Goal: Communication & Community: Share content

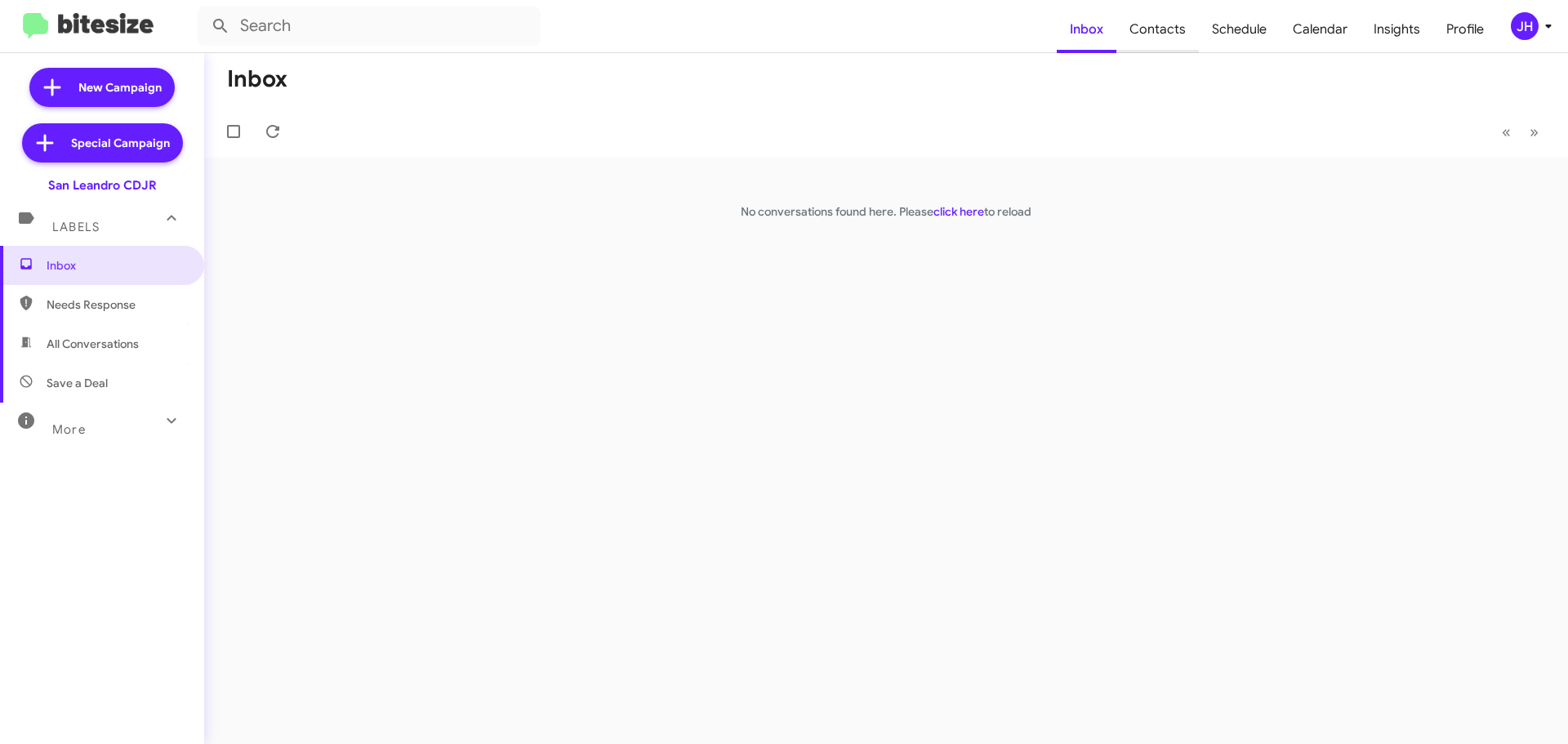
click at [1169, 33] on span "Contacts" at bounding box center [1158, 30] width 82 height 48
type input "in:groups"
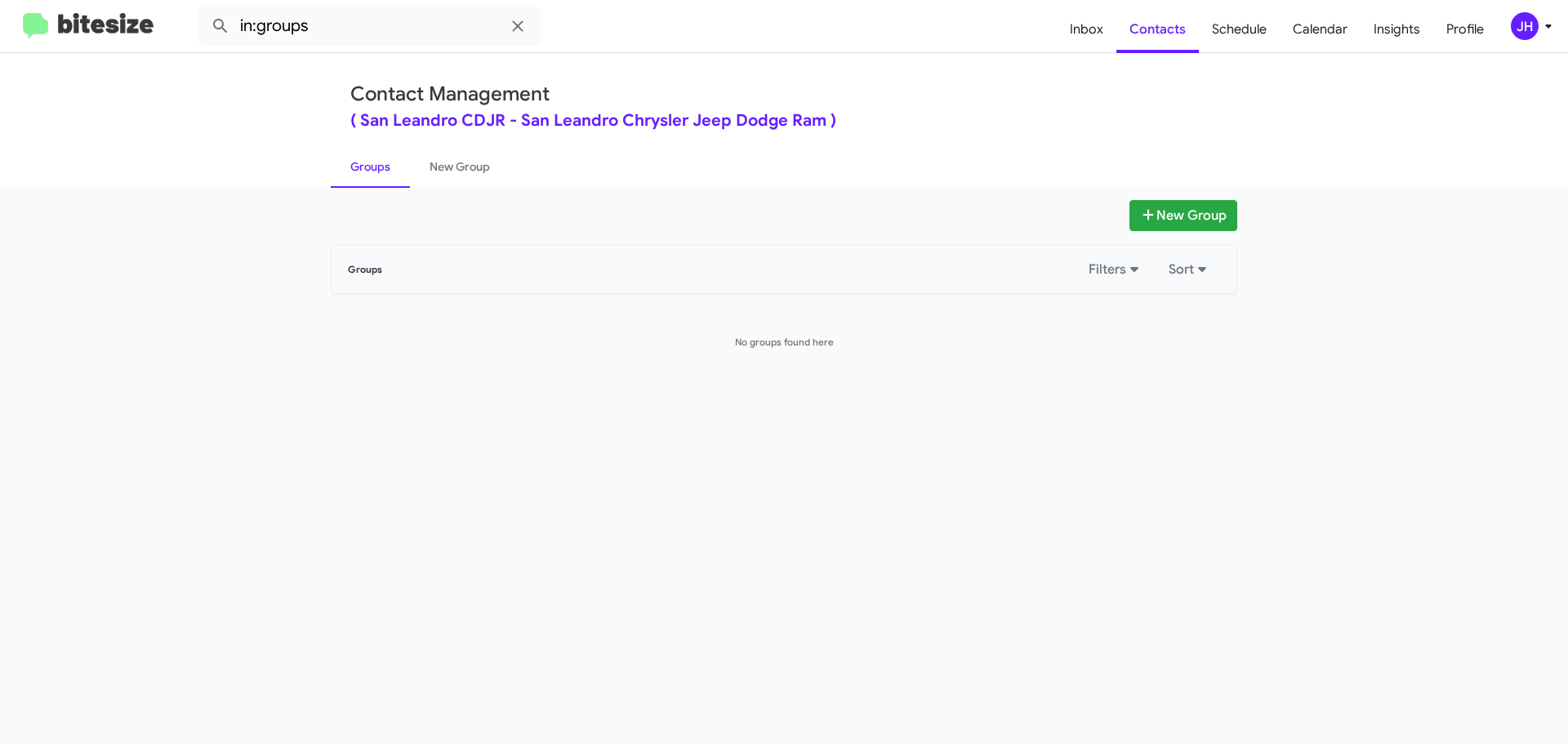
click at [1520, 25] on div "JH" at bounding box center [1525, 26] width 28 height 28
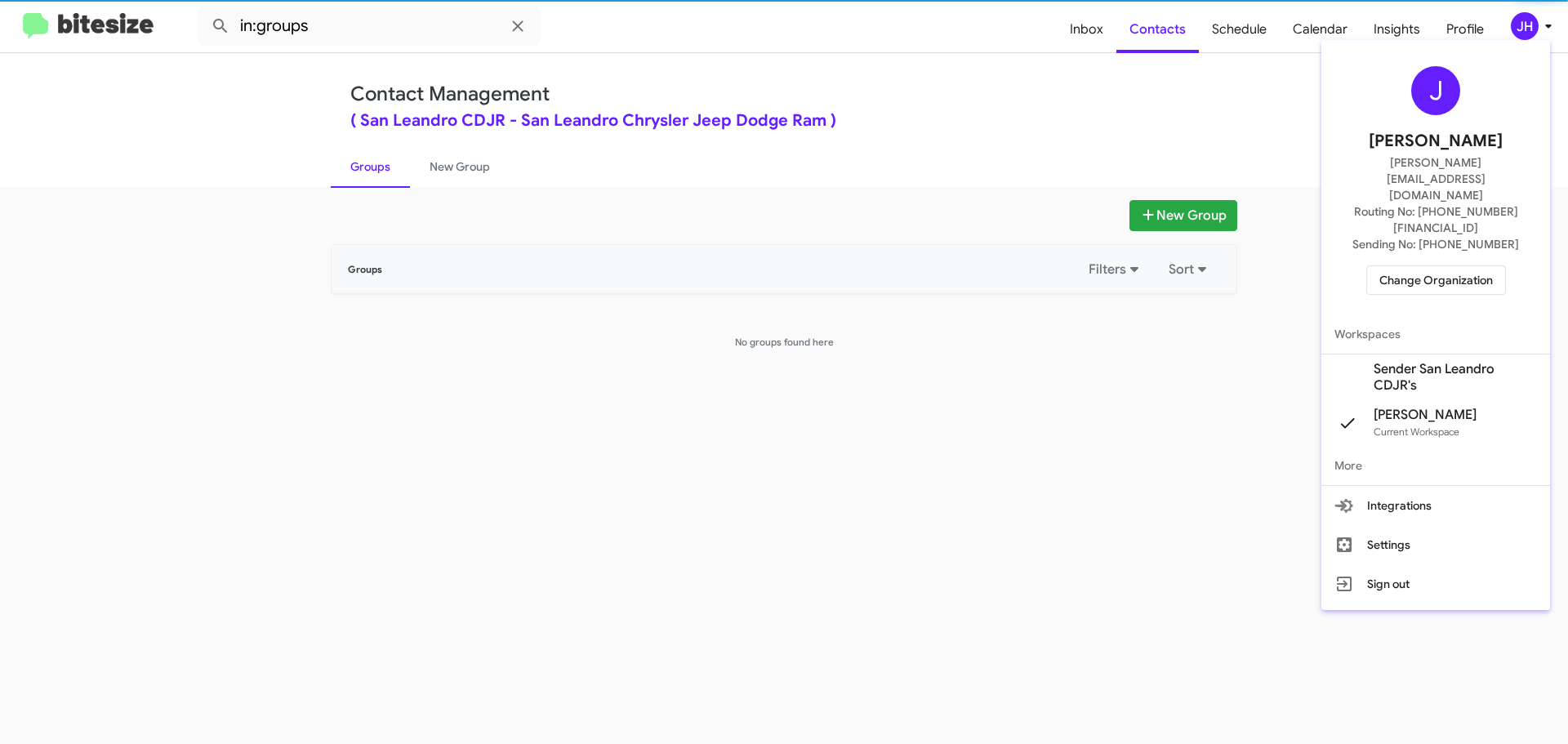
click at [1409, 361] on span "Sender San Leandro CDJR's" at bounding box center [1455, 378] width 163 height 33
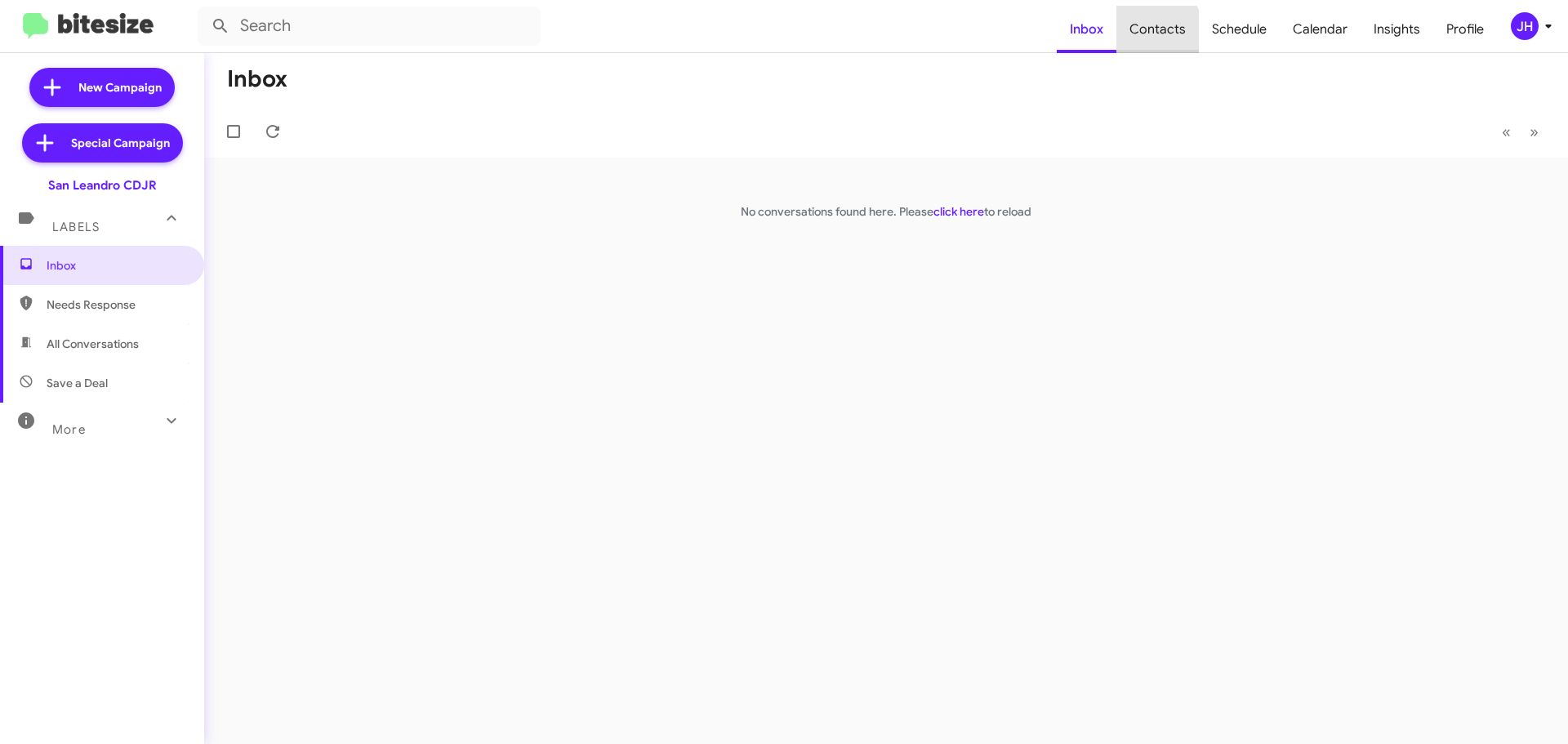
click at [1161, 33] on span "Contacts" at bounding box center [1158, 30] width 82 height 48
type input "in:groups"
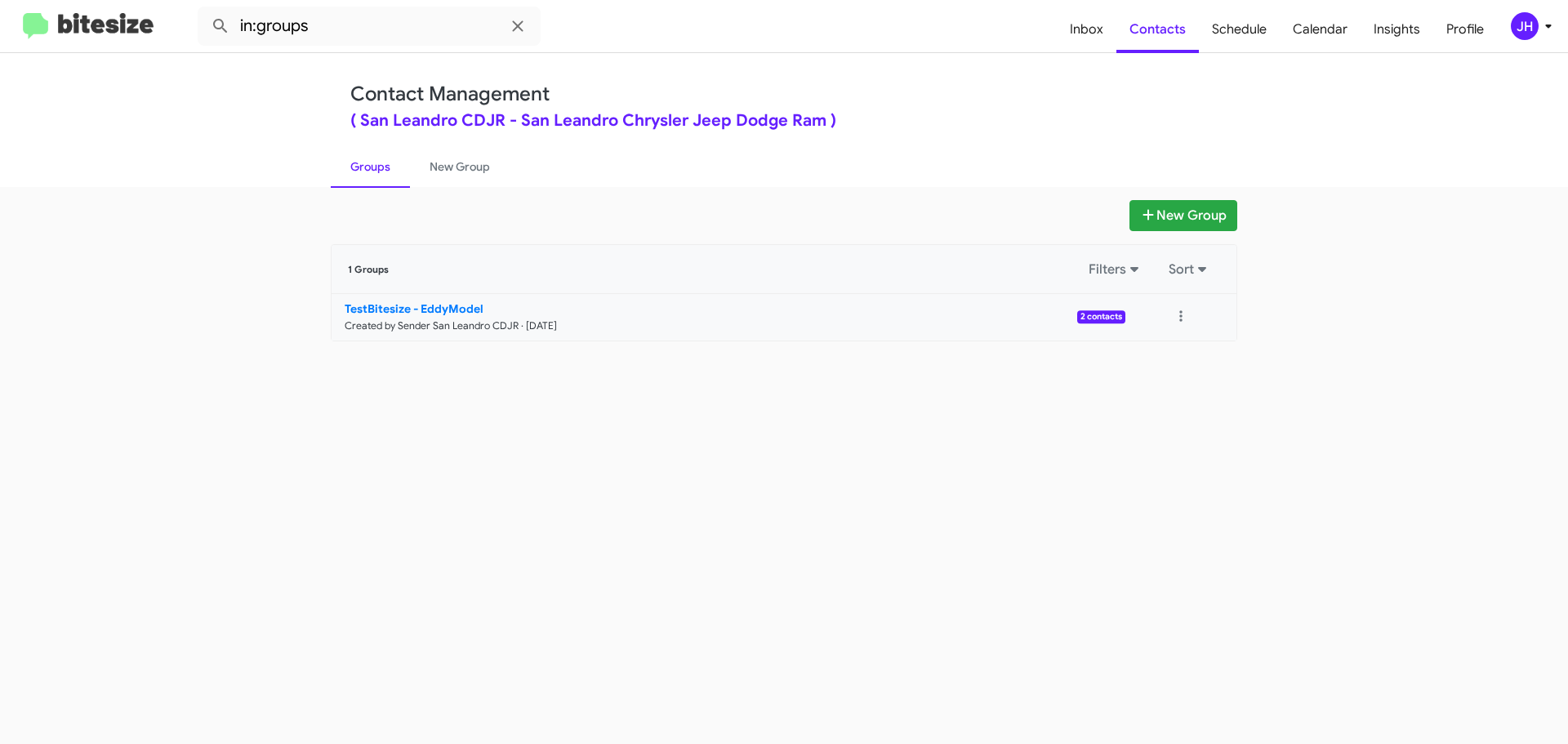
click at [525, 327] on small "Created by Sender San Leandro CDJR · Sep 5, 2025" at bounding box center [451, 326] width 212 height 13
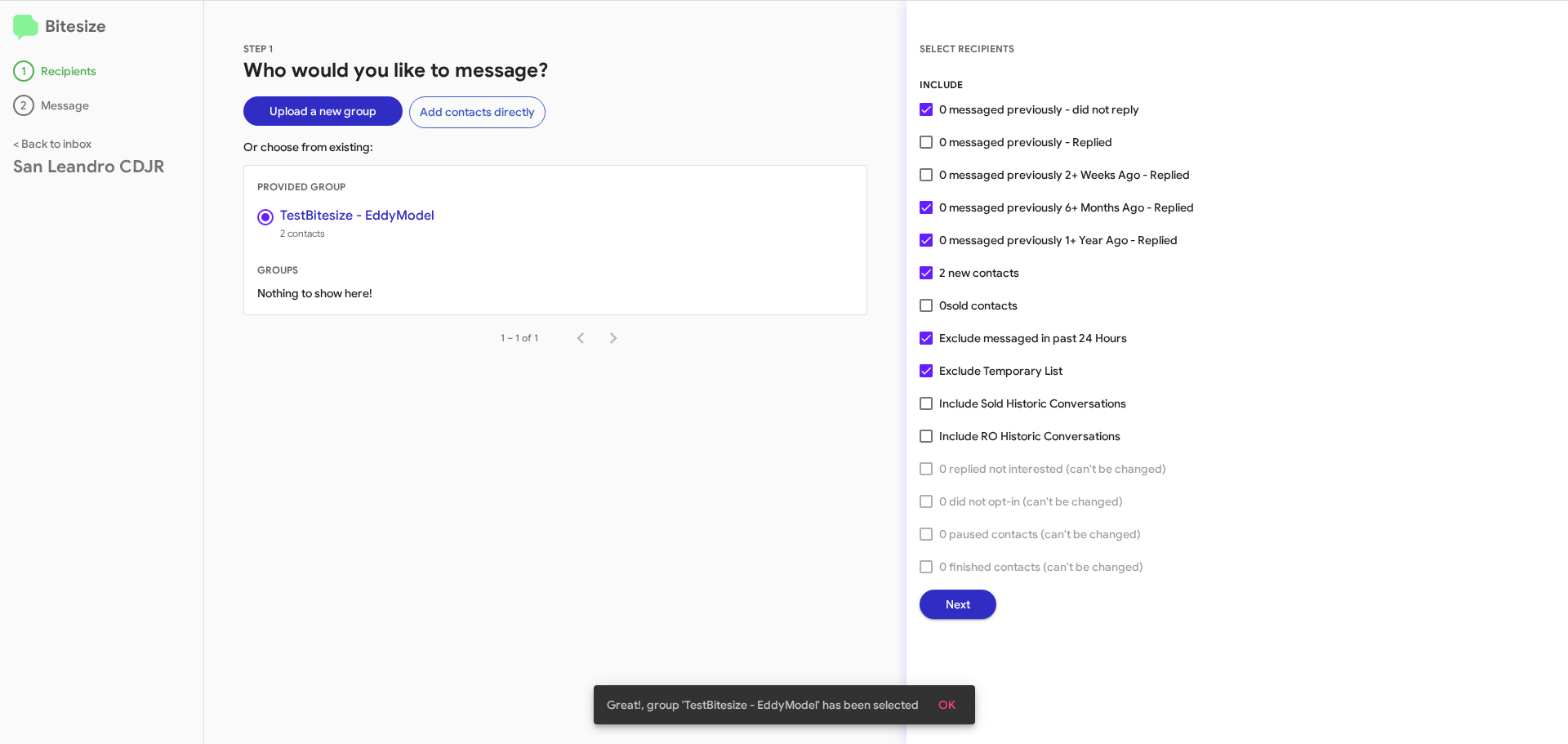
click at [955, 584] on div "INCLUDE 0 messaged previously - did not reply 0 messaged previously - Replied 0…" at bounding box center [1237, 347] width 636 height 542
click at [959, 598] on span "Next" at bounding box center [958, 604] width 25 height 30
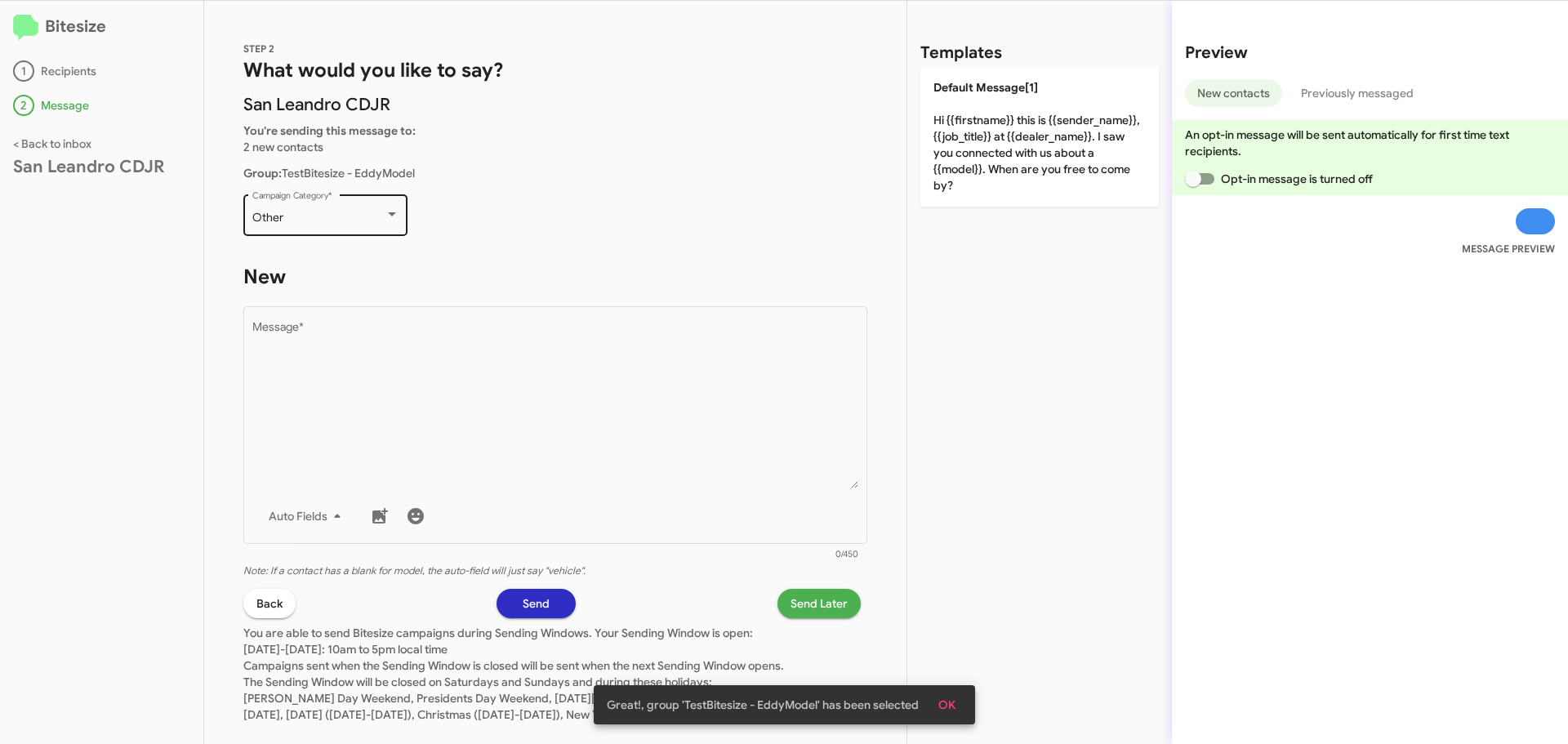
click at [319, 205] on div "Other Campaign Category *" at bounding box center [326, 213] width 147 height 45
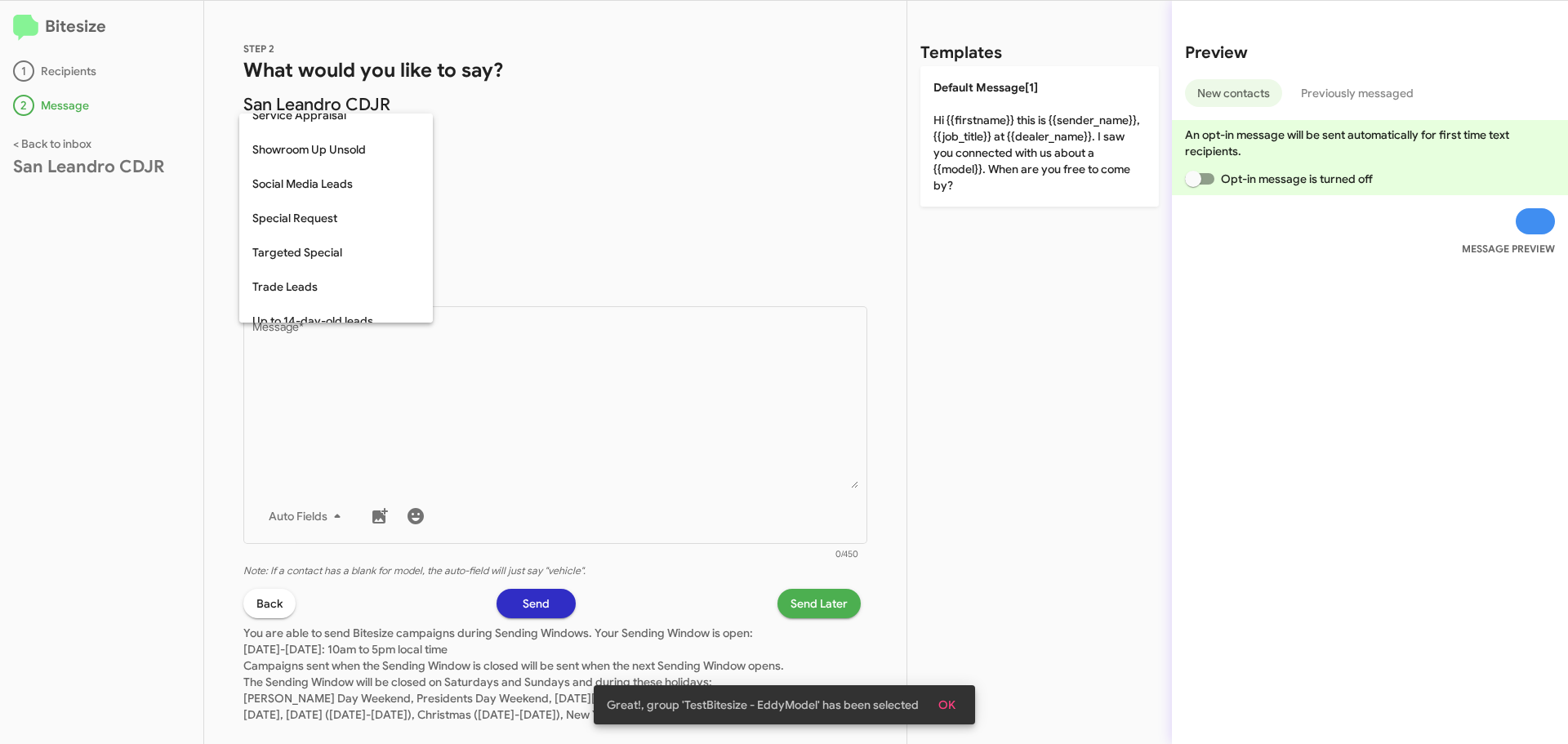
scroll to position [603, 0]
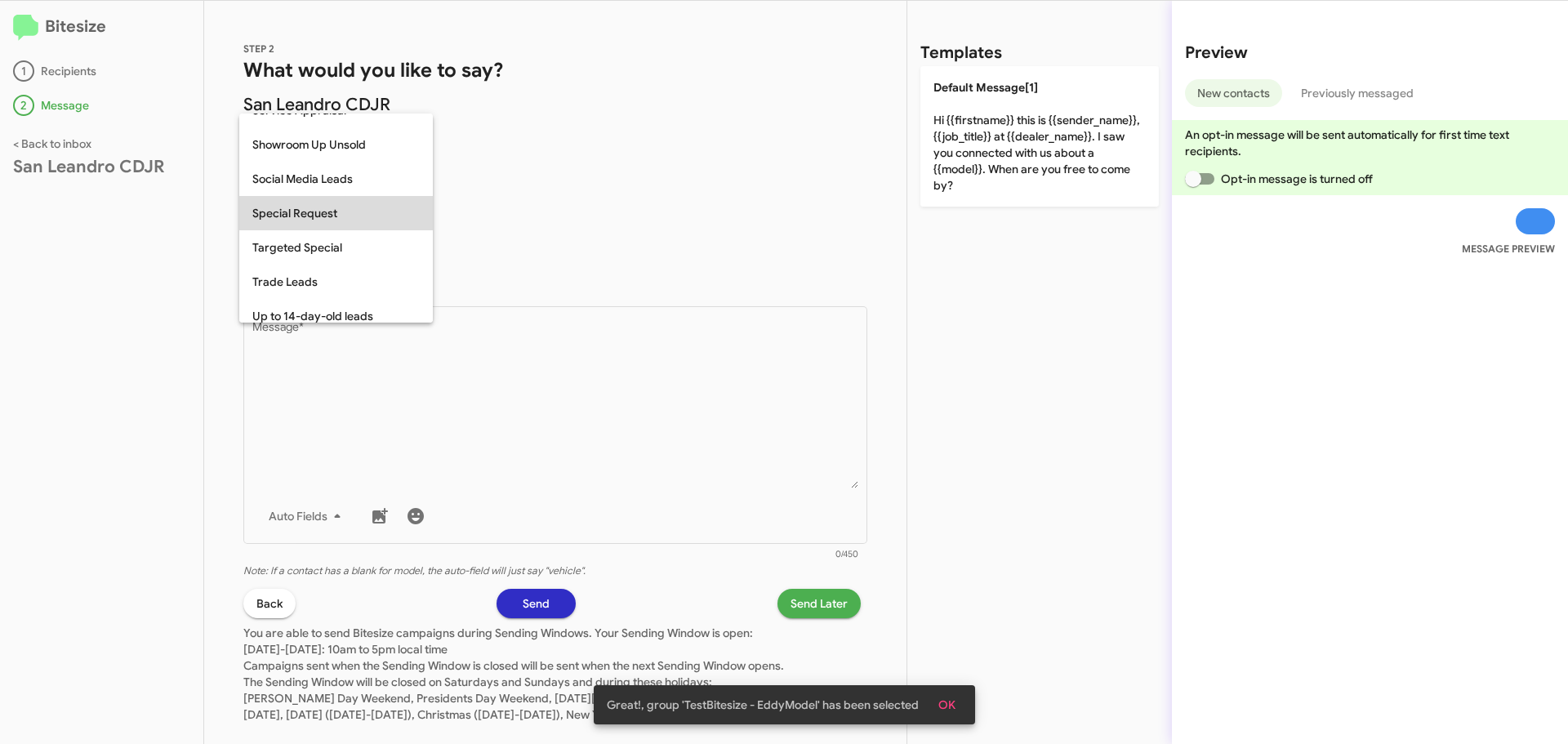
click at [331, 222] on span "Special Request" at bounding box center [336, 213] width 167 height 34
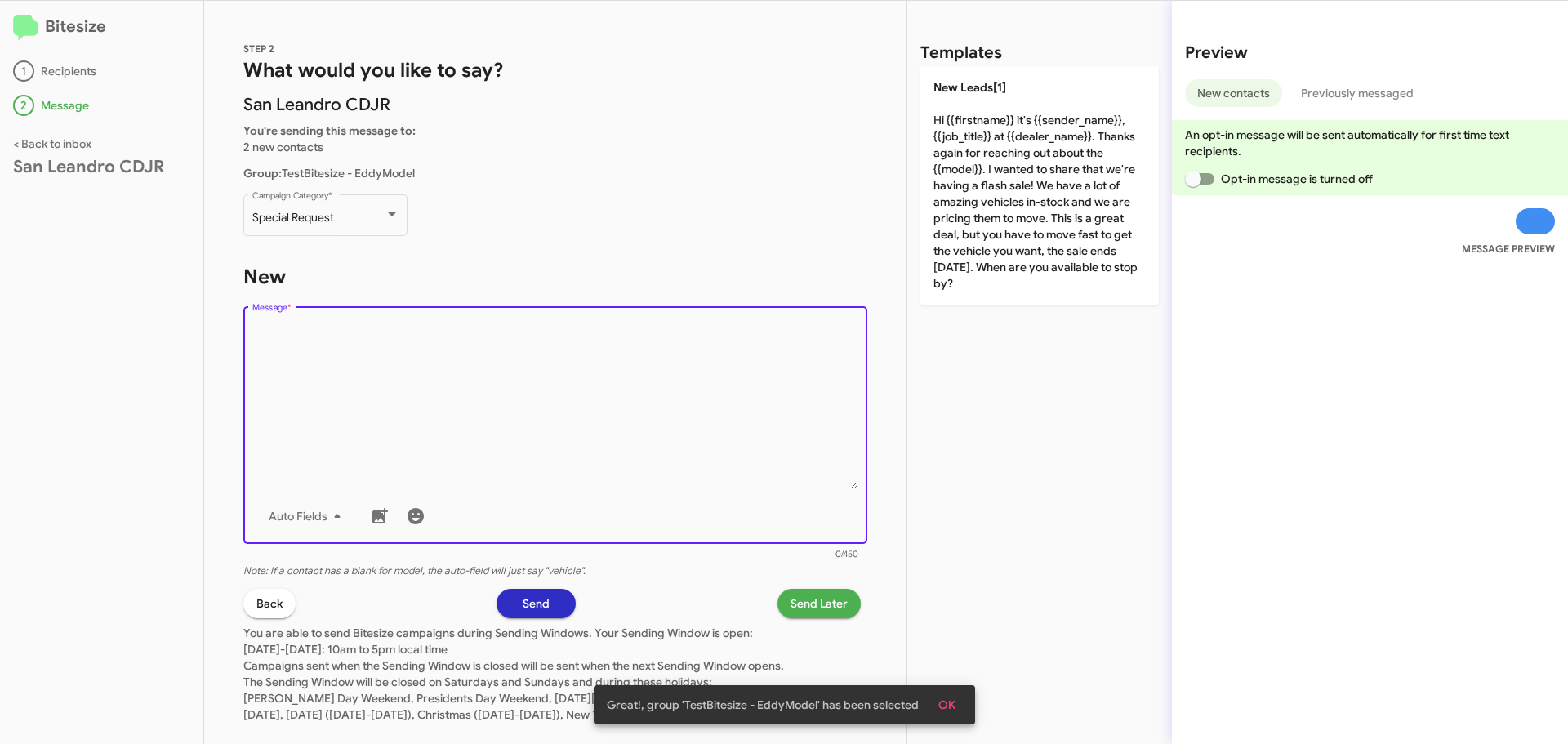
click at [485, 373] on textarea "Message *" at bounding box center [555, 405] width 607 height 166
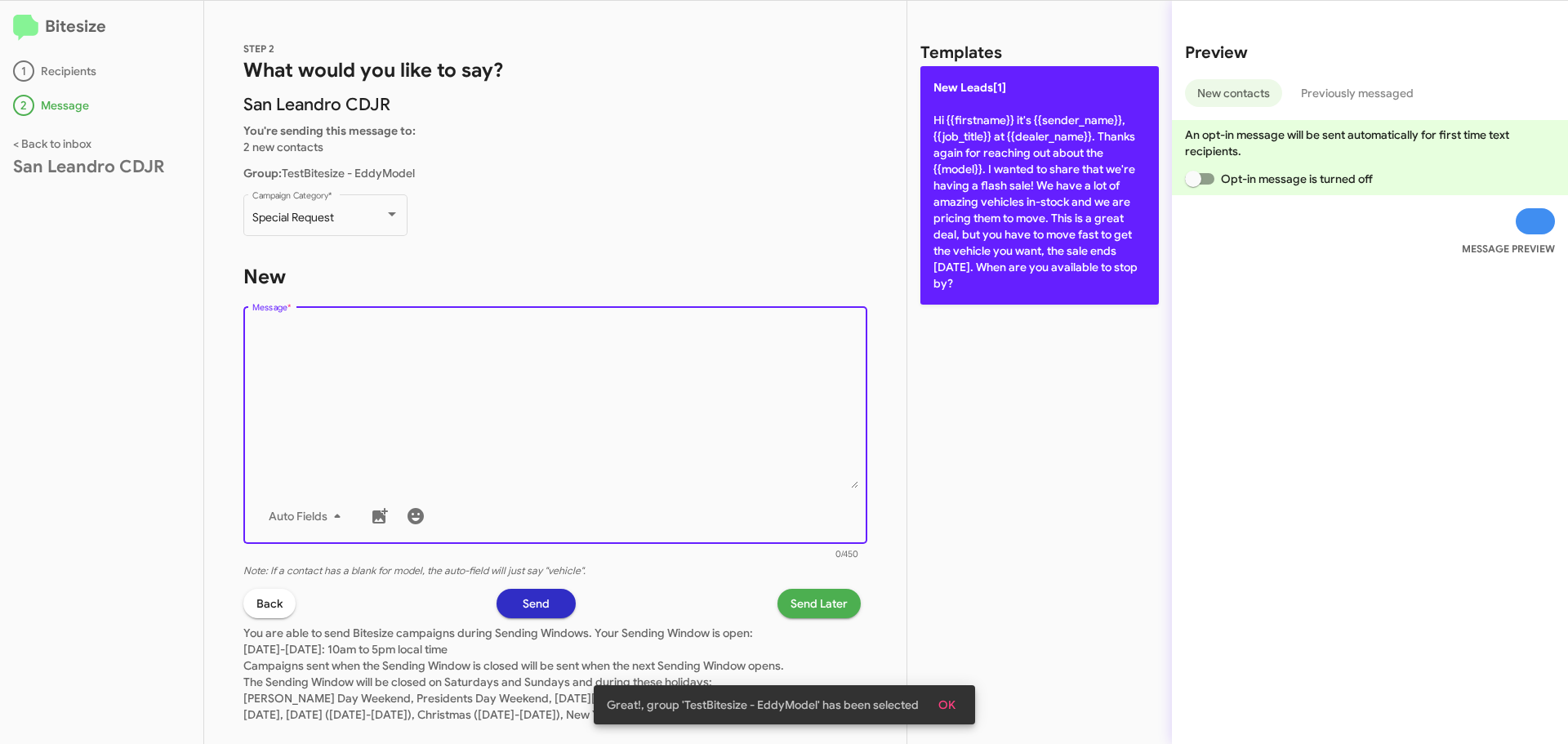
click at [1007, 156] on p "New Leads[1] Hi {{firstname}} it's {{sender_name}}, {{job_title}} at {{dealer_n…" at bounding box center [1039, 185] width 238 height 238
type textarea "Hi {{firstname}} it's {{sender_name}}, {{job_title}} at {{dealer_name}}. Thanks…"
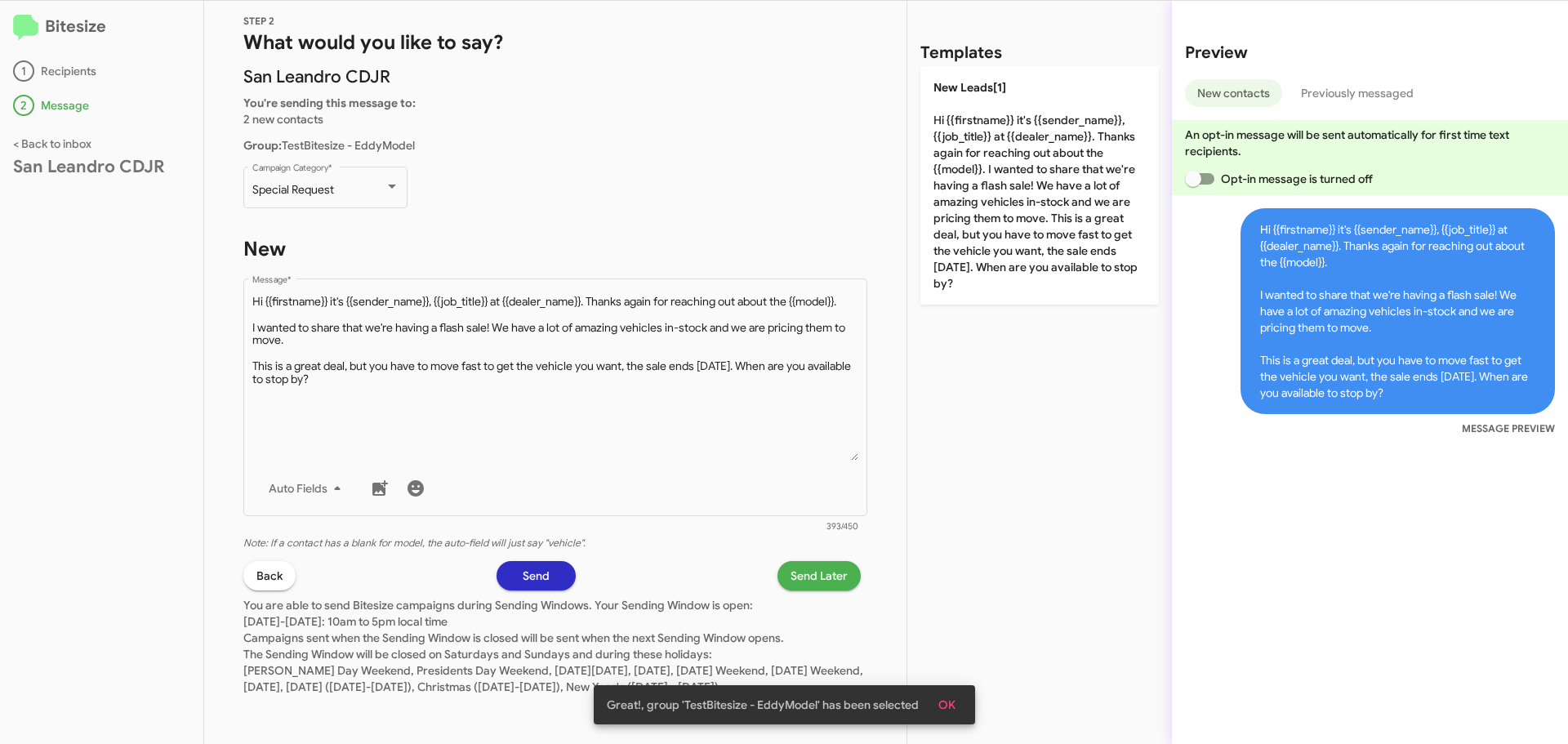
scroll to position [44, 0]
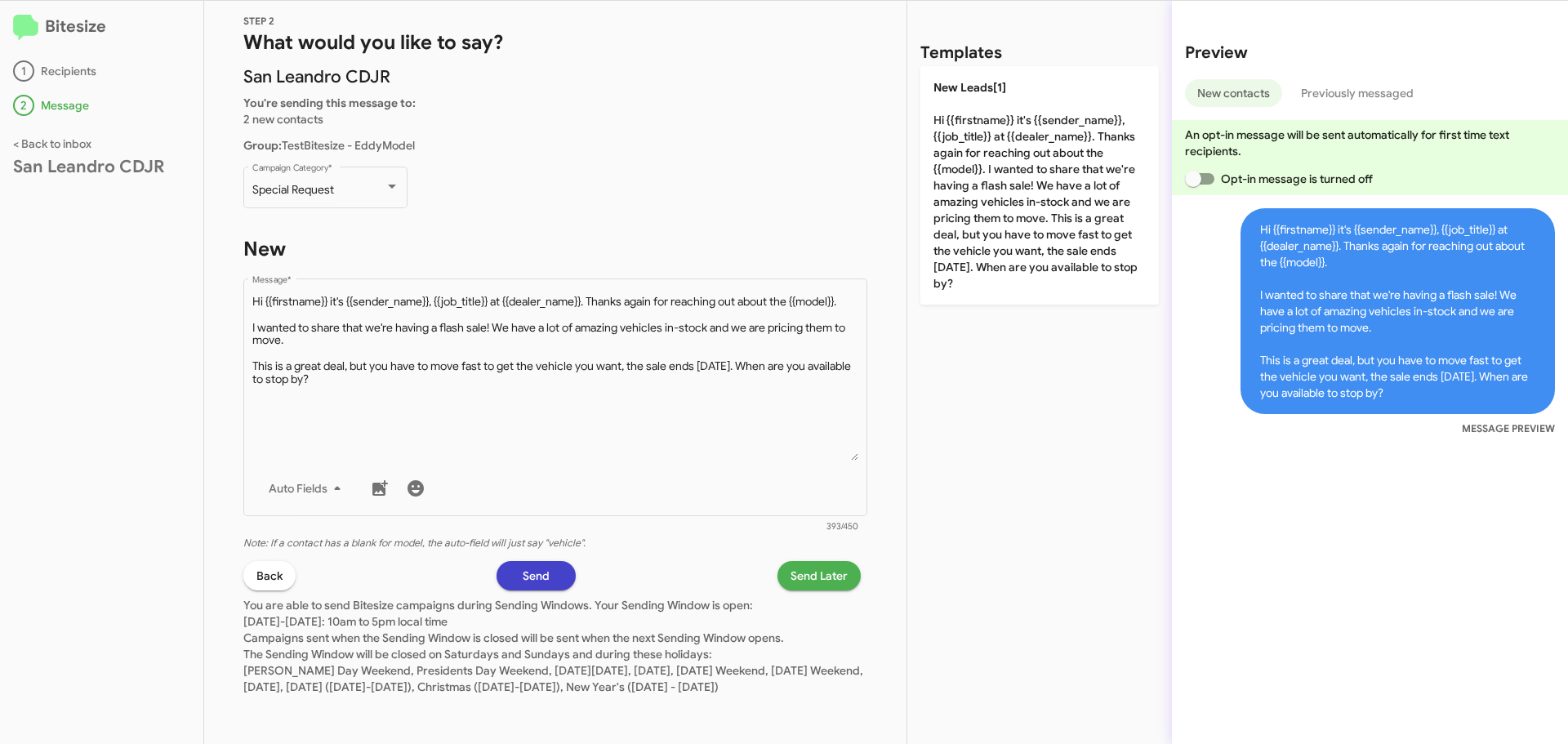
click at [530, 568] on span "Send" at bounding box center [536, 576] width 27 height 30
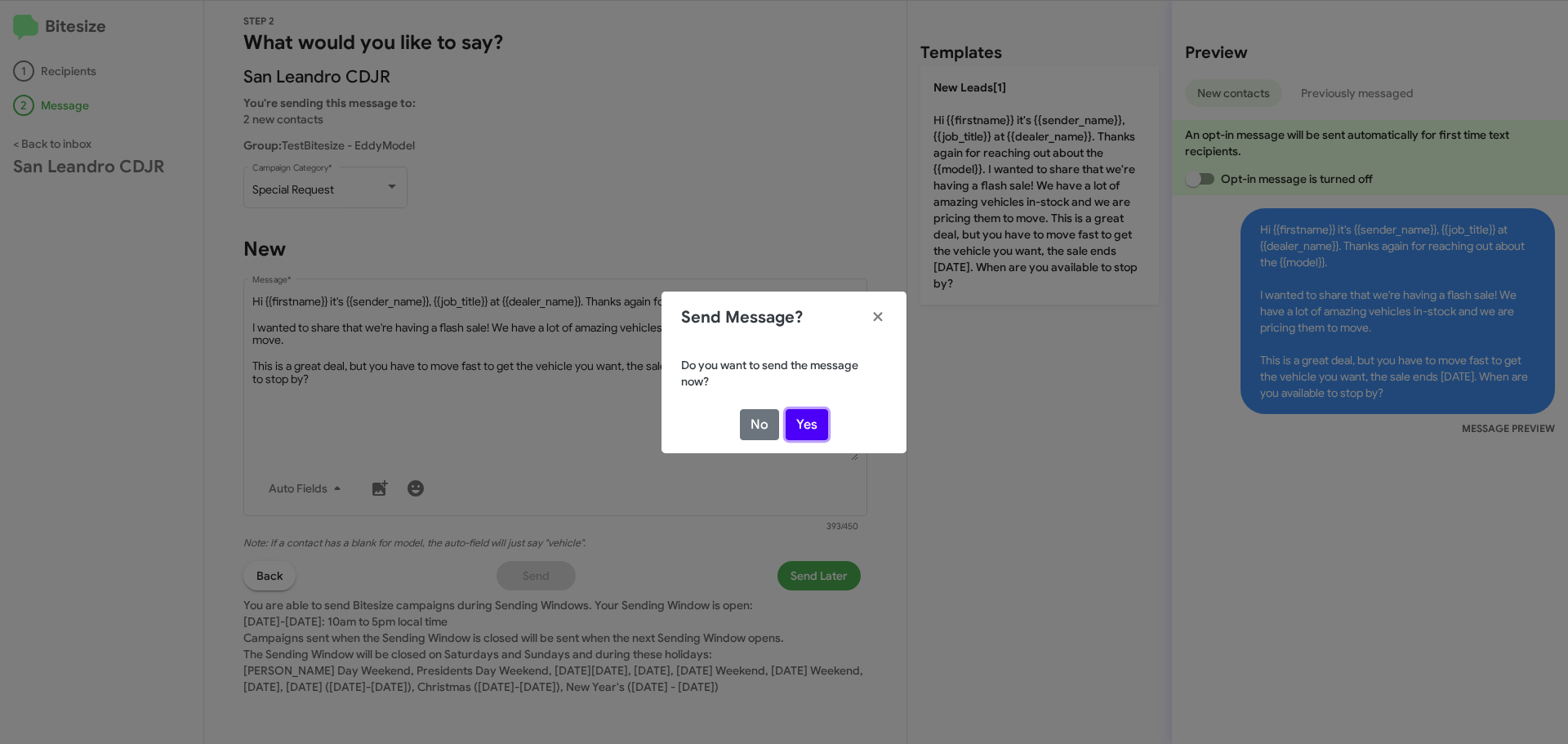
click at [803, 422] on button "Yes" at bounding box center [807, 425] width 42 height 31
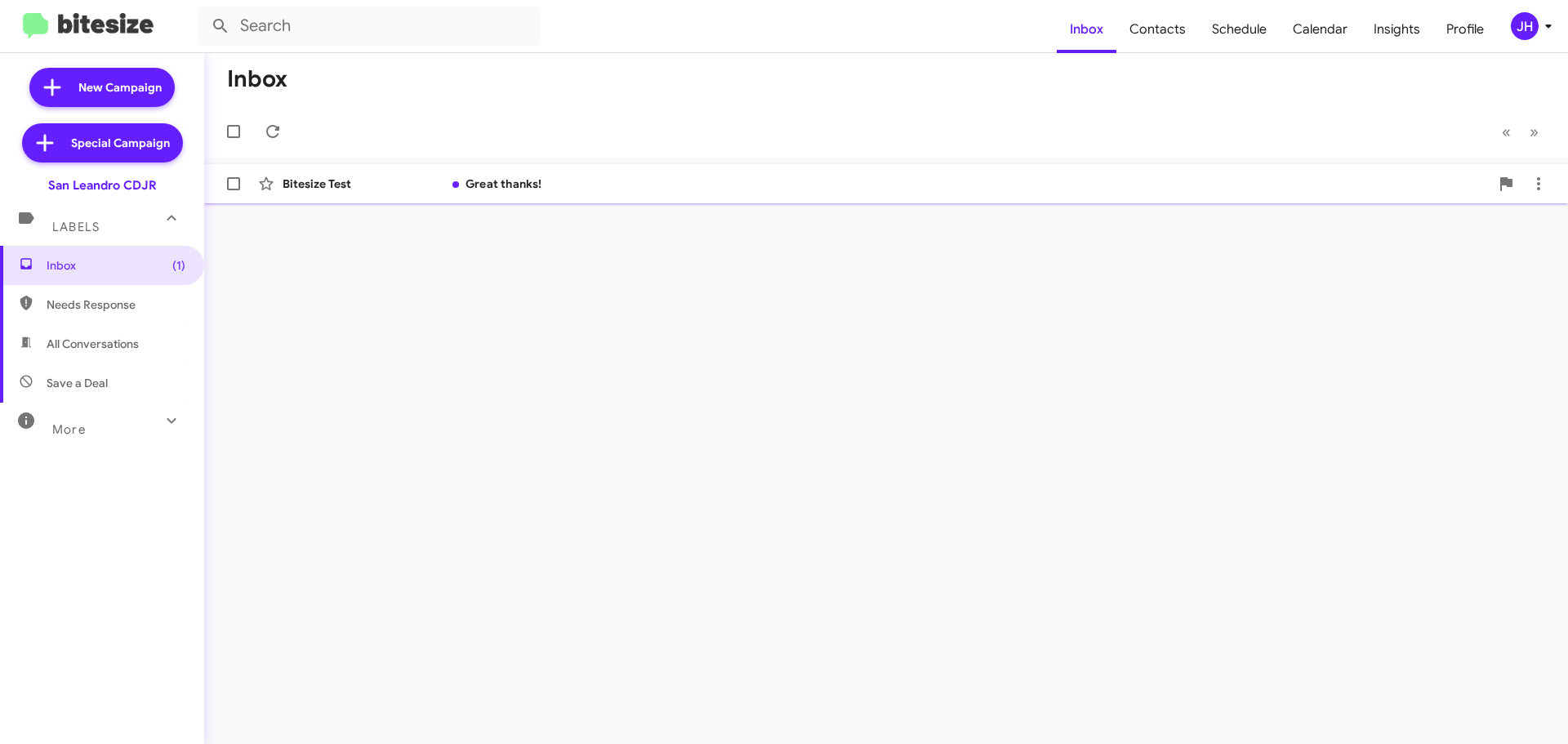
click at [581, 183] on div "Great thanks!" at bounding box center [968, 184] width 1044 height 16
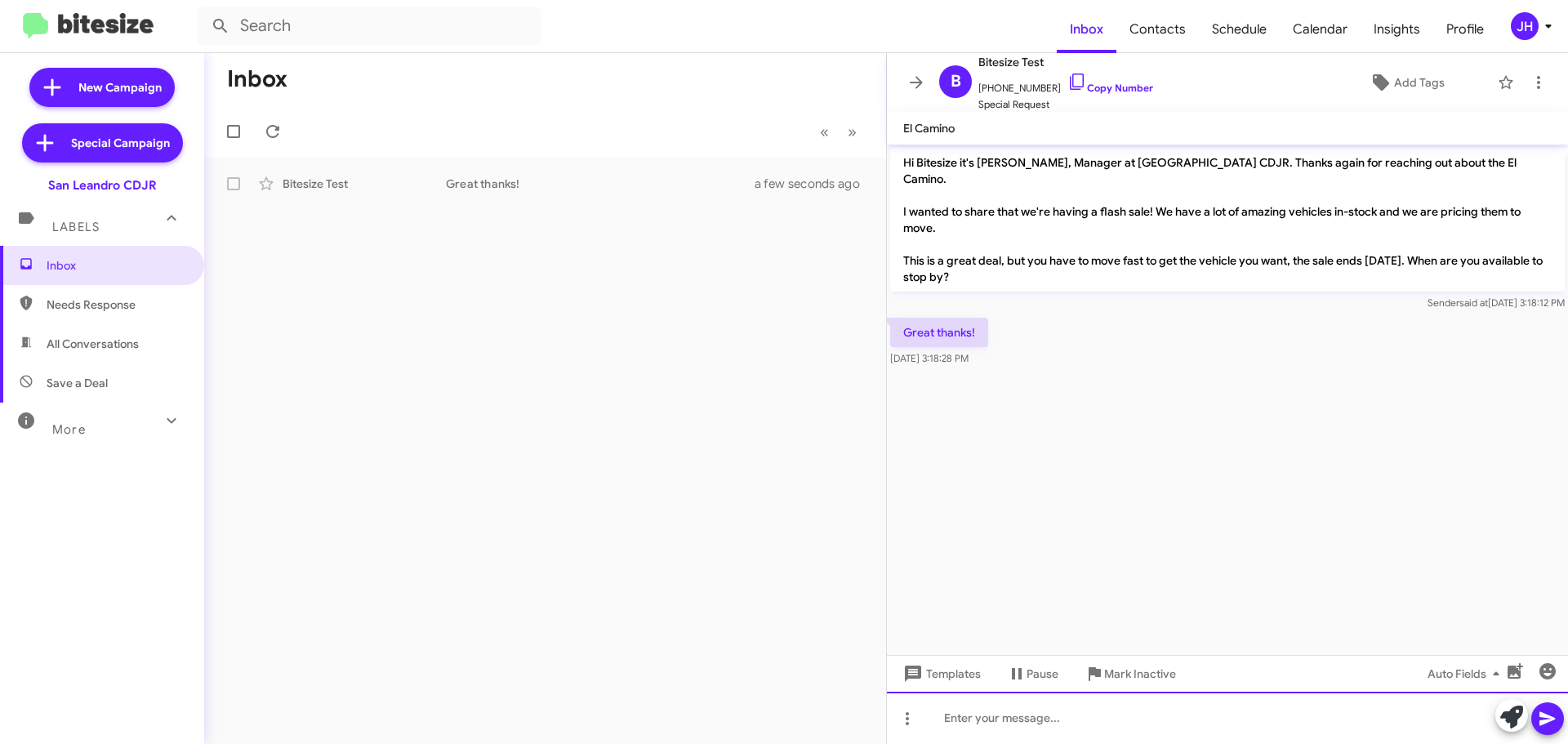
click at [1019, 721] on div at bounding box center [1228, 718] width 682 height 53
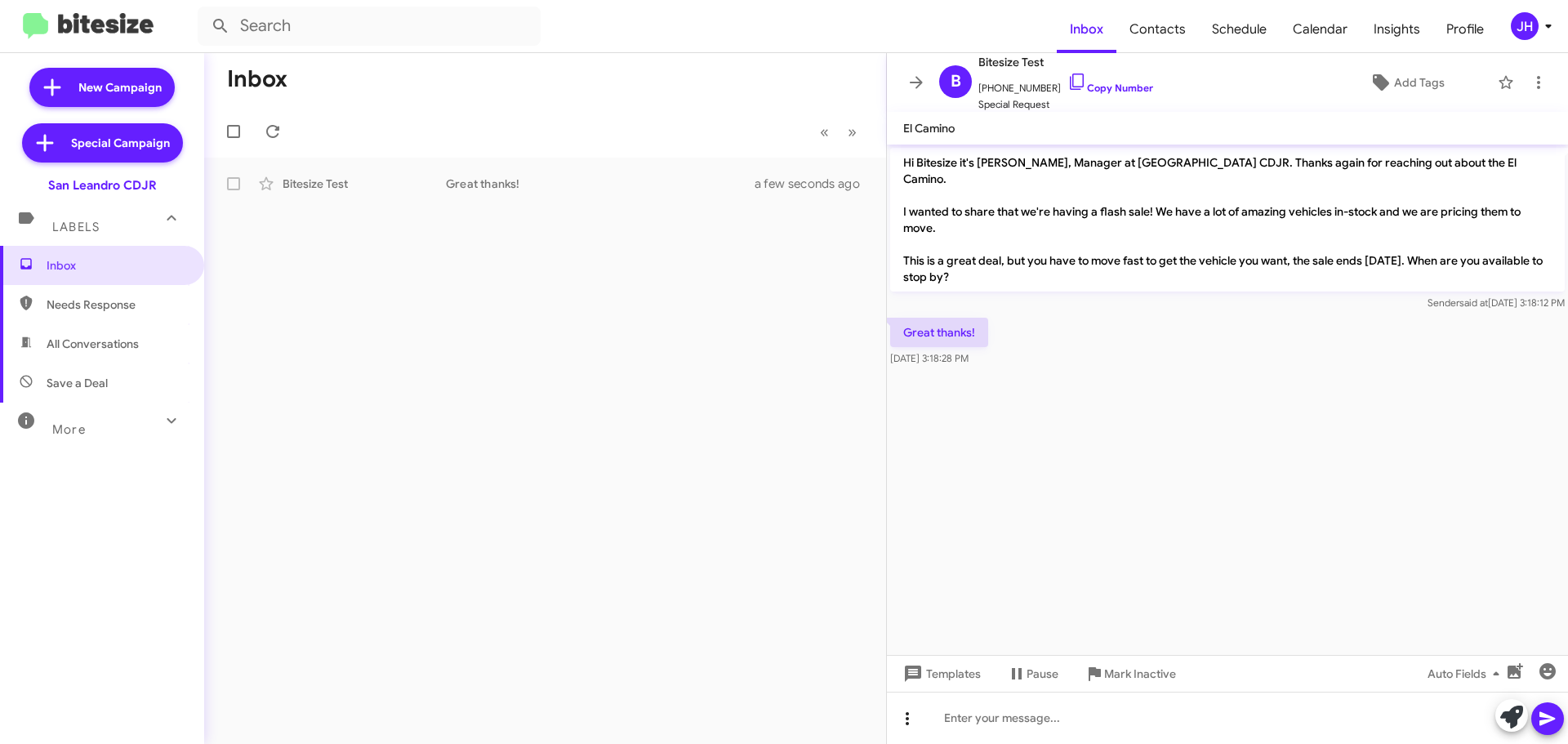
click at [914, 718] on icon at bounding box center [907, 719] width 20 height 20
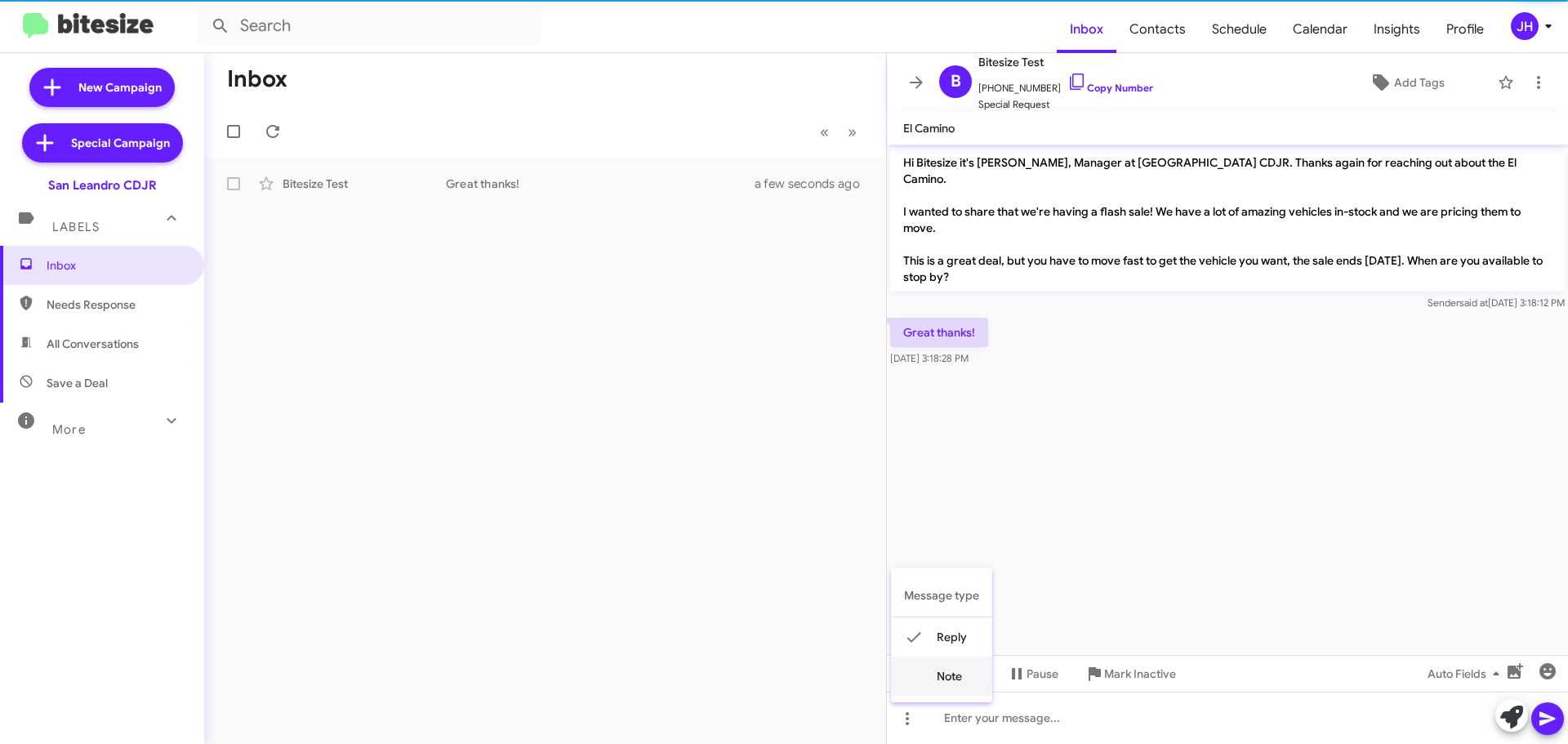
click at [939, 684] on button "note" at bounding box center [942, 676] width 101 height 39
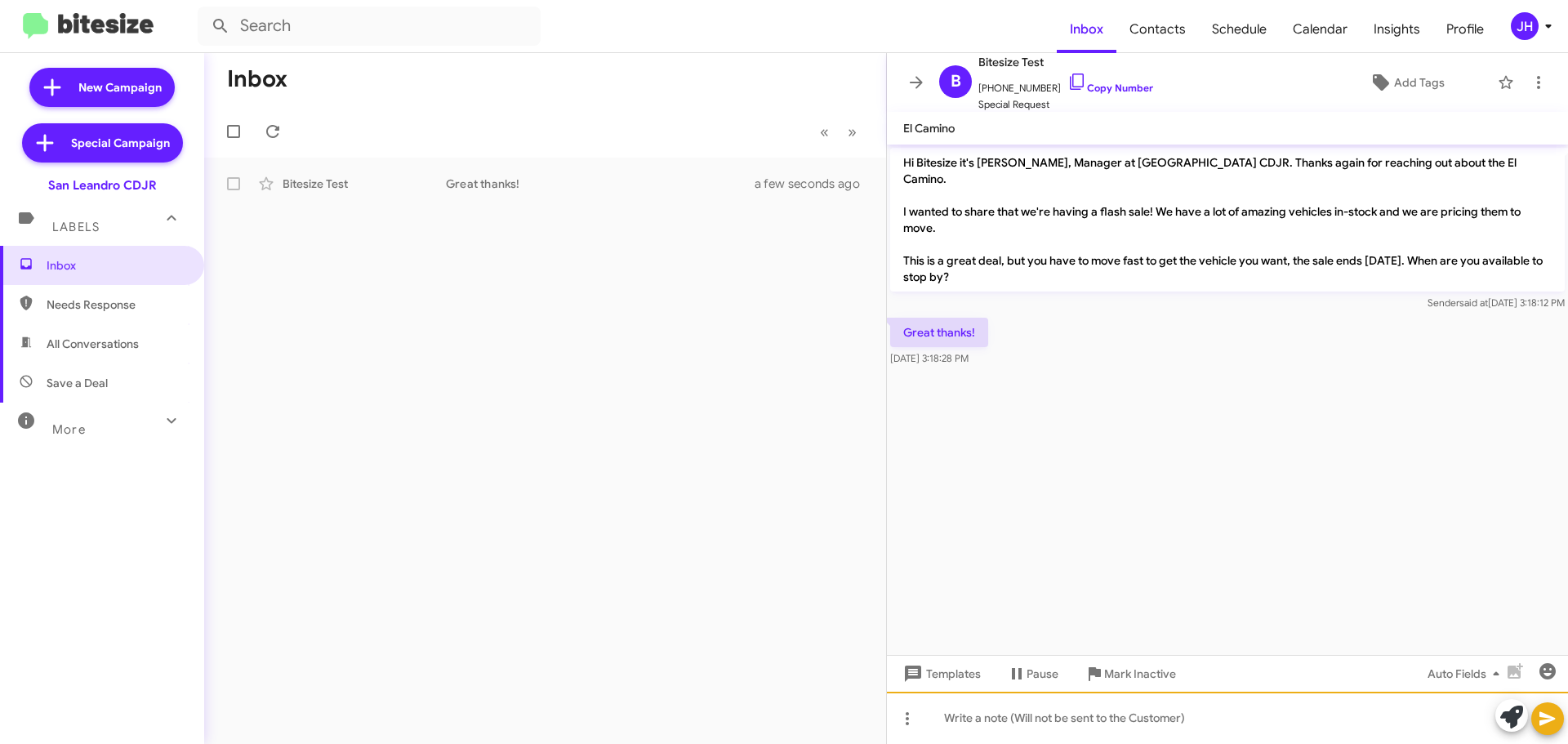
click at [1018, 720] on div at bounding box center [1228, 718] width 682 height 53
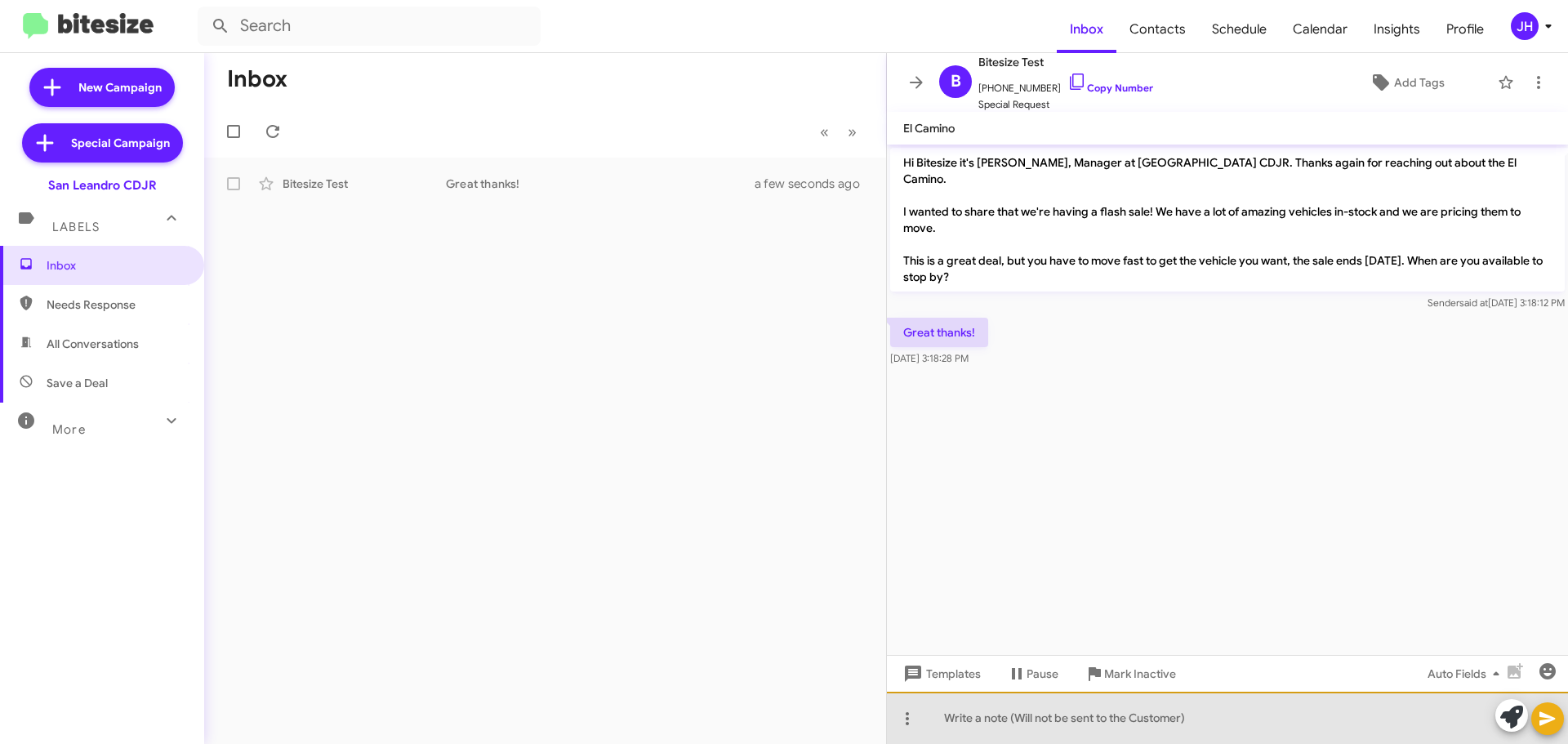
paste div
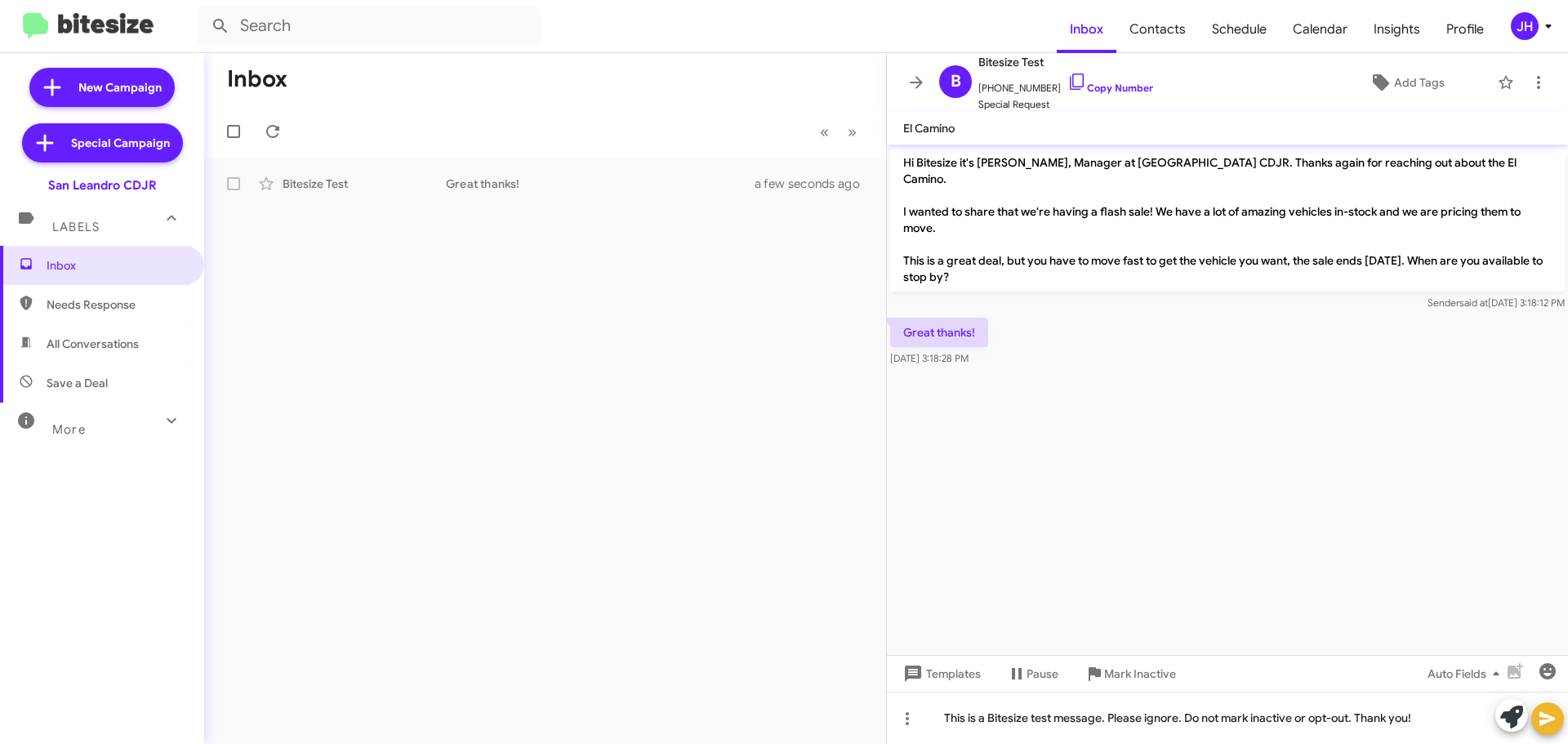
click at [1542, 715] on icon at bounding box center [1547, 719] width 15 height 14
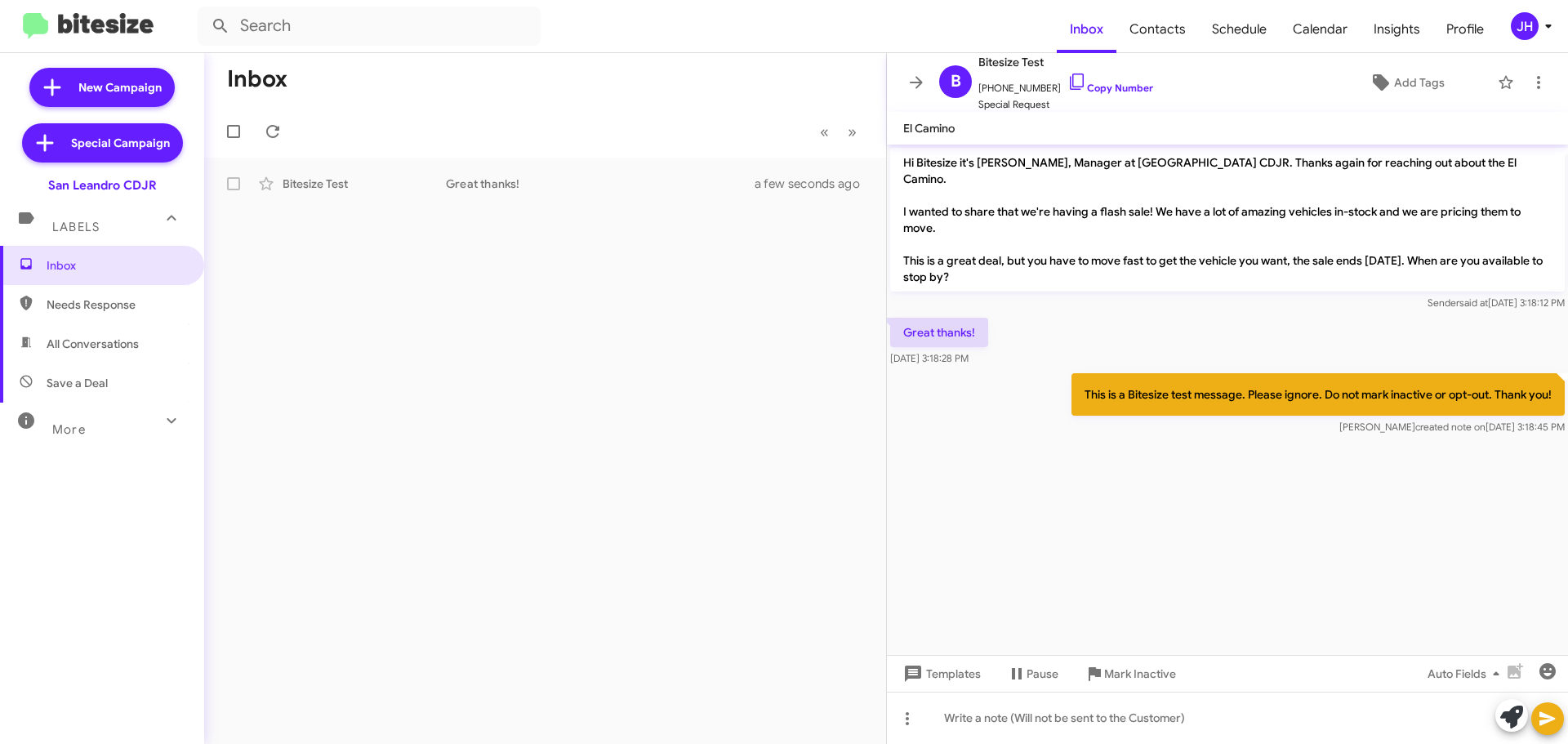
click at [586, 262] on div "Inbox « Previous » Next Bitesize Test Great thanks! a few seconds ago" at bounding box center [545, 399] width 682 height 691
click at [917, 90] on icon at bounding box center [916, 82] width 20 height 20
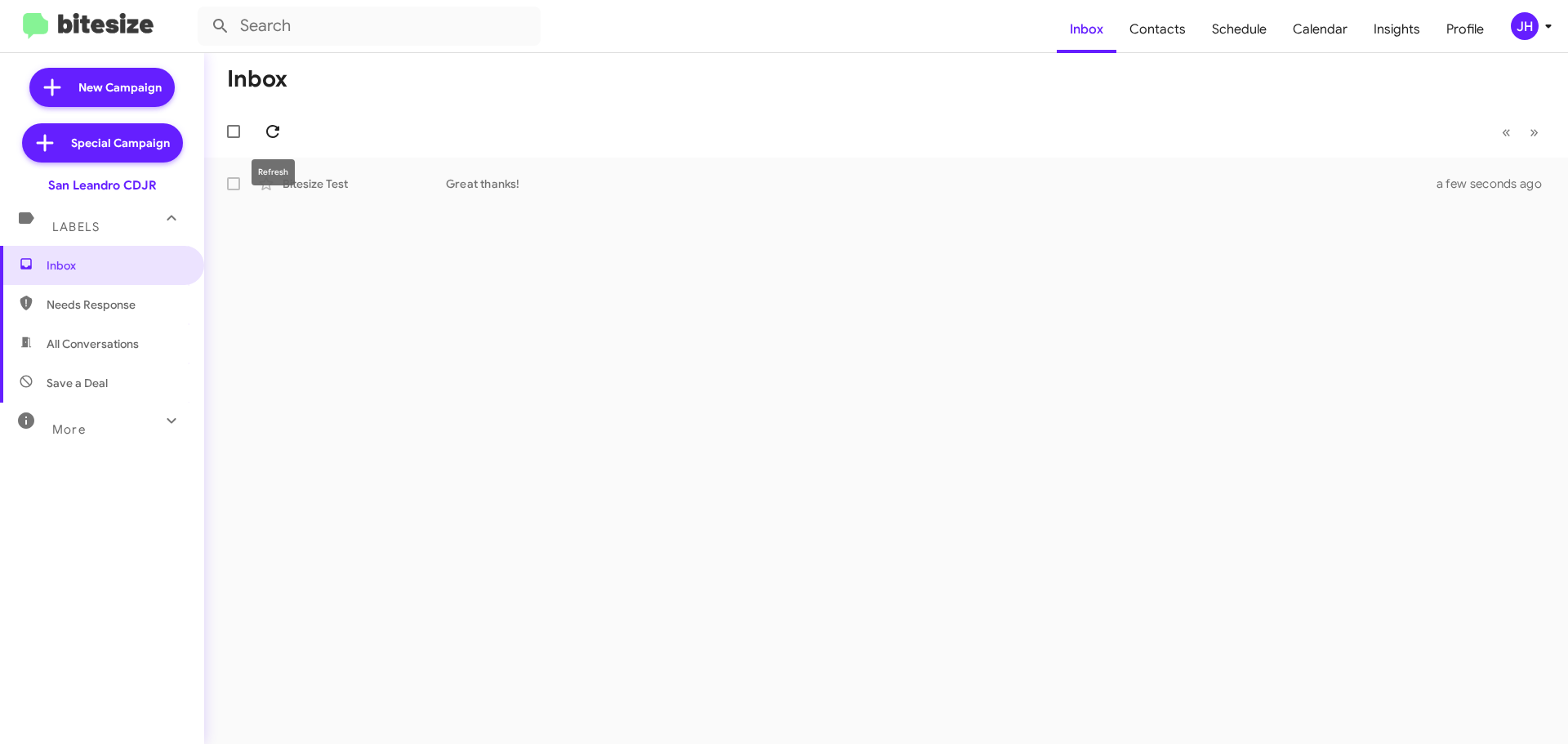
click at [277, 128] on icon at bounding box center [273, 132] width 13 height 13
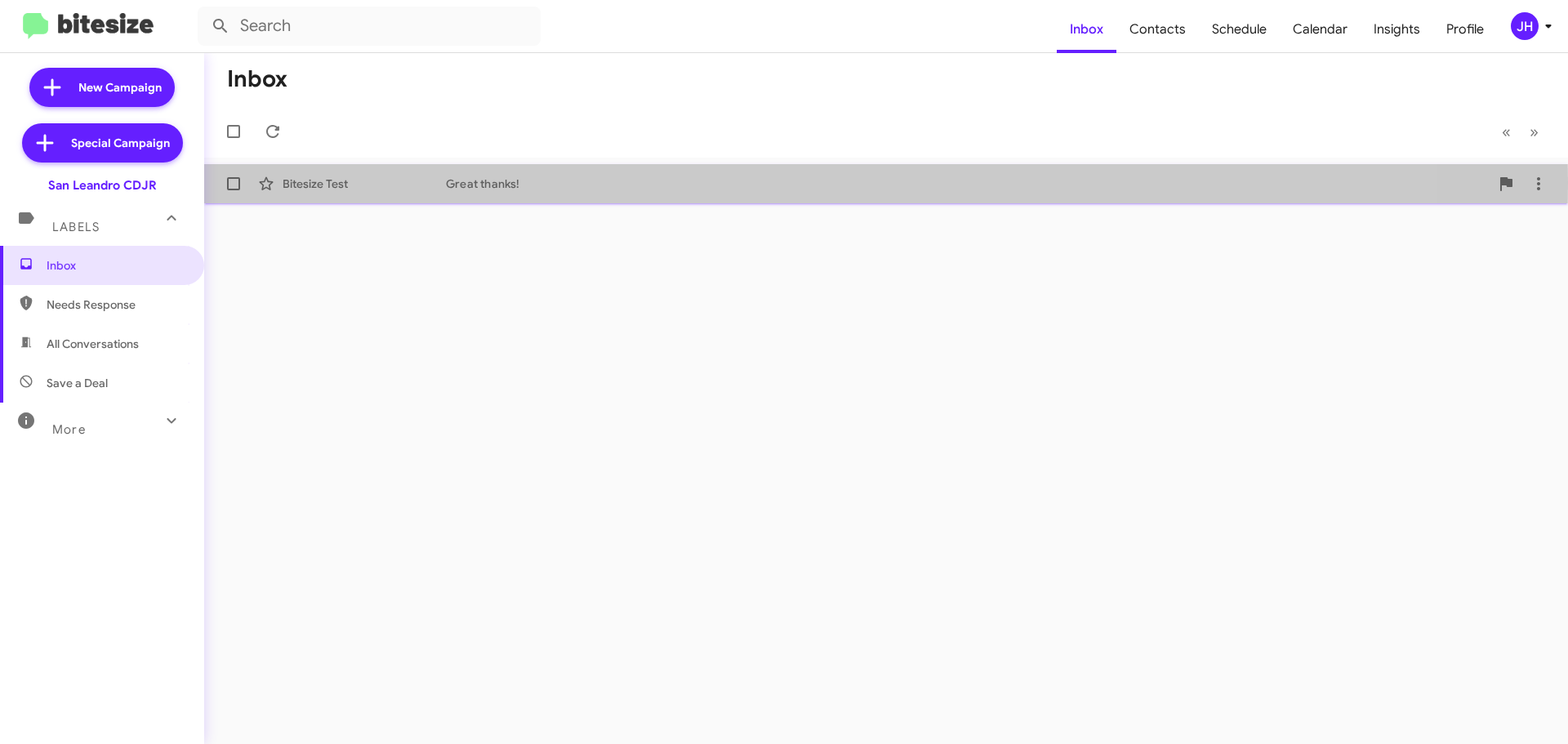
click at [569, 183] on div "Great thanks!" at bounding box center [968, 184] width 1044 height 16
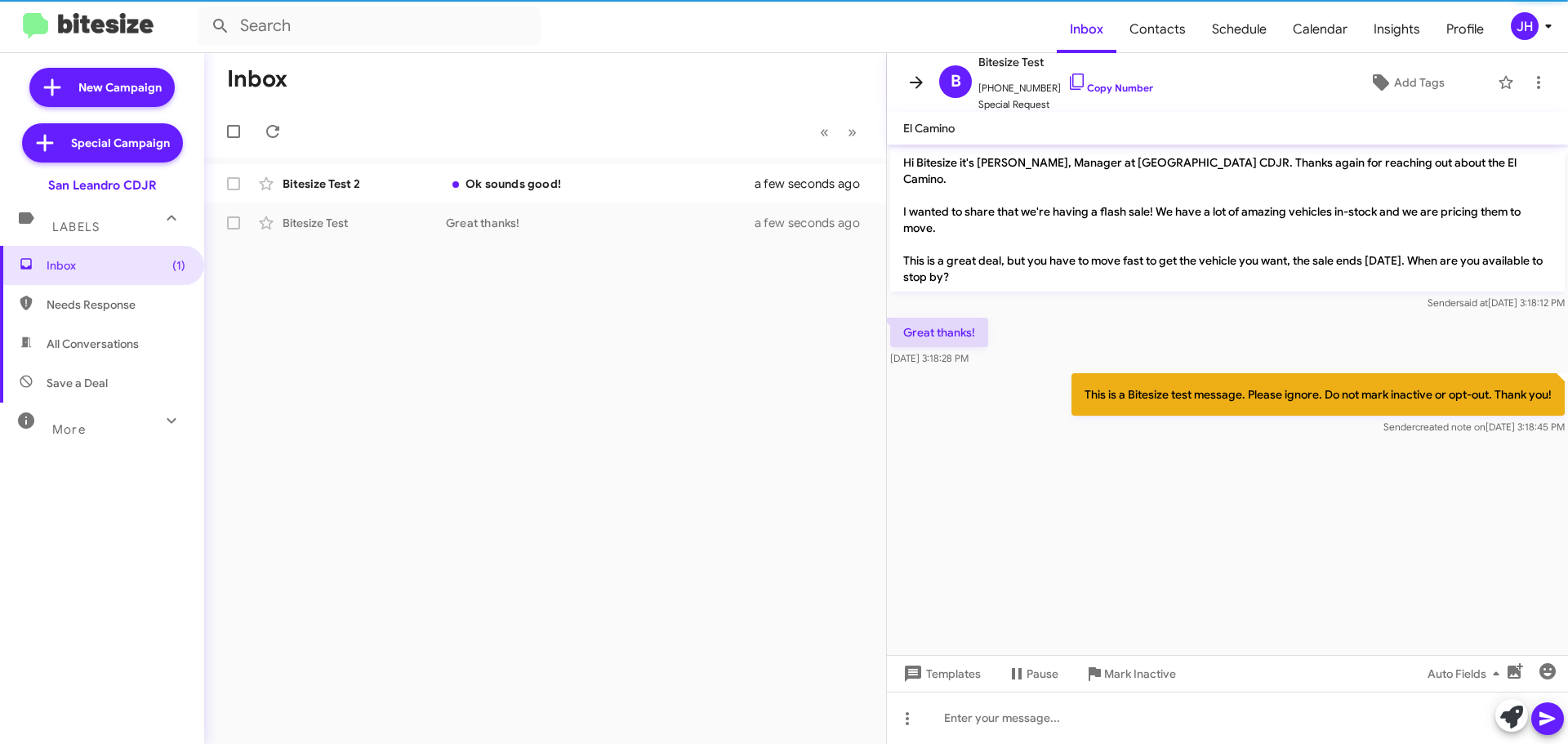
click at [921, 86] on icon at bounding box center [916, 82] width 20 height 20
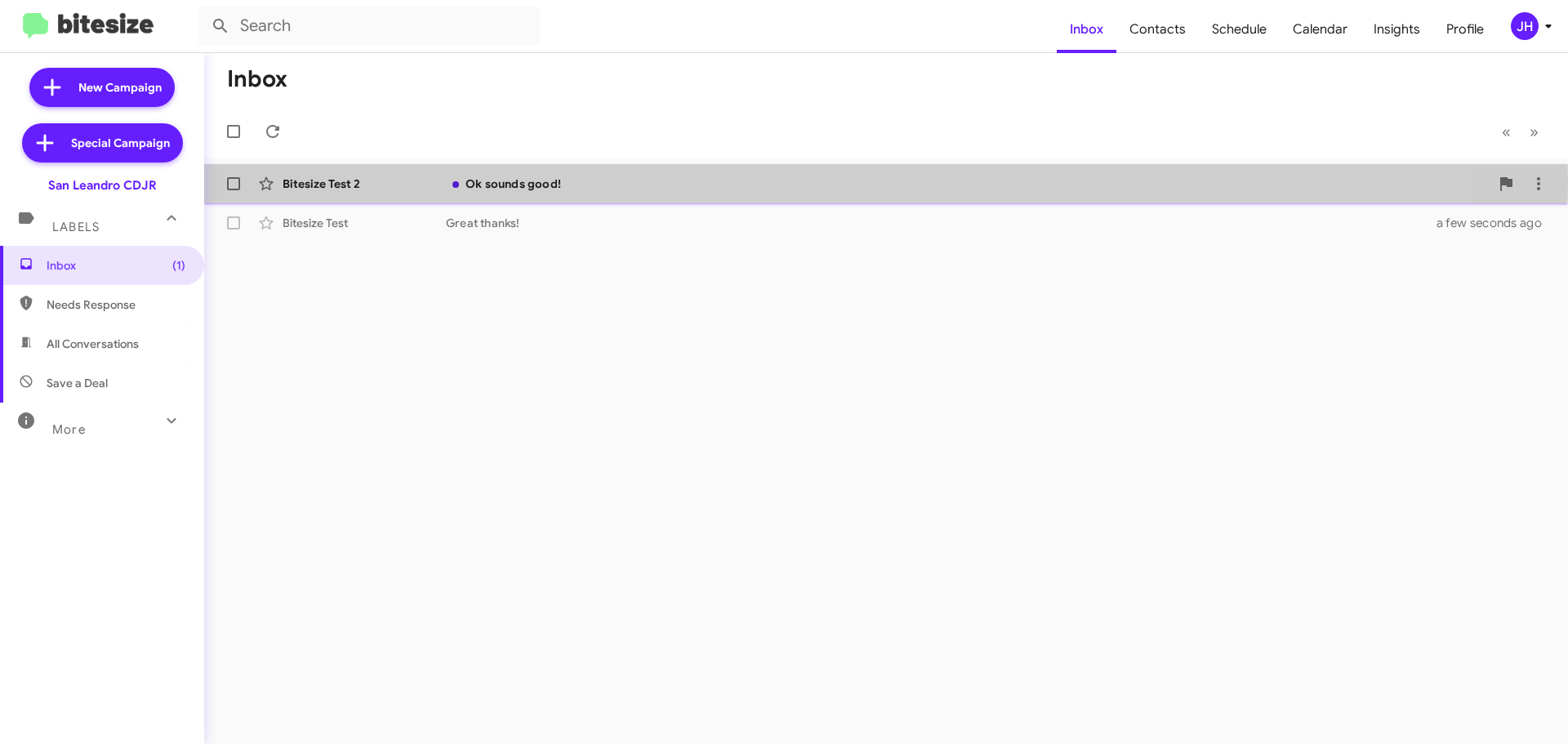
click at [691, 183] on div "Ok sounds good!" at bounding box center [968, 184] width 1044 height 16
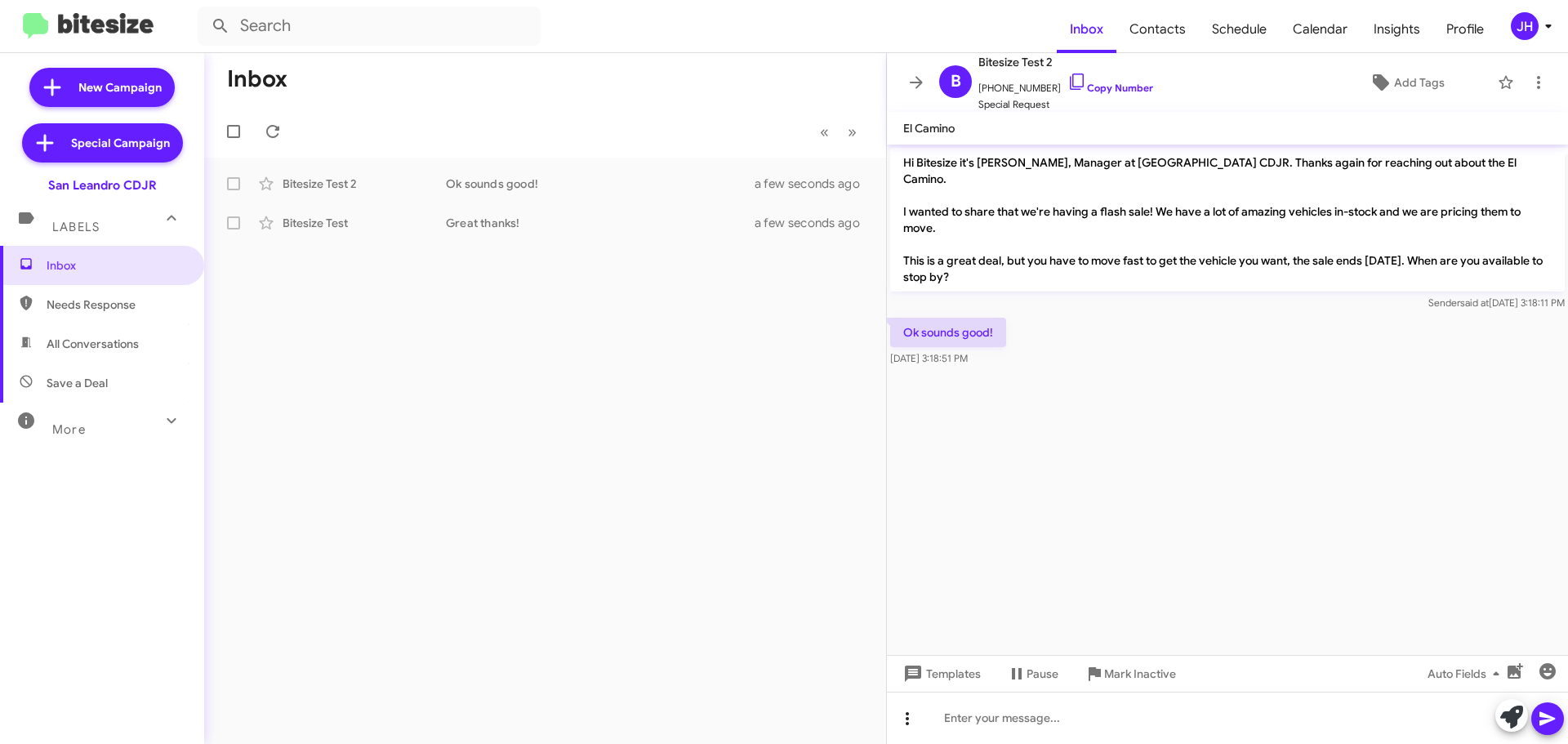
click at [894, 719] on span at bounding box center [907, 719] width 33 height 20
click at [950, 674] on button "note" at bounding box center [942, 676] width 101 height 39
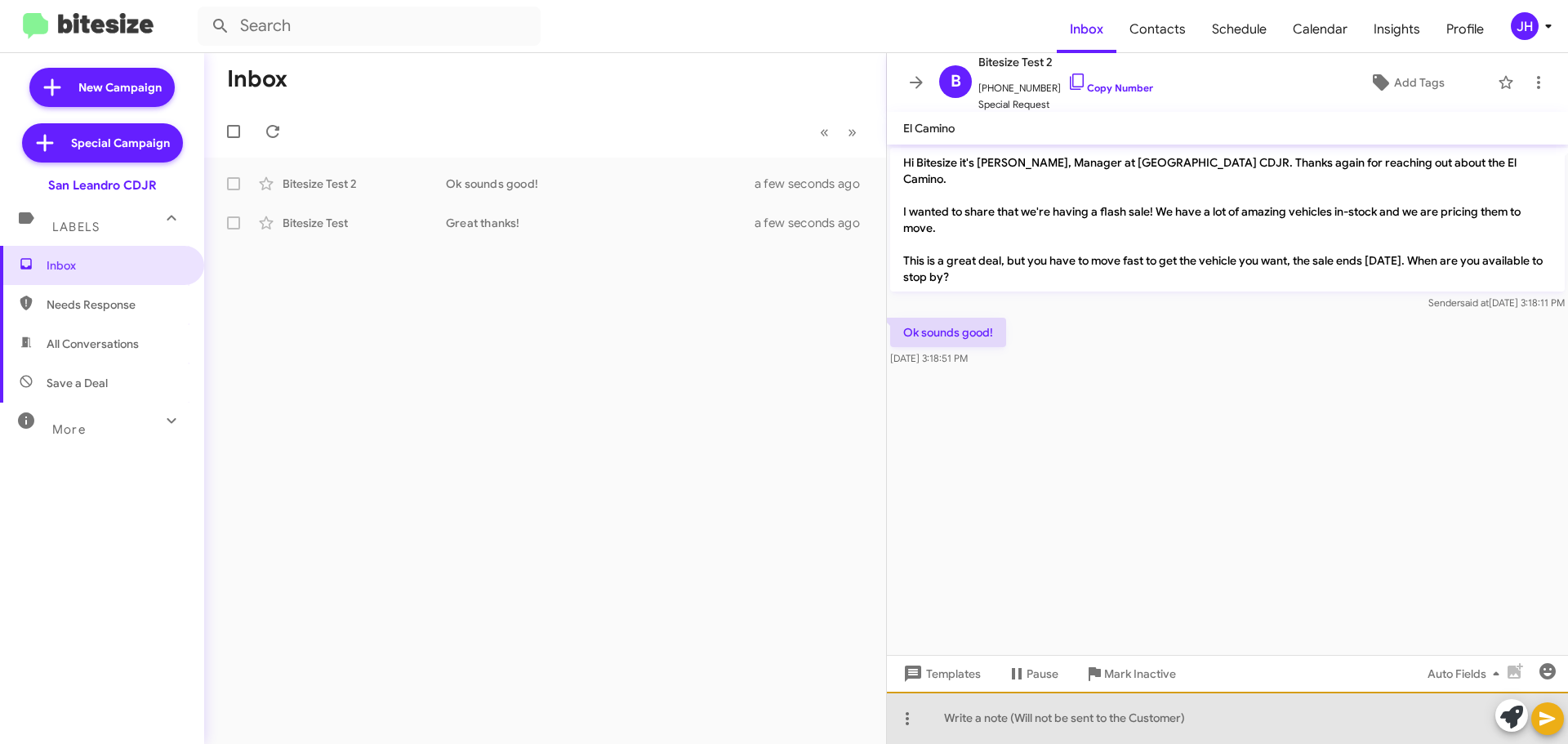
click at [997, 723] on div at bounding box center [1228, 718] width 682 height 53
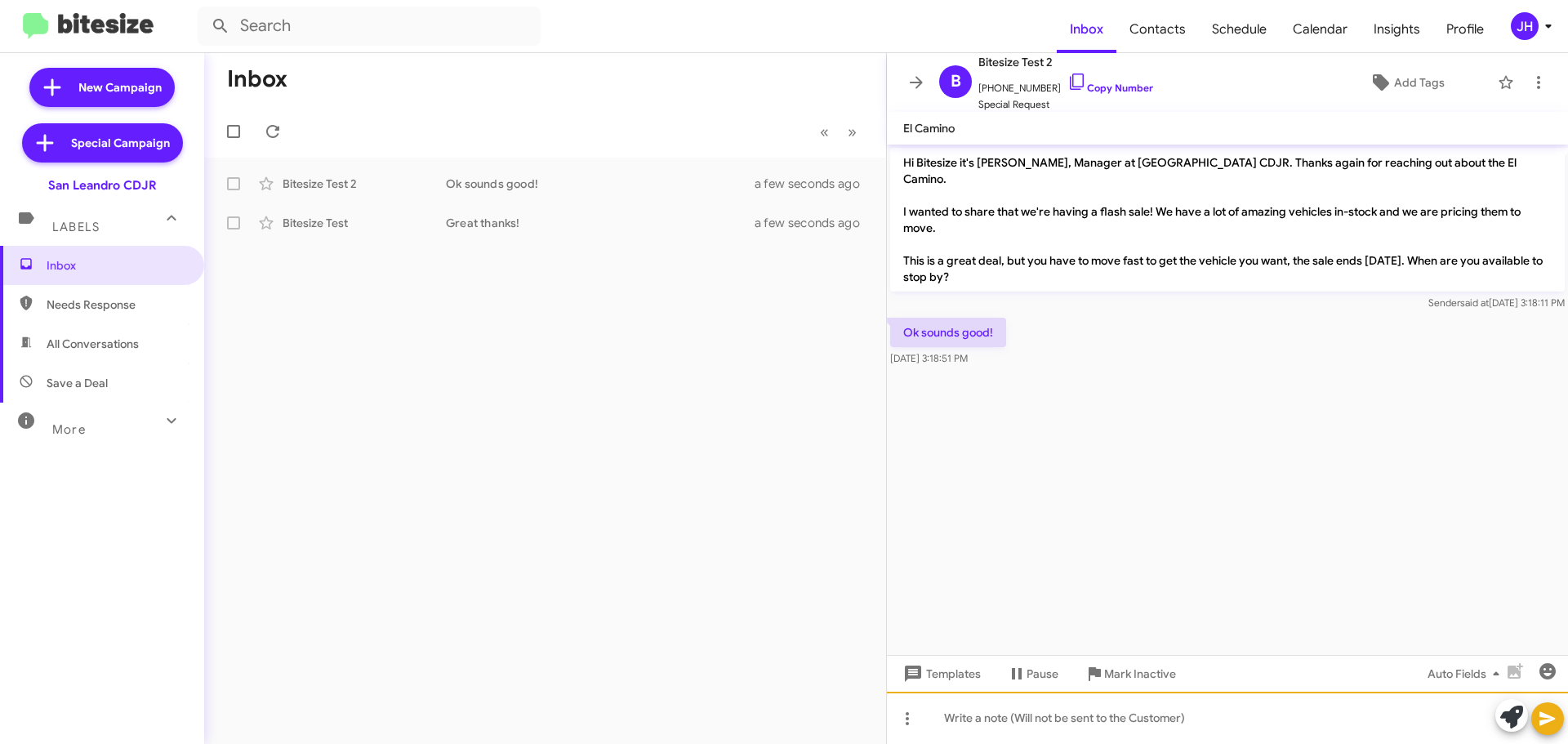
paste div
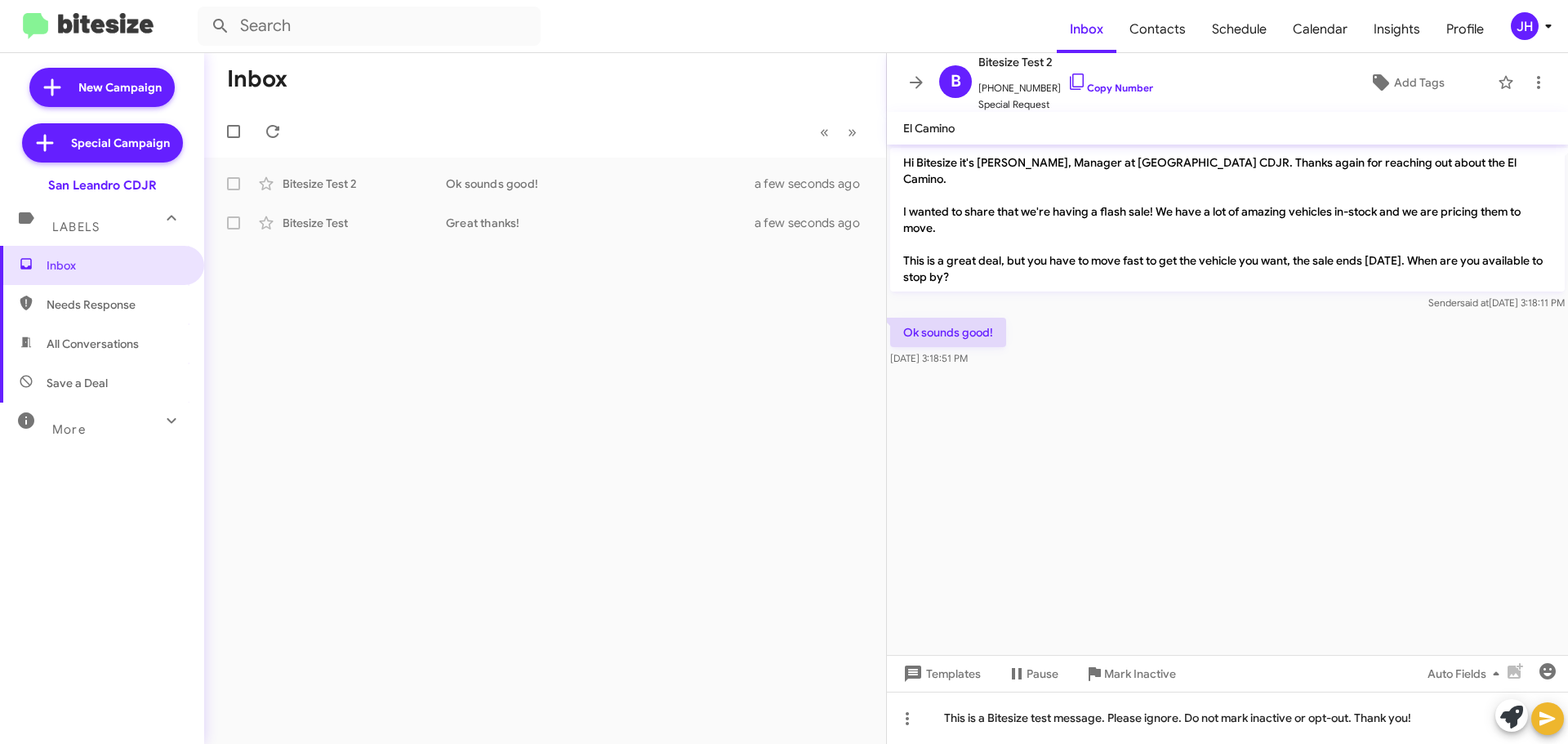
click at [1540, 721] on icon at bounding box center [1547, 719] width 15 height 14
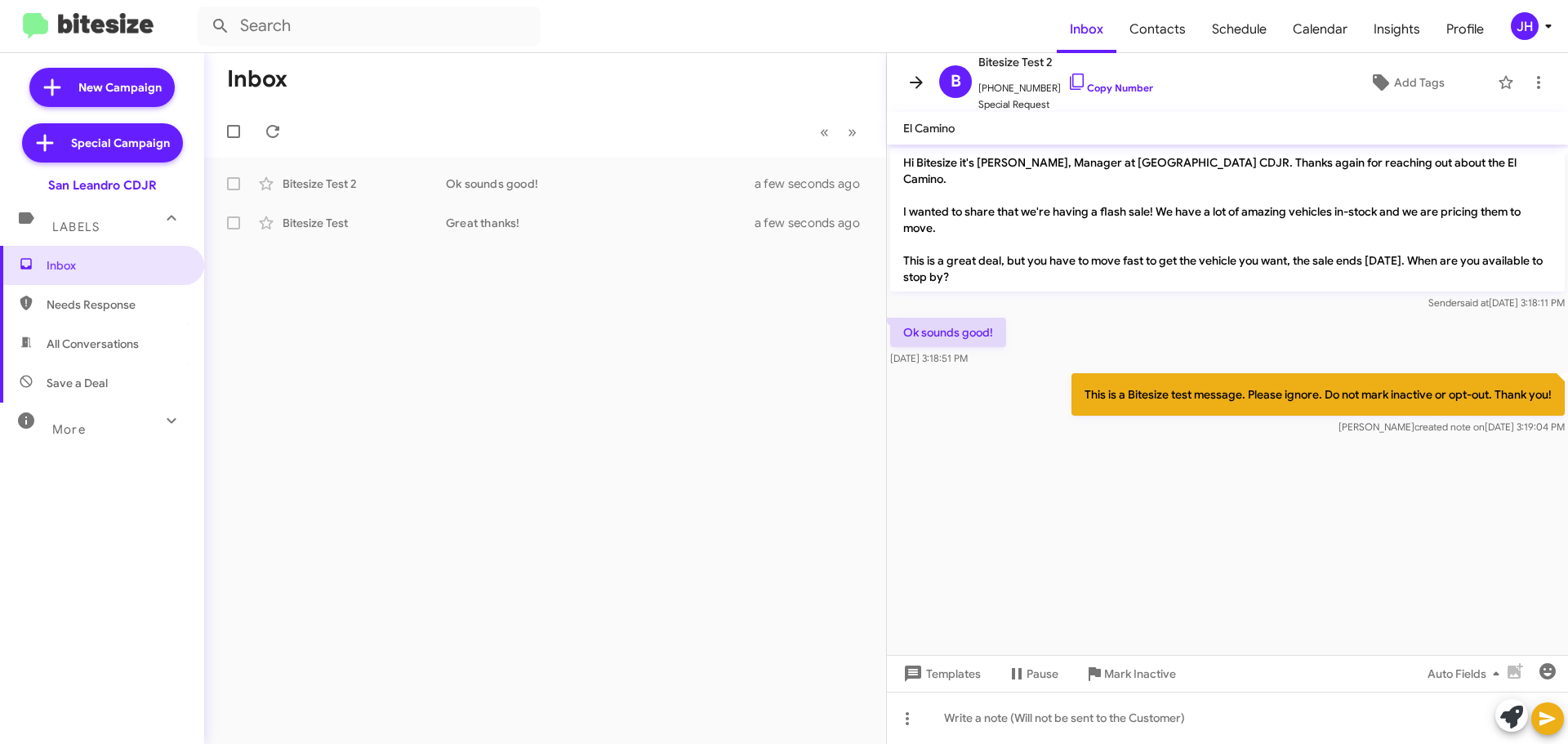
click at [919, 81] on icon at bounding box center [917, 81] width 13 height 12
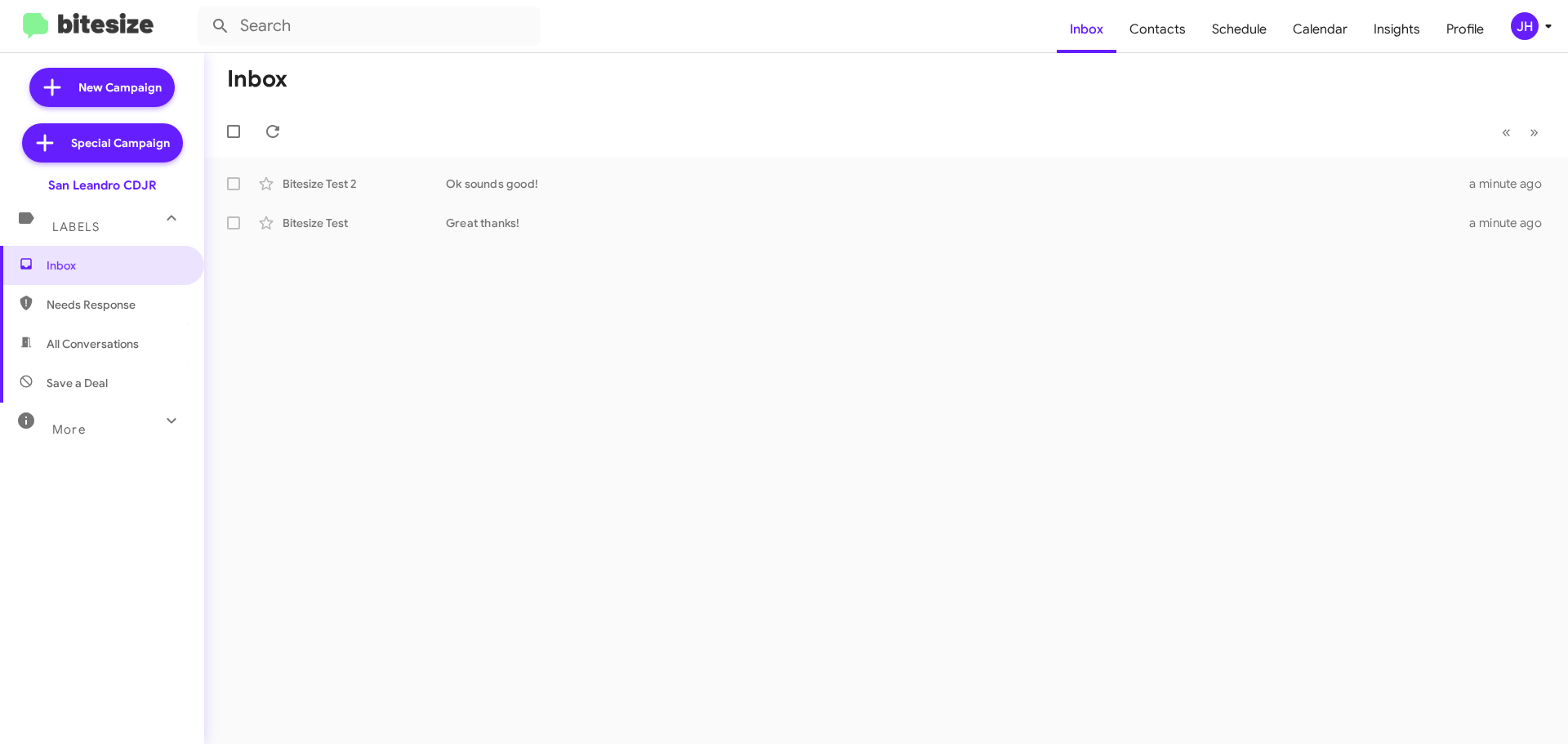
click at [1542, 25] on icon at bounding box center [1549, 26] width 20 height 20
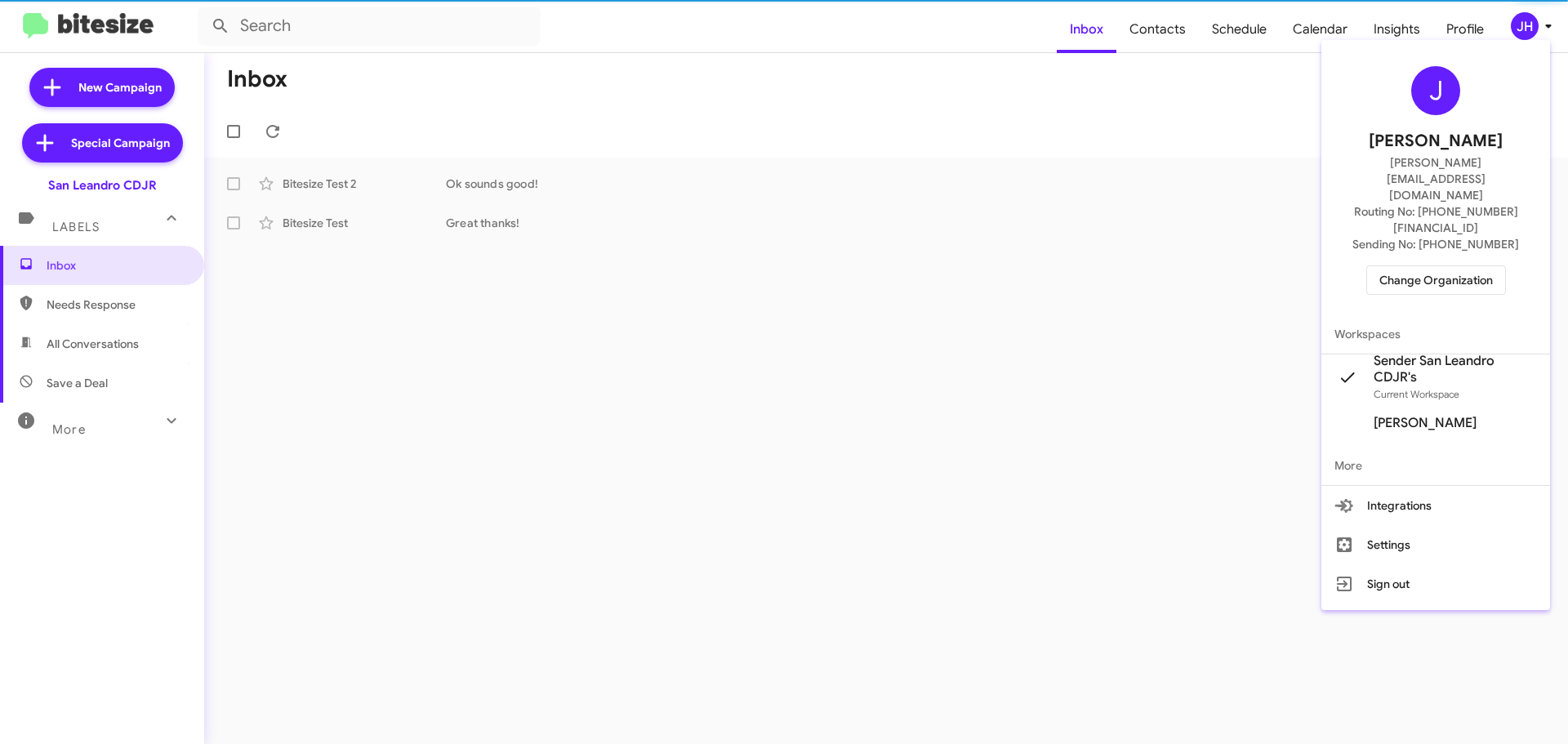
click at [1435, 267] on span "Change Organization" at bounding box center [1436, 280] width 114 height 28
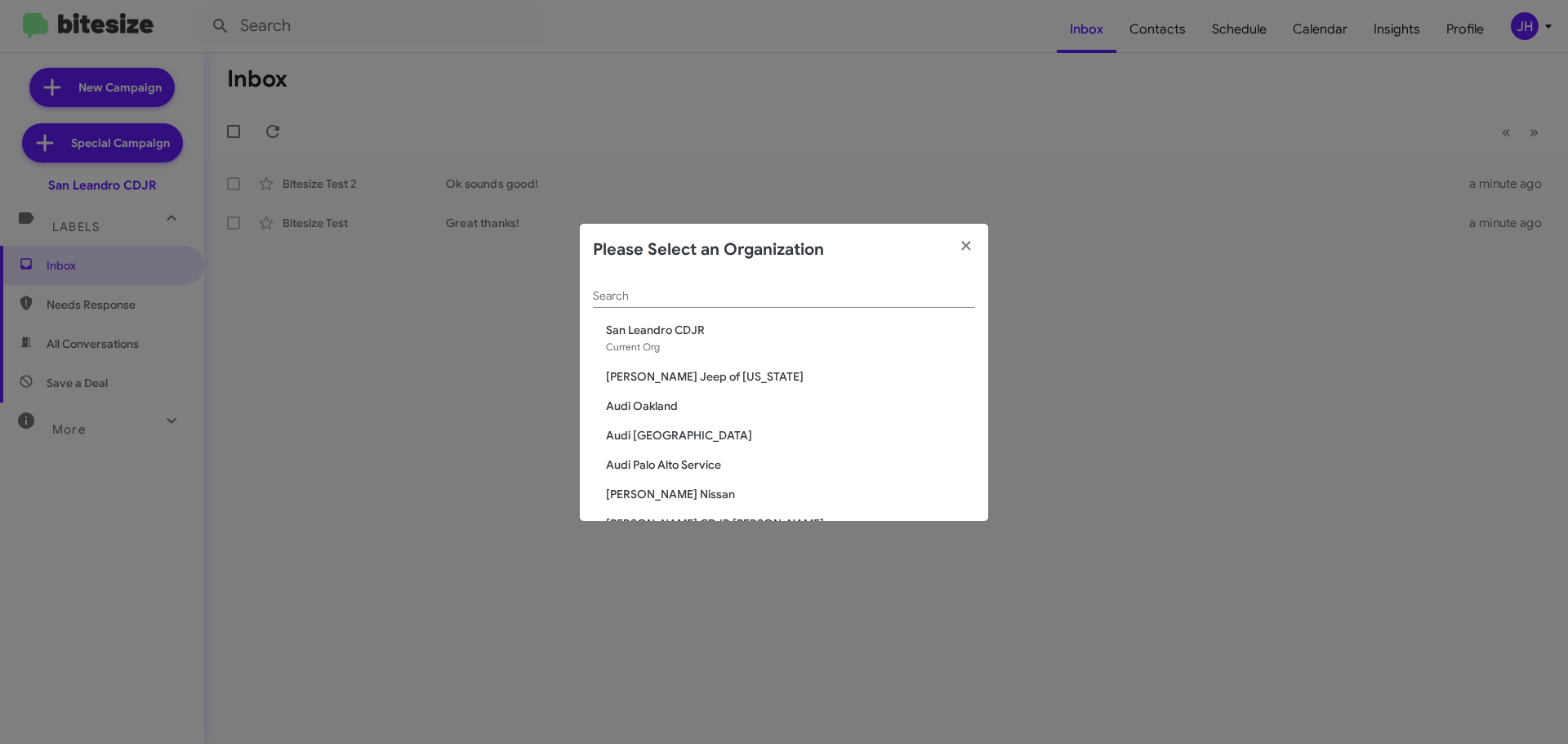
click at [644, 298] on input "Search" at bounding box center [784, 296] width 382 height 13
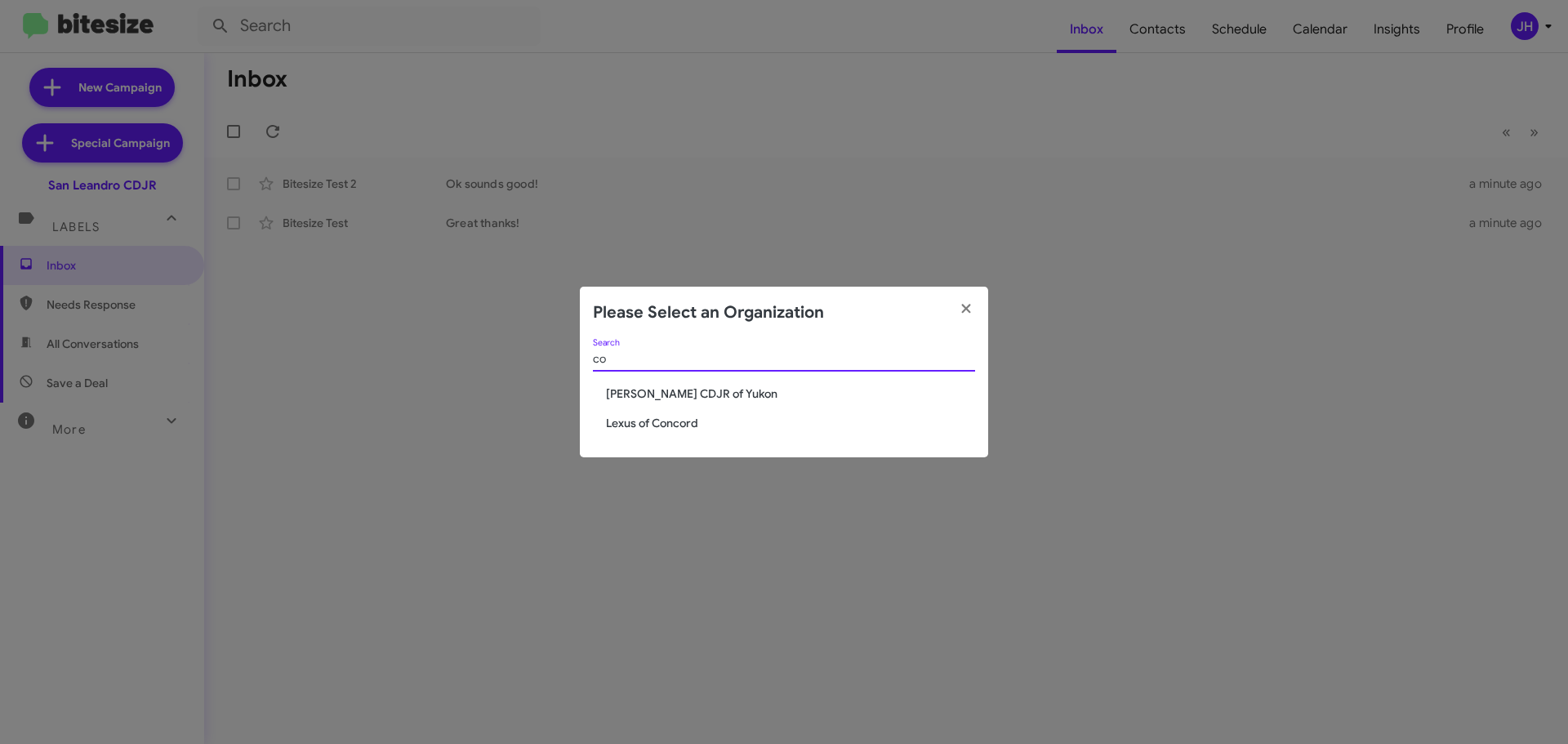
type input "c"
type input "fer"
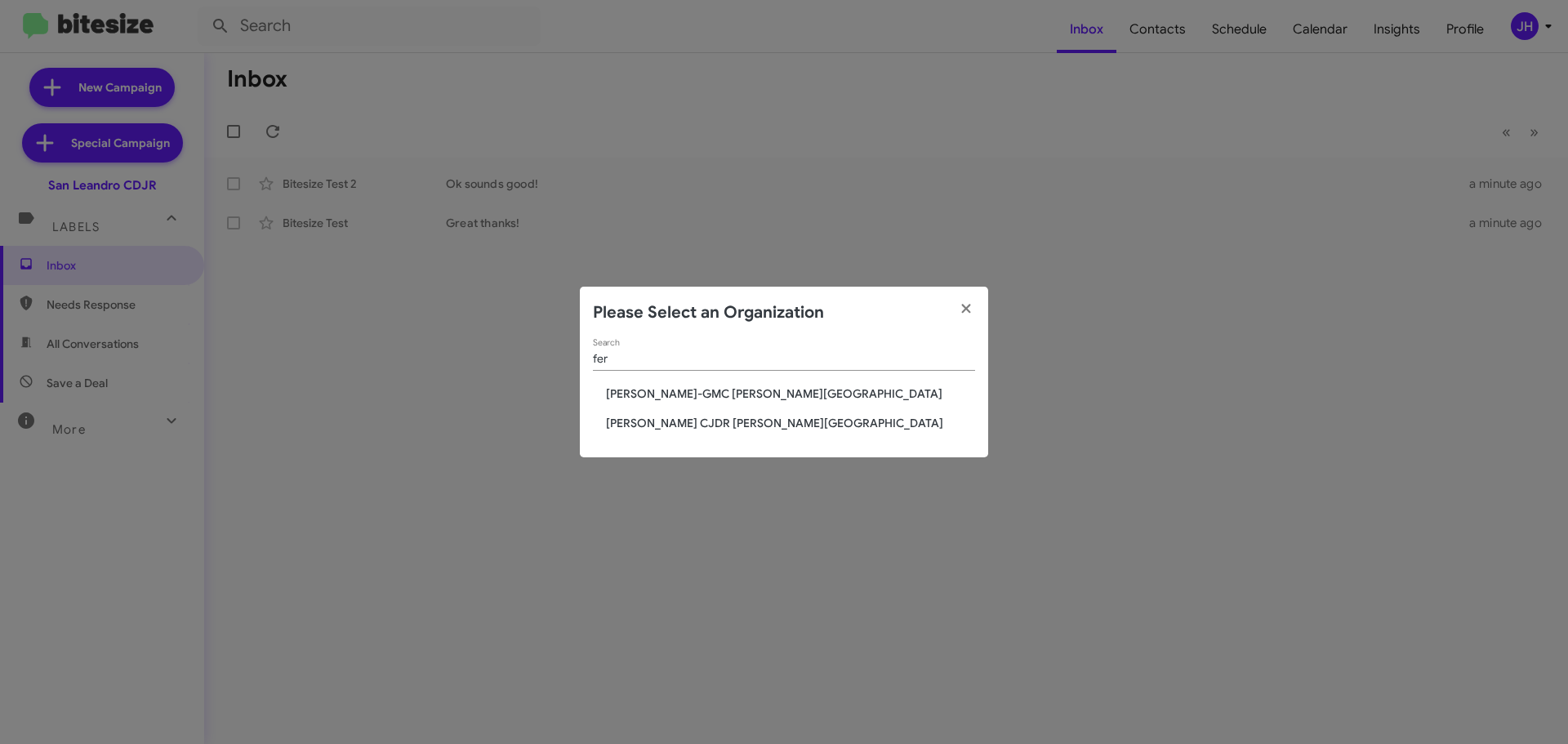
click at [692, 390] on span "Ferman Buick-GMC Wesley Chapel" at bounding box center [791, 393] width 369 height 16
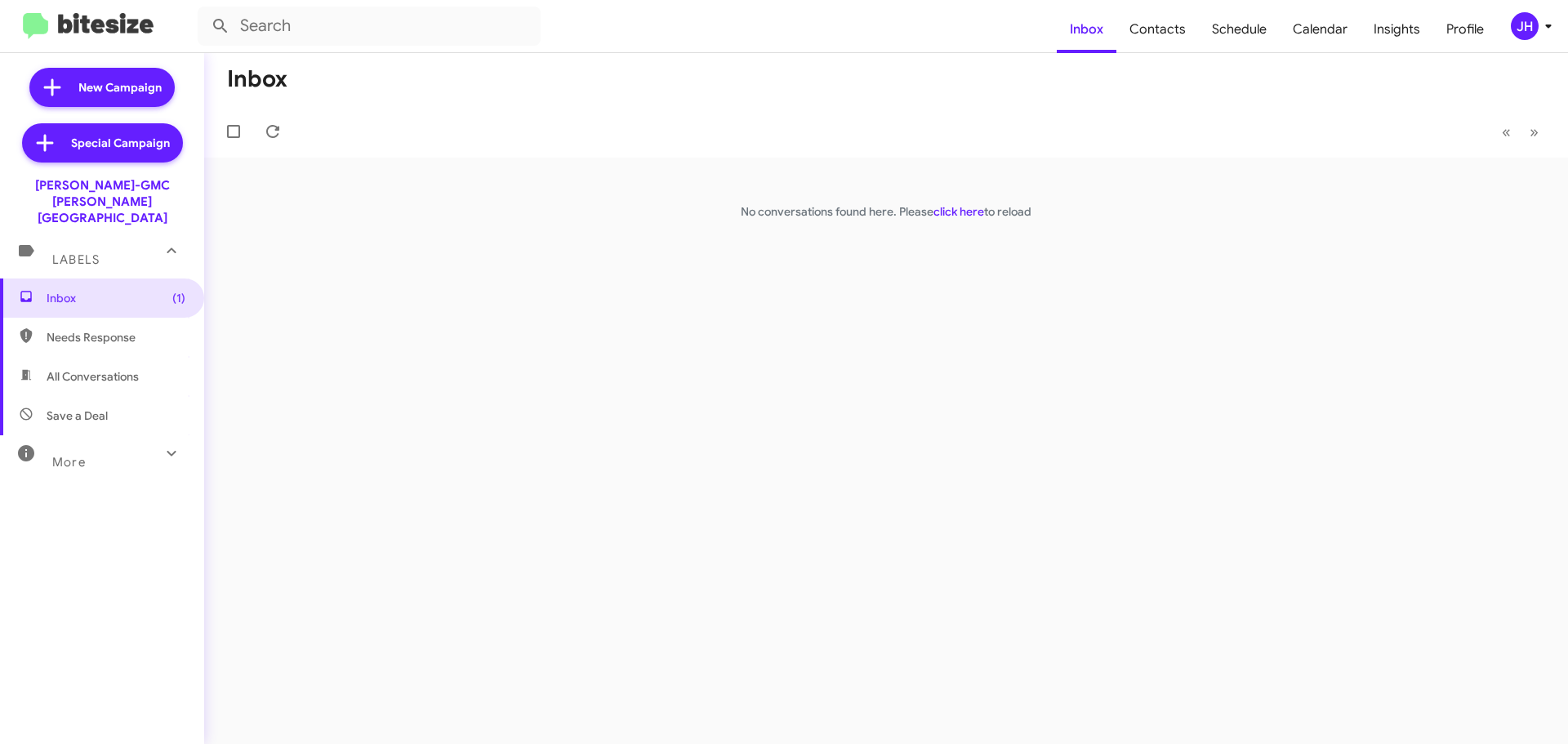
click at [1528, 31] on div "JH" at bounding box center [1525, 26] width 28 height 28
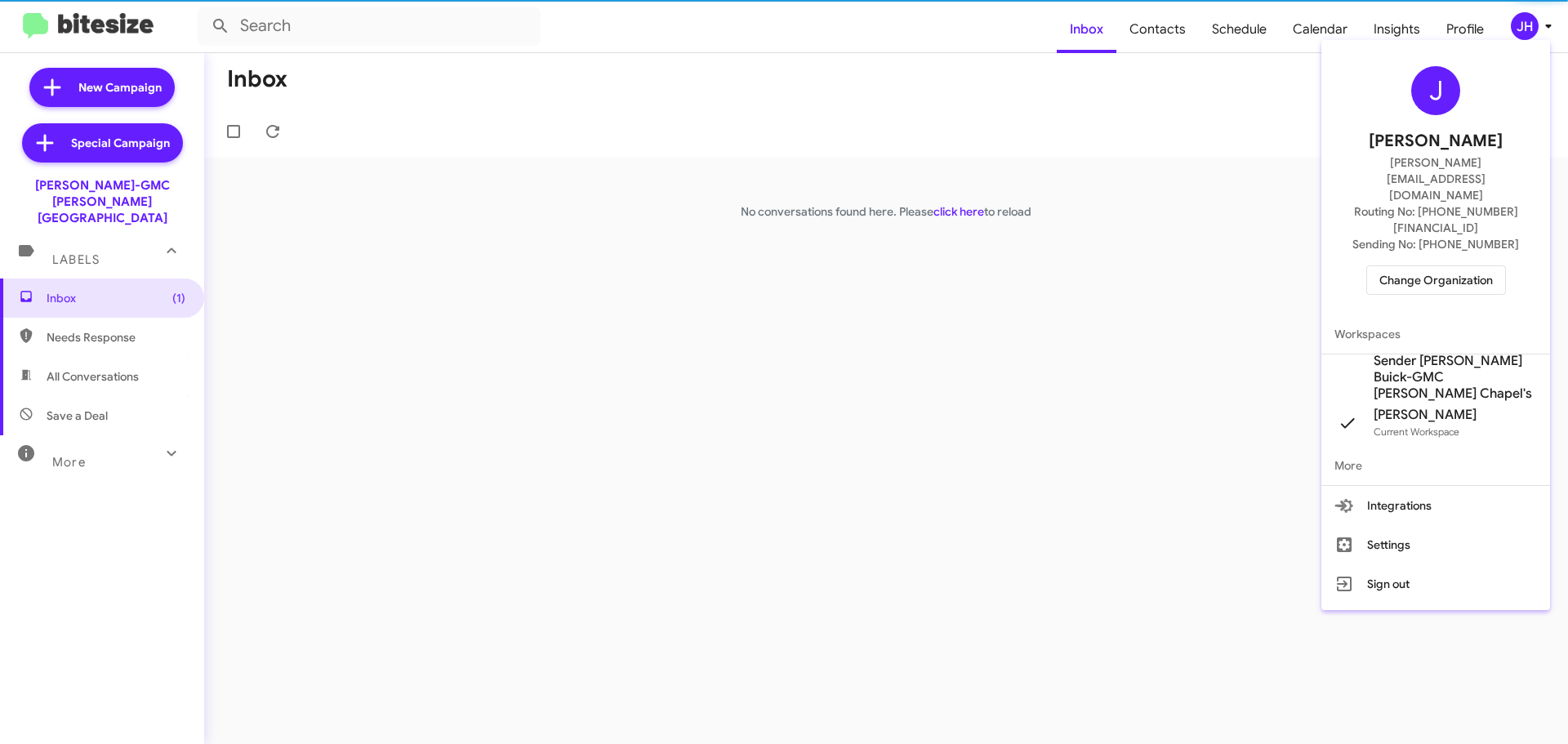
click at [1448, 353] on span "Sender Ferman Buick-GMC Wesley Chapel's" at bounding box center [1455, 377] width 163 height 49
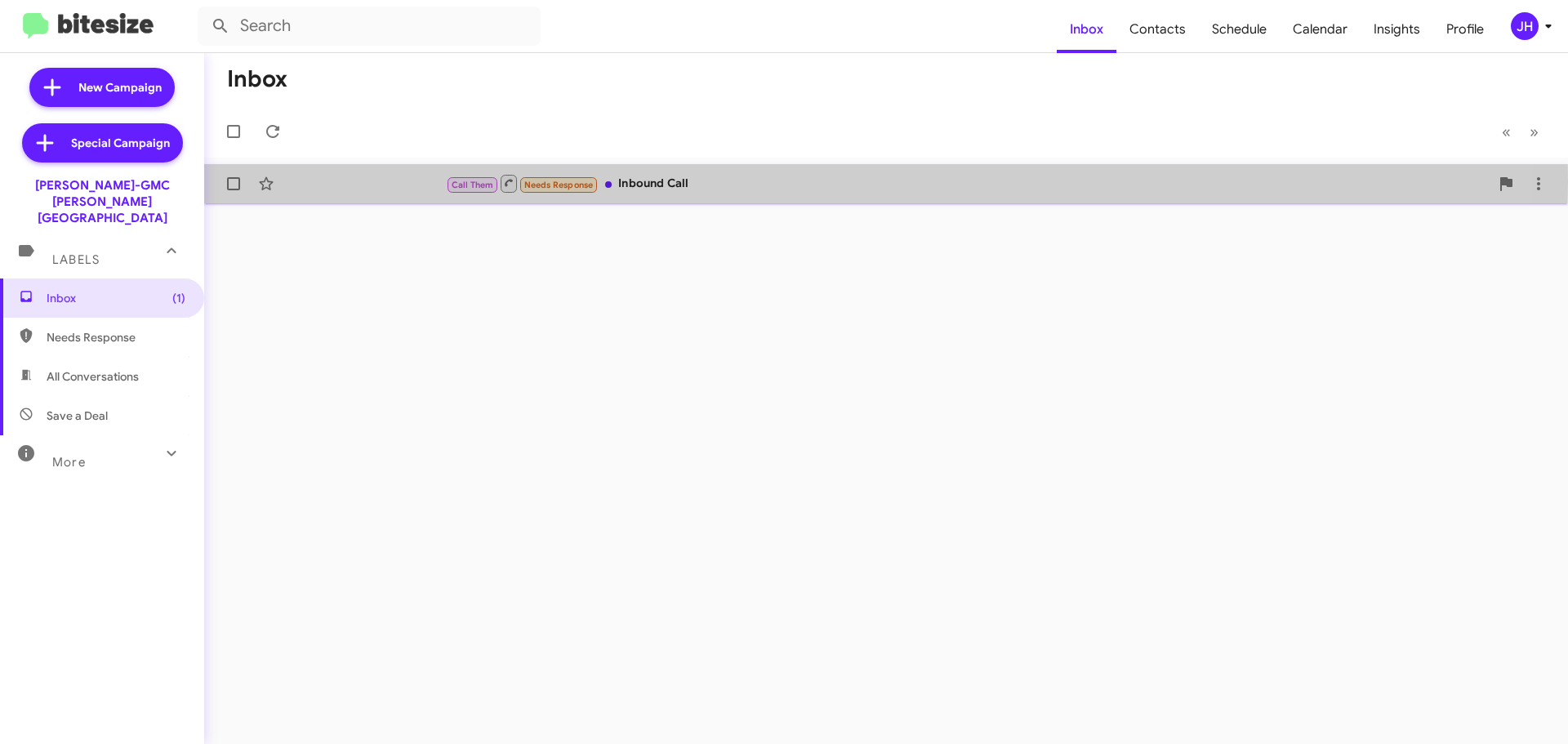
click at [721, 183] on div "Call Them Needs Response Inbound Call" at bounding box center [968, 183] width 1044 height 20
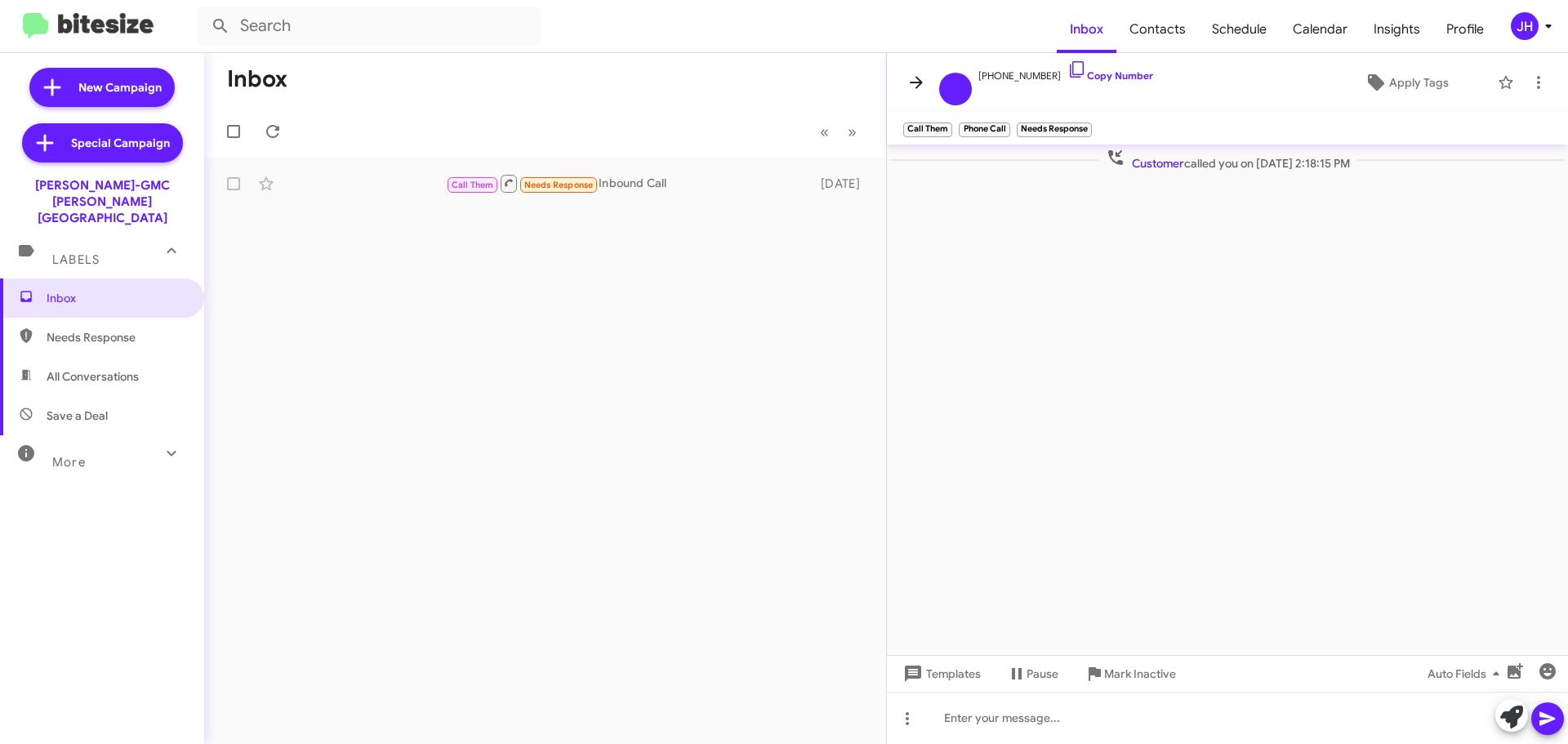
click at [909, 87] on icon at bounding box center [916, 82] width 20 height 20
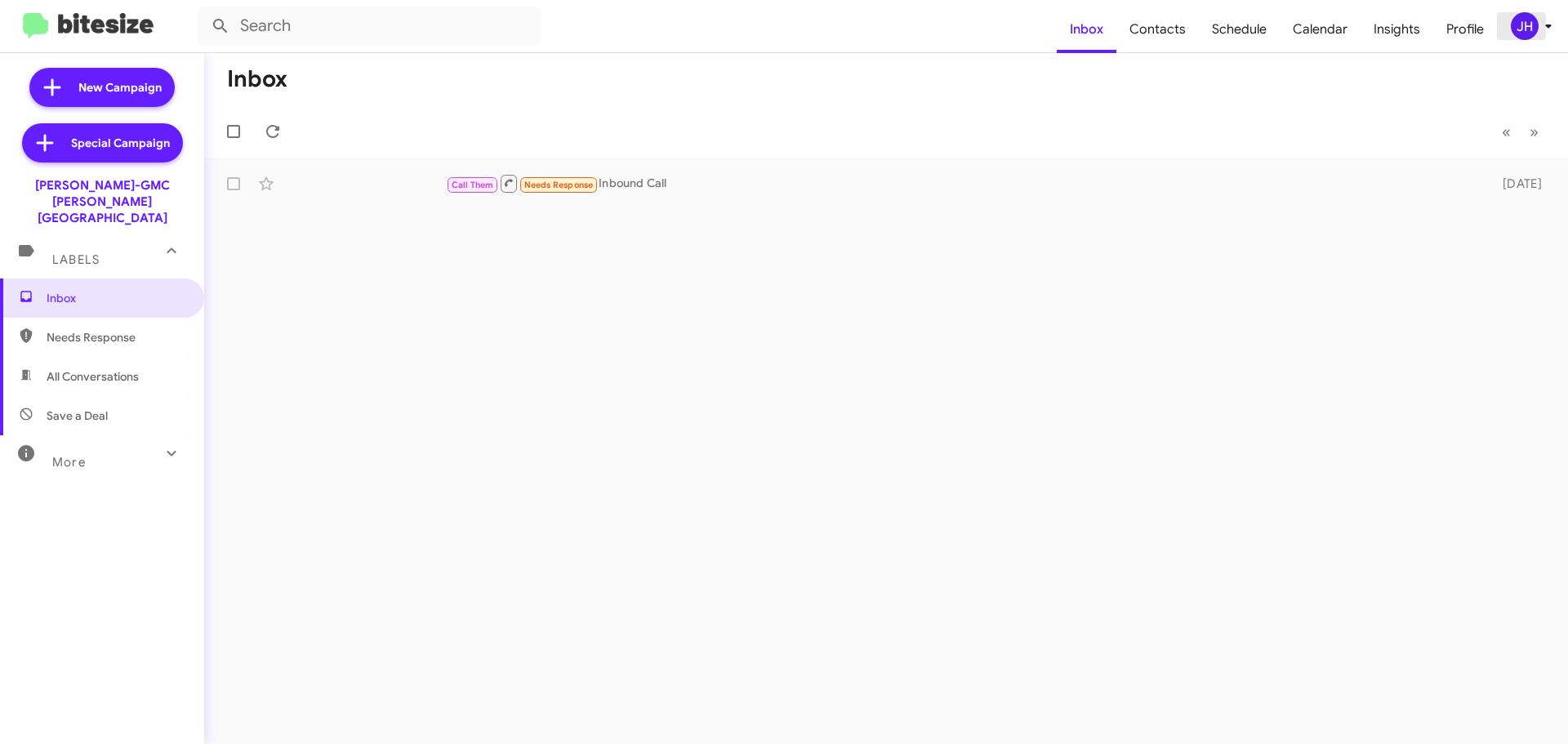
click at [1553, 22] on icon at bounding box center [1549, 26] width 20 height 20
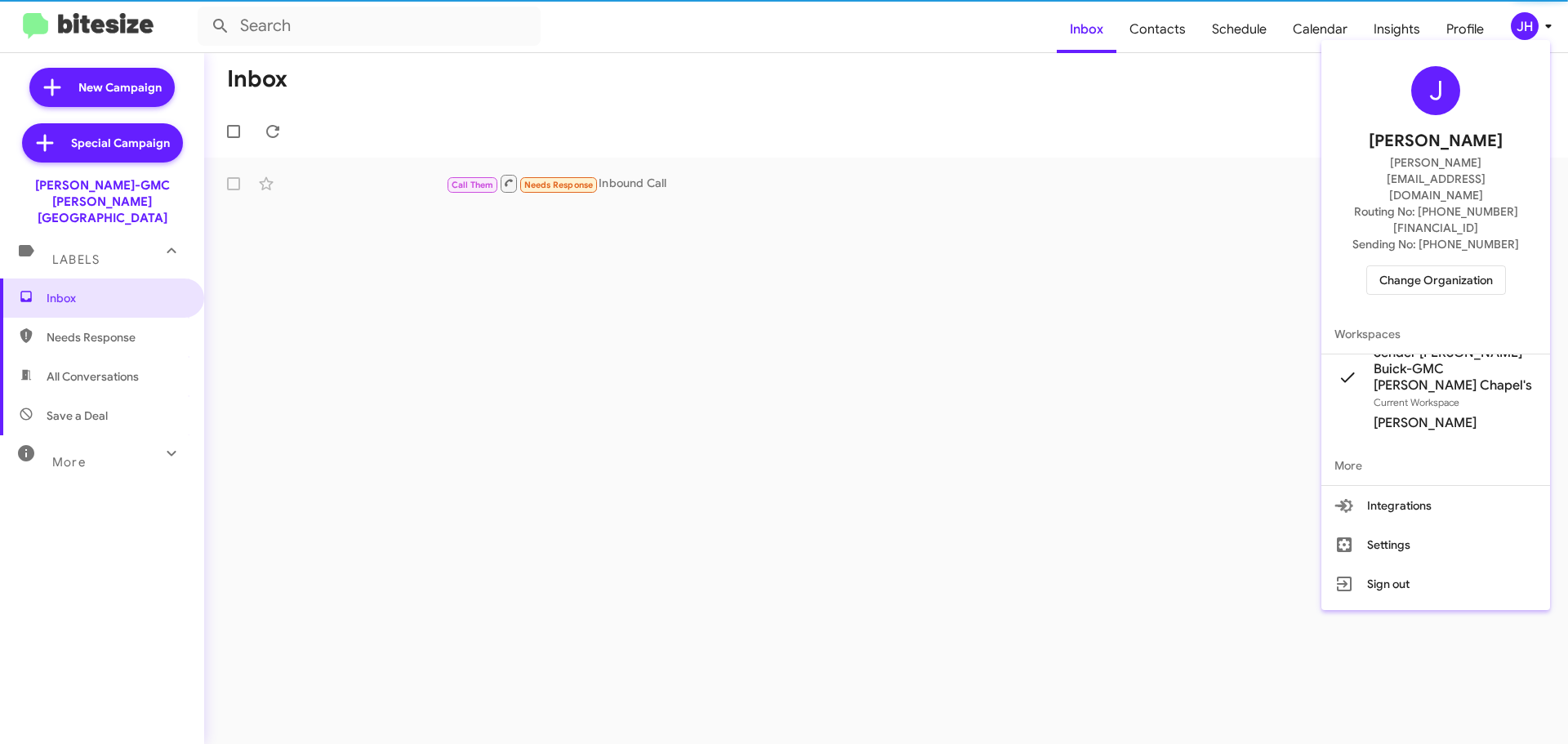
click at [1415, 267] on span "Change Organization" at bounding box center [1436, 280] width 114 height 28
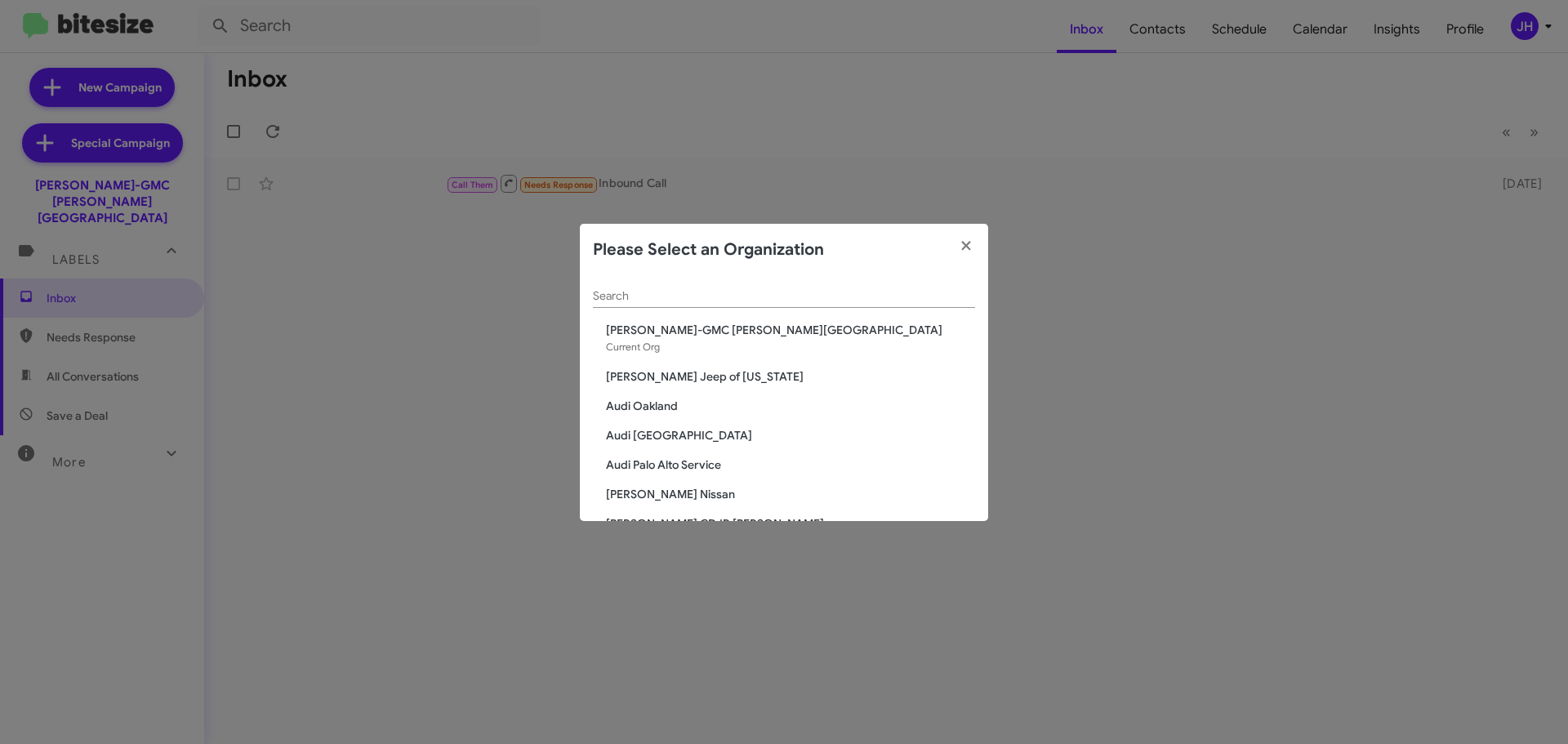
click at [649, 290] on input "Search" at bounding box center [784, 296] width 382 height 13
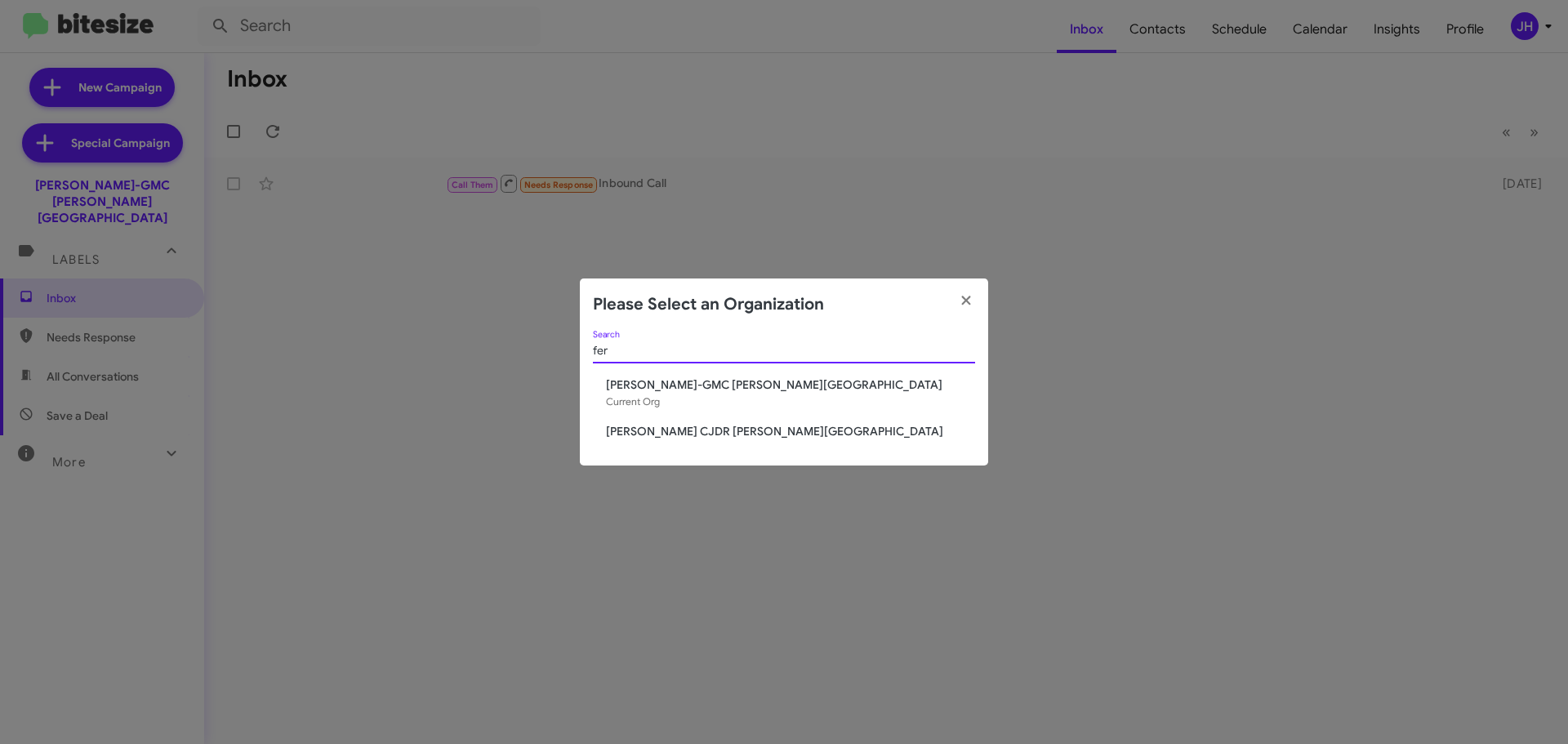
type input "fer"
click at [664, 434] on span "[PERSON_NAME] CJDR [PERSON_NAME][GEOGRAPHIC_DATA]" at bounding box center [791, 431] width 369 height 16
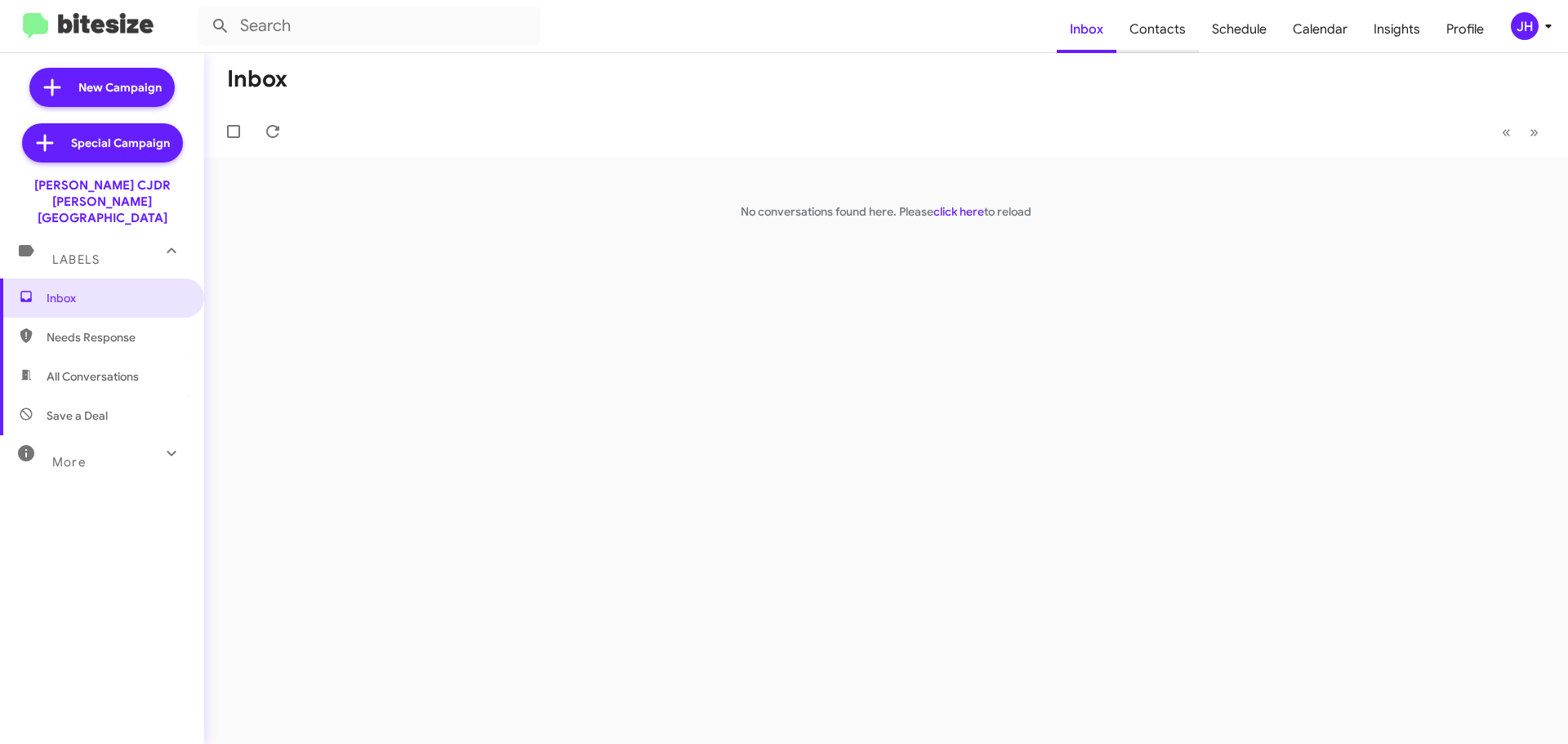
click at [1152, 38] on span "Contacts" at bounding box center [1158, 30] width 82 height 48
type input "in:groups"
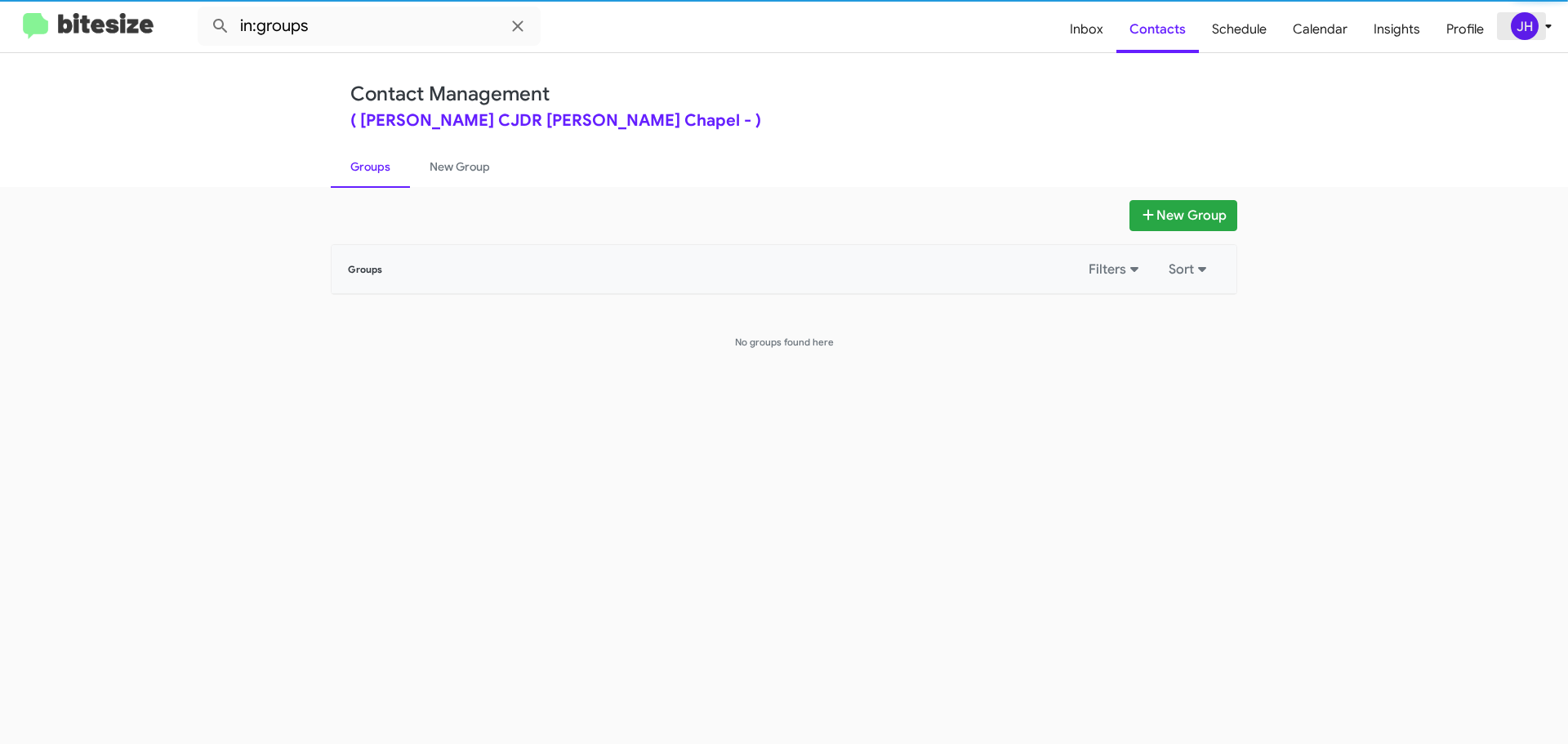
drag, startPoint x: 1500, startPoint y: 35, endPoint x: 1522, endPoint y: 31, distance: 22.4
click at [1509, 33] on button "JH" at bounding box center [1524, 26] width 54 height 28
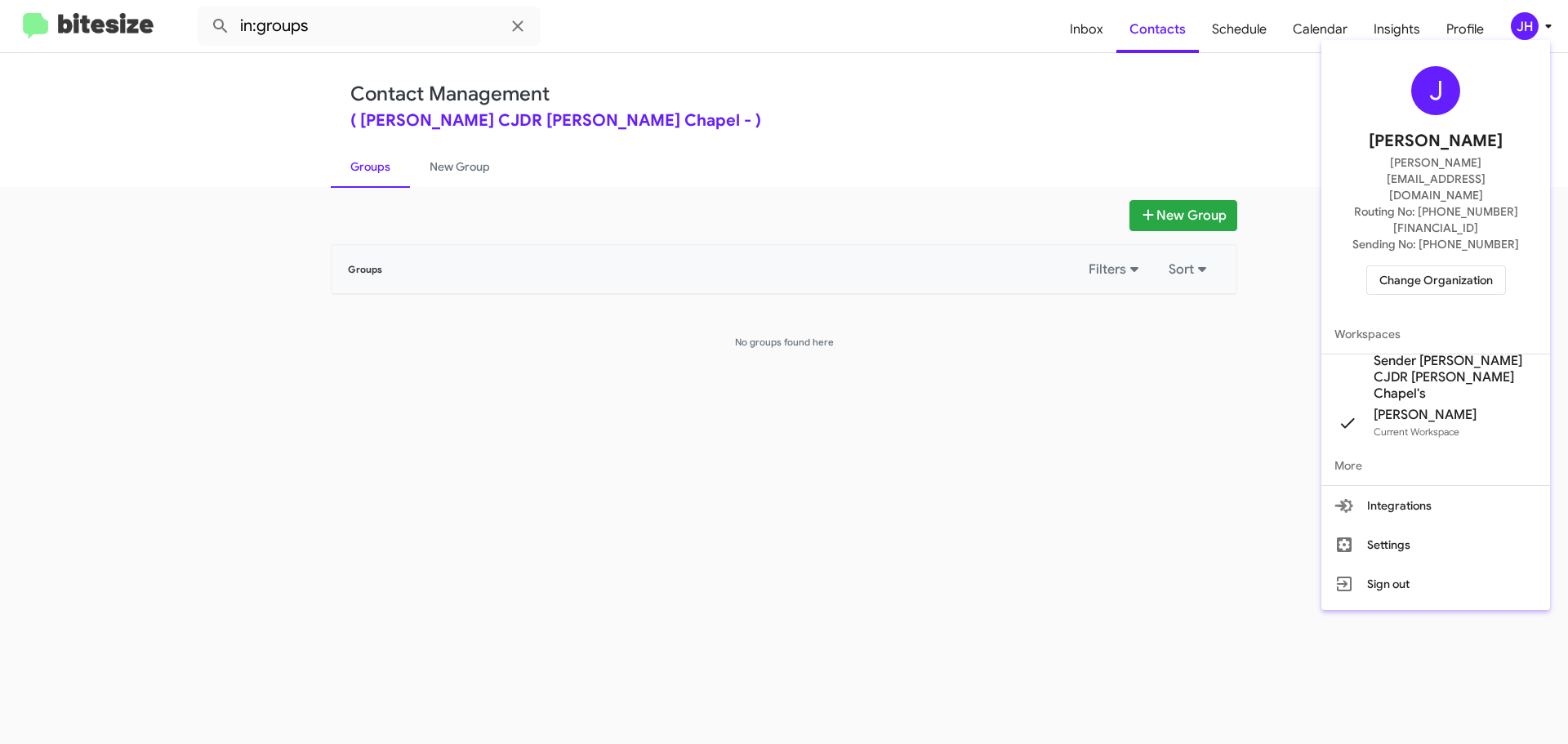
click at [1418, 355] on span "Sender Ferman CJDR Wesley Chapel's" at bounding box center [1435, 378] width 229 height 46
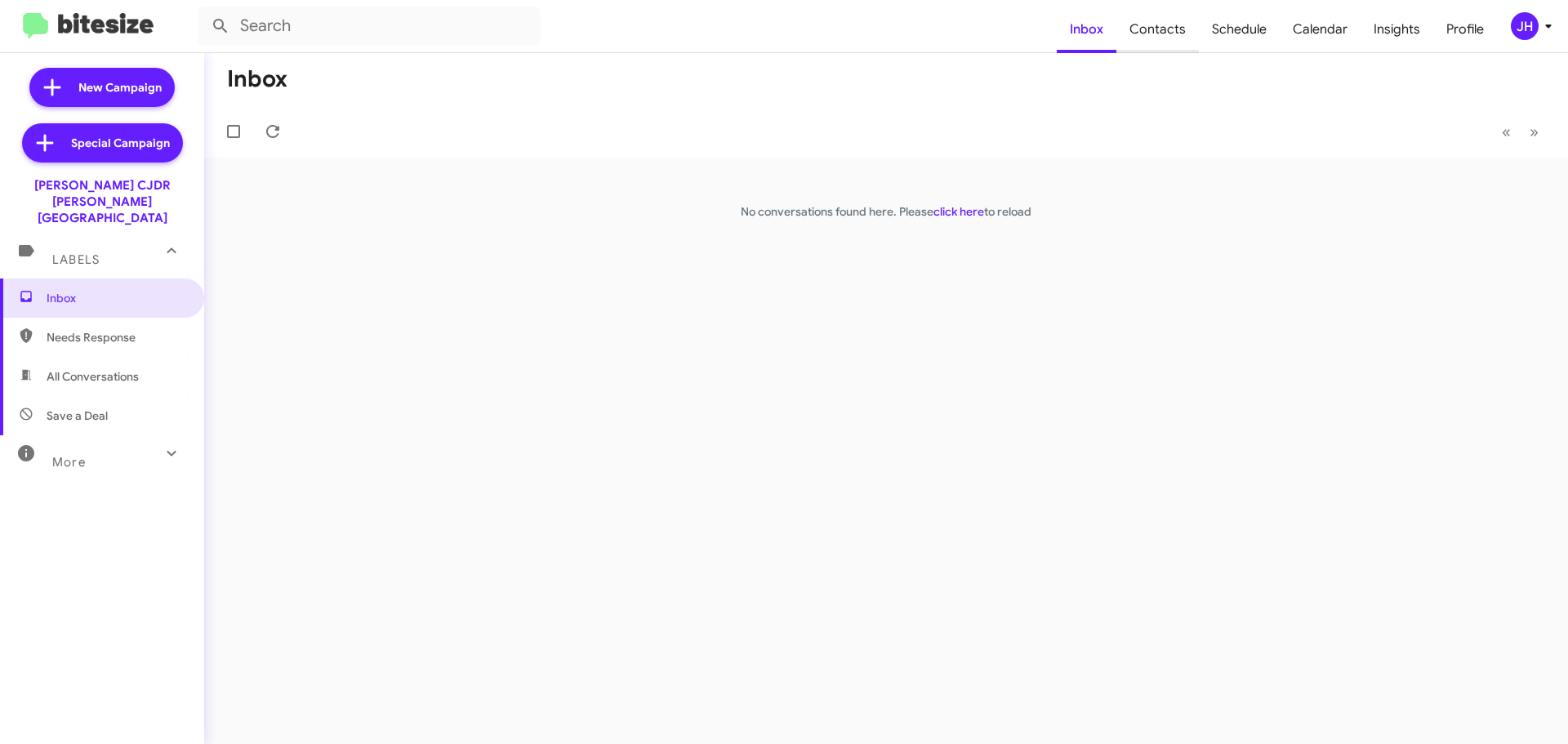
click at [1170, 28] on span "Contacts" at bounding box center [1158, 30] width 82 height 48
type input "in:groups"
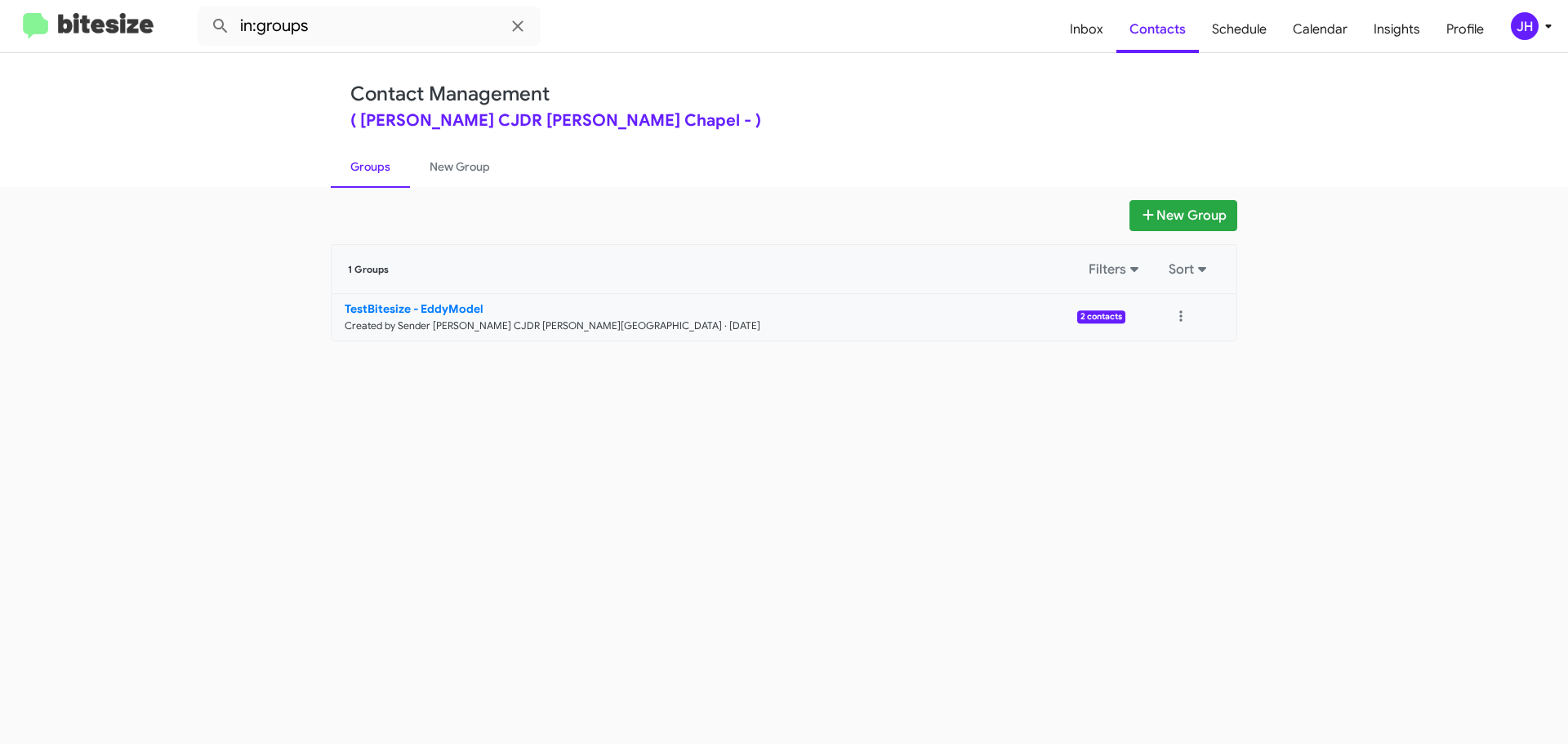
click at [979, 317] on link "TestBitesize - EddyModel Created by Sender Ferman CJDR Wesley Chapel · Aug 21, …" at bounding box center [729, 317] width 794 height 47
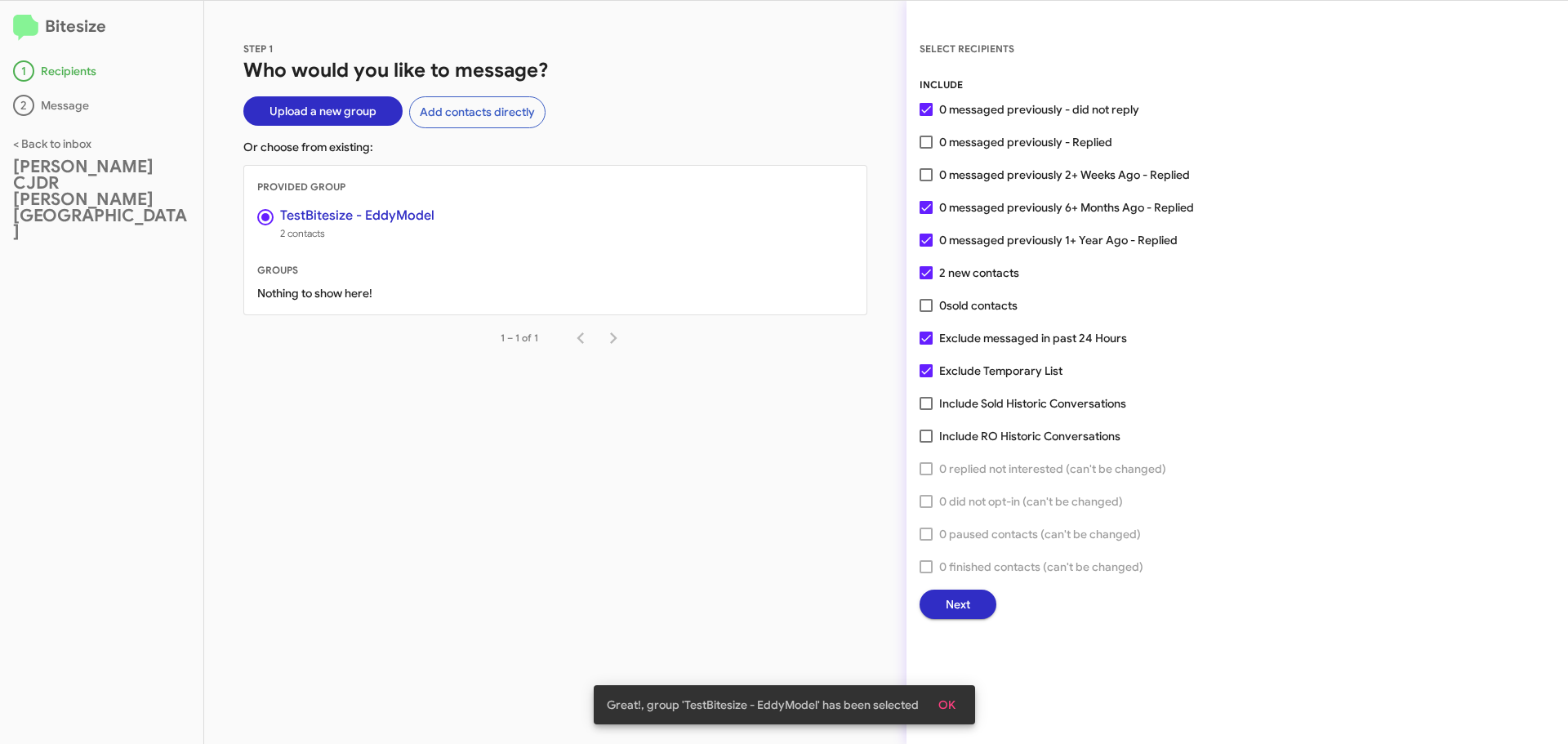
click at [966, 595] on span "Next" at bounding box center [958, 604] width 25 height 30
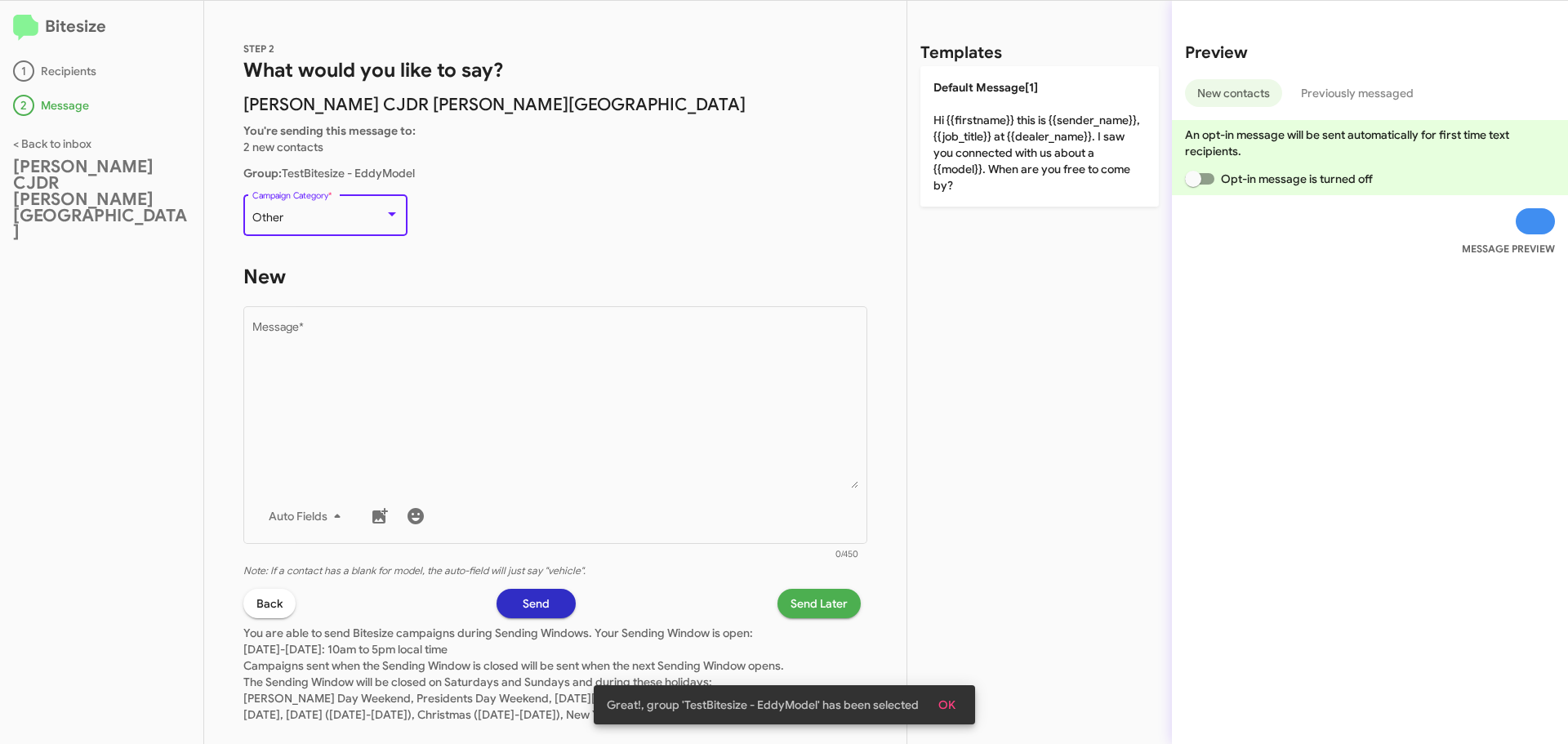
click at [373, 222] on div "Other" at bounding box center [318, 218] width 132 height 13
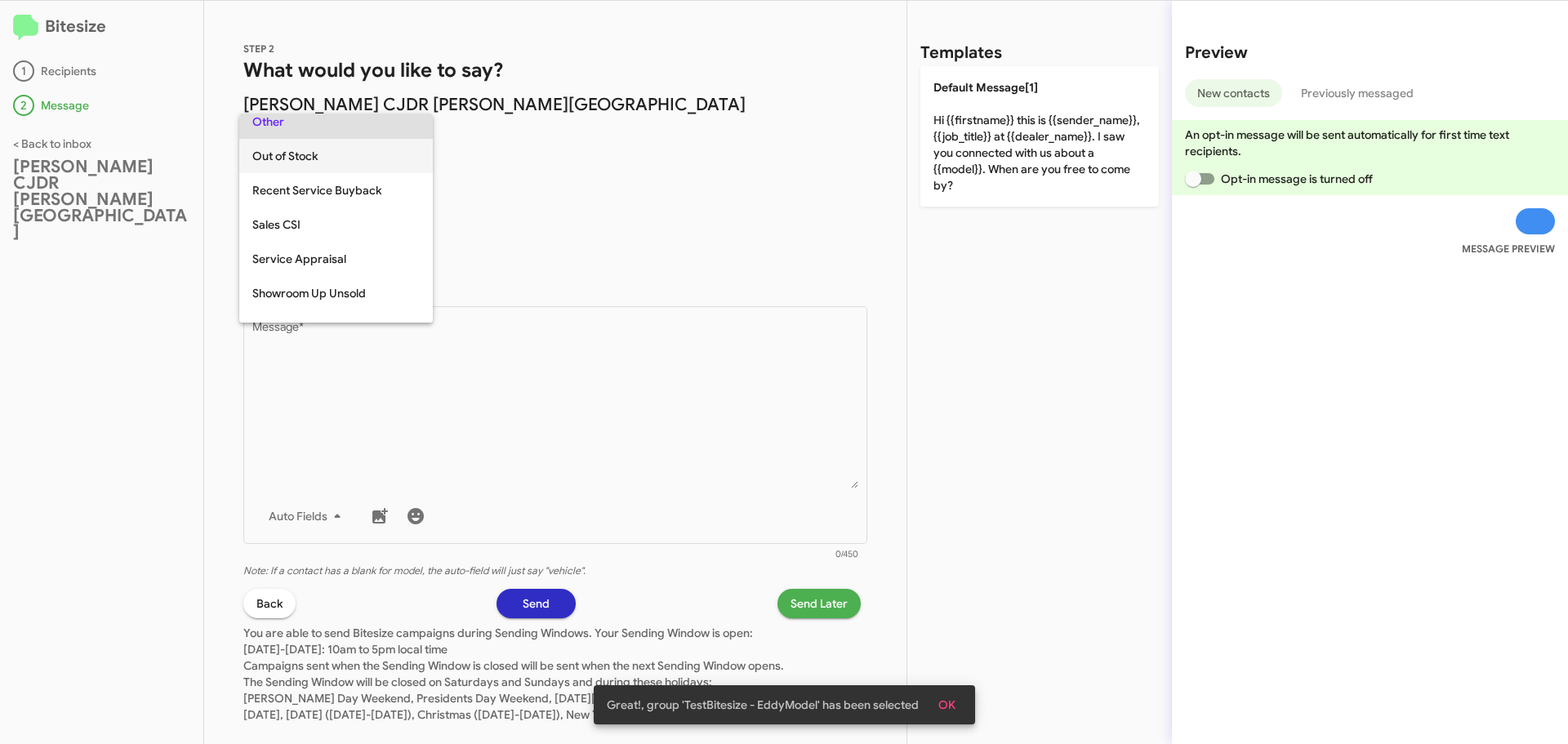
scroll to position [522, 0]
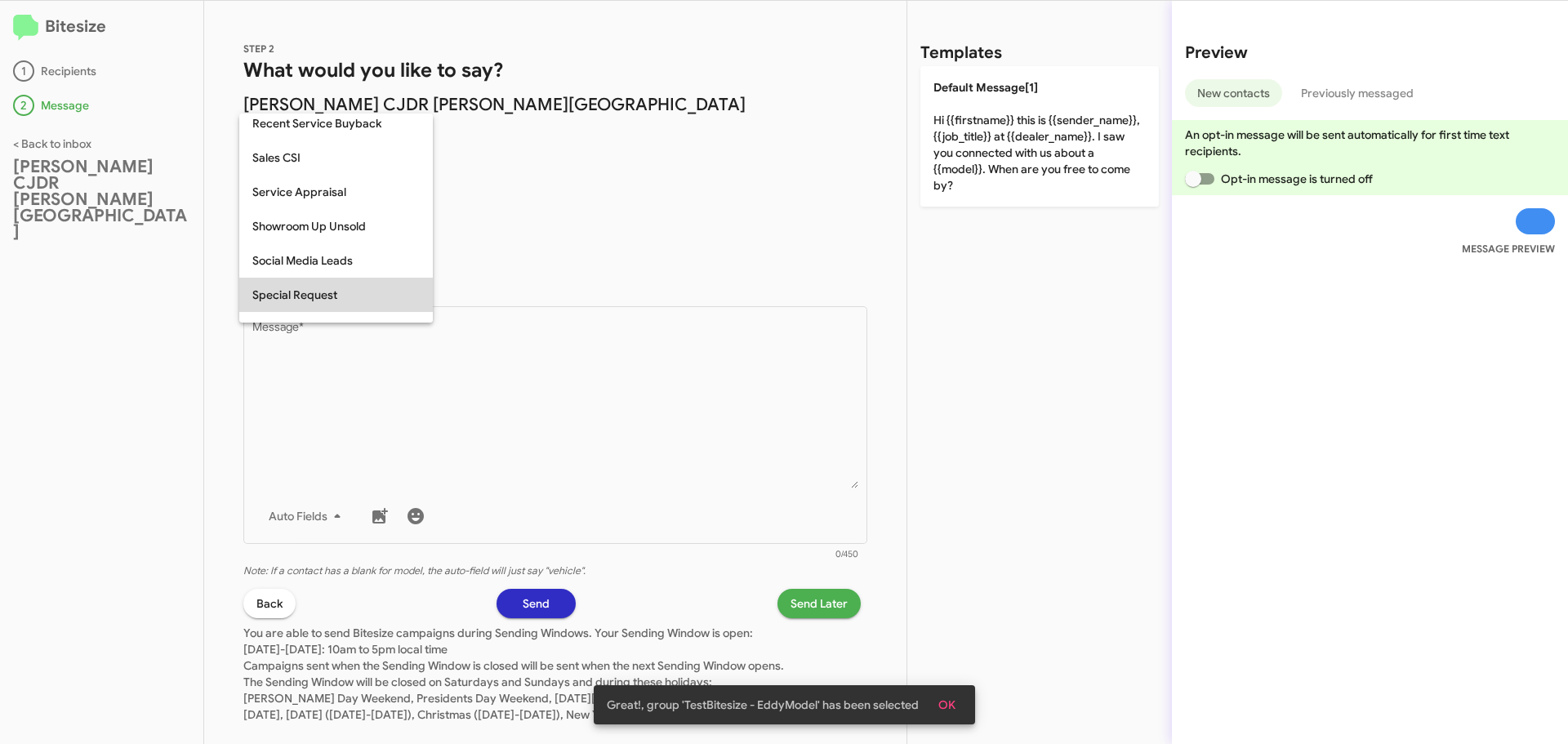
click at [331, 293] on span "Special Request" at bounding box center [336, 295] width 167 height 34
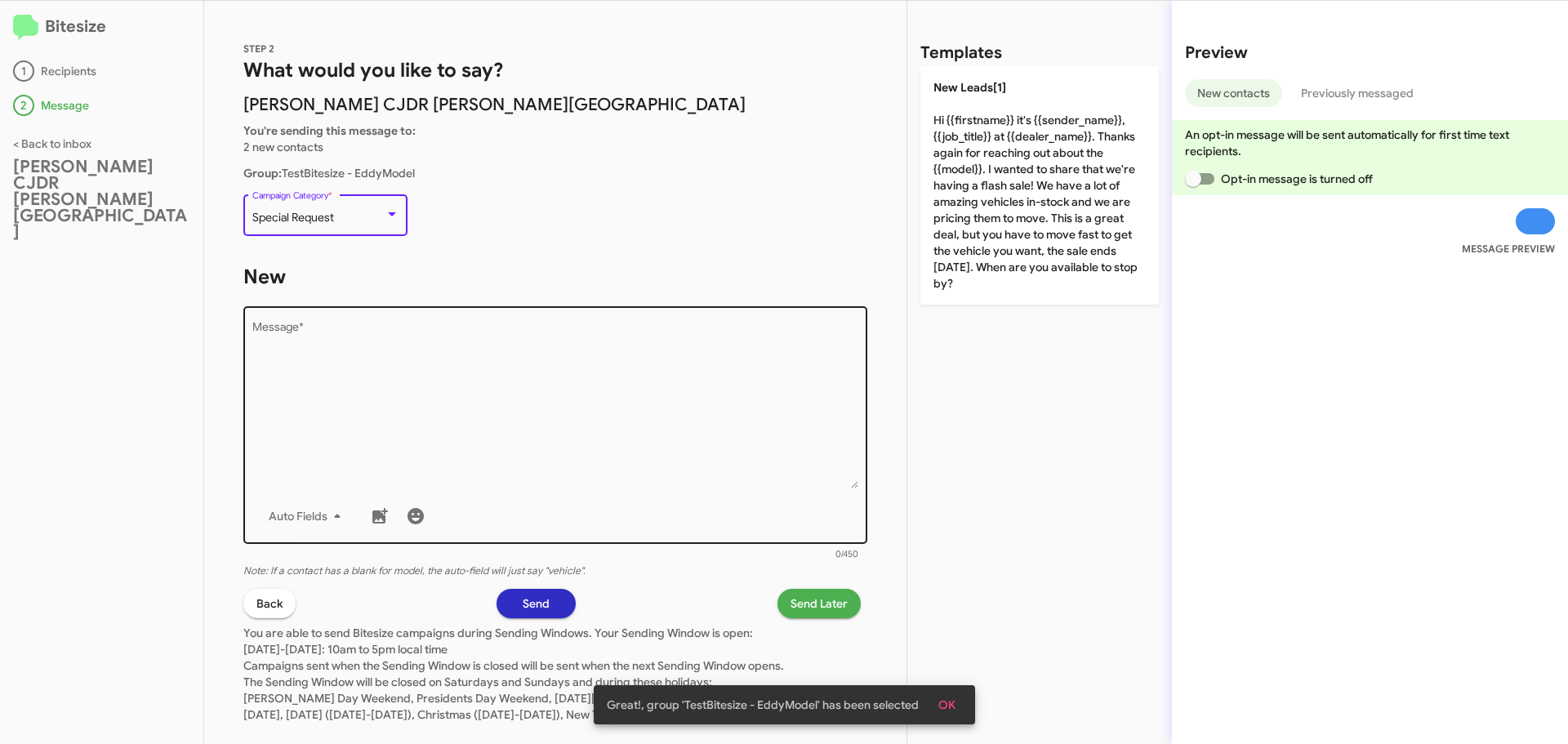
click at [332, 331] on textarea "Message *" at bounding box center [555, 405] width 607 height 166
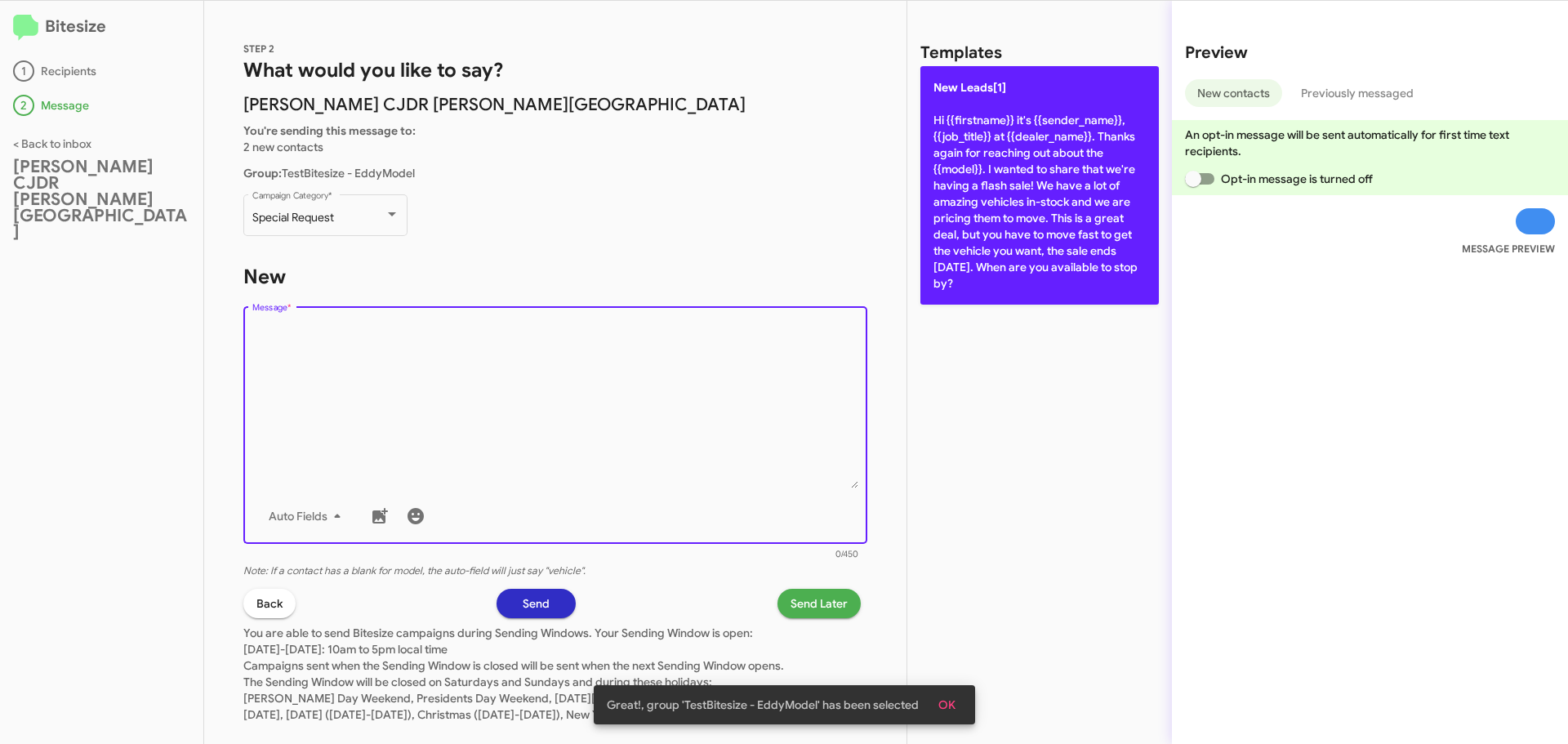
click at [1127, 196] on p "New Leads[1] Hi {{firstname}} it's {{sender_name}}, {{job_title}} at {{dealer_n…" at bounding box center [1039, 185] width 238 height 238
type textarea "Hi {{firstname}} it's {{sender_name}}, {{job_title}} at {{dealer_name}}. Thanks…"
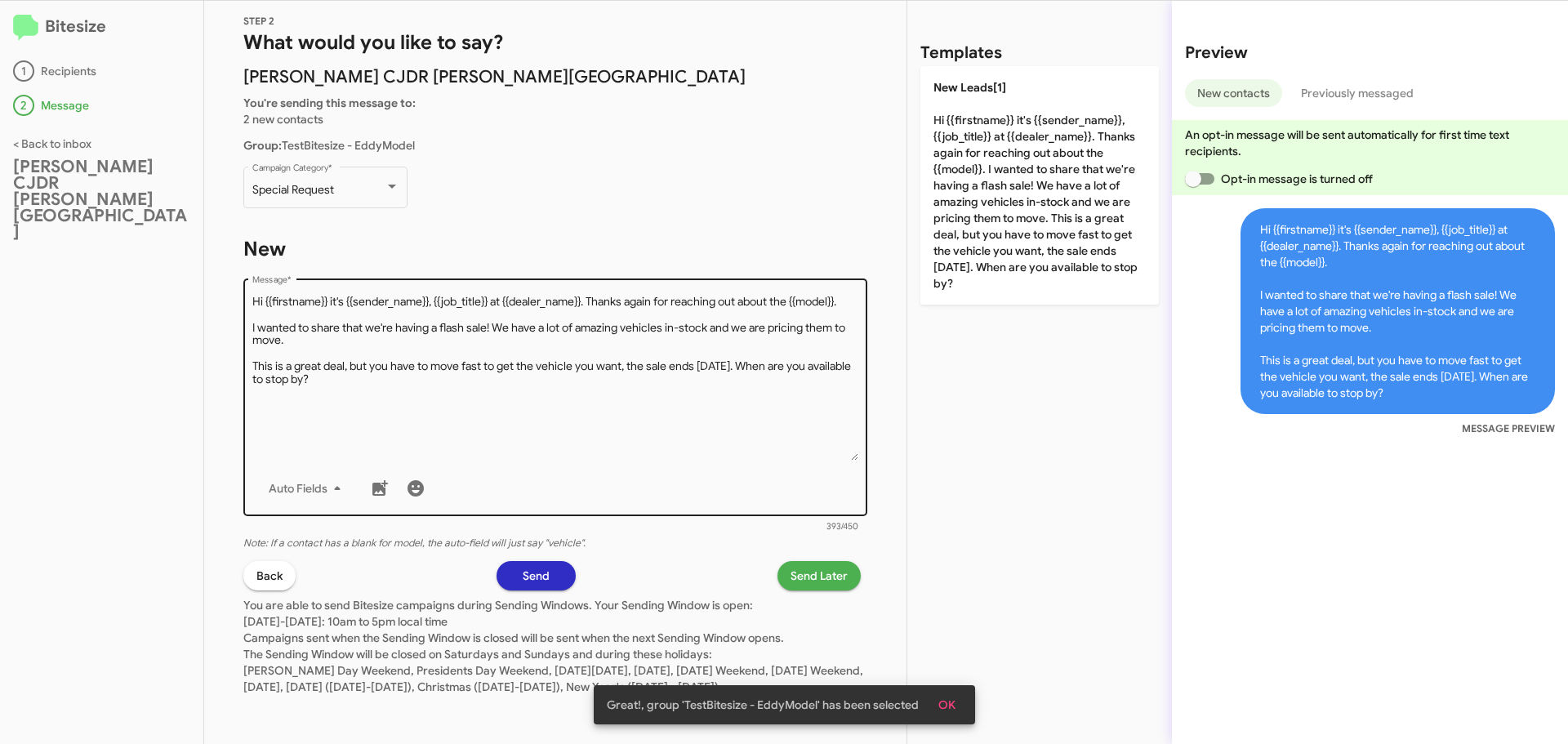
scroll to position [44, 0]
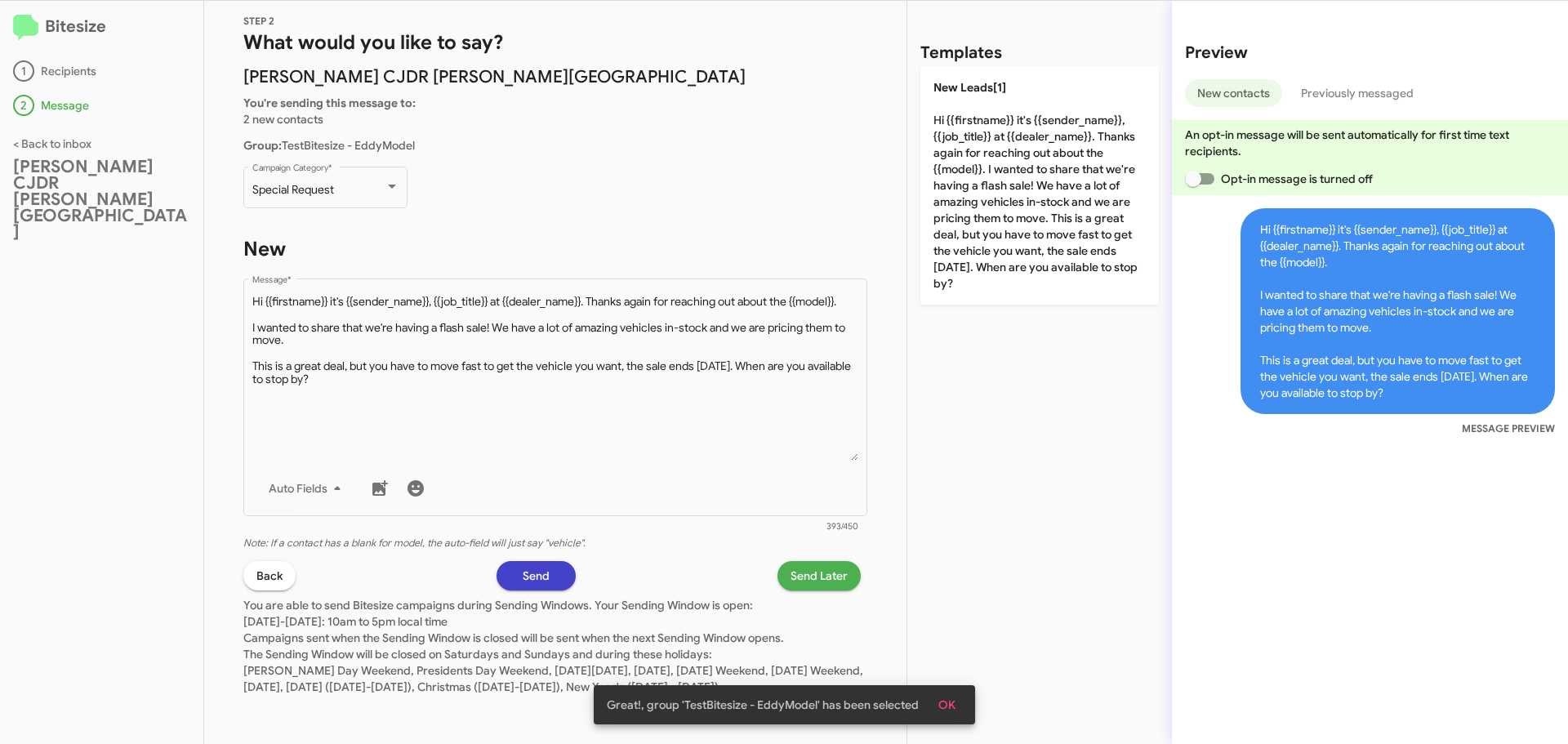
click at [545, 561] on button "Send" at bounding box center [535, 576] width 79 height 30
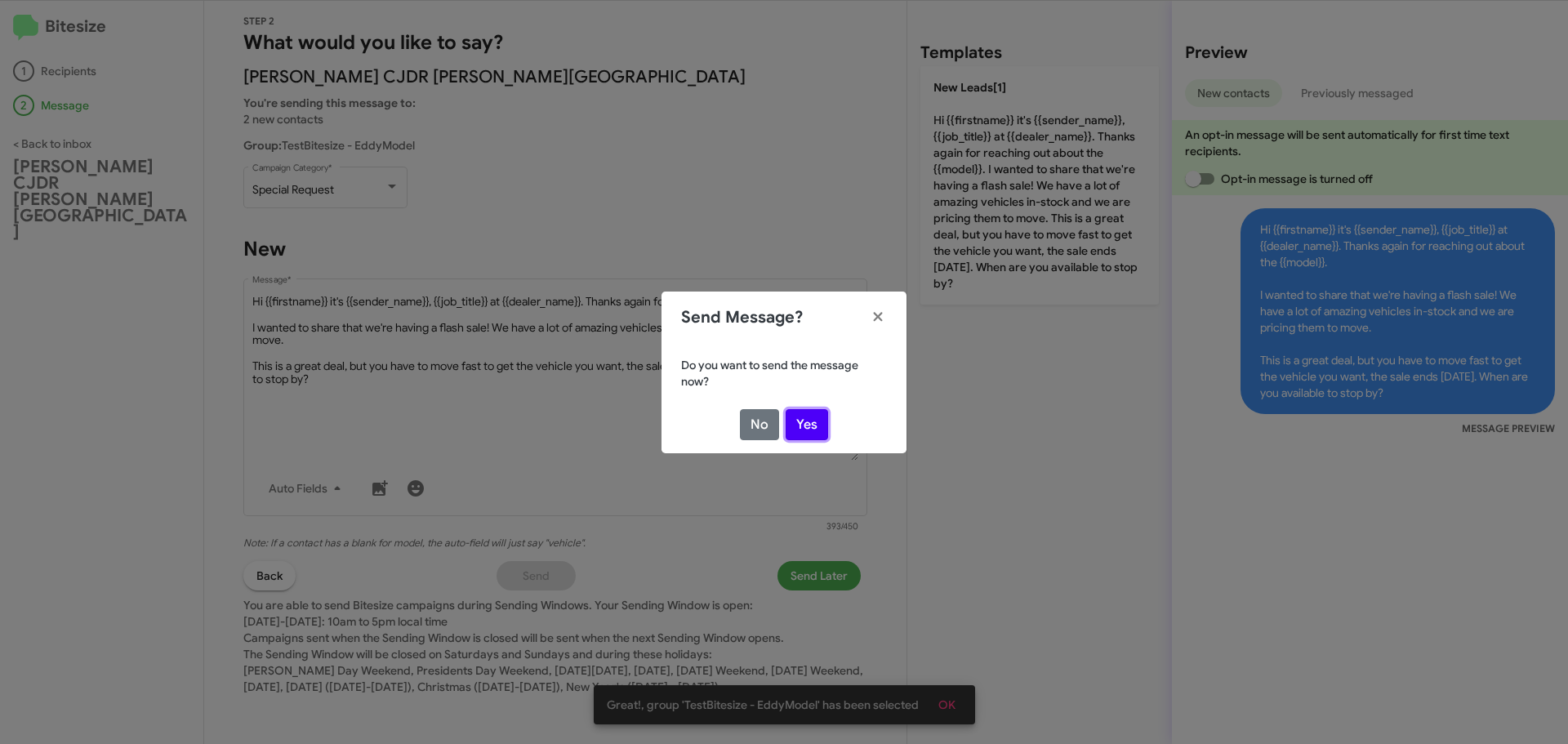
click at [804, 437] on button "Yes" at bounding box center [807, 425] width 42 height 31
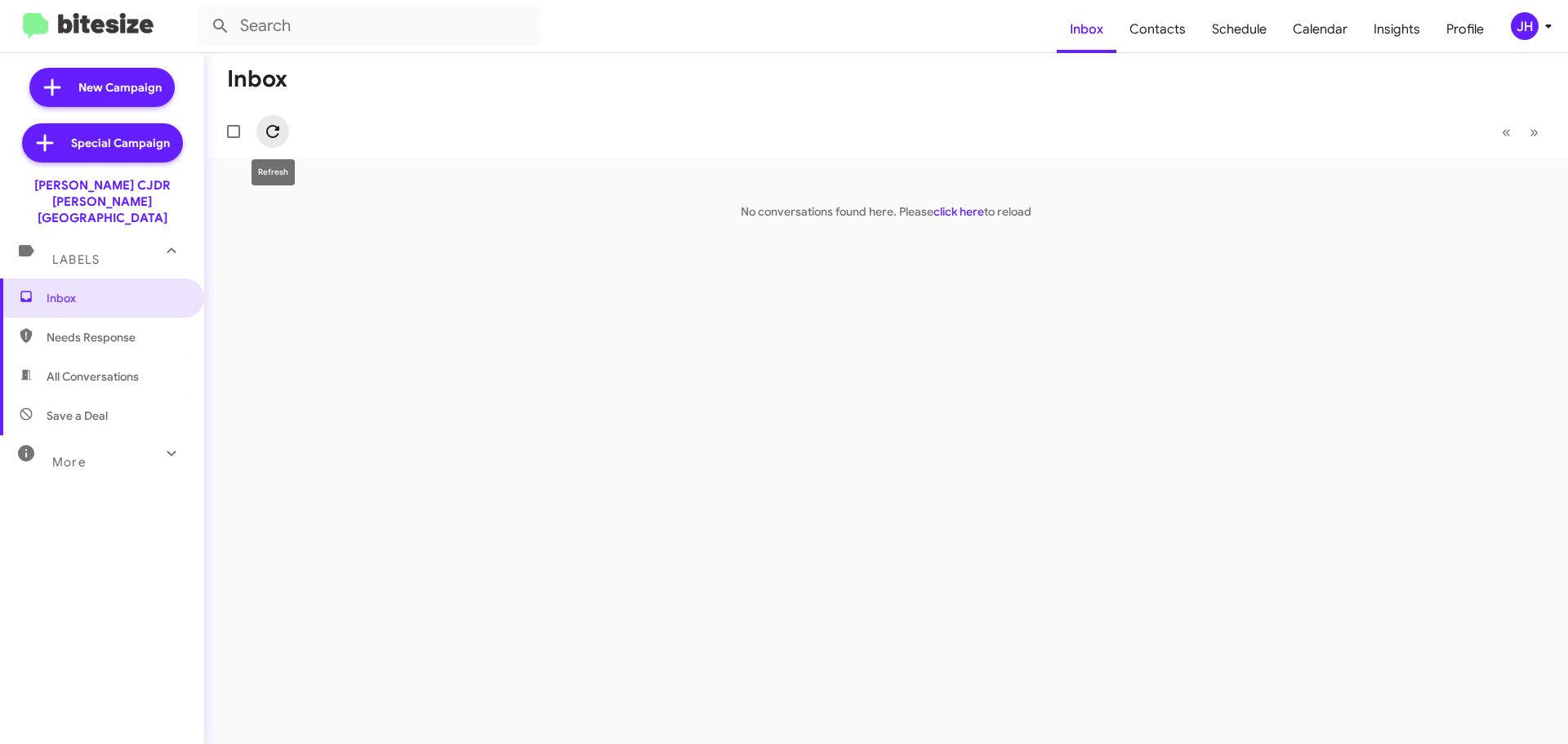
click at [272, 137] on icon at bounding box center [273, 132] width 13 height 13
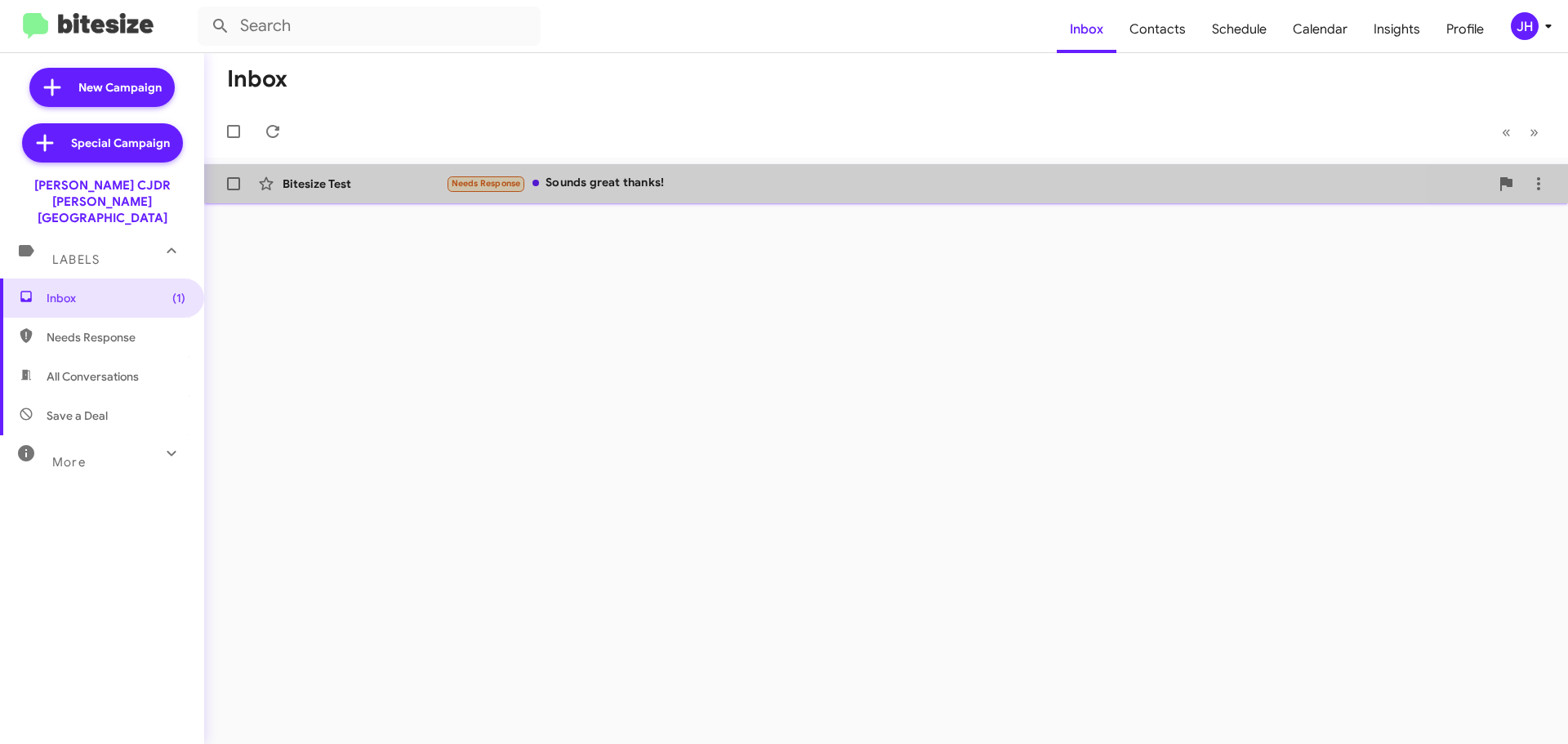
click at [667, 195] on div "Bitesize Test Needs Response Sounds great thanks! a few seconds ago" at bounding box center [885, 184] width 1338 height 33
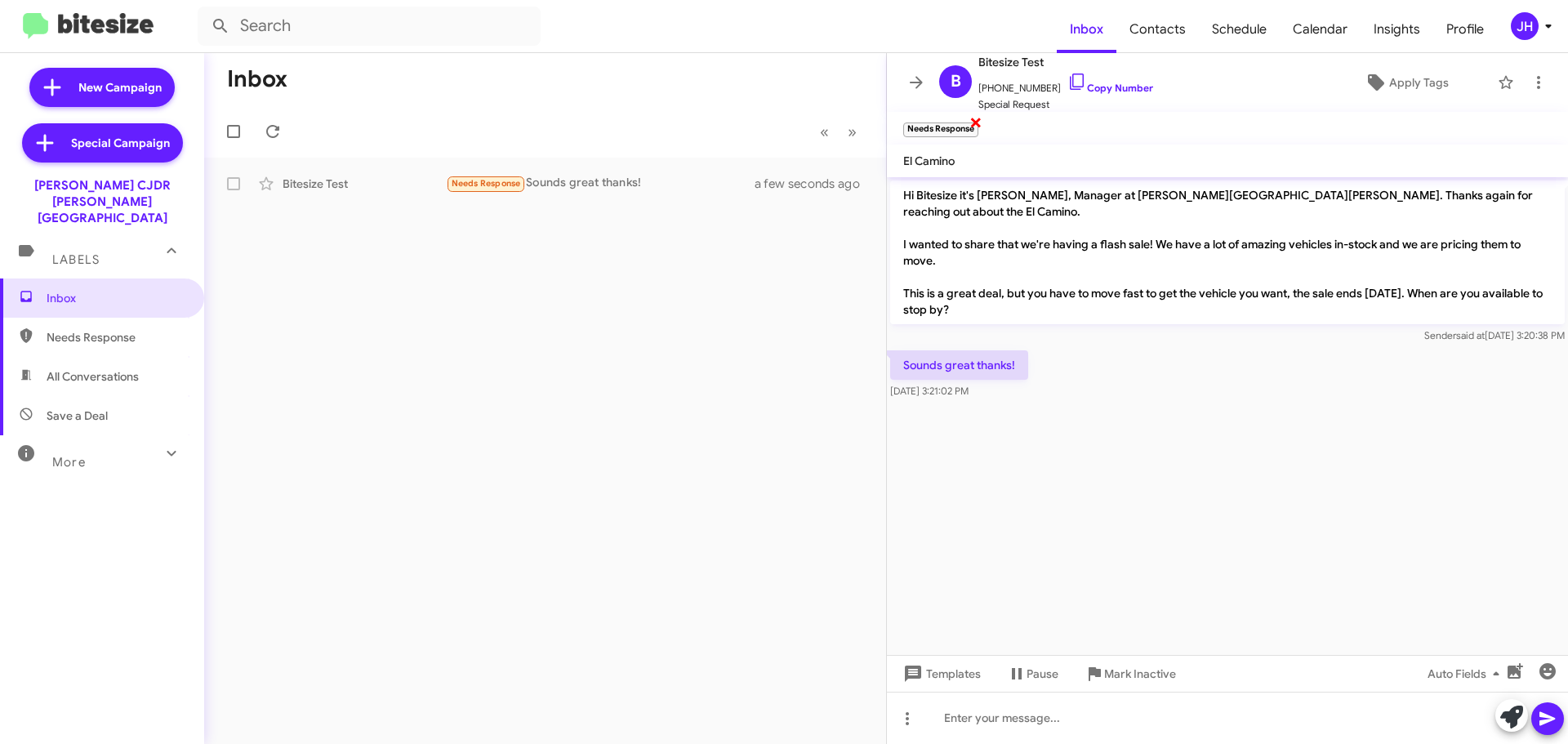
click at [976, 122] on span "×" at bounding box center [976, 121] width 13 height 20
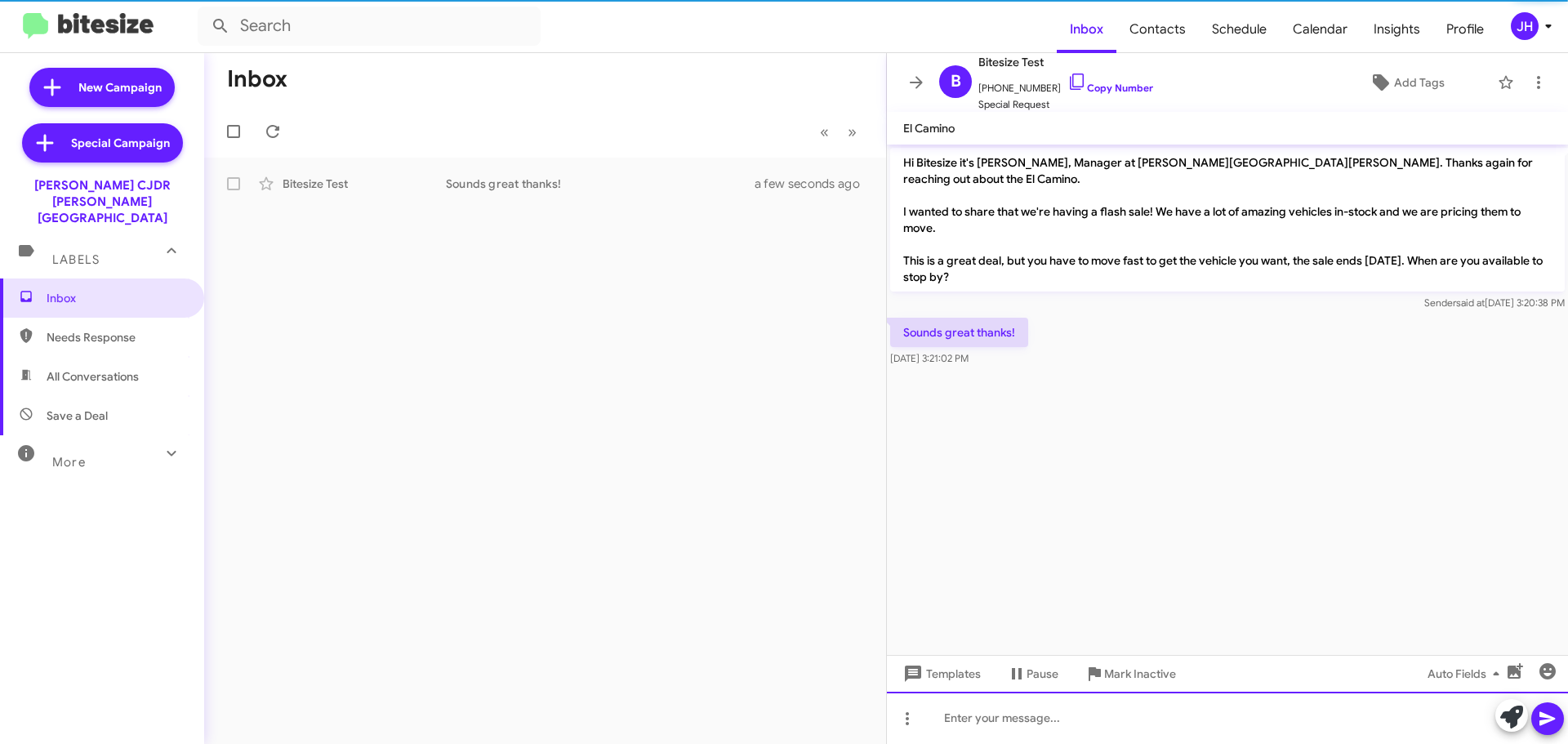
click at [984, 727] on div at bounding box center [1228, 718] width 682 height 53
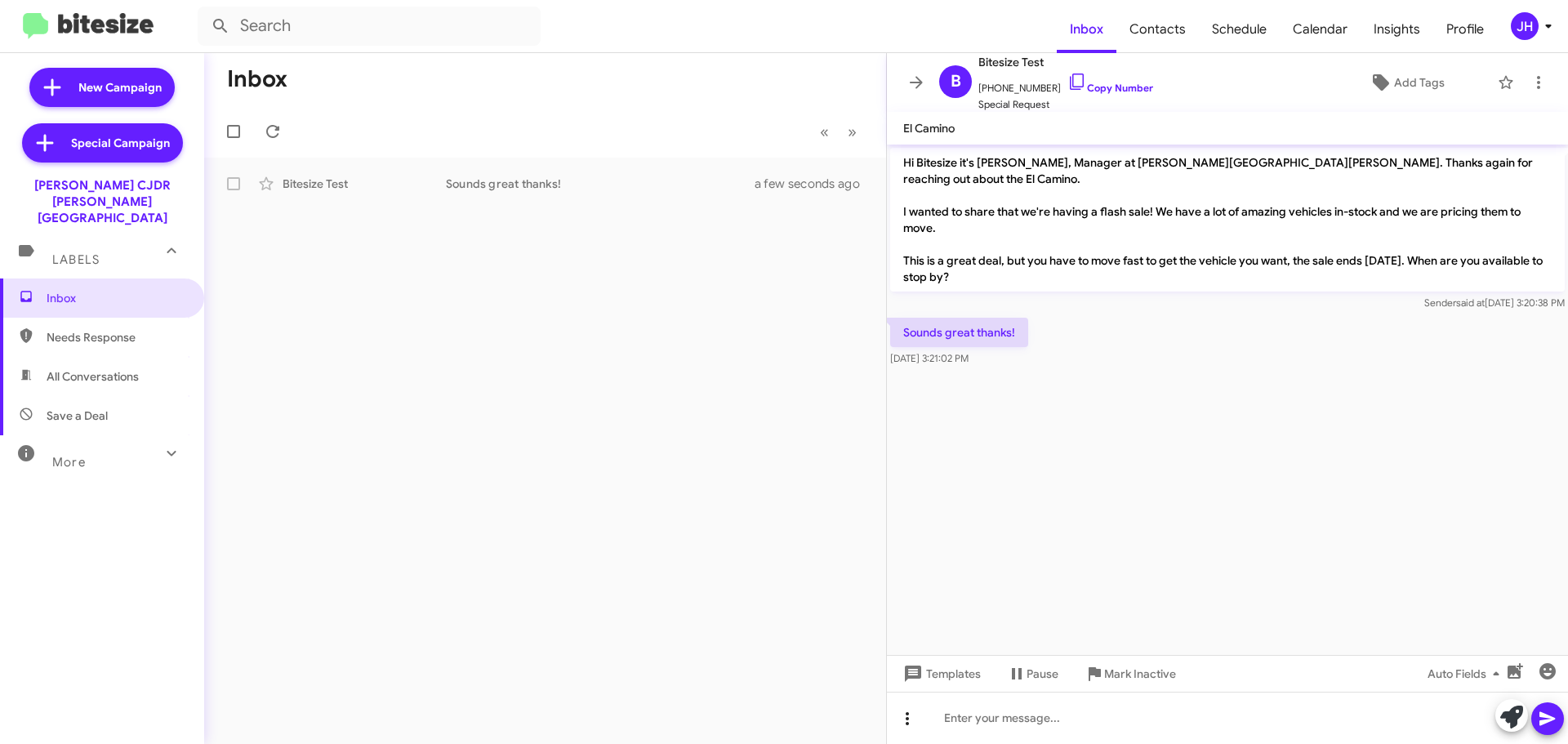
click at [907, 721] on icon at bounding box center [906, 719] width 3 height 13
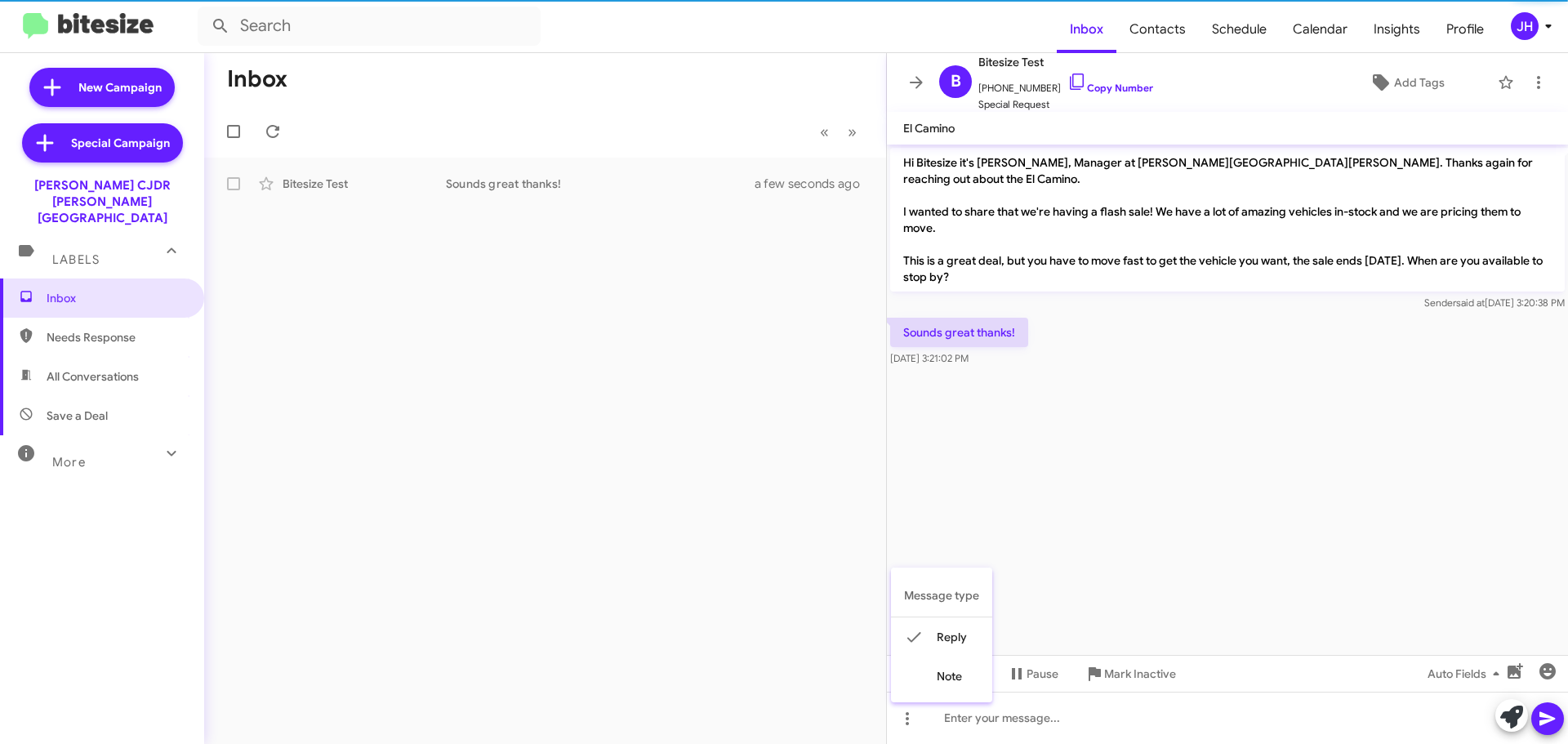
click at [947, 686] on button "note" at bounding box center [942, 676] width 101 height 39
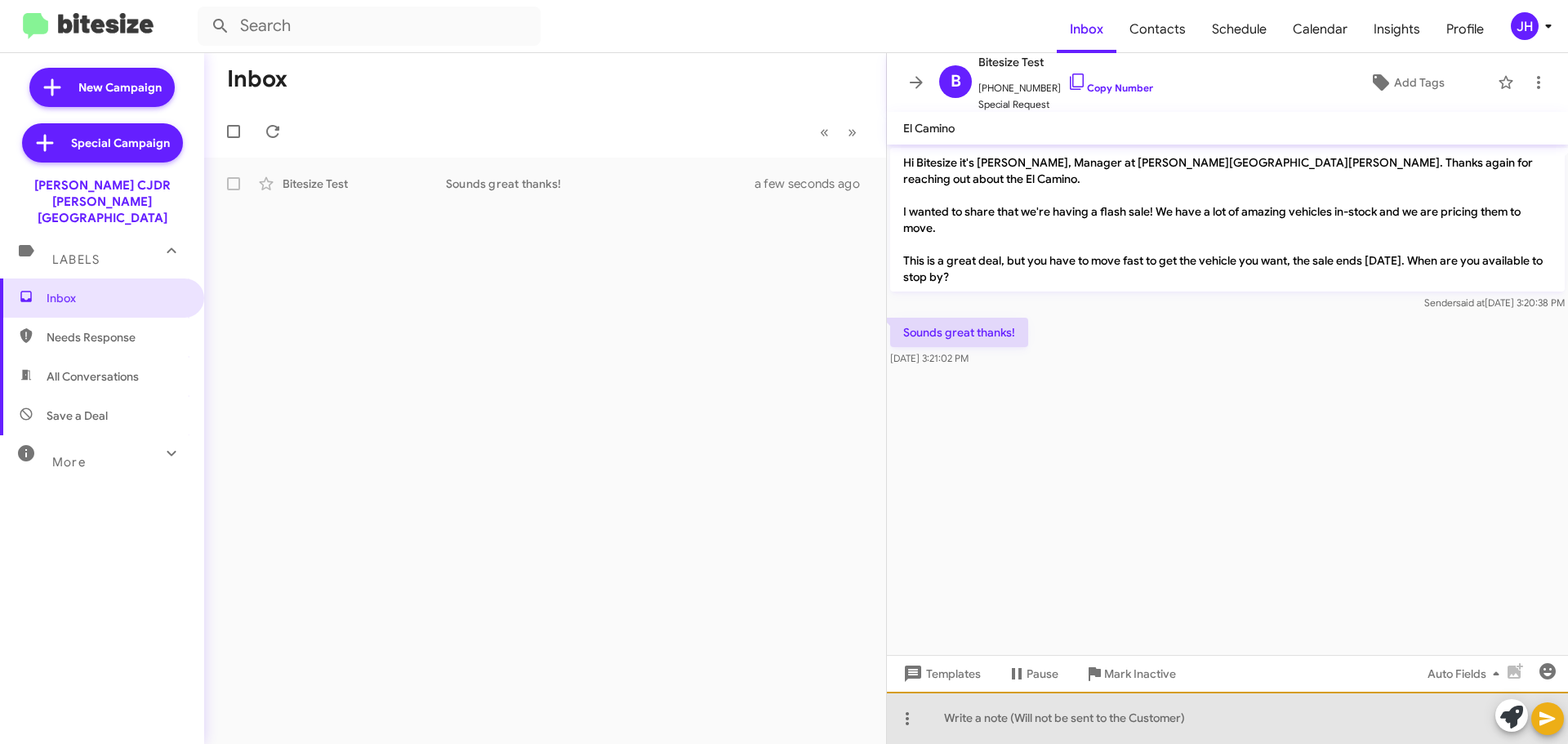
click at [969, 712] on div at bounding box center [1228, 718] width 682 height 53
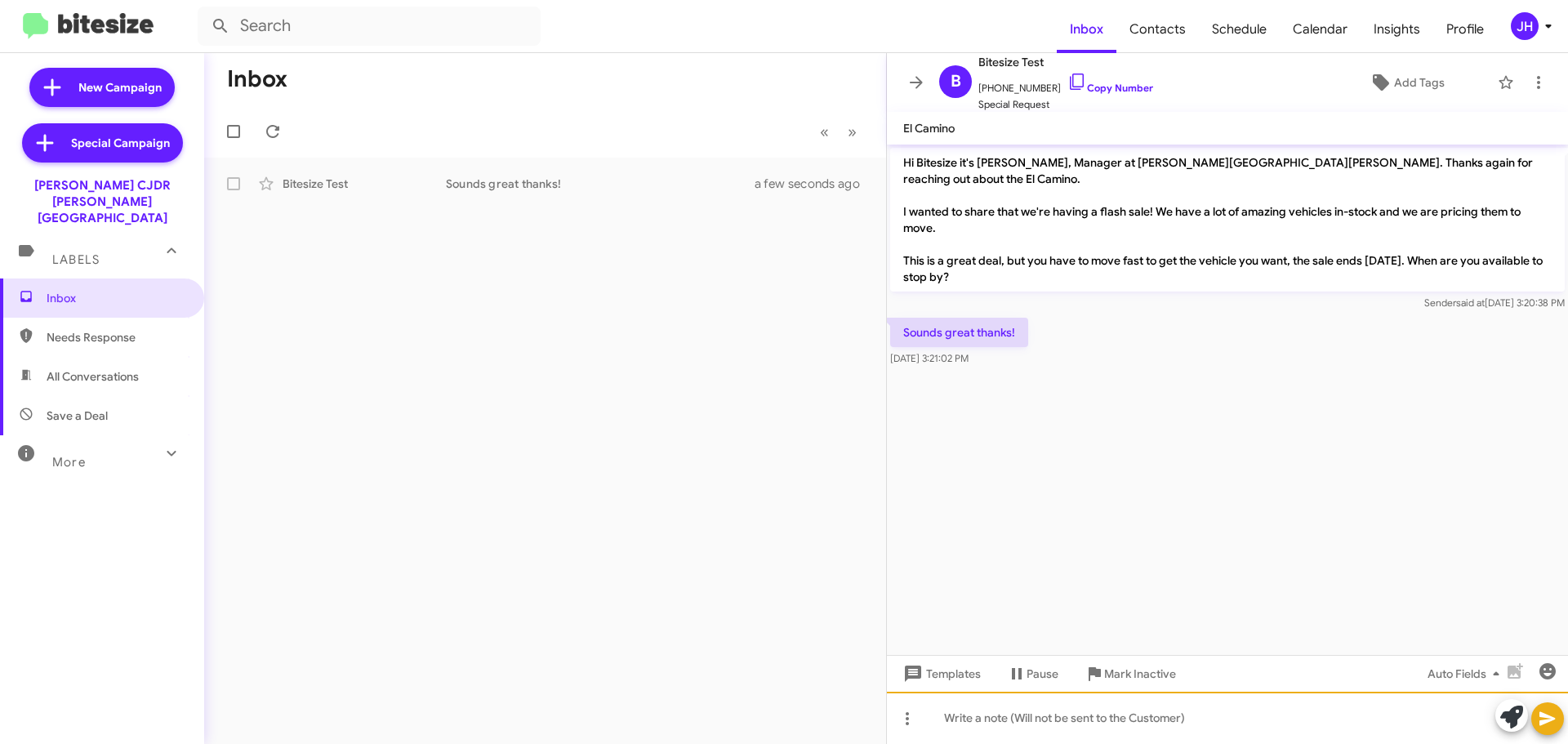
paste div
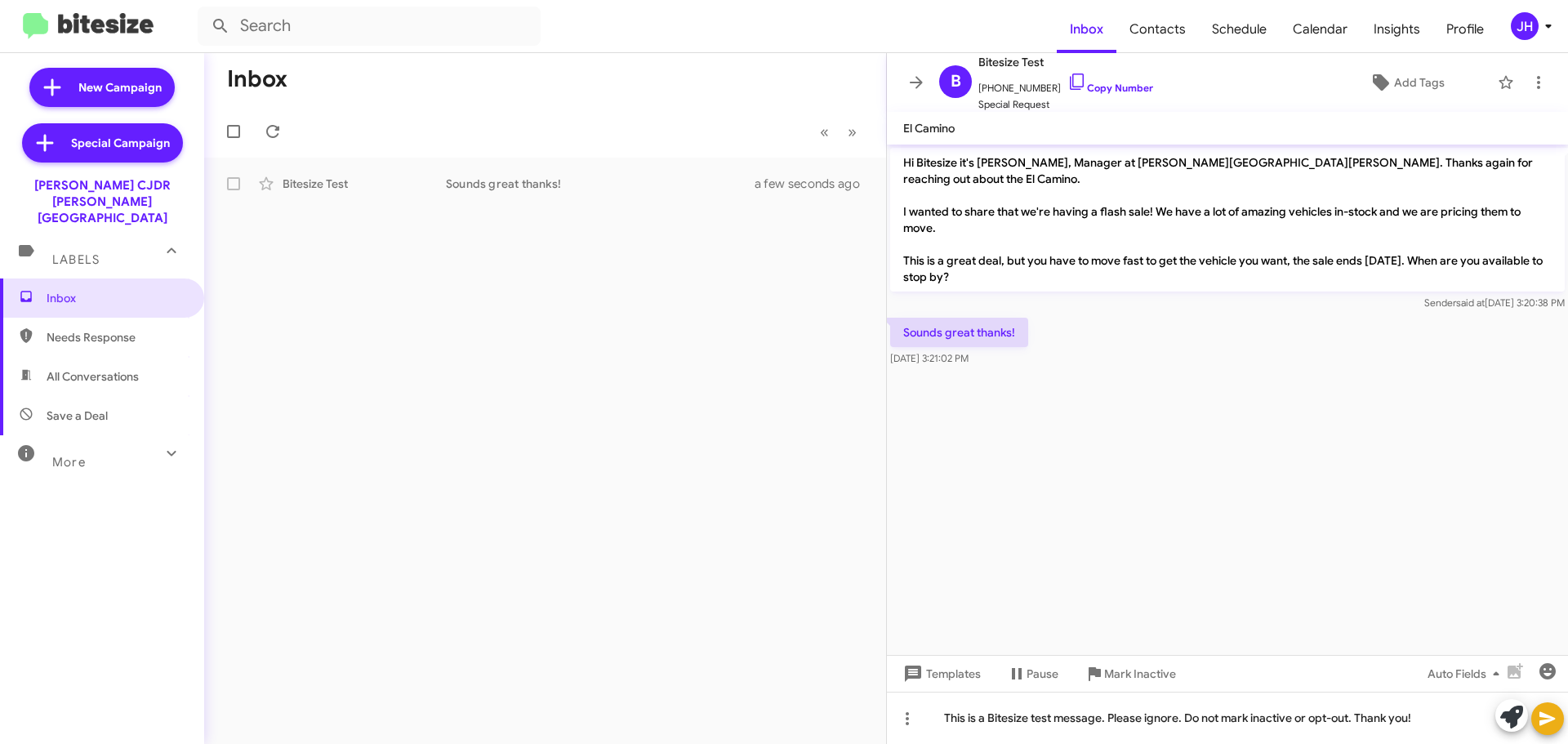
click at [1547, 711] on icon at bounding box center [1548, 719] width 20 height 20
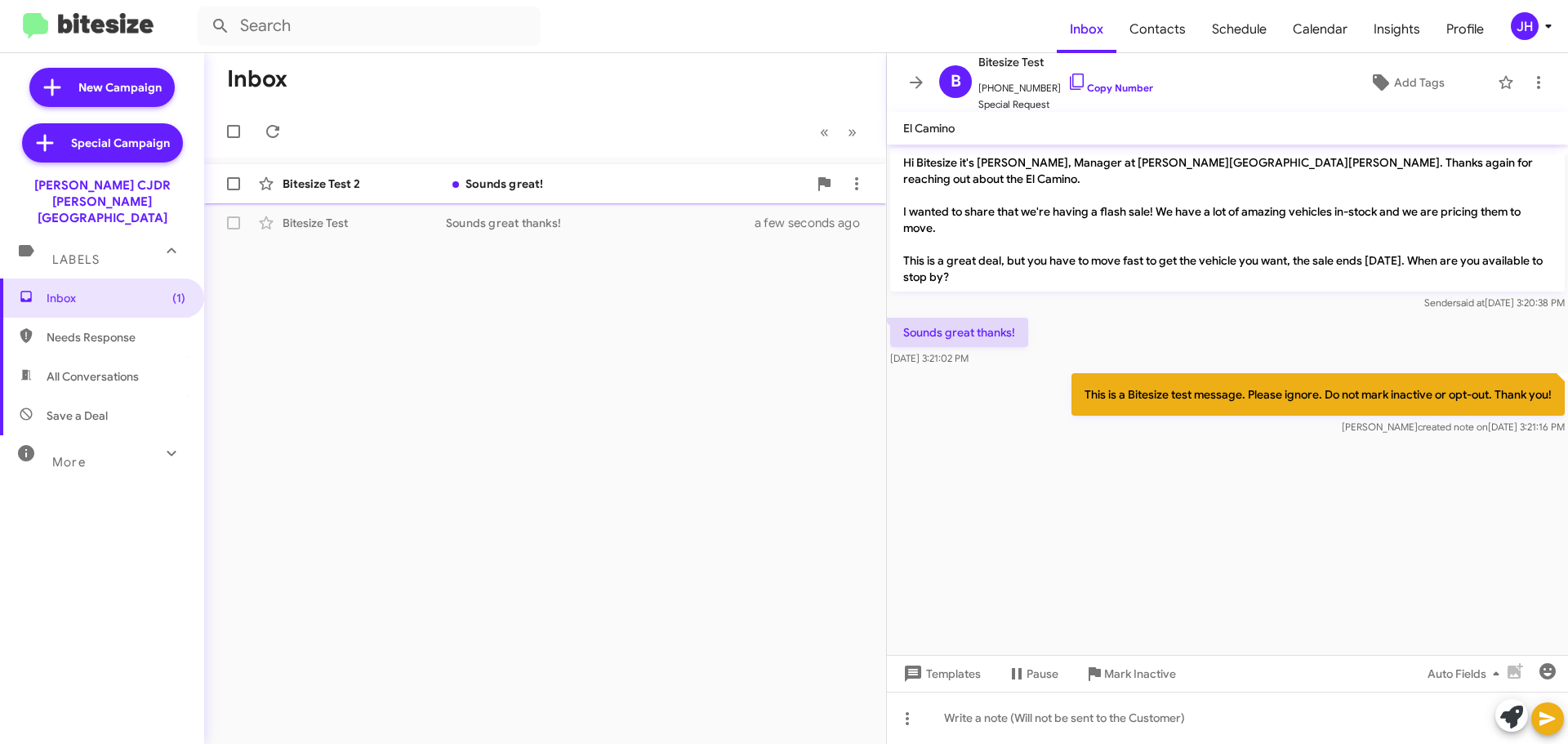
click at [563, 187] on div "Sounds great!" at bounding box center [626, 184] width 361 height 16
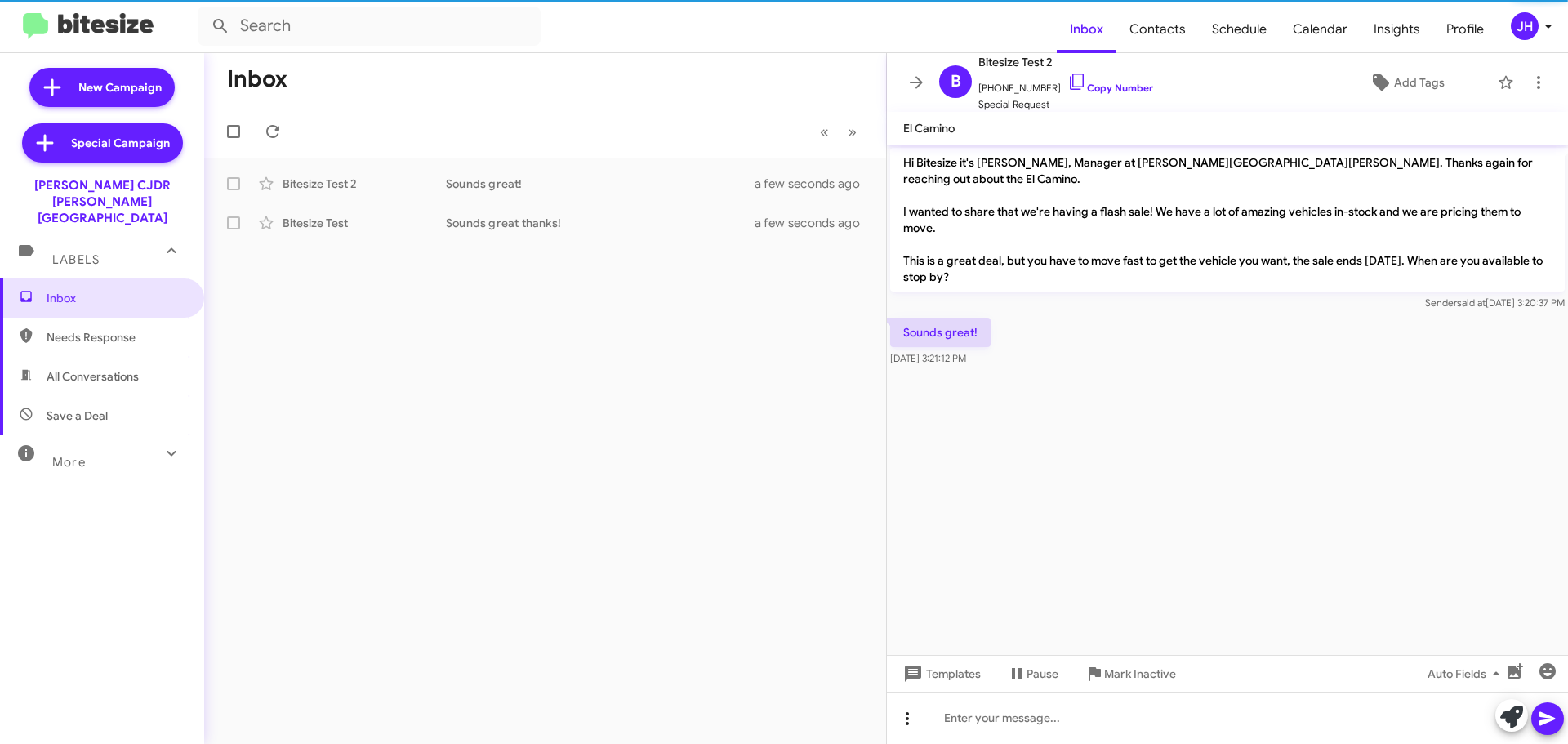
click at [913, 717] on icon at bounding box center [907, 719] width 20 height 20
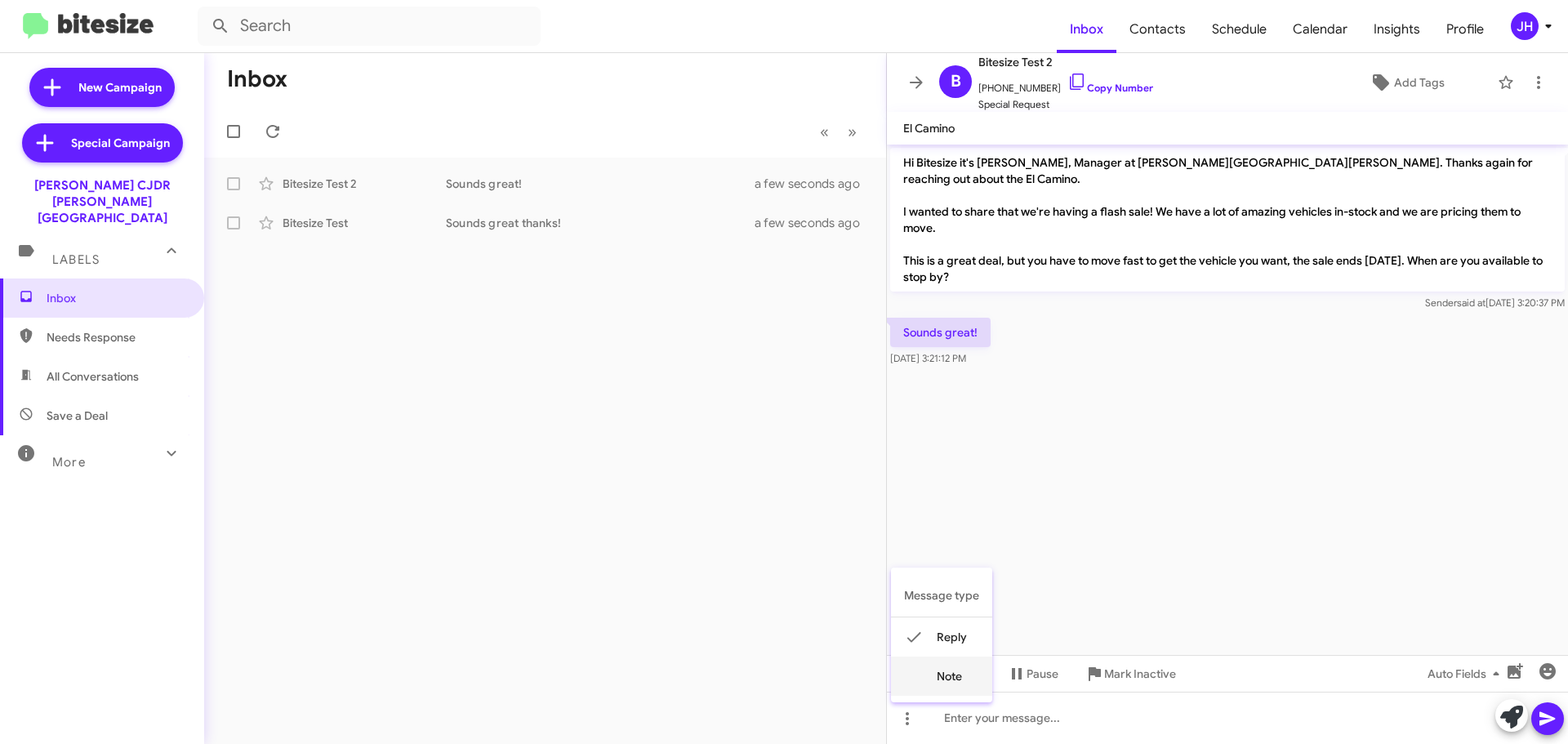
click at [926, 681] on button "note" at bounding box center [942, 676] width 101 height 39
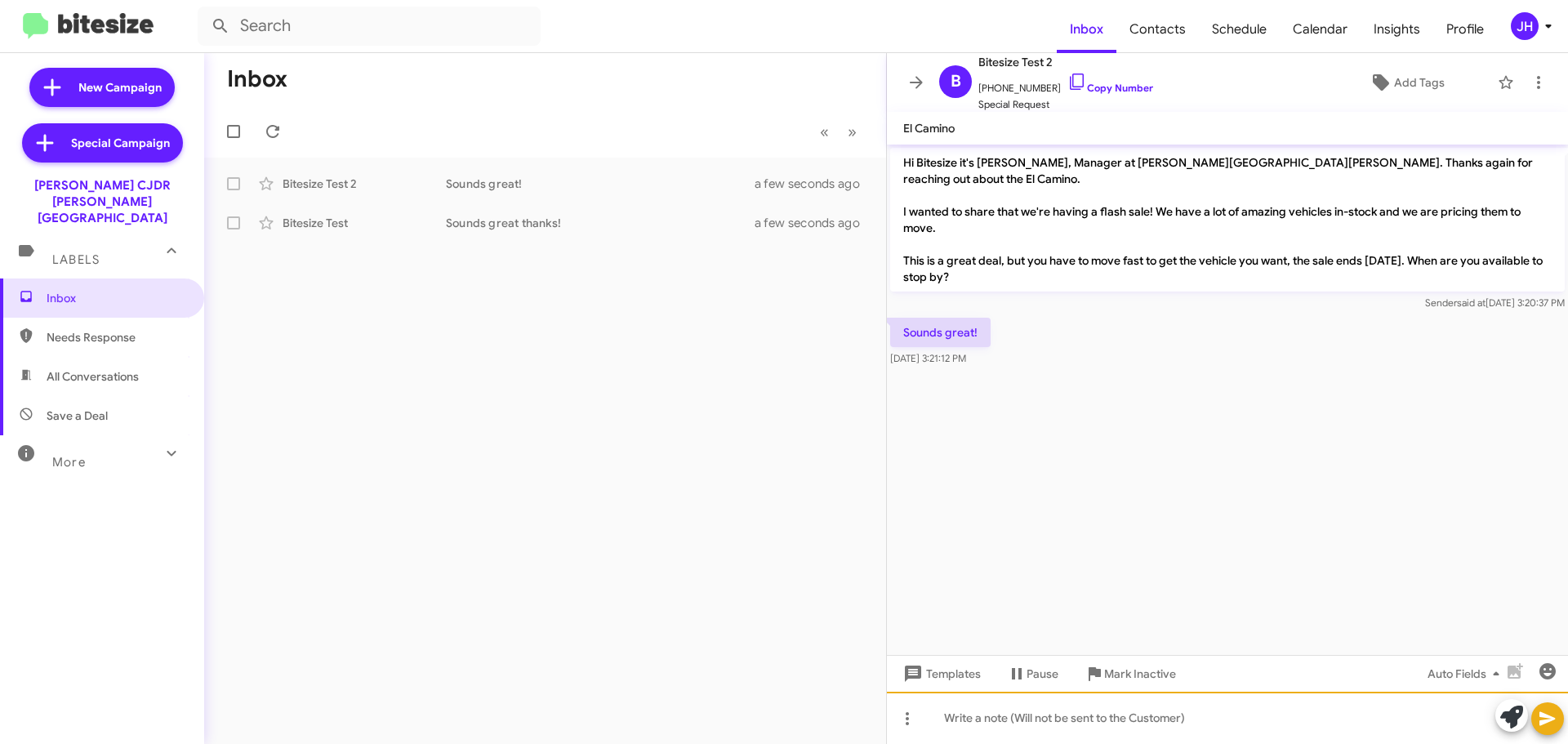
click at [1007, 715] on div at bounding box center [1228, 718] width 682 height 53
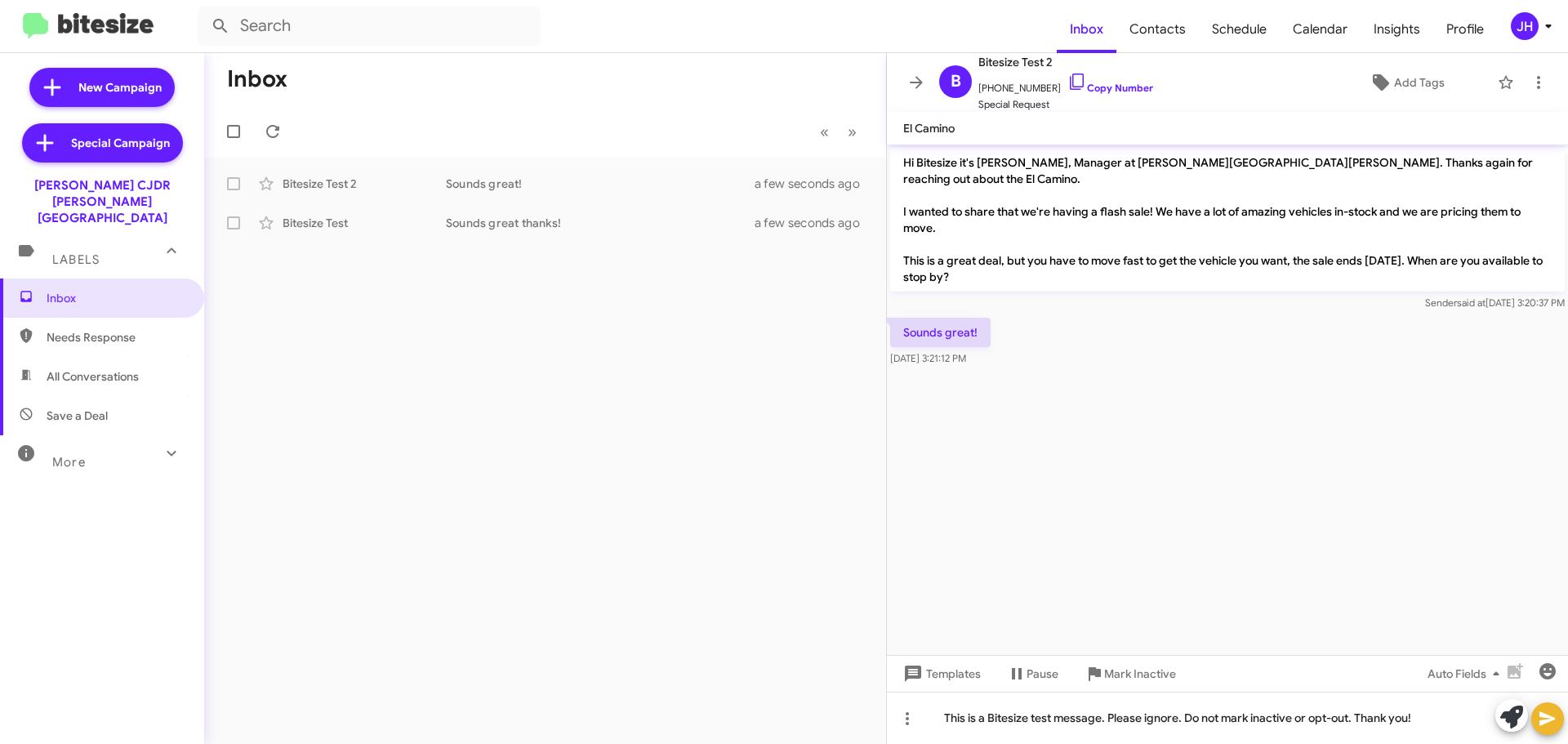
click at [1534, 713] on button at bounding box center [1548, 719] width 33 height 33
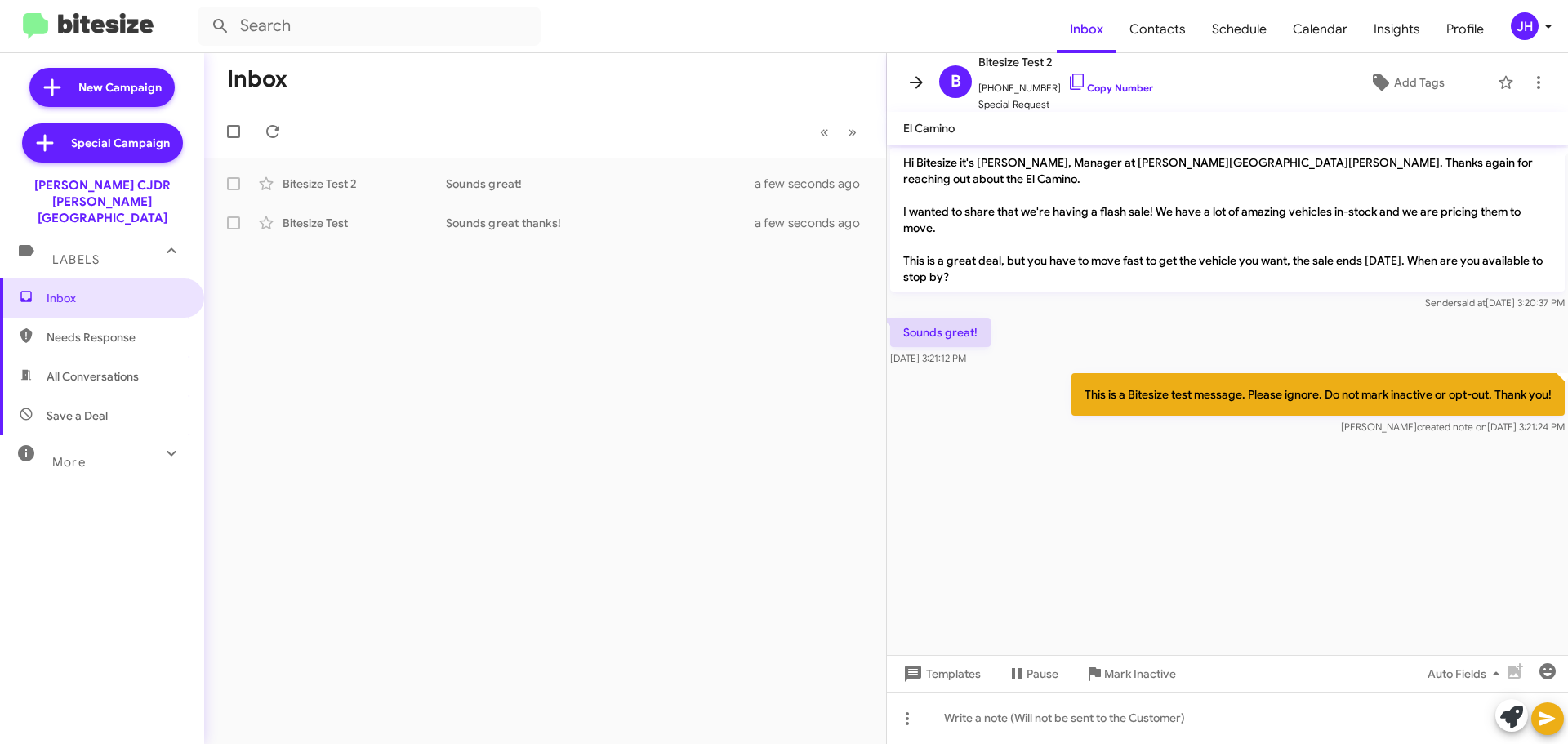
click at [919, 90] on icon at bounding box center [916, 82] width 20 height 20
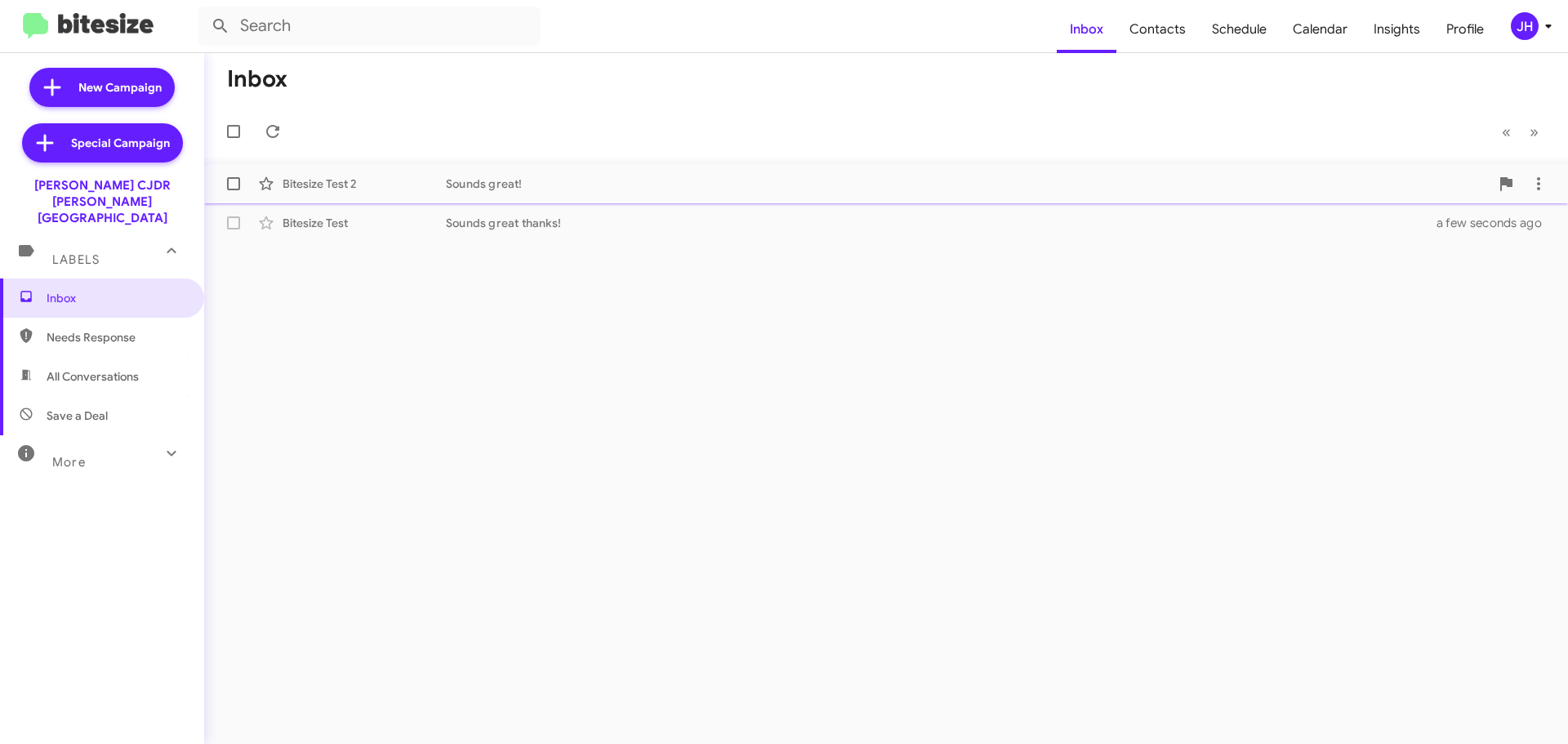
click at [709, 189] on div "Sounds great!" at bounding box center [968, 184] width 1044 height 16
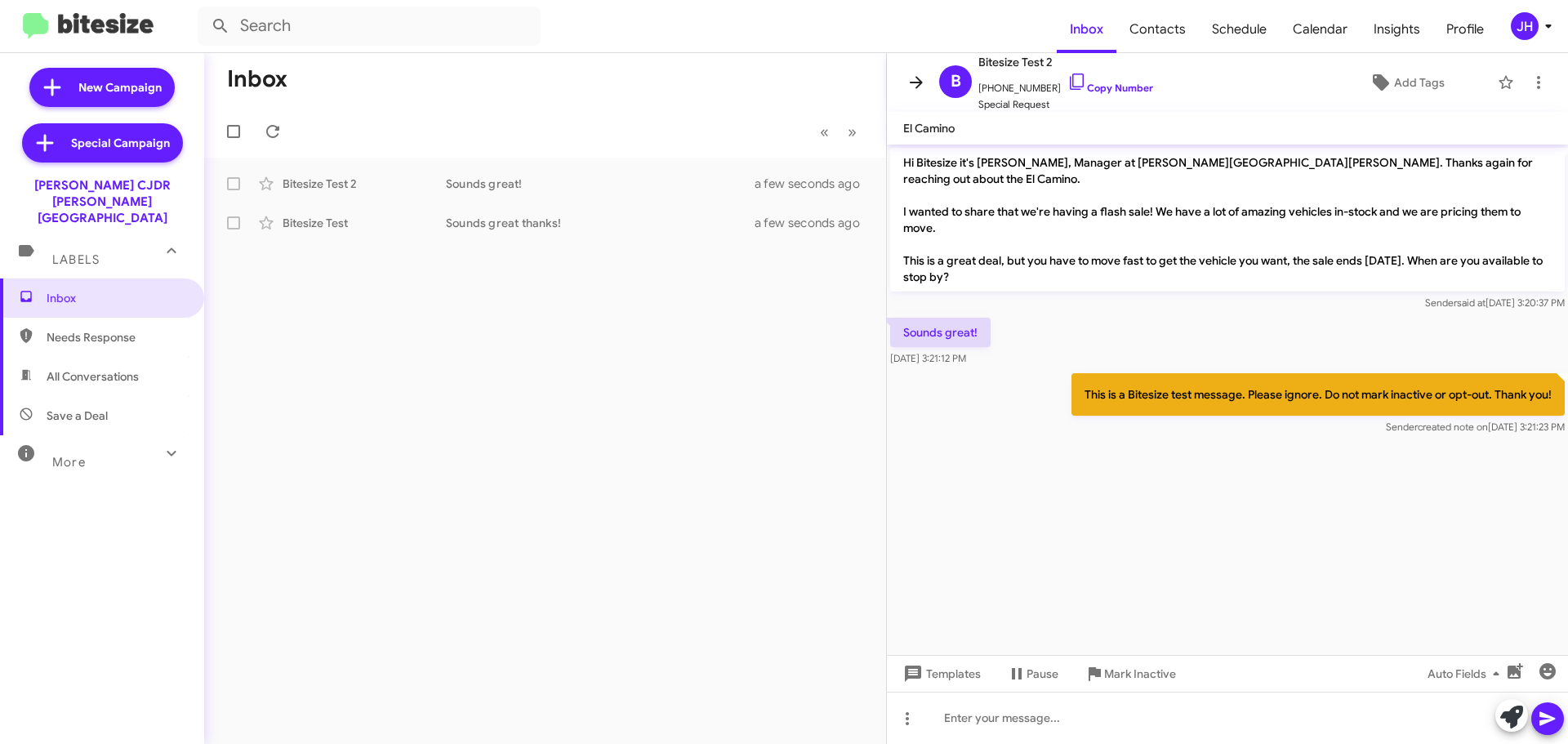
click at [905, 87] on span at bounding box center [916, 82] width 33 height 20
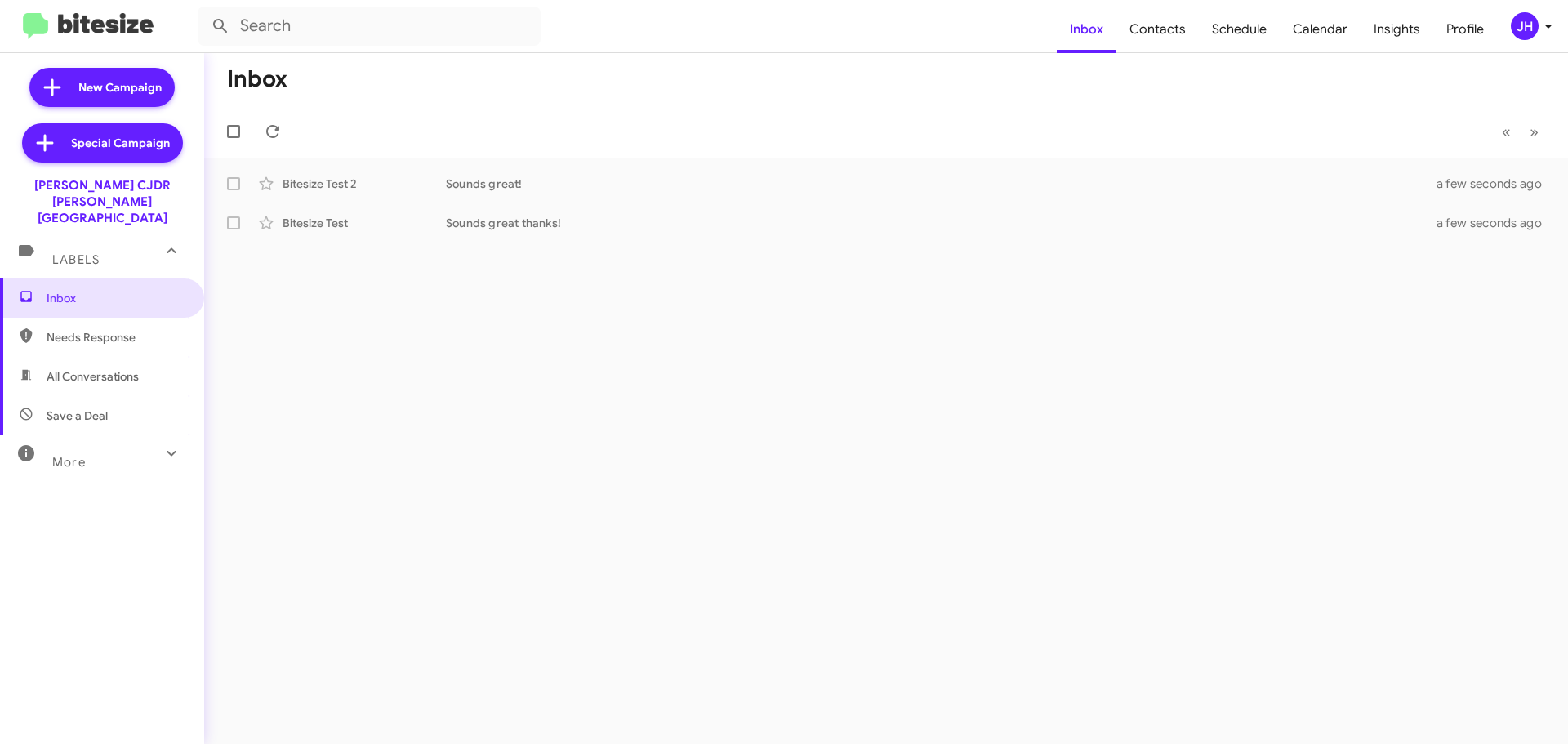
click at [1533, 31] on div "JH" at bounding box center [1525, 26] width 28 height 28
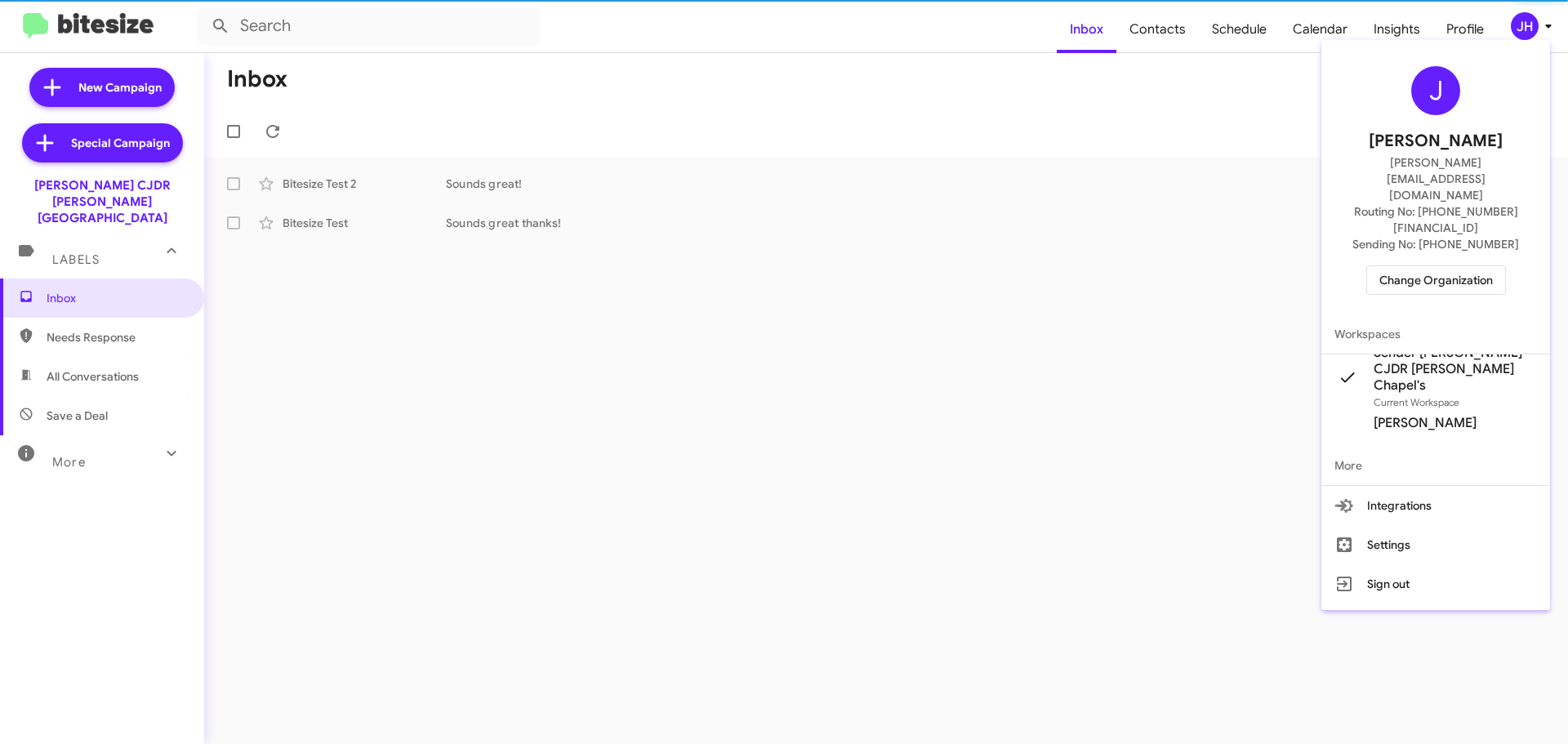
click at [1458, 267] on span "Change Organization" at bounding box center [1436, 280] width 114 height 28
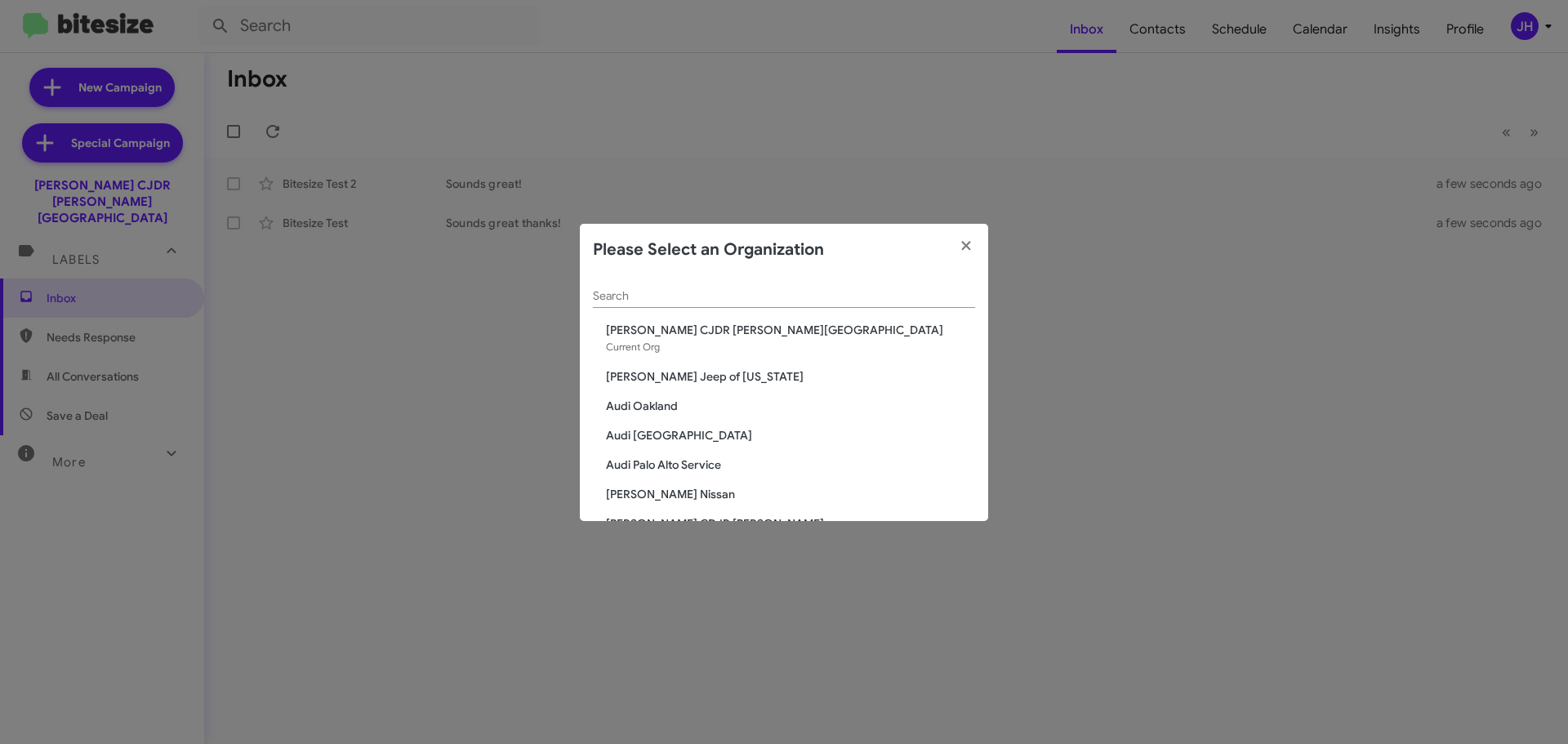
click at [639, 305] on div "Search" at bounding box center [784, 292] width 382 height 32
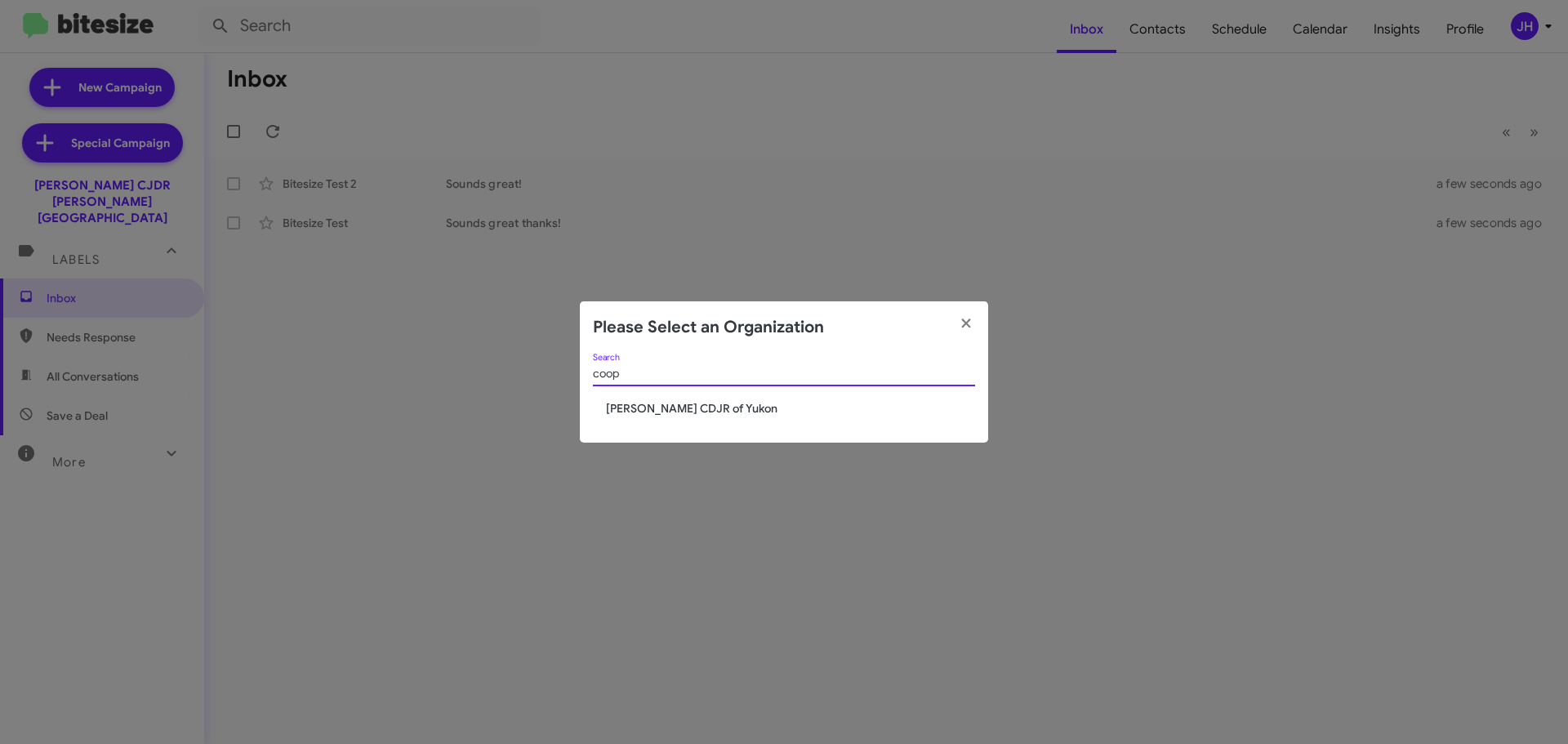
type input "coop"
click at [649, 411] on span "[PERSON_NAME] CDJR of Yukon" at bounding box center [791, 408] width 369 height 16
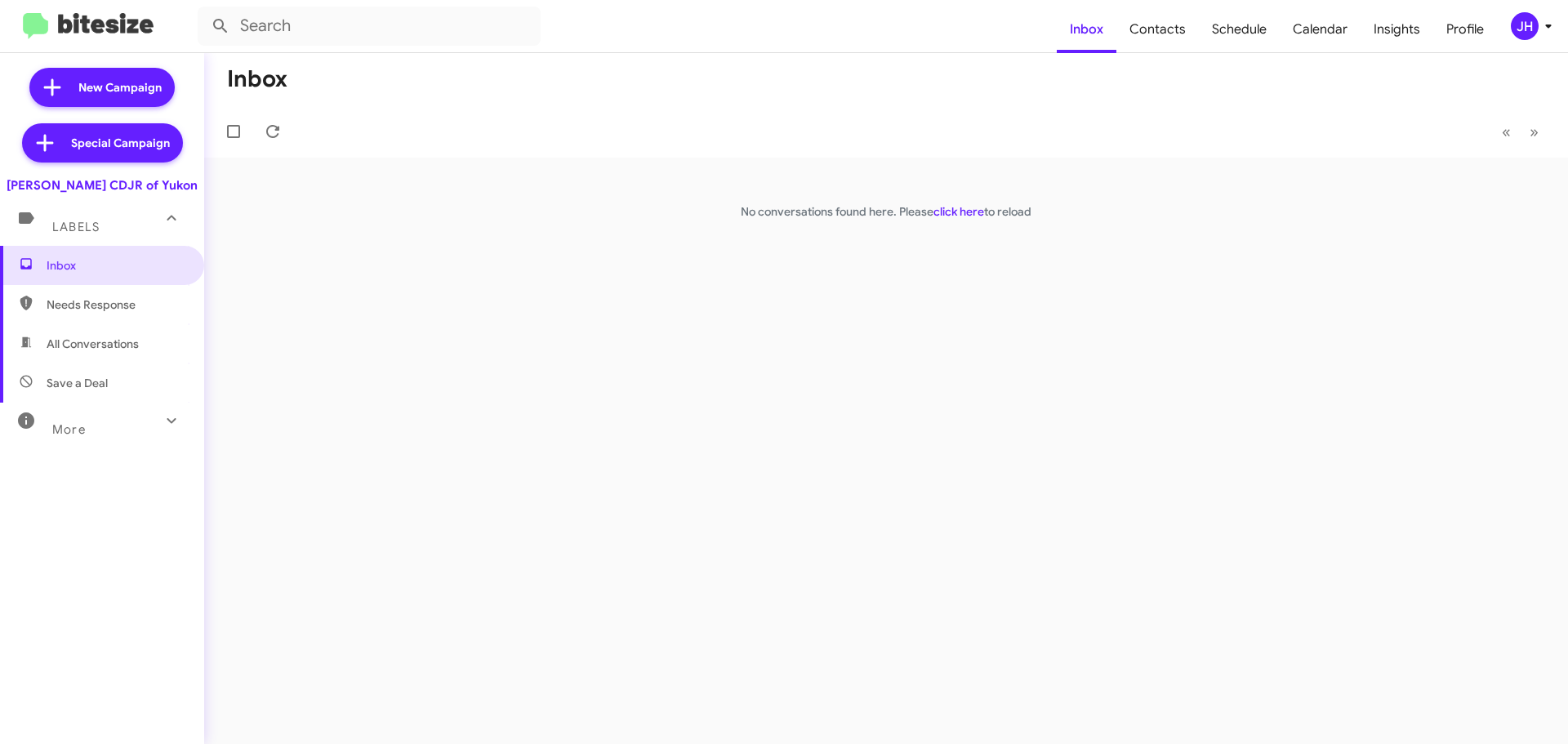
click at [1532, 20] on div "JH" at bounding box center [1525, 26] width 28 height 28
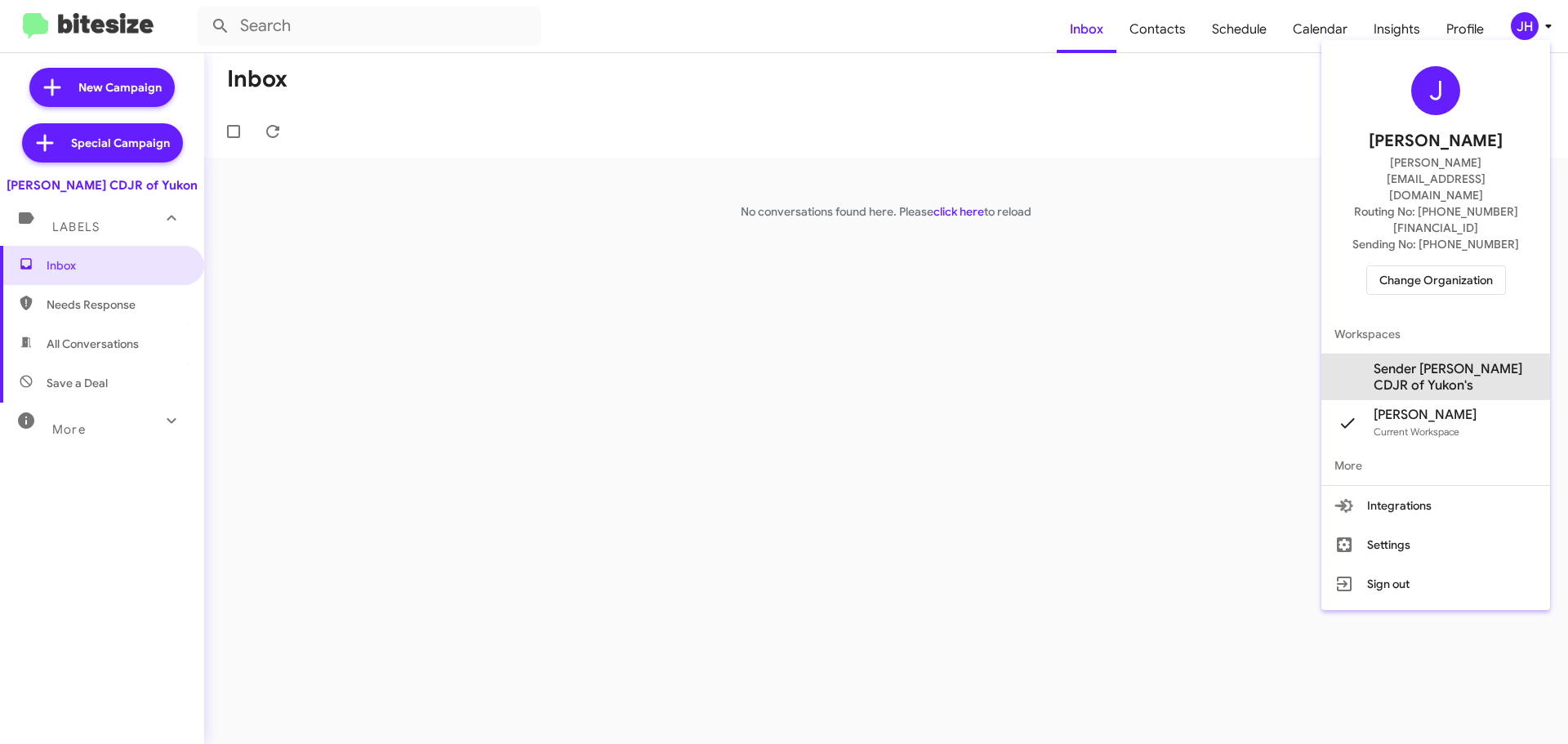
click at [1418, 361] on span "Sender [PERSON_NAME] CDJR of Yukon's" at bounding box center [1455, 378] width 163 height 33
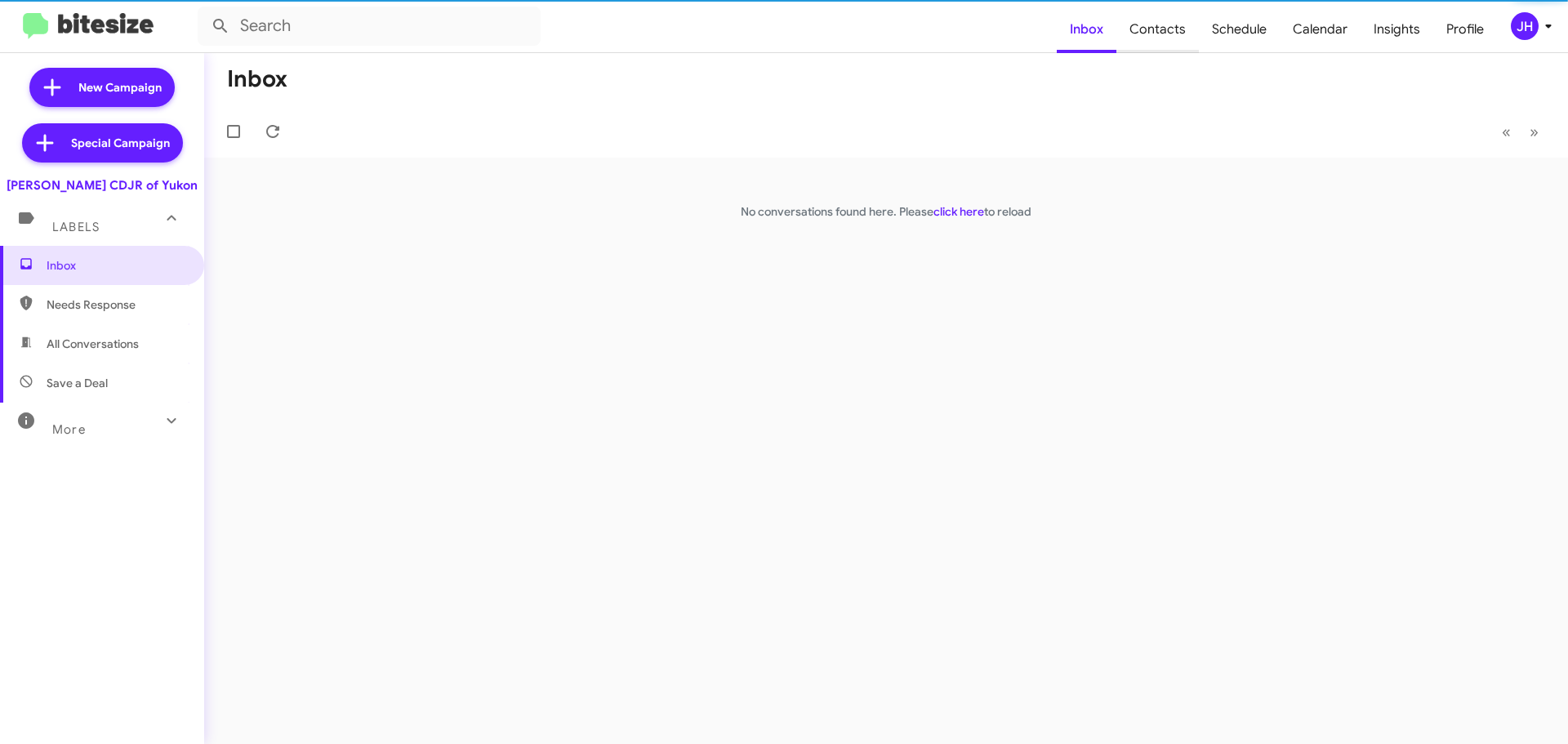
click at [1169, 27] on span "Contacts" at bounding box center [1158, 30] width 82 height 48
type input "in:groups"
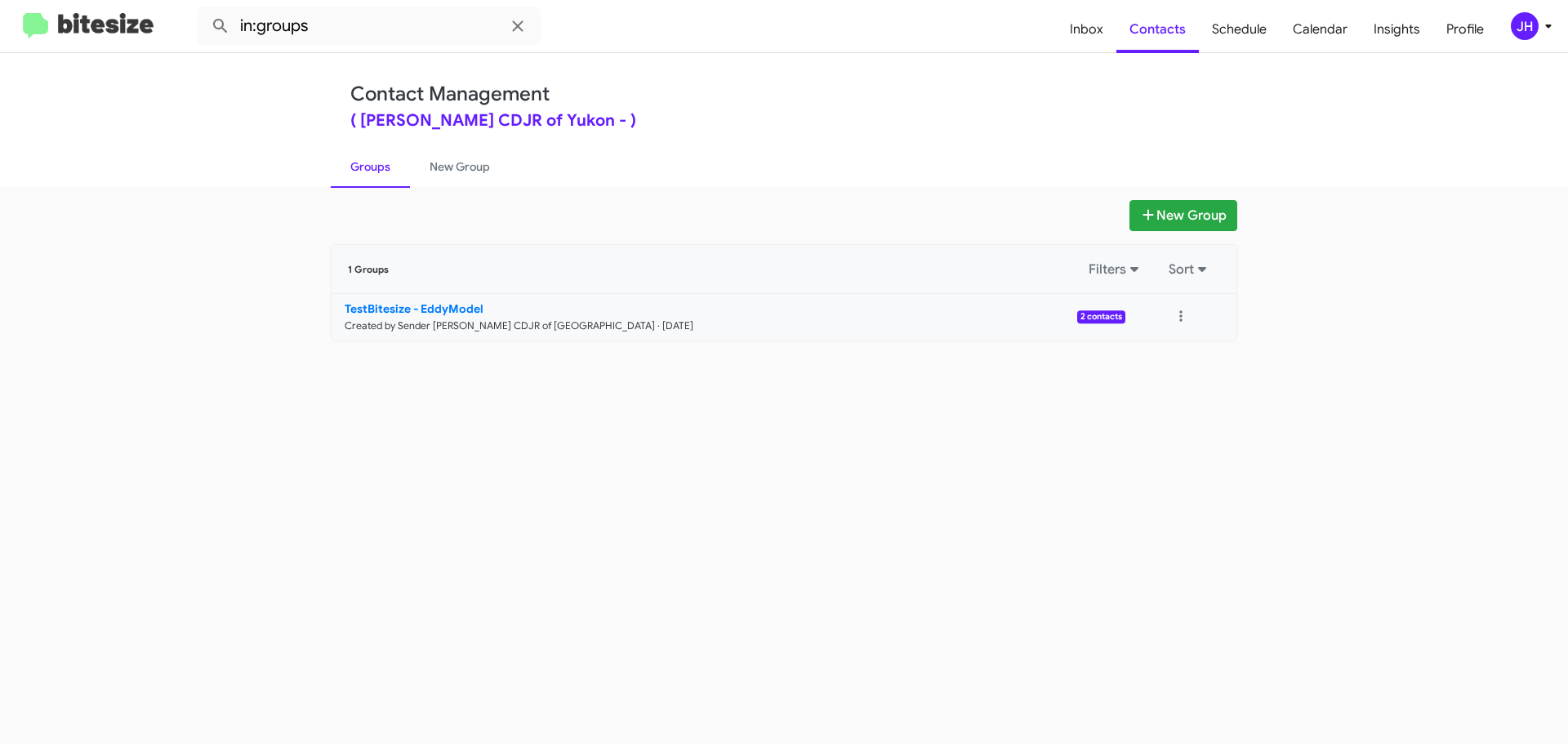
click at [724, 310] on p "TestBitesize - EddyModel" at bounding box center [729, 308] width 768 height 16
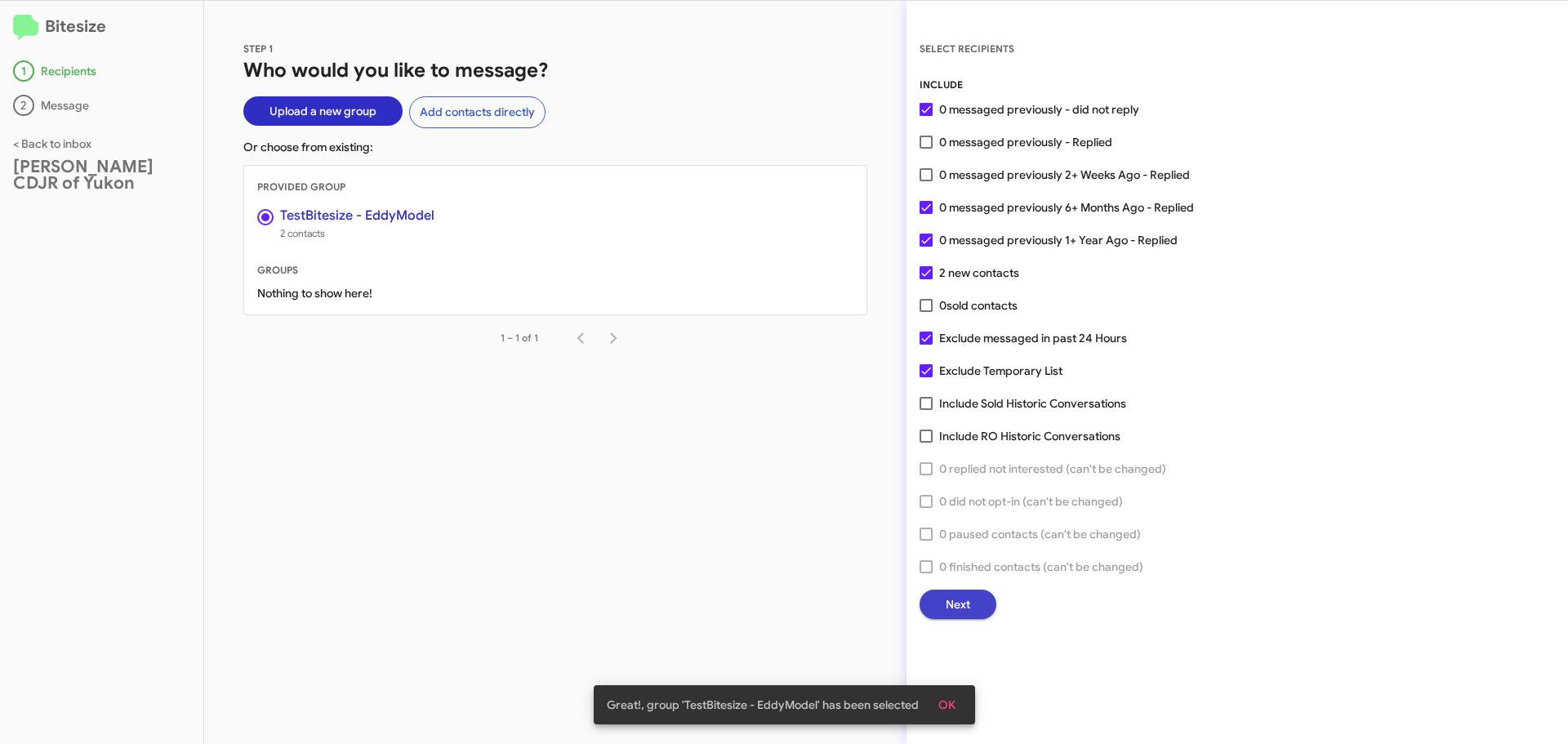
click at [974, 601] on button "Next" at bounding box center [958, 604] width 76 height 30
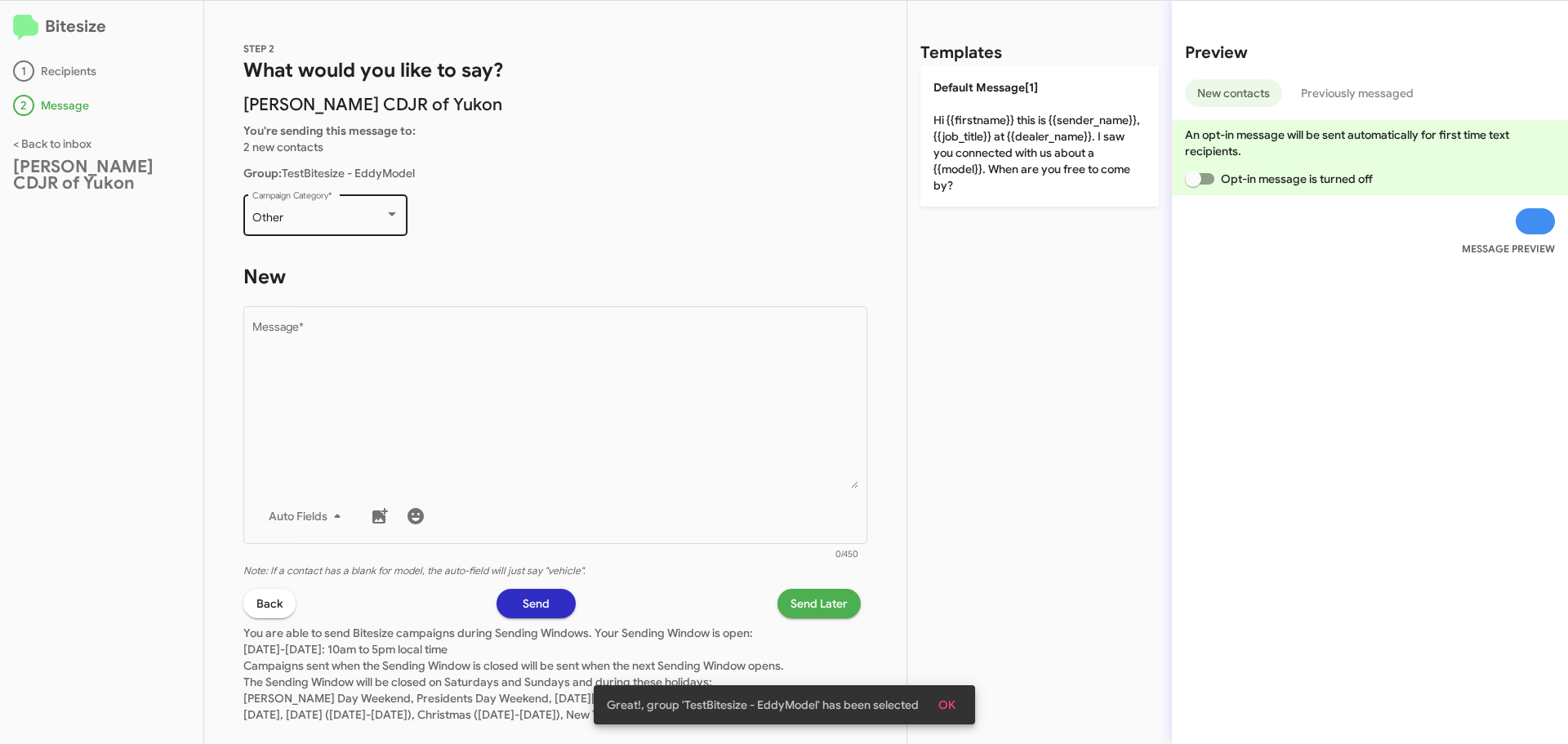
click at [356, 222] on div "Other" at bounding box center [318, 218] width 132 height 13
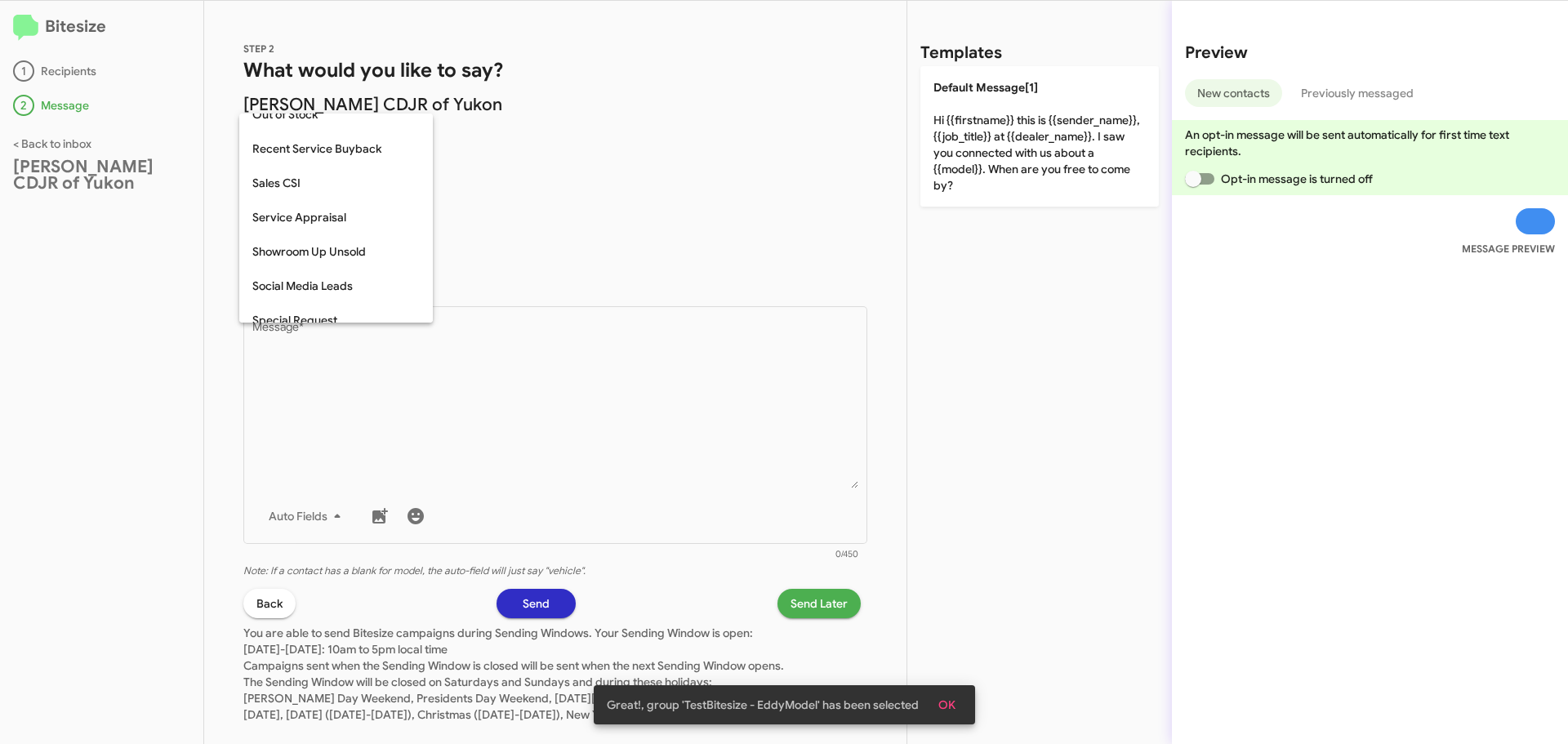
scroll to position [522, 0]
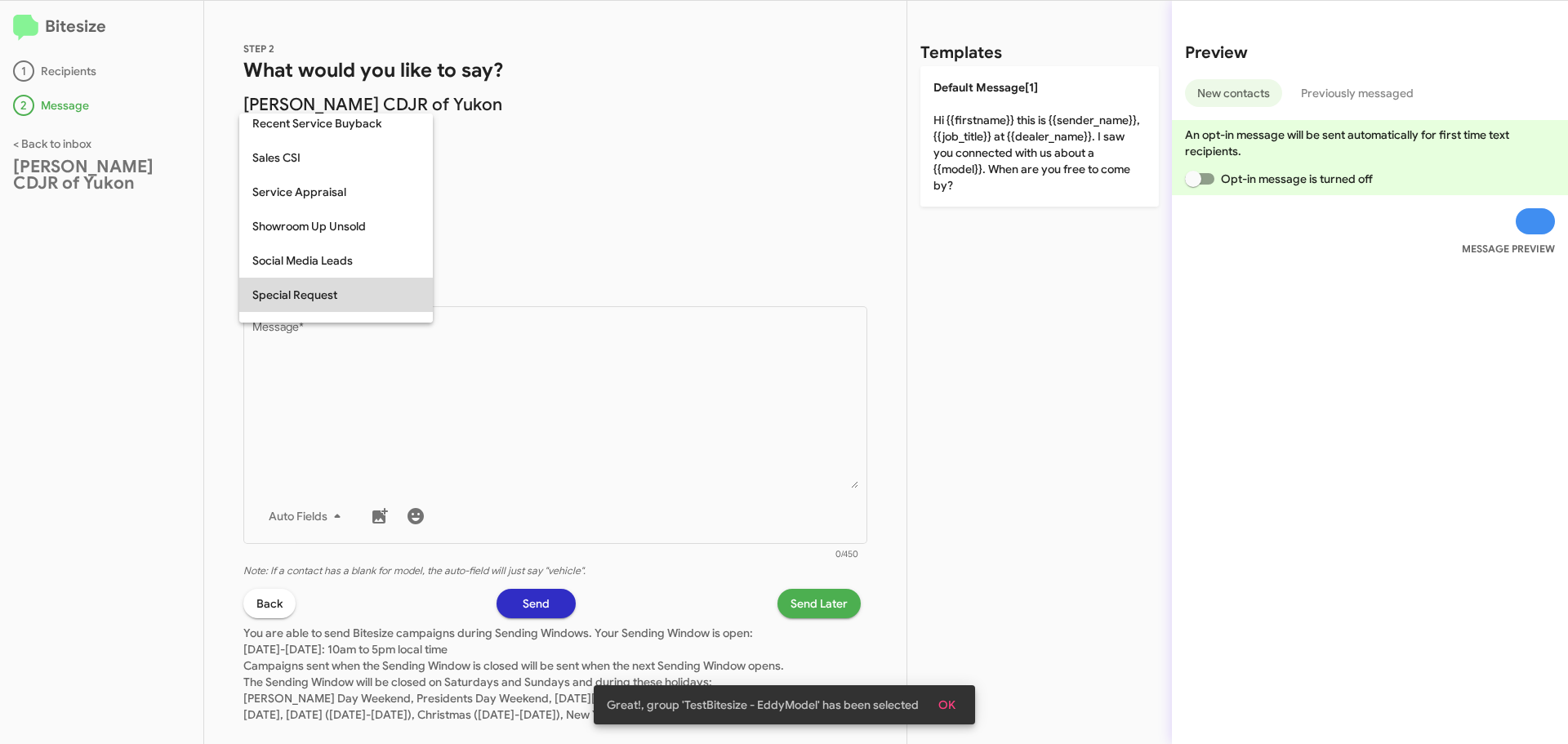
click at [333, 302] on span "Special Request" at bounding box center [336, 295] width 167 height 34
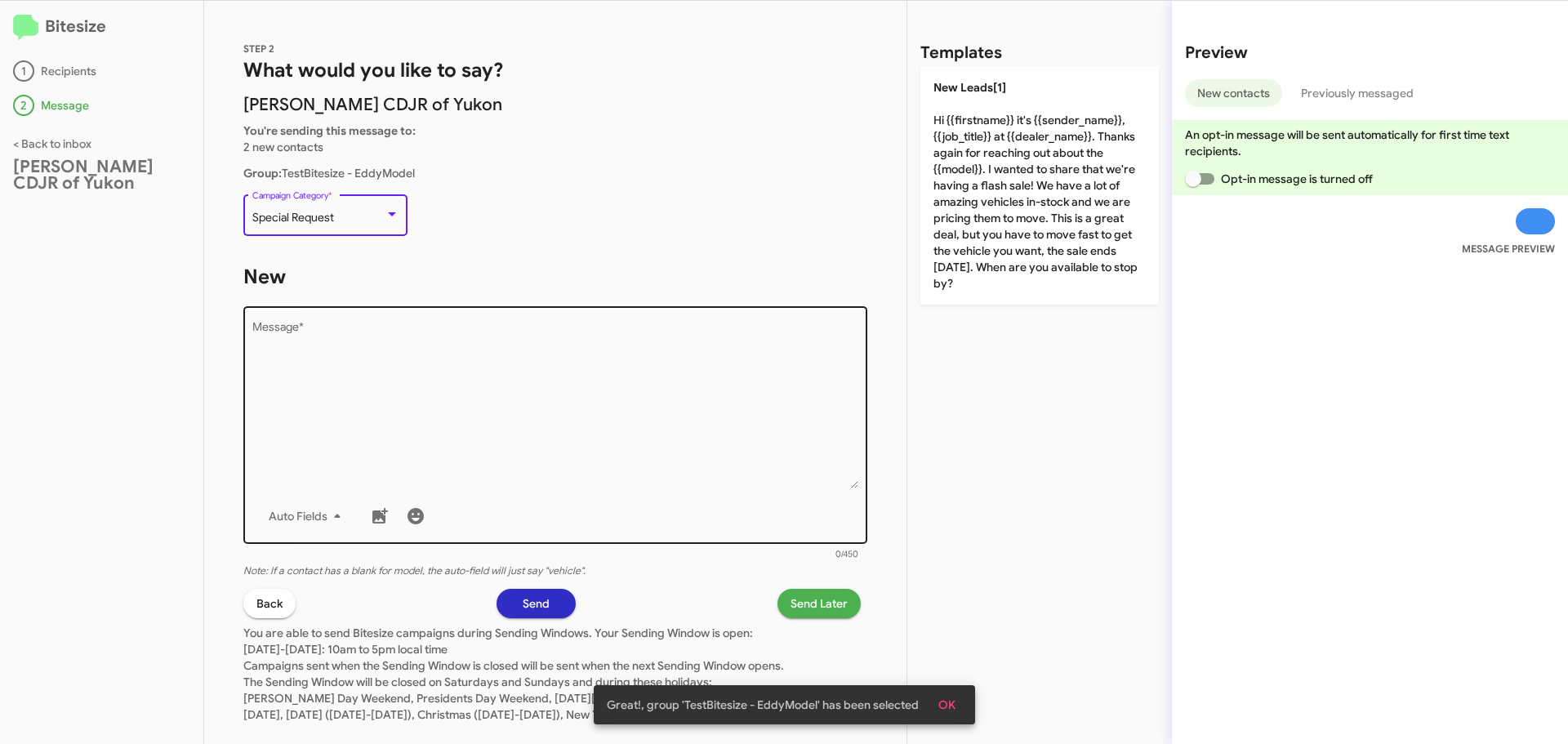
click at [338, 344] on textarea "Message *" at bounding box center [555, 405] width 607 height 166
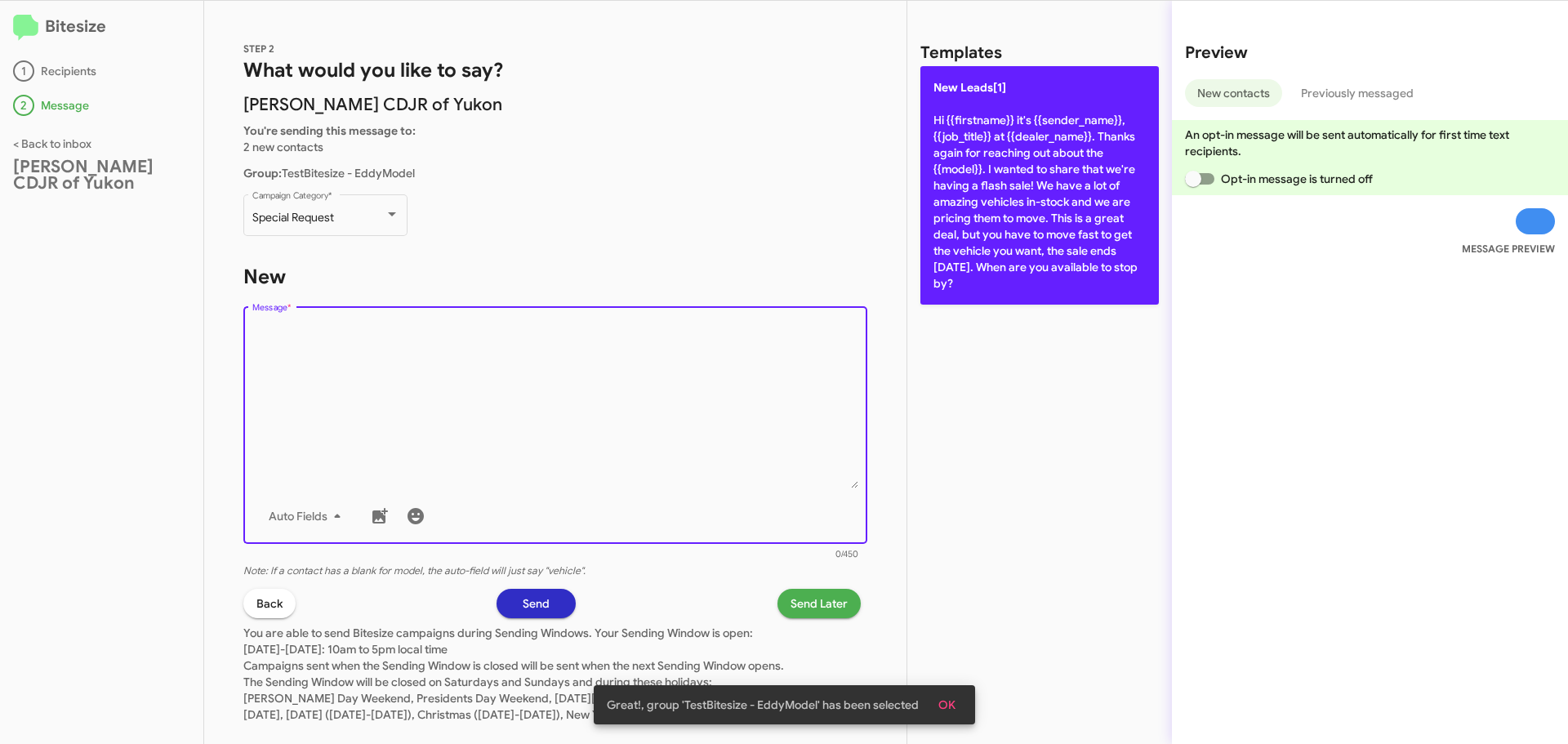
click at [977, 222] on p "New Leads[1] Hi {{firstname}} it's {{sender_name}}, {{job_title}} at {{dealer_n…" at bounding box center [1039, 185] width 238 height 238
type textarea "Hi {{firstname}} it's {{sender_name}}, {{job_title}} at {{dealer_name}}. Thanks…"
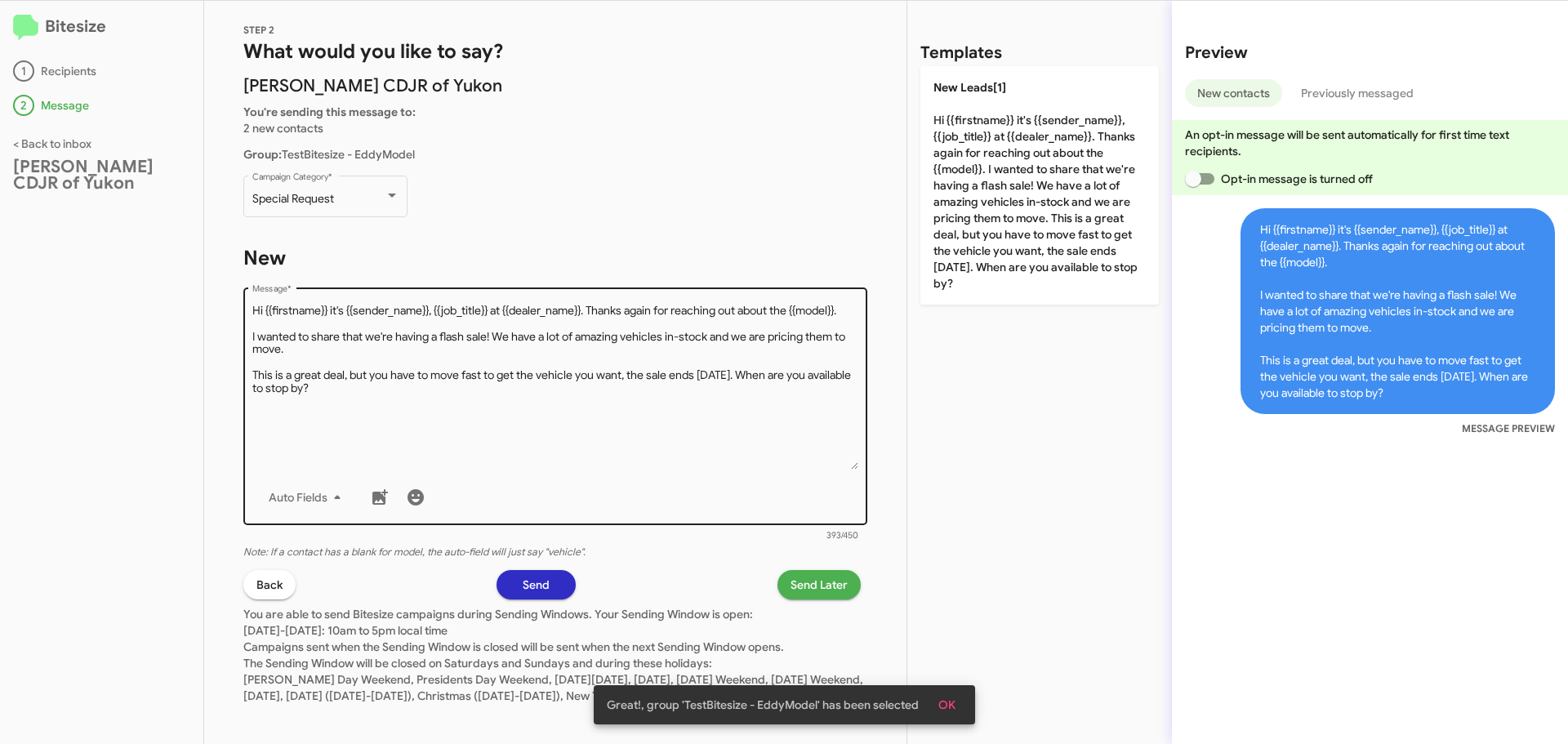
scroll to position [44, 0]
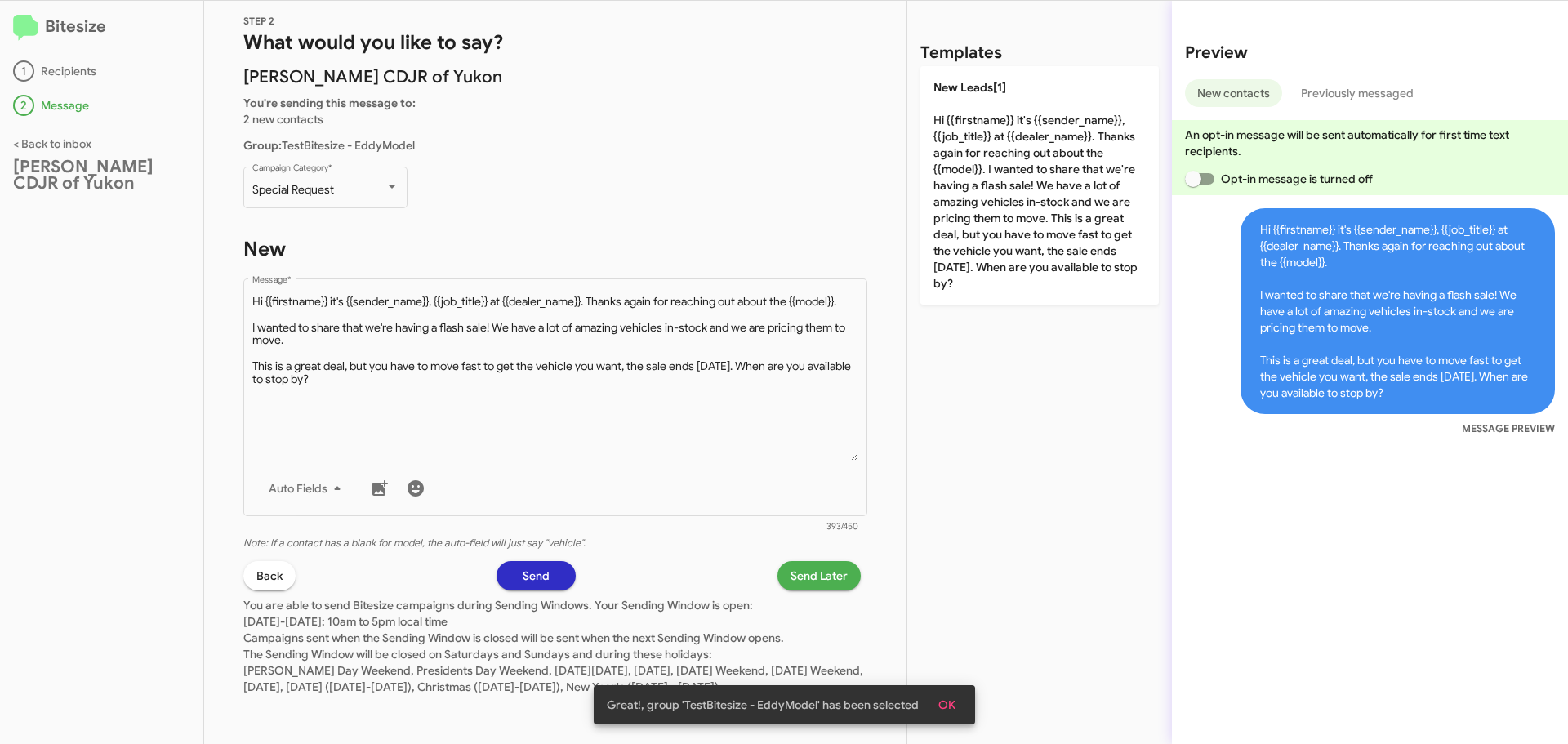
click at [554, 561] on button "Send" at bounding box center [535, 576] width 79 height 30
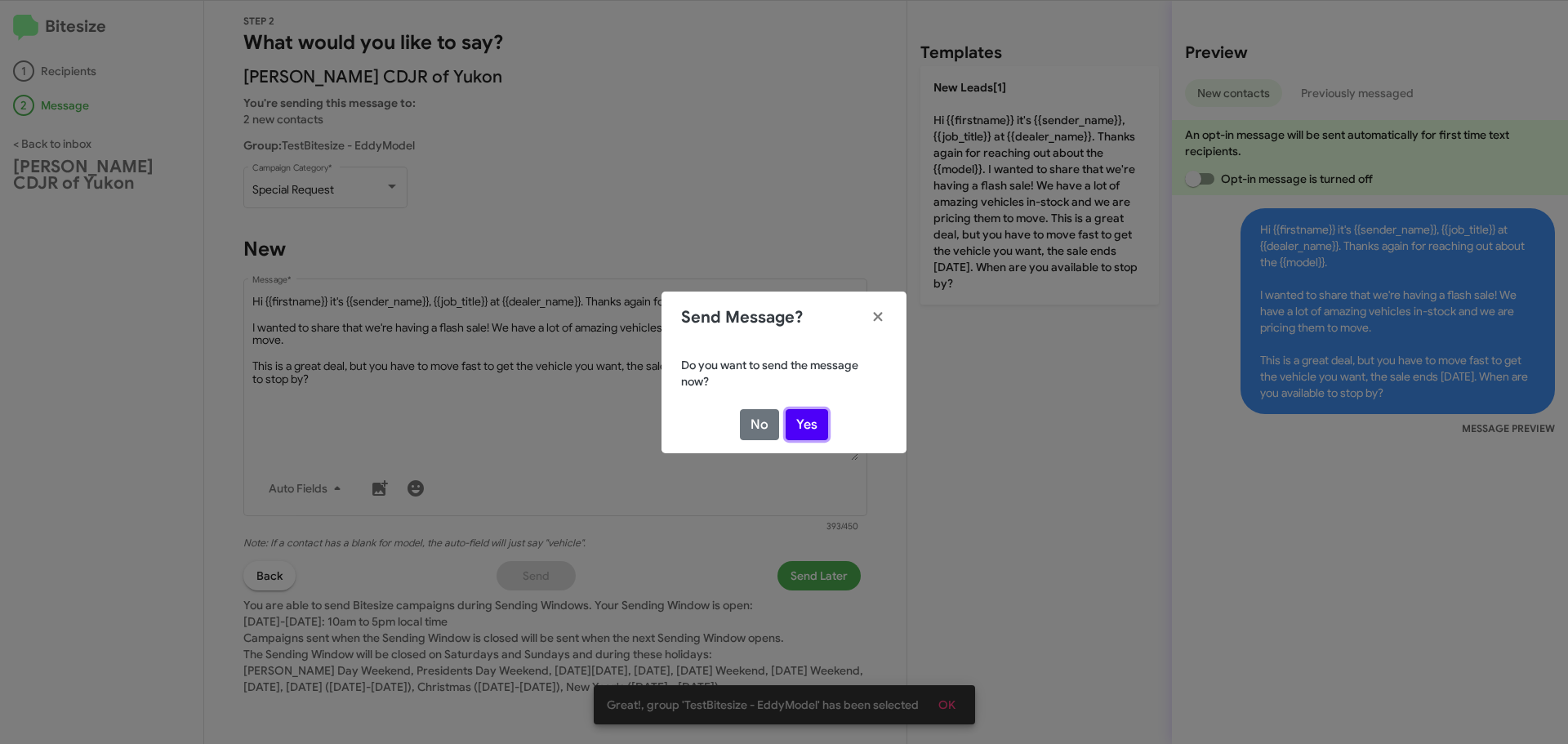
click at [811, 427] on button "Yes" at bounding box center [807, 425] width 42 height 31
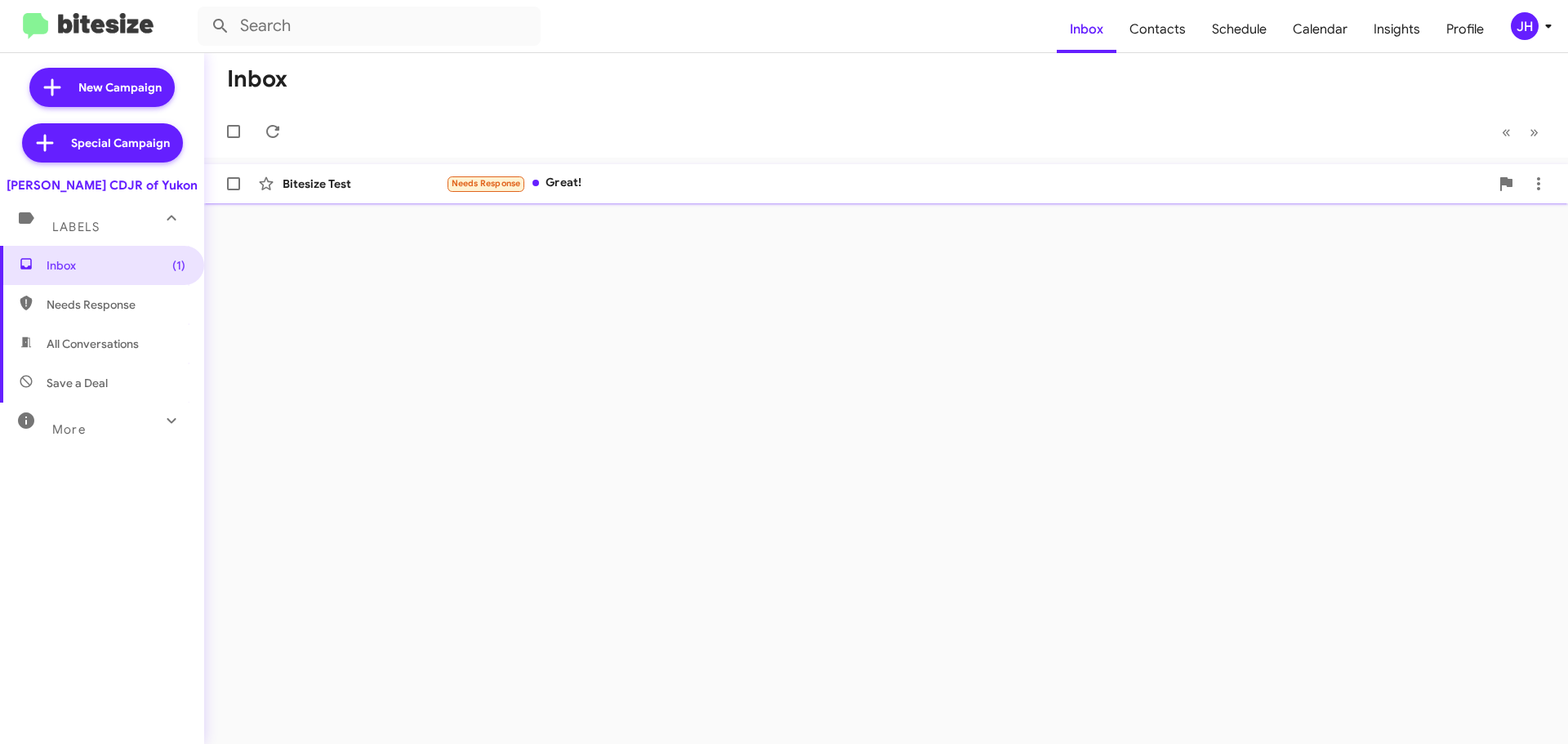
click at [673, 185] on div "Needs Response Great!" at bounding box center [968, 184] width 1044 height 19
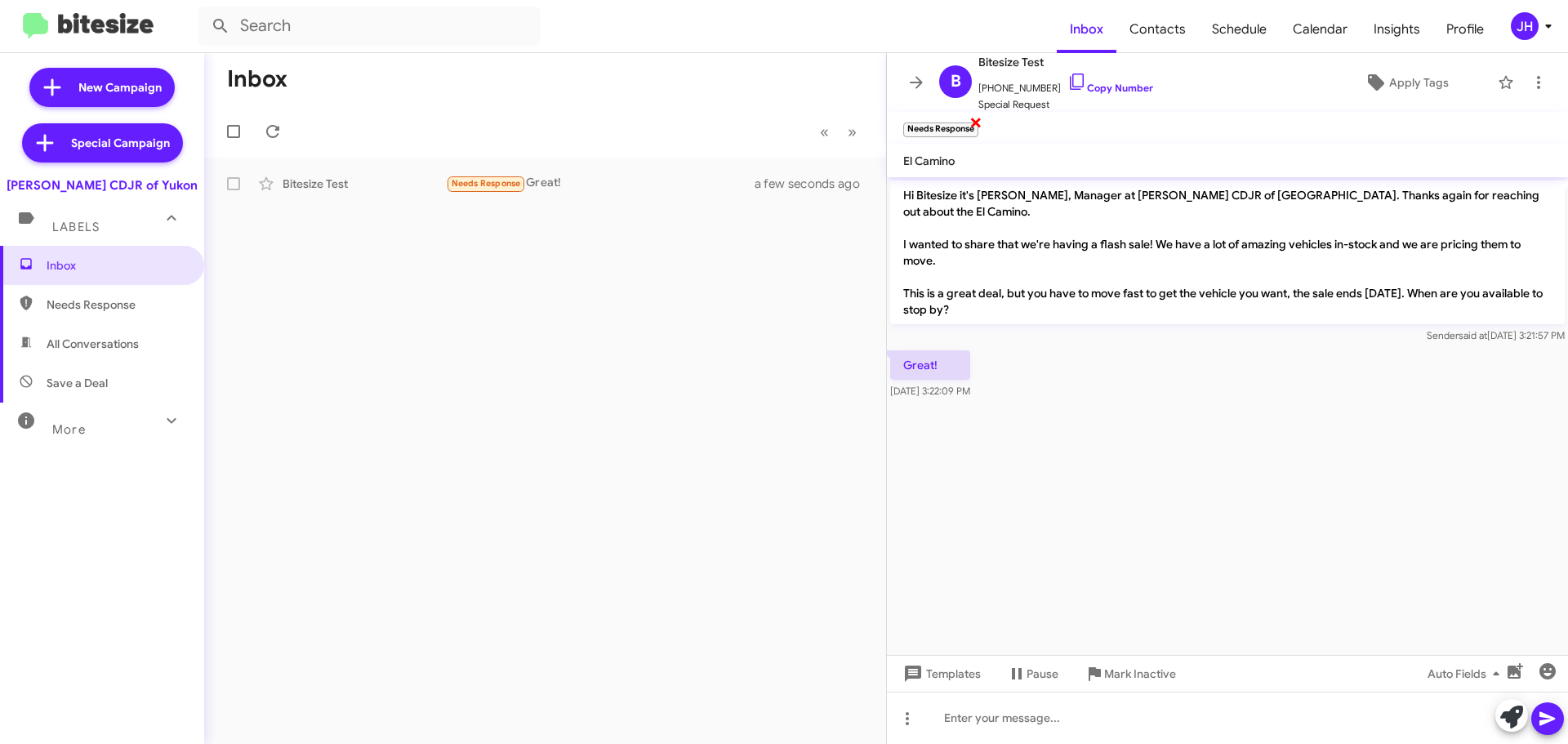
click at [975, 123] on span "×" at bounding box center [976, 121] width 13 height 20
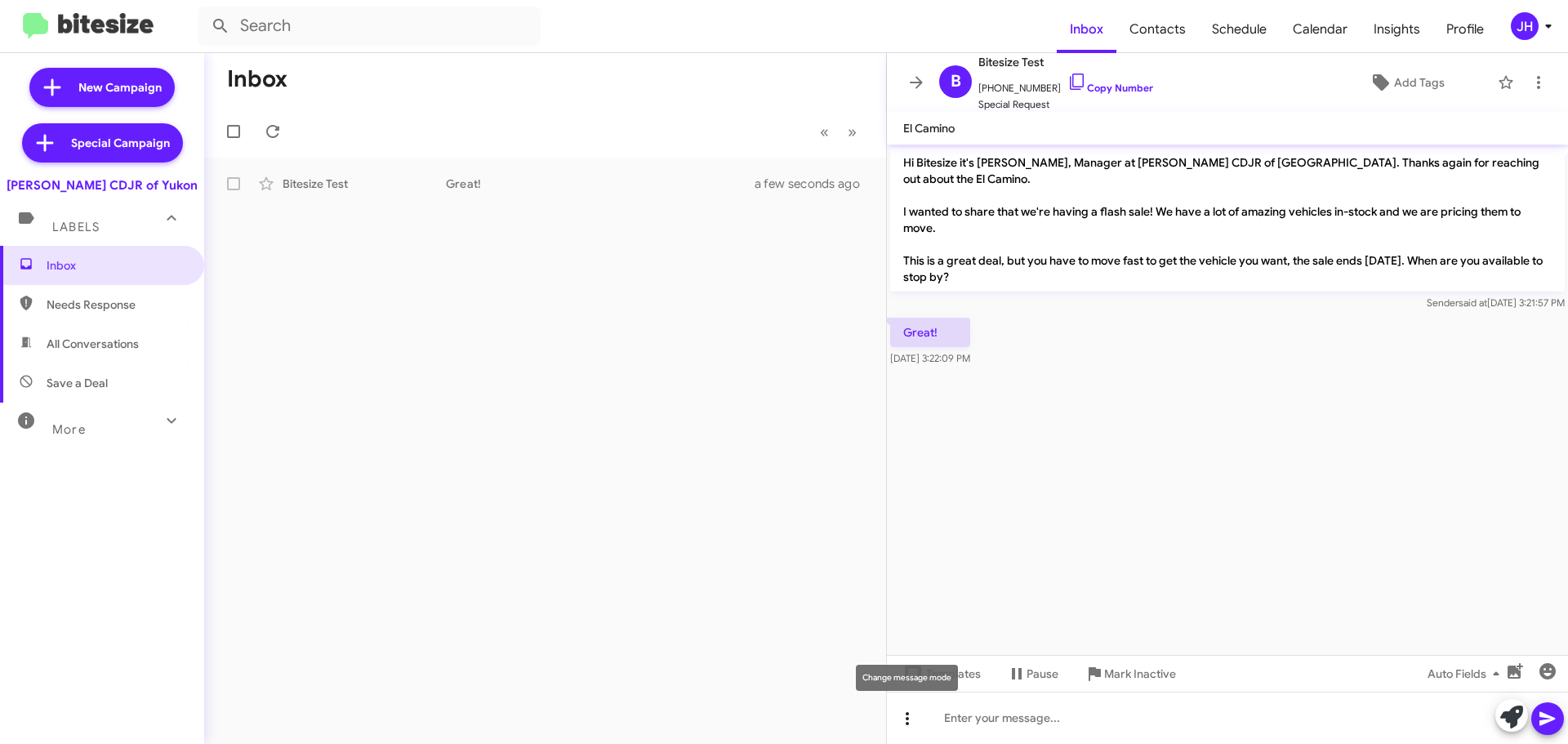
click at [904, 724] on icon at bounding box center [907, 719] width 20 height 20
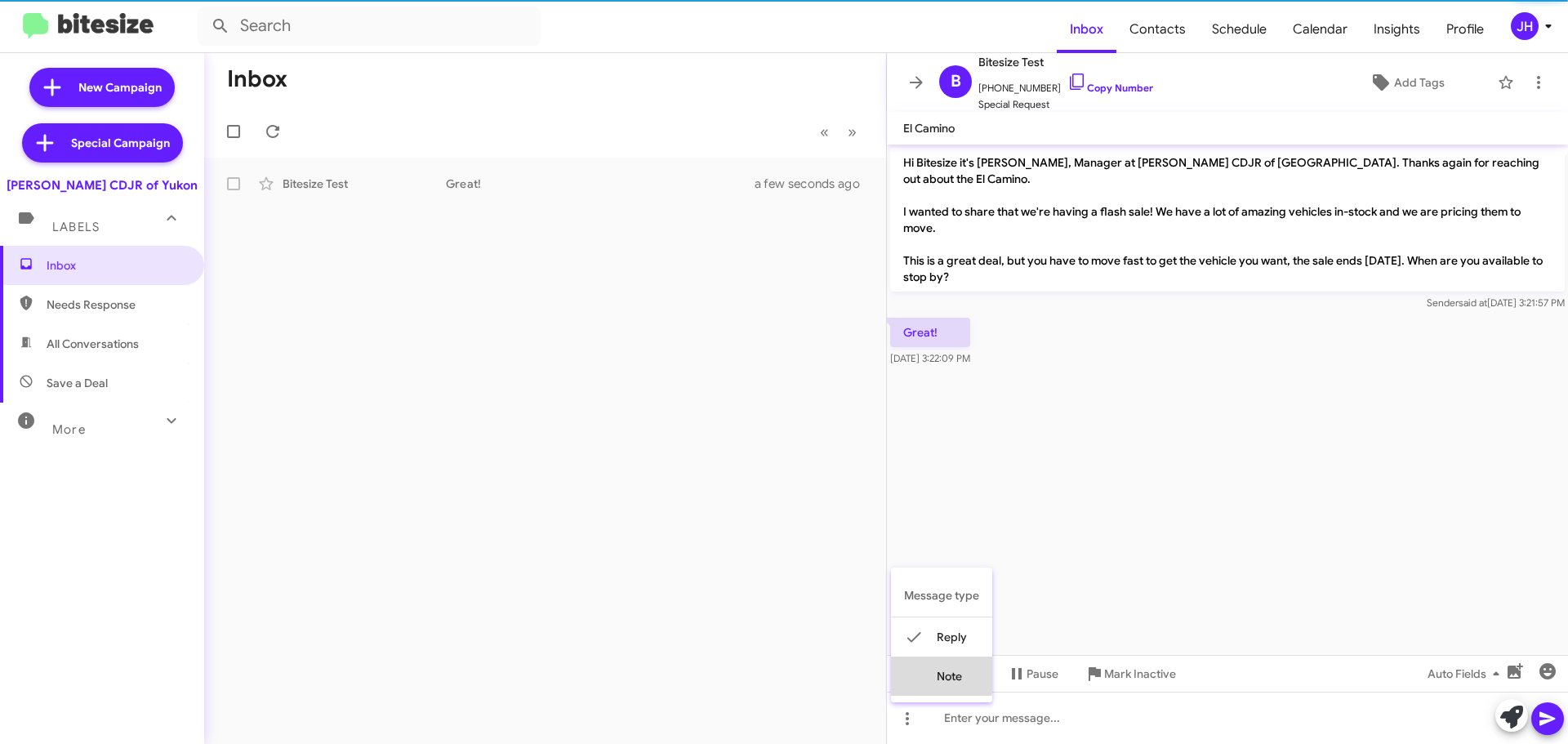
click at [941, 675] on button "note" at bounding box center [942, 676] width 101 height 39
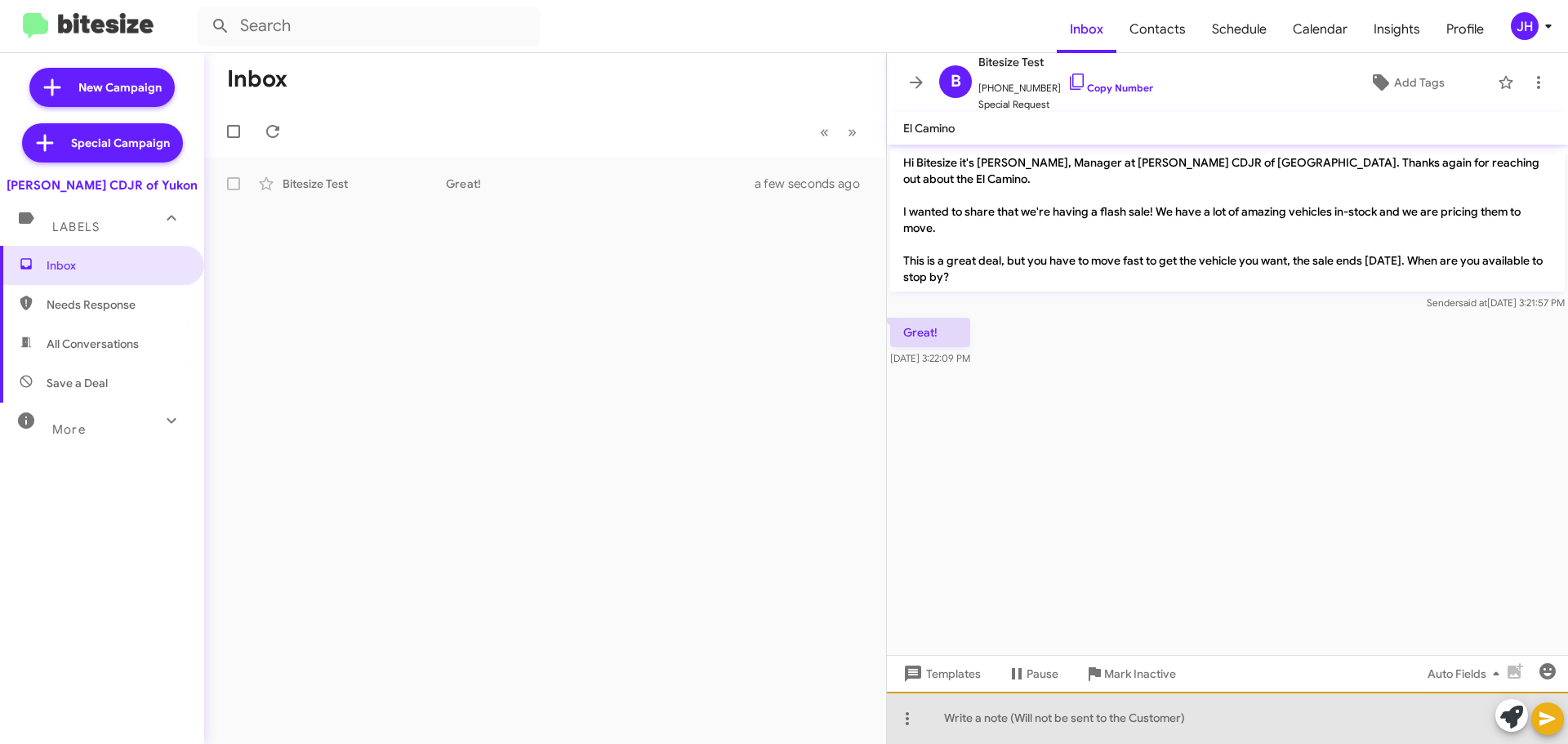
click at [979, 719] on div at bounding box center [1228, 718] width 682 height 53
paste div
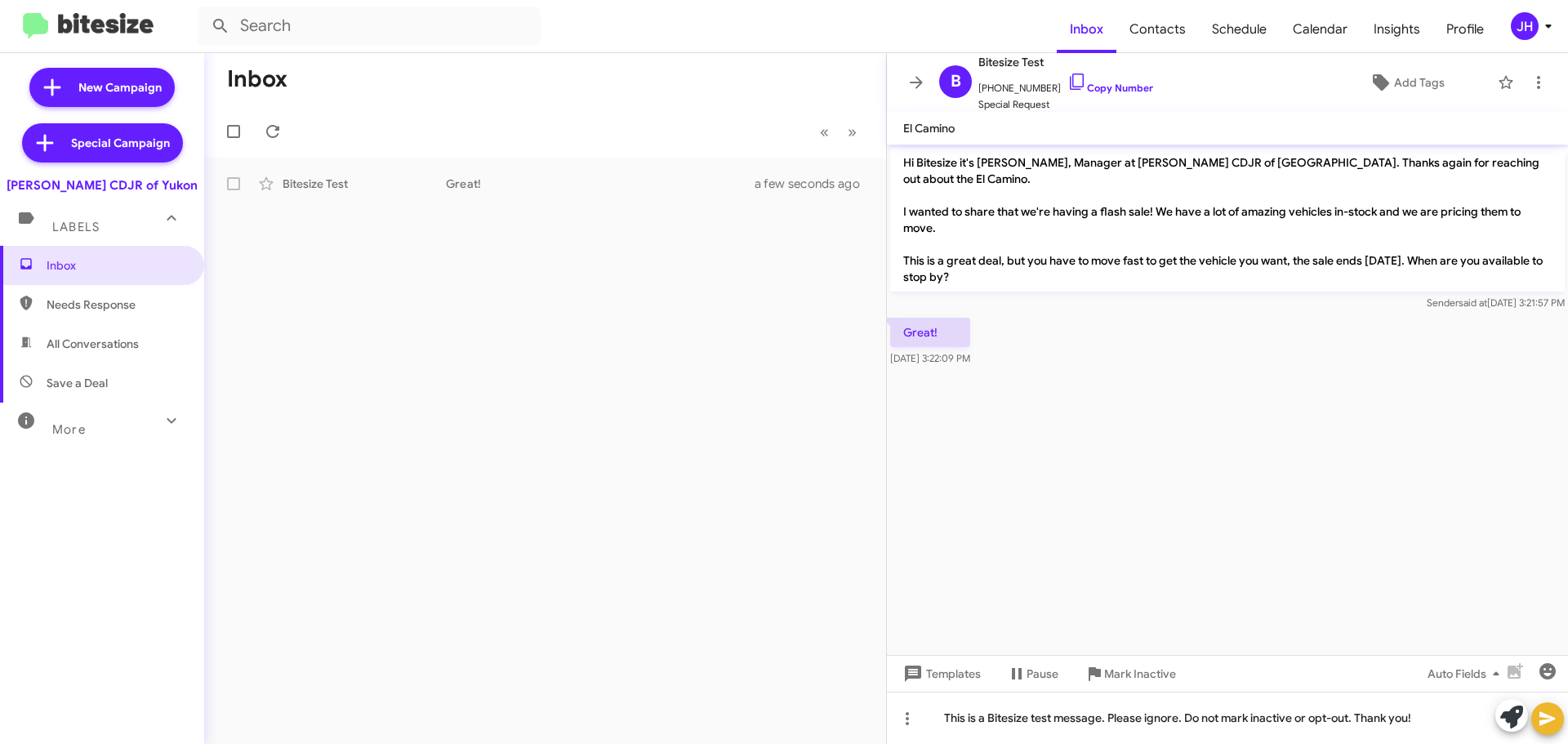
click at [1535, 712] on button at bounding box center [1548, 719] width 33 height 33
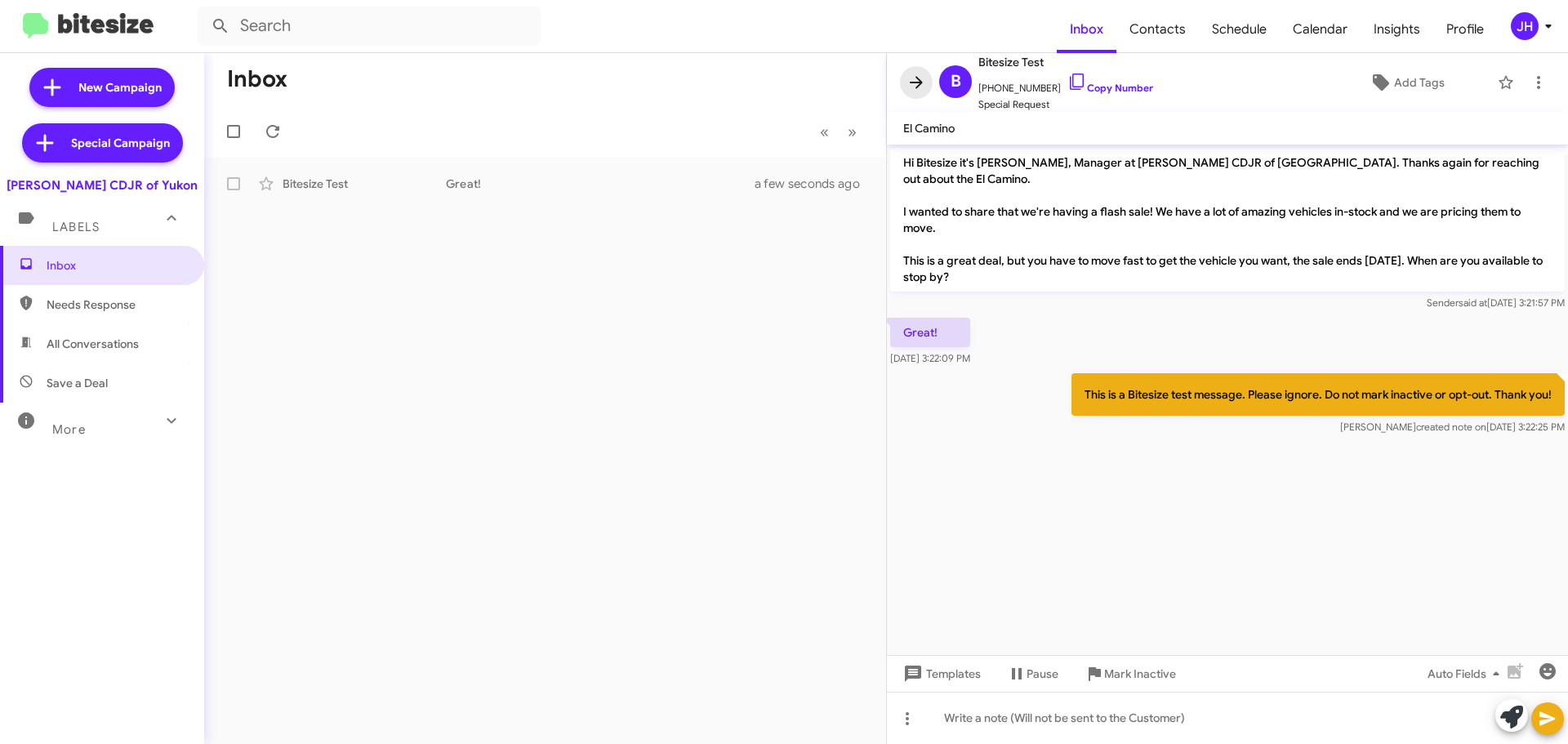
click at [913, 87] on icon at bounding box center [916, 82] width 20 height 20
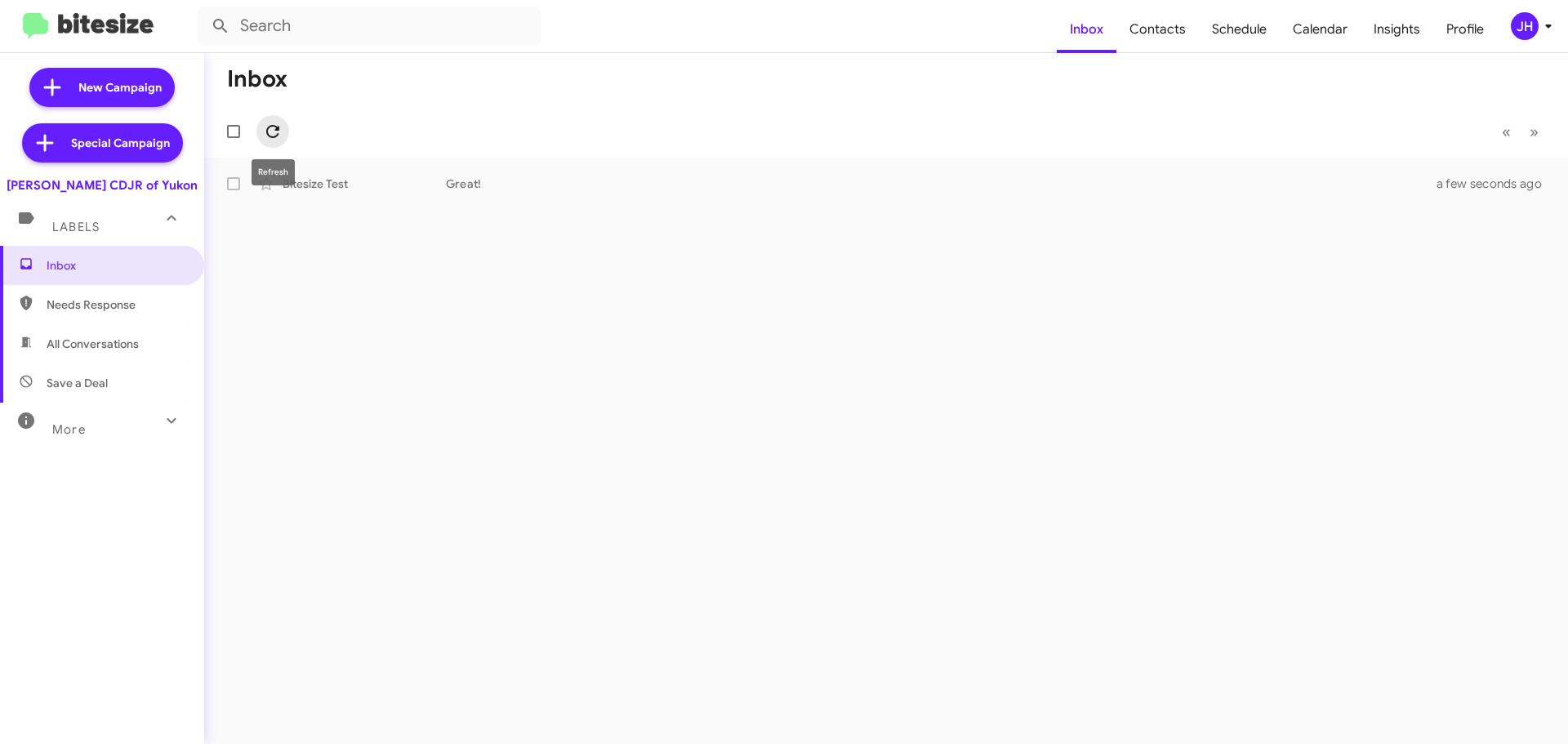
click at [274, 128] on icon at bounding box center [272, 131] width 20 height 20
click at [264, 142] on button at bounding box center [272, 131] width 33 height 33
click at [274, 141] on icon at bounding box center [272, 131] width 20 height 20
click at [276, 122] on icon at bounding box center [272, 131] width 20 height 20
click at [109, 340] on span "All Conversations" at bounding box center [93, 343] width 93 height 16
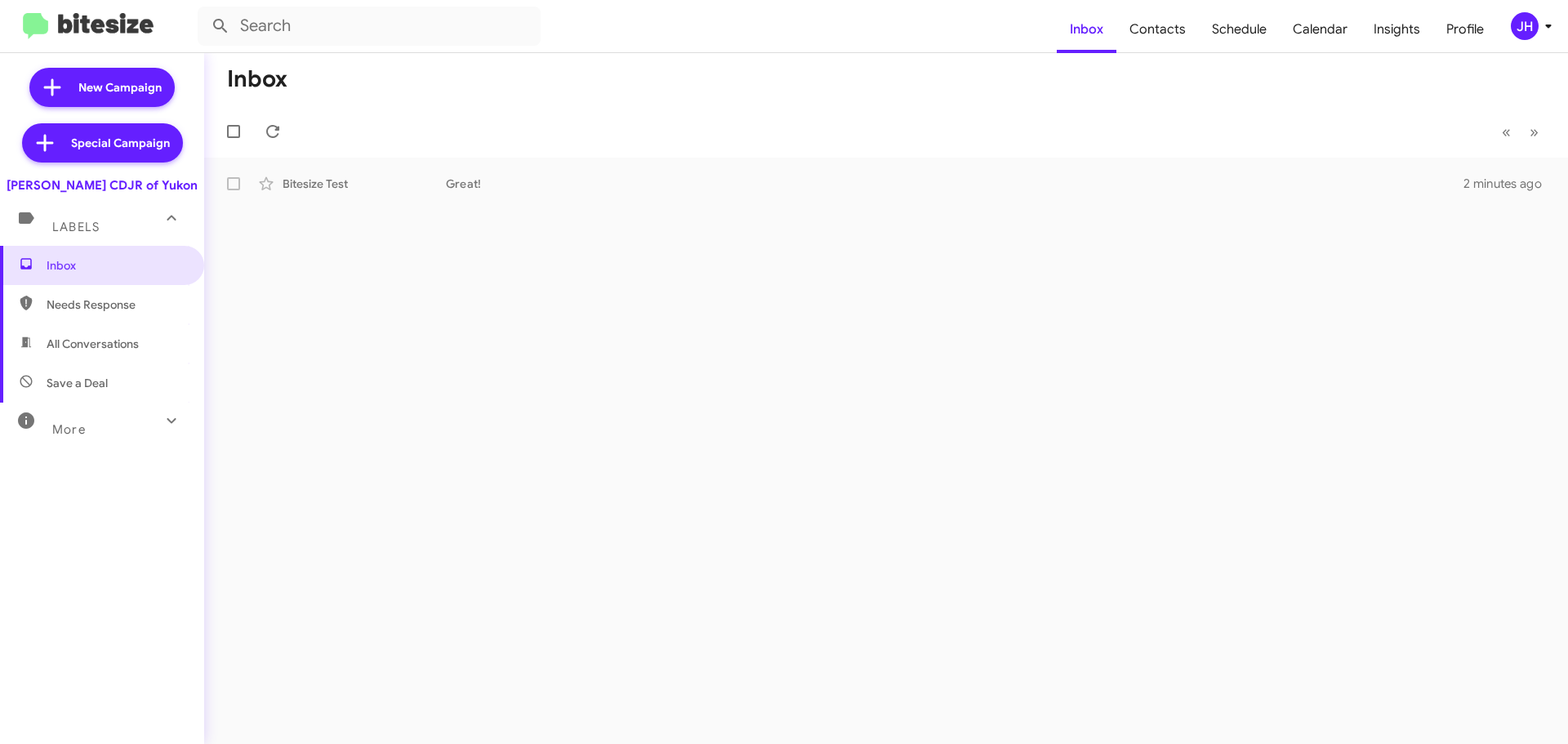
type input "in:all-conversations"
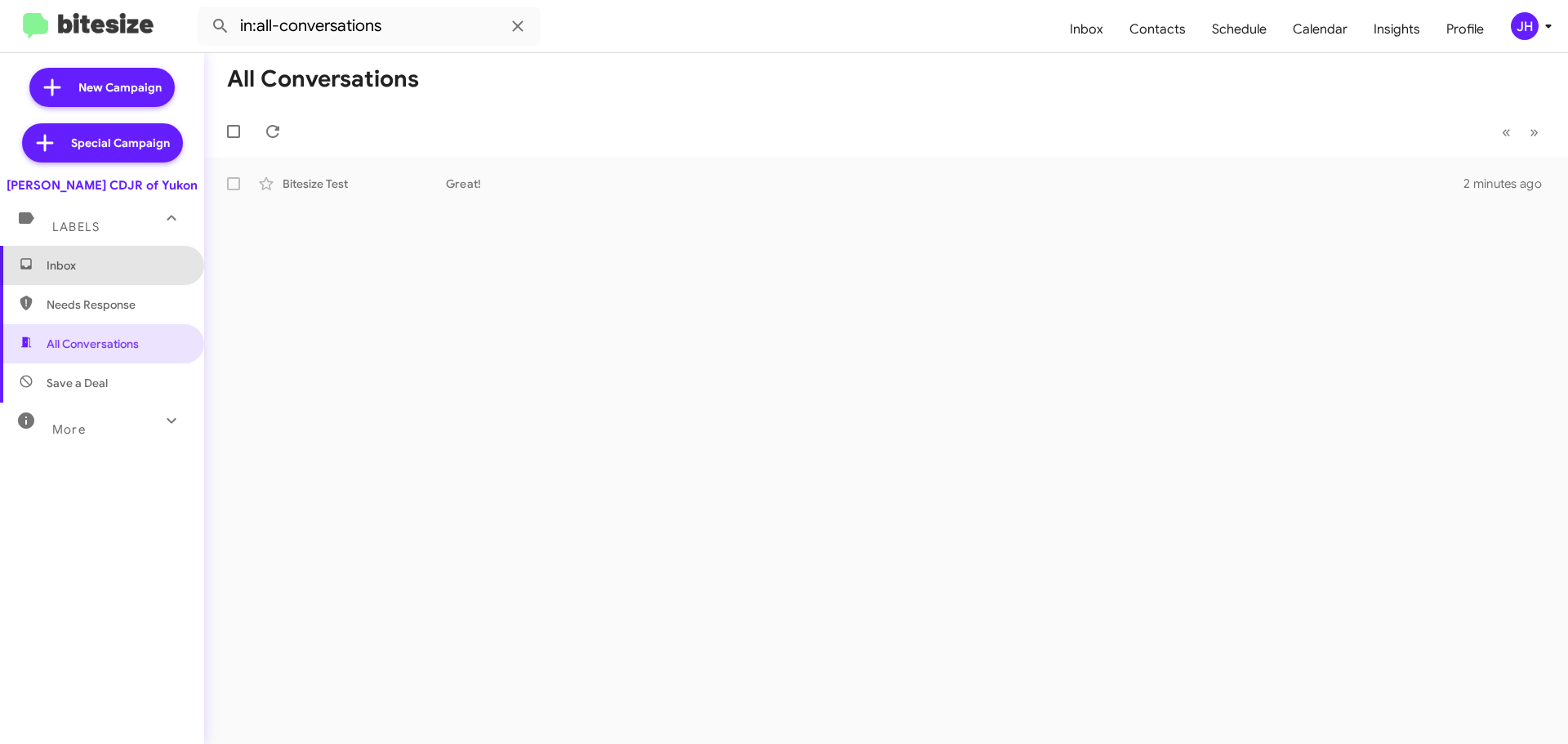
click at [130, 276] on span "Inbox" at bounding box center [102, 265] width 205 height 39
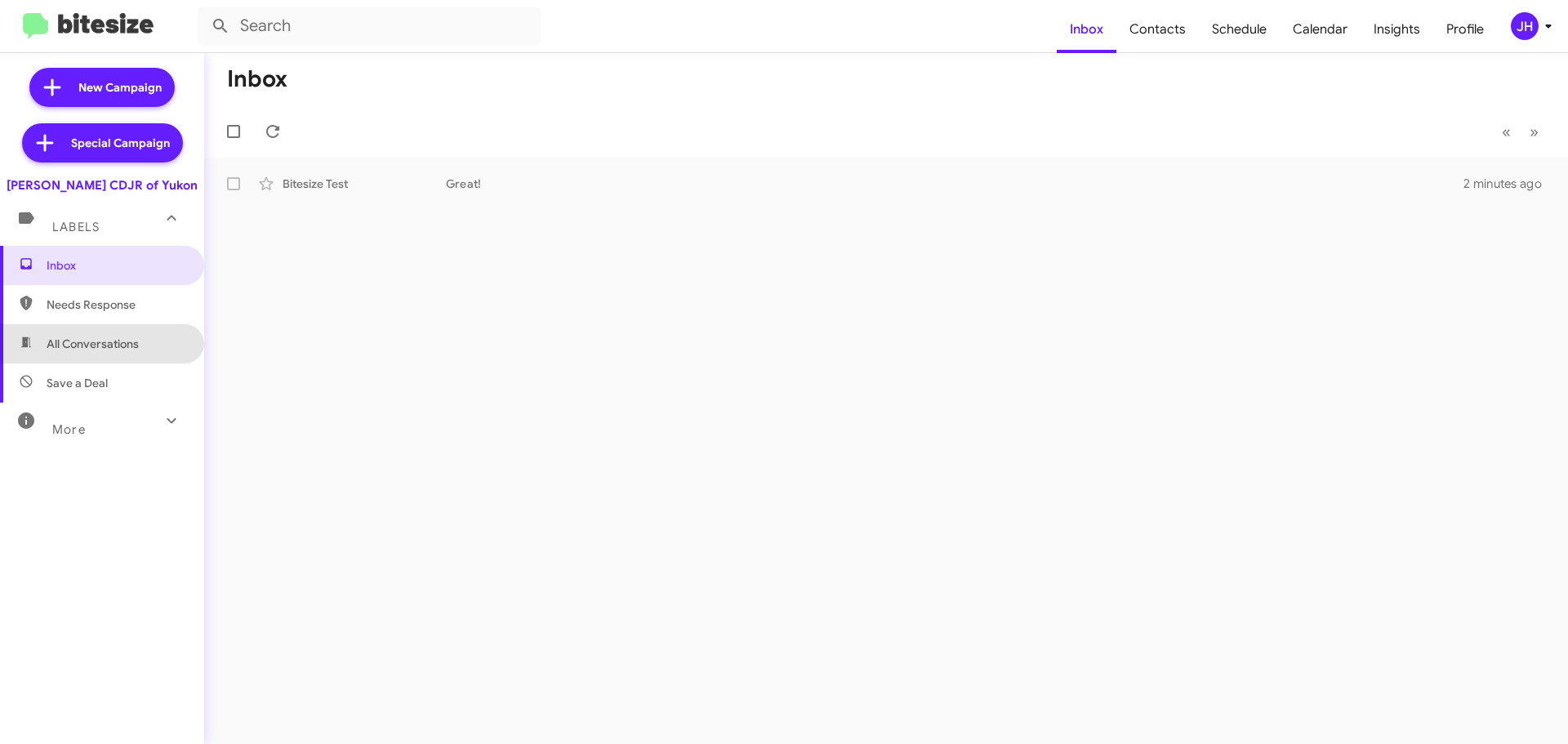
click at [115, 342] on span "All Conversations" at bounding box center [93, 343] width 93 height 16
type input "in:all-conversations"
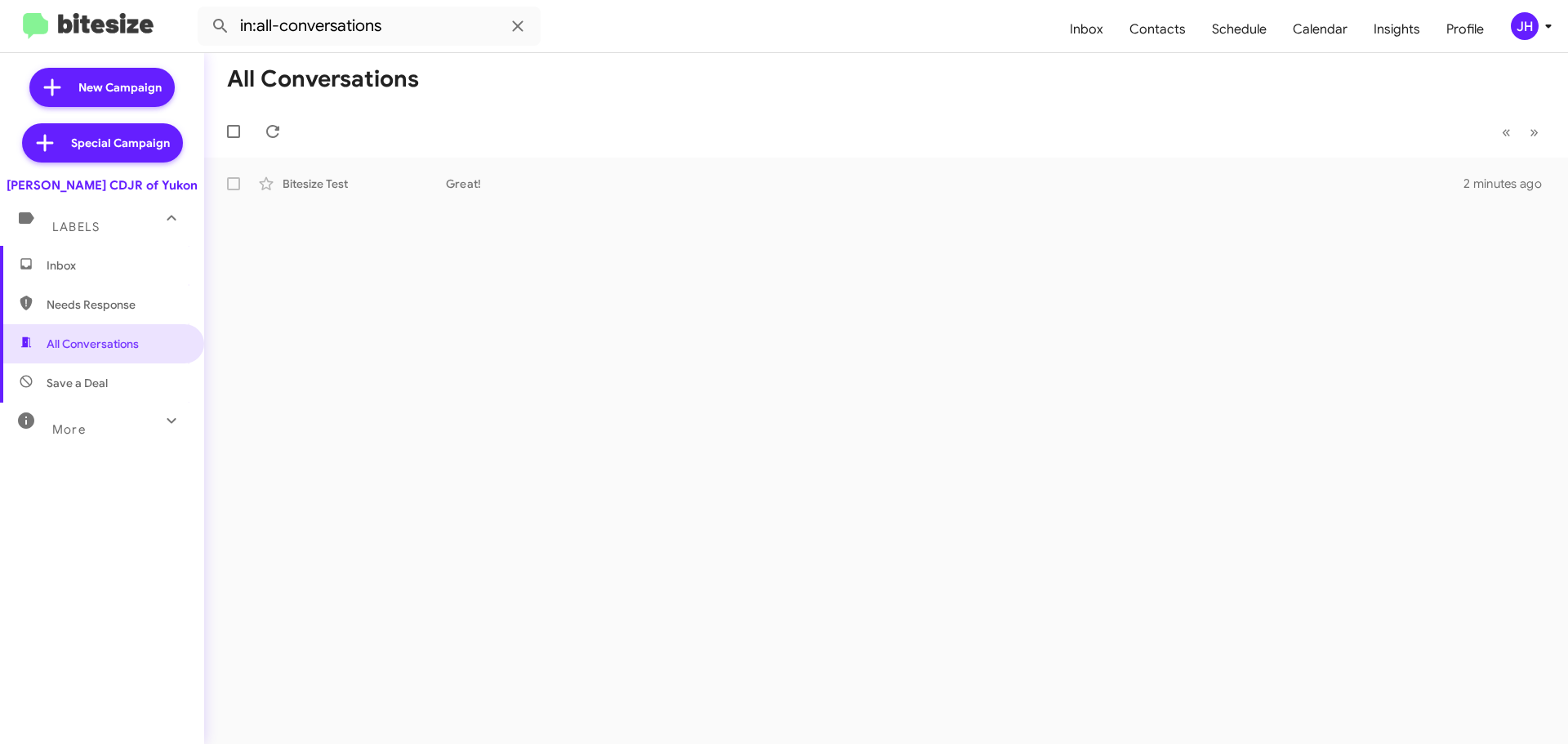
click at [1519, 21] on div "JH" at bounding box center [1525, 26] width 28 height 28
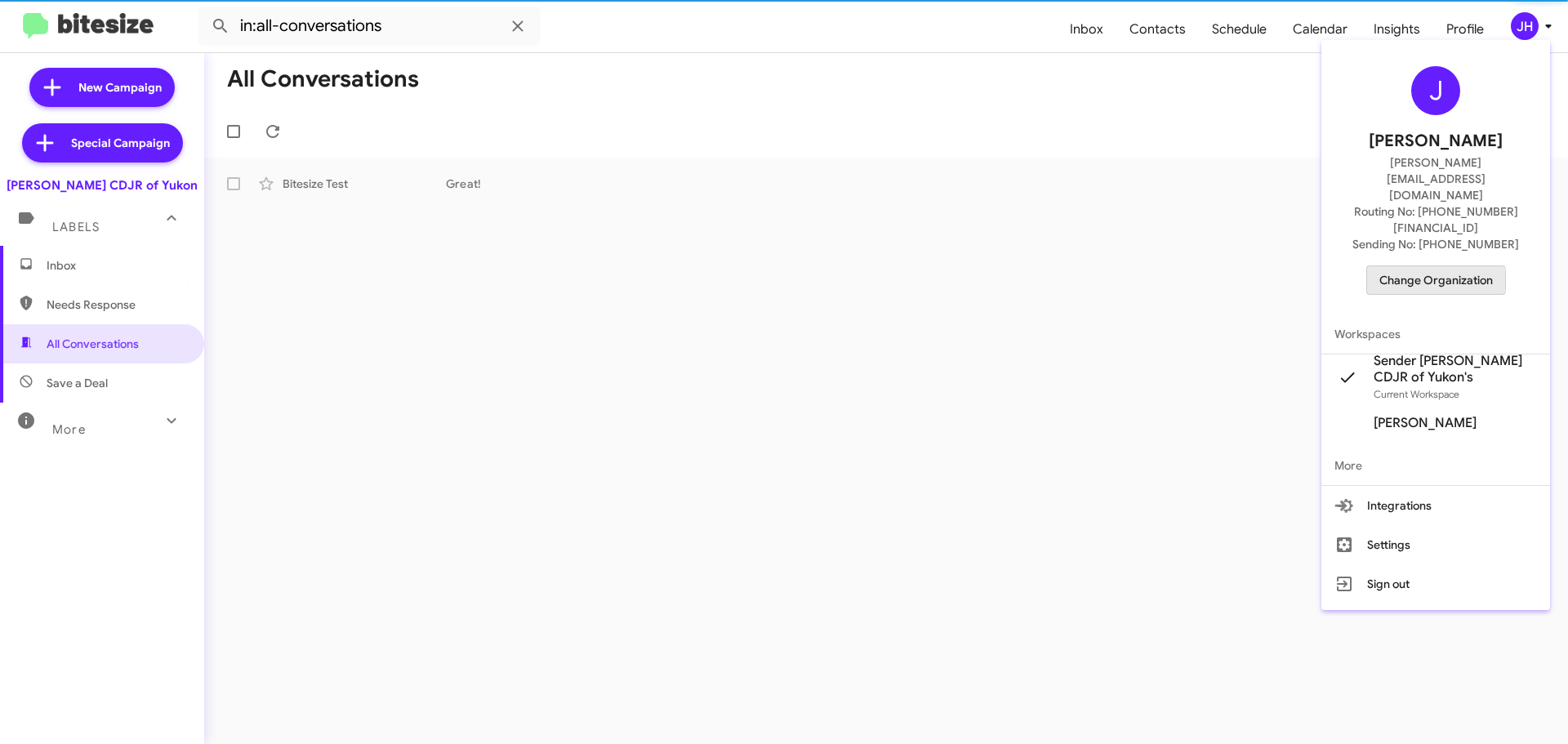
click at [1405, 267] on span "Change Organization" at bounding box center [1436, 280] width 114 height 28
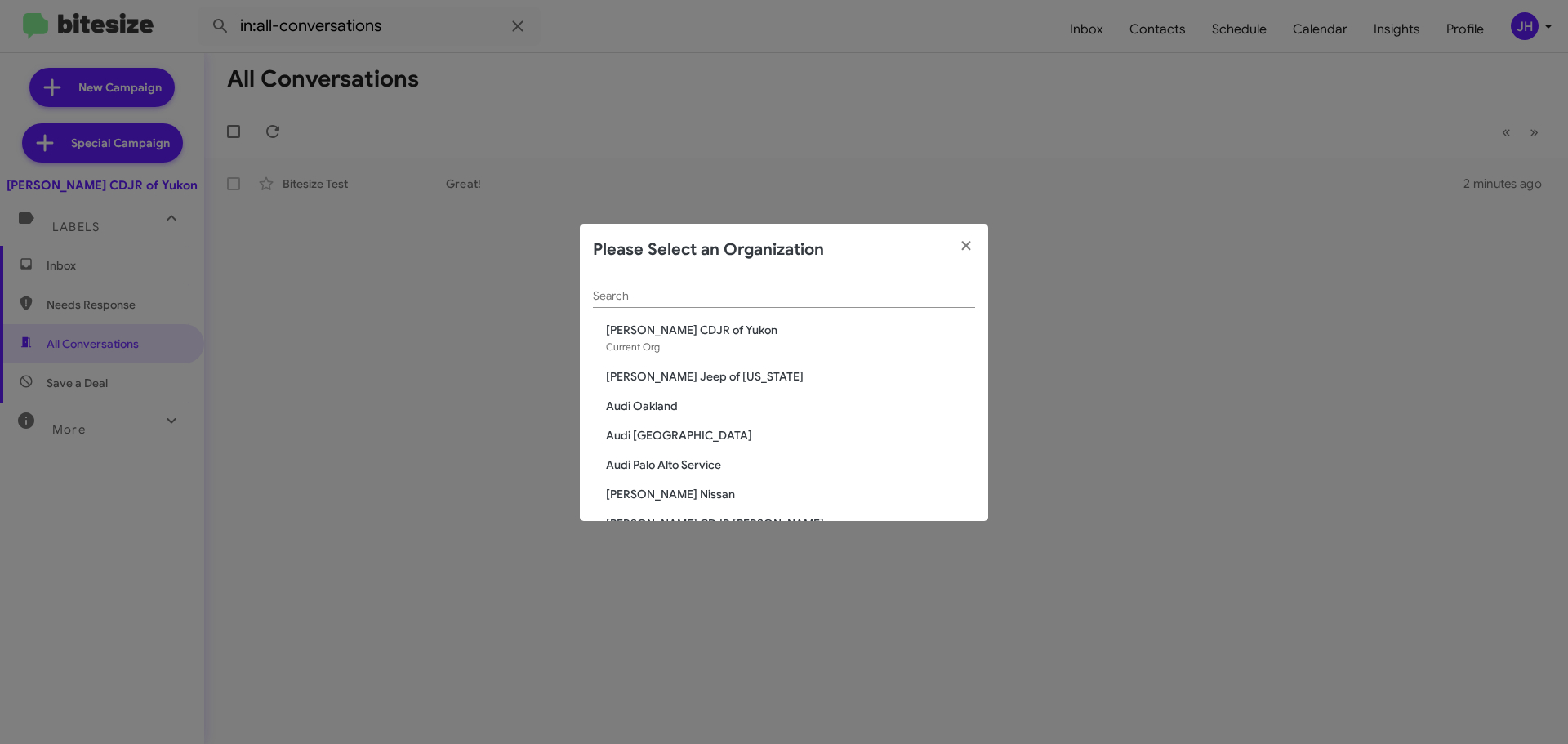
click at [640, 300] on input "Search" at bounding box center [784, 296] width 382 height 13
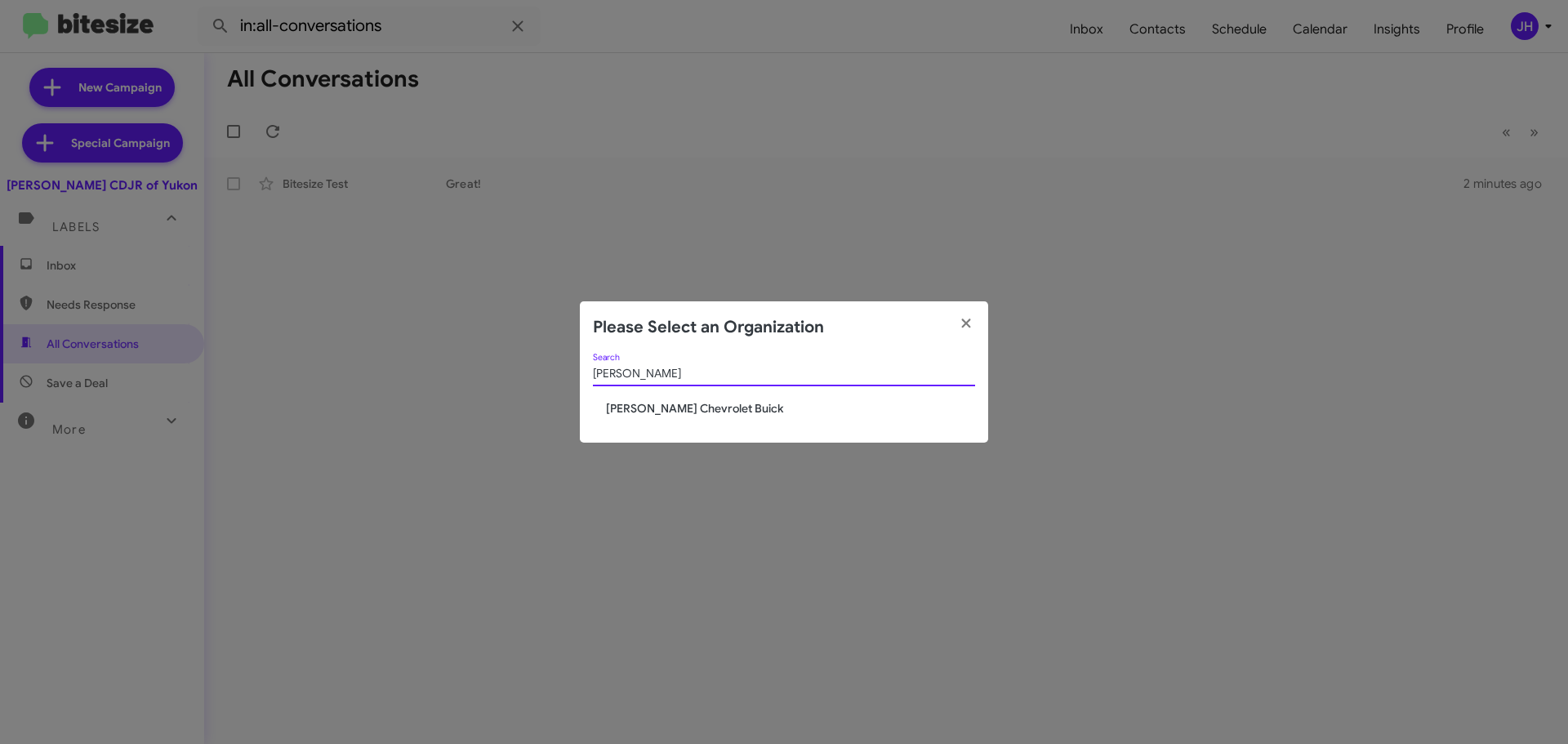
type input "stoler"
click at [656, 410] on span "[PERSON_NAME] Chevrolet Buick" at bounding box center [791, 408] width 369 height 16
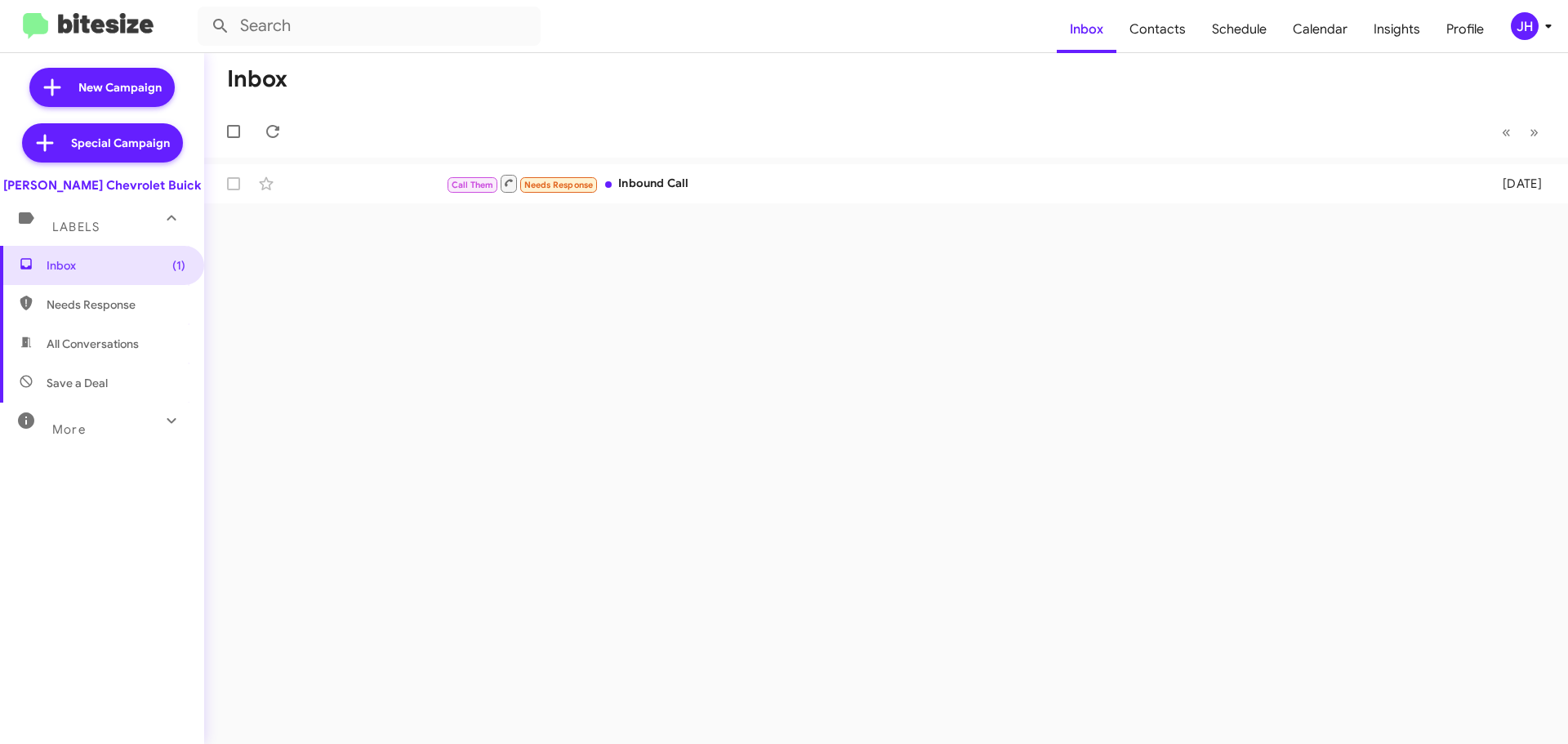
click at [1534, 25] on div "JH" at bounding box center [1525, 26] width 28 height 28
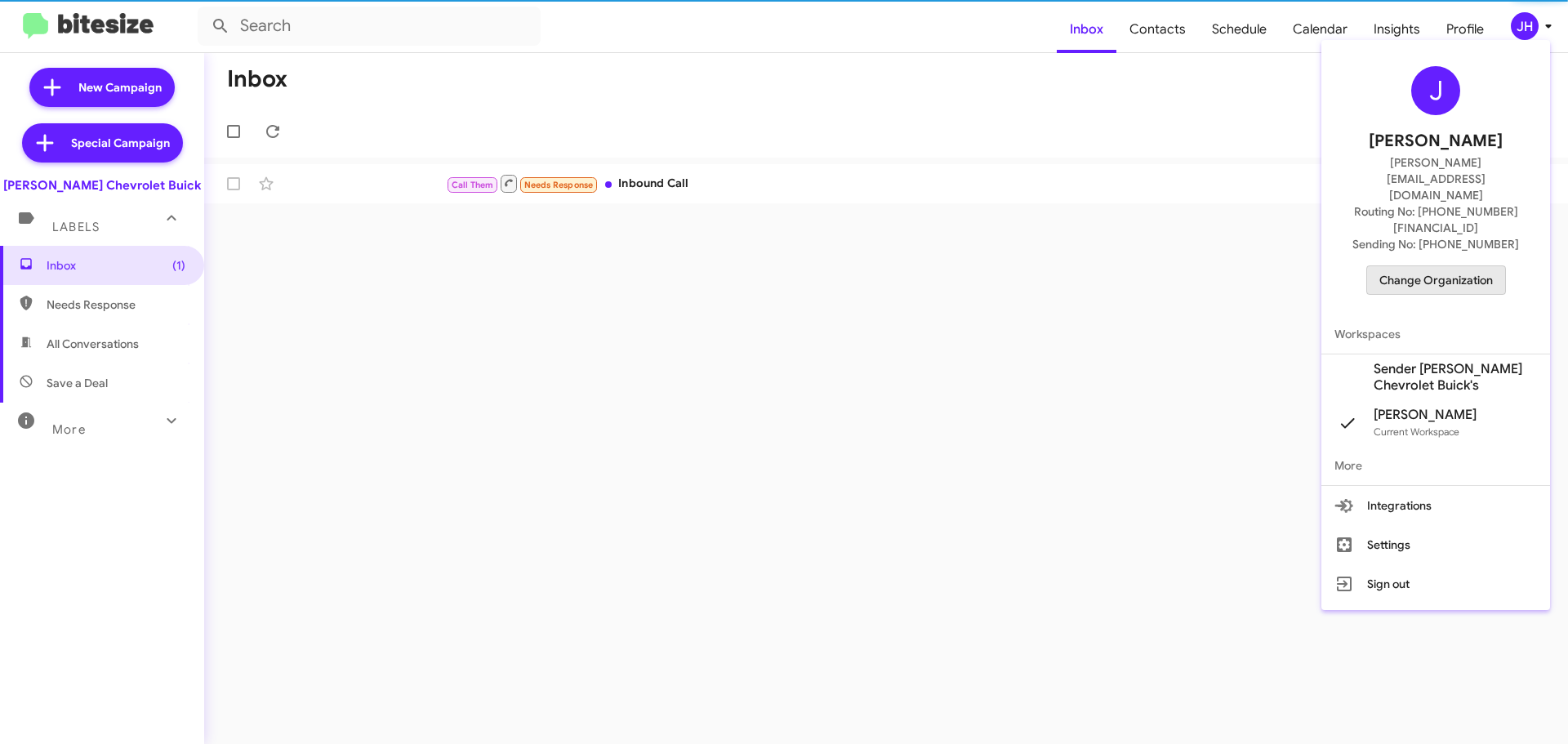
click at [1460, 267] on span "Change Organization" at bounding box center [1436, 280] width 114 height 28
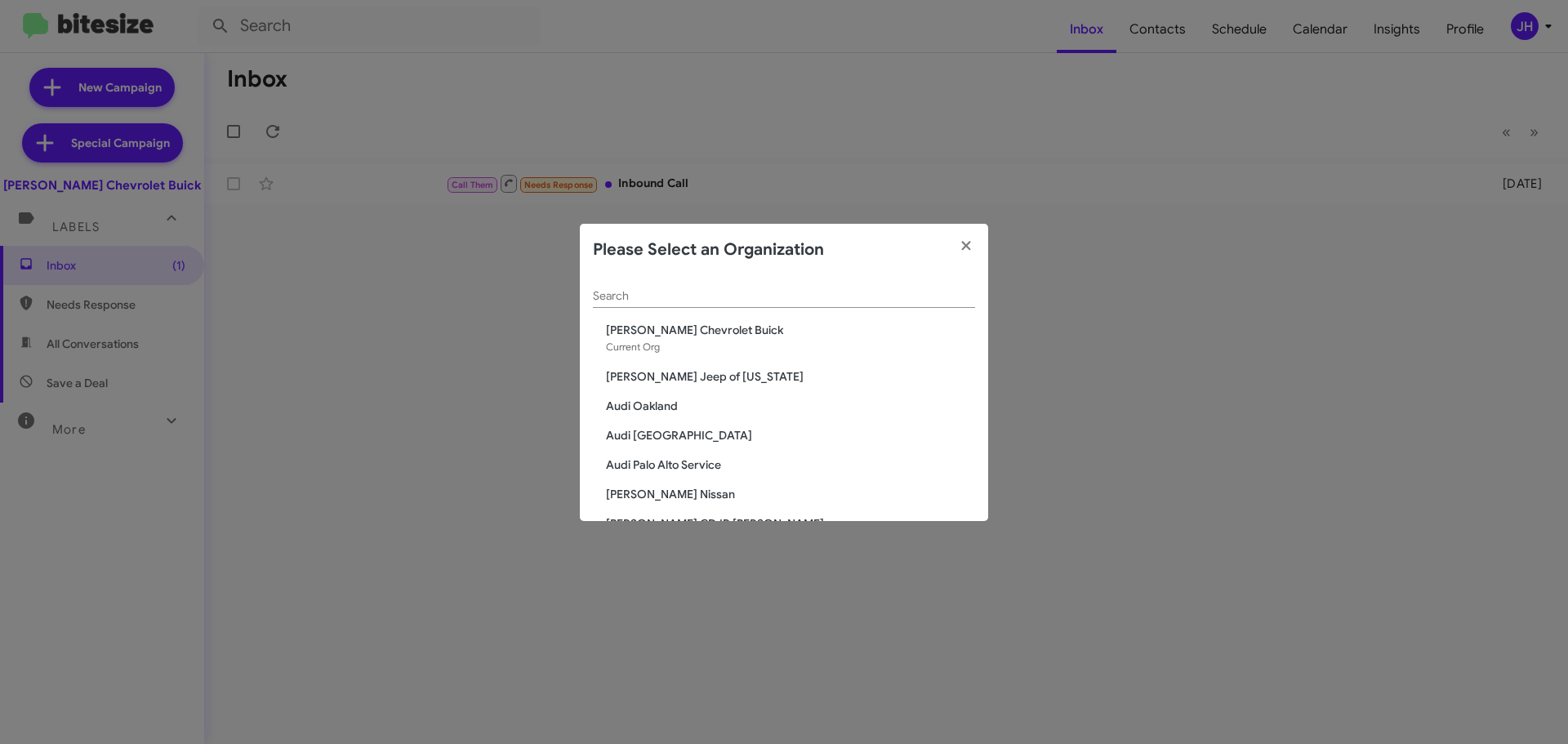
click at [741, 295] on input "Search" at bounding box center [784, 296] width 382 height 13
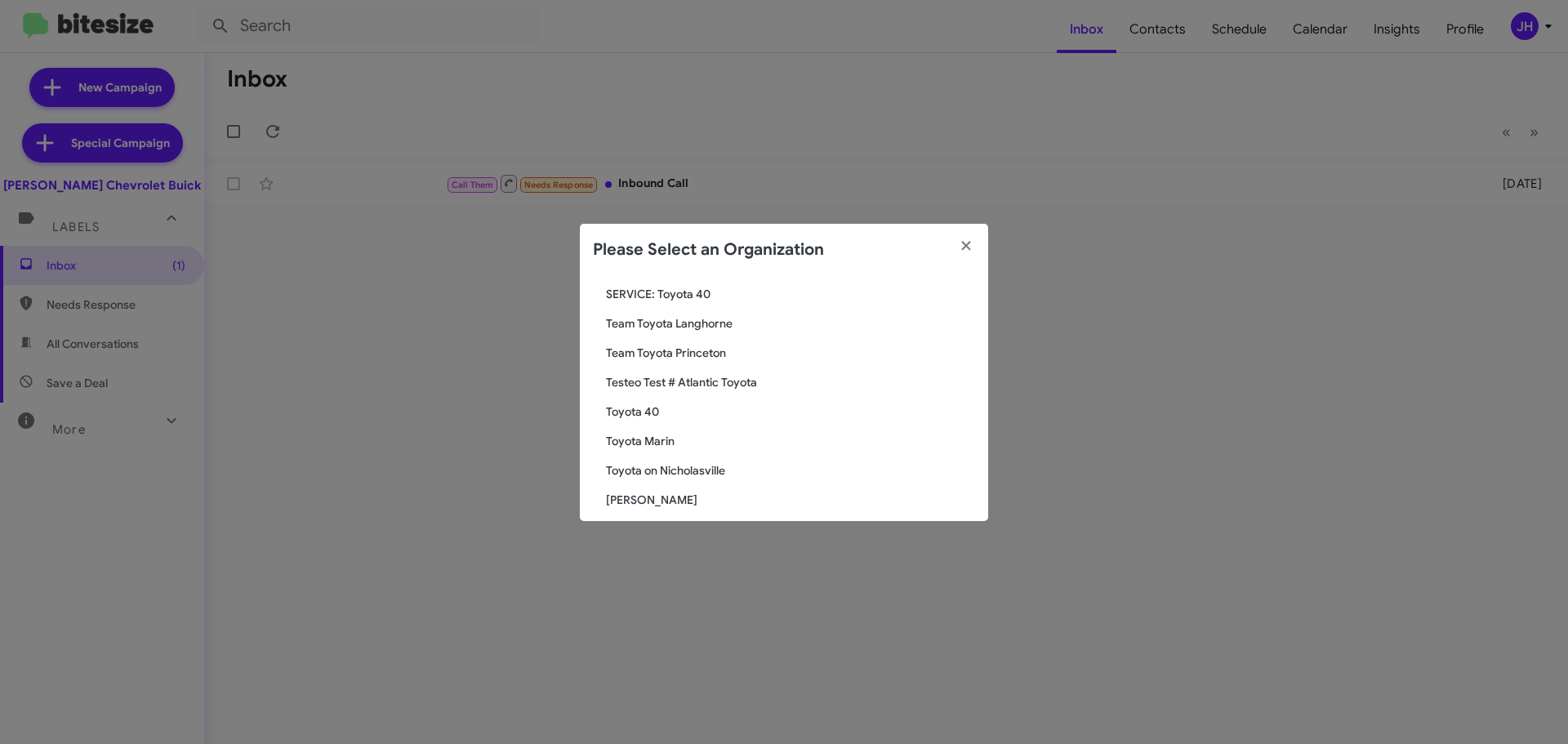
scroll to position [138, 0]
type input "toy"
click at [676, 429] on span "Toyota Marin" at bounding box center [791, 427] width 369 height 16
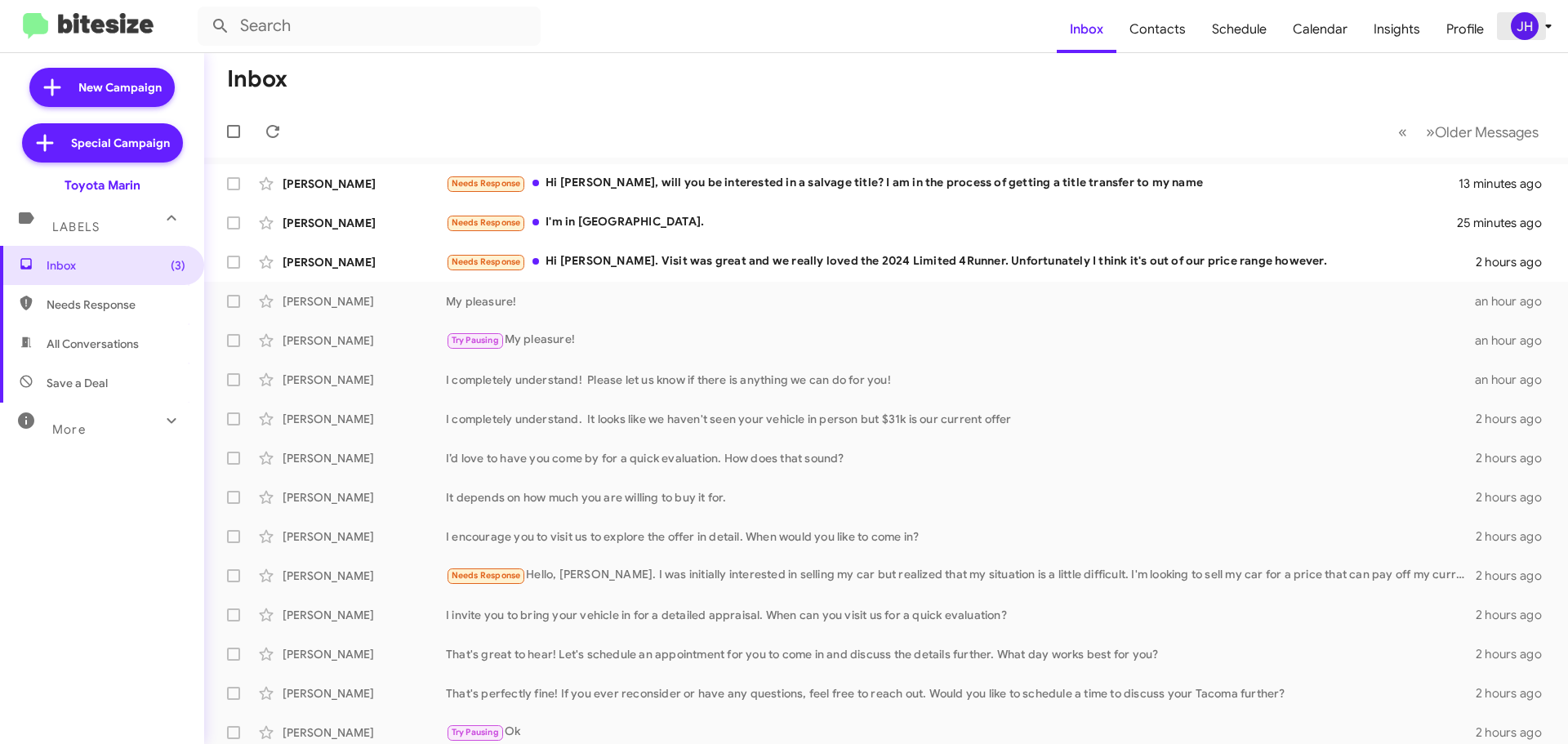
click at [1522, 25] on div "JH" at bounding box center [1525, 26] width 28 height 28
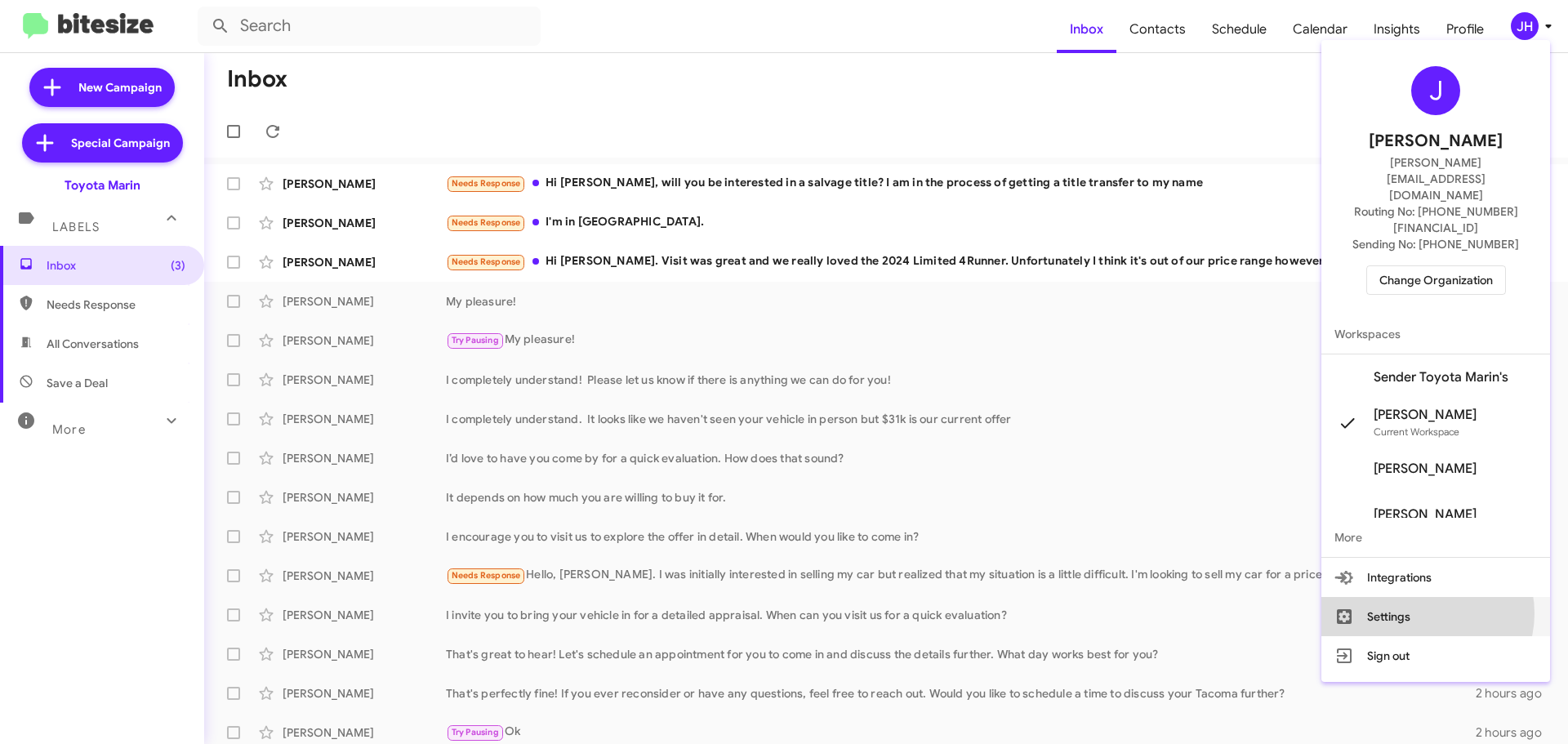
click at [1442, 598] on button "Settings" at bounding box center [1435, 617] width 229 height 39
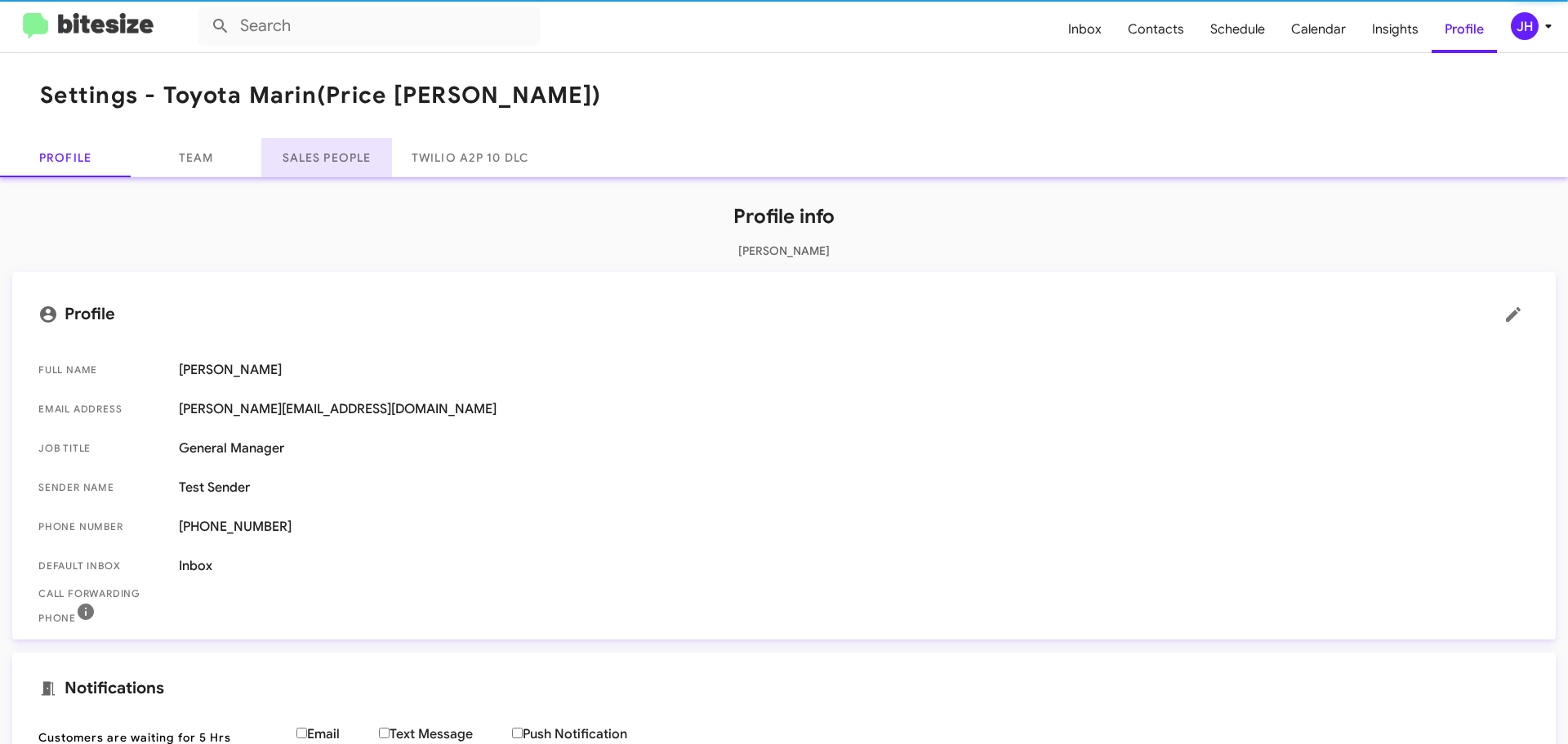
click at [361, 158] on link "Sales People" at bounding box center [326, 157] width 131 height 39
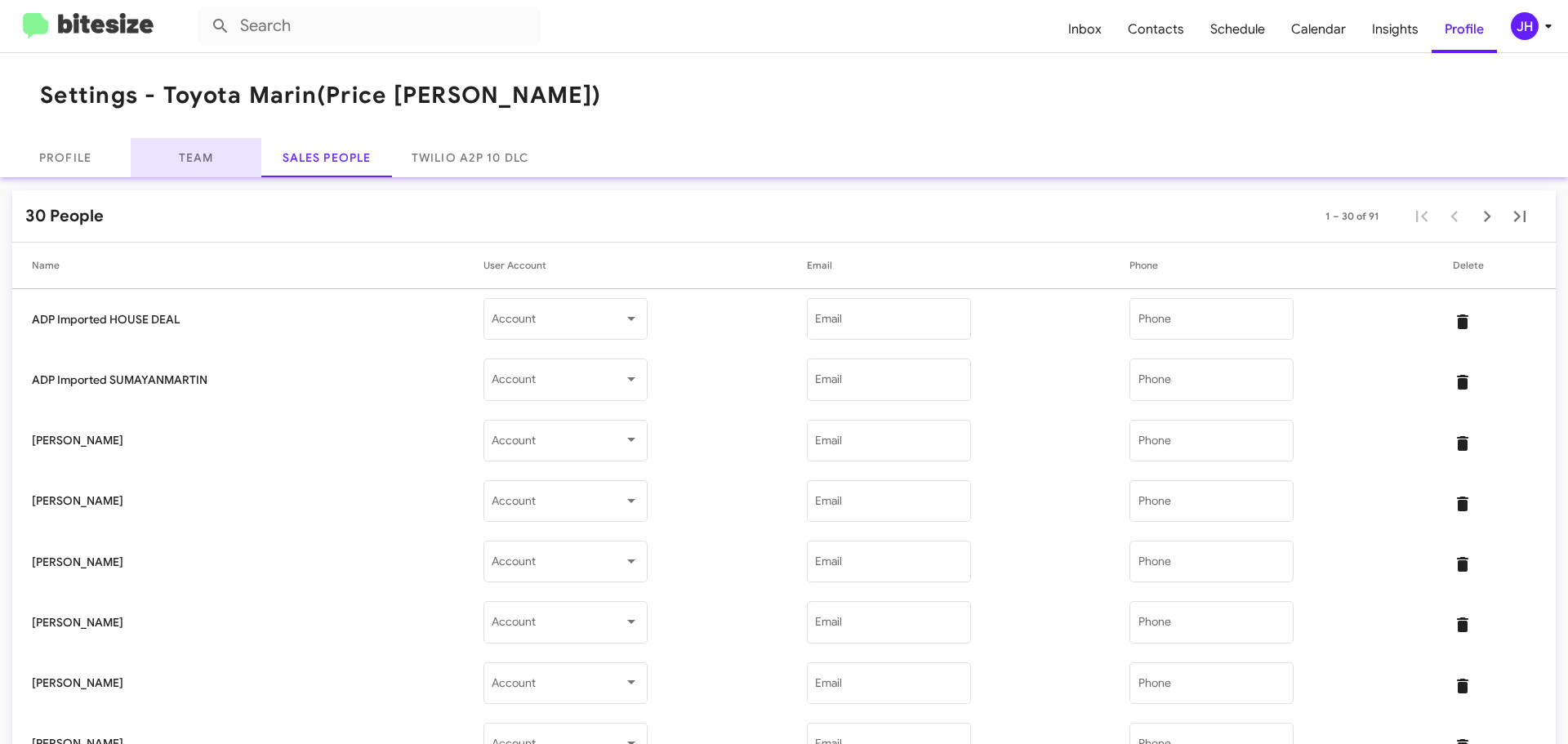
click at [180, 158] on link "Team" at bounding box center [196, 157] width 131 height 39
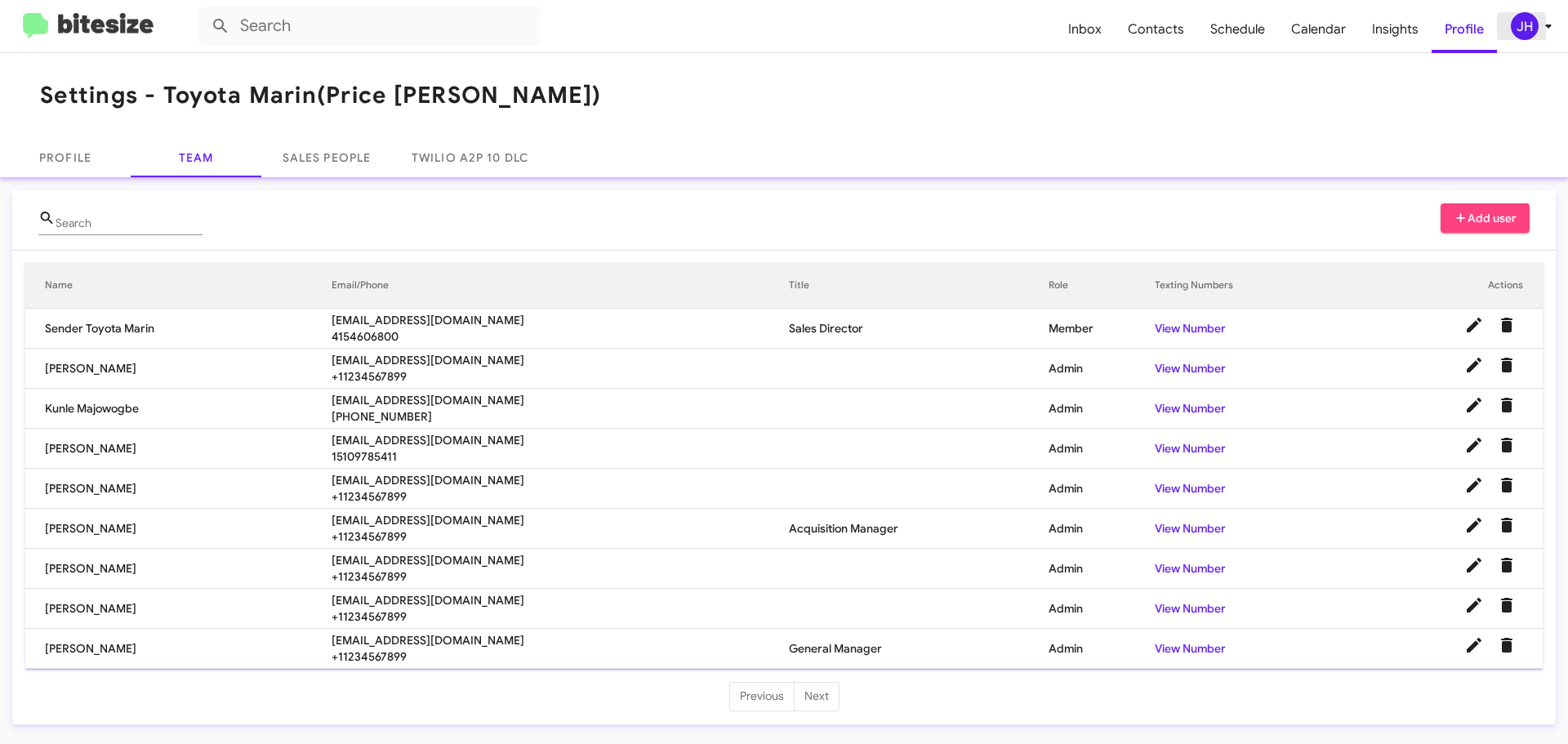
click at [1545, 14] on span "JH" at bounding box center [1535, 26] width 49 height 28
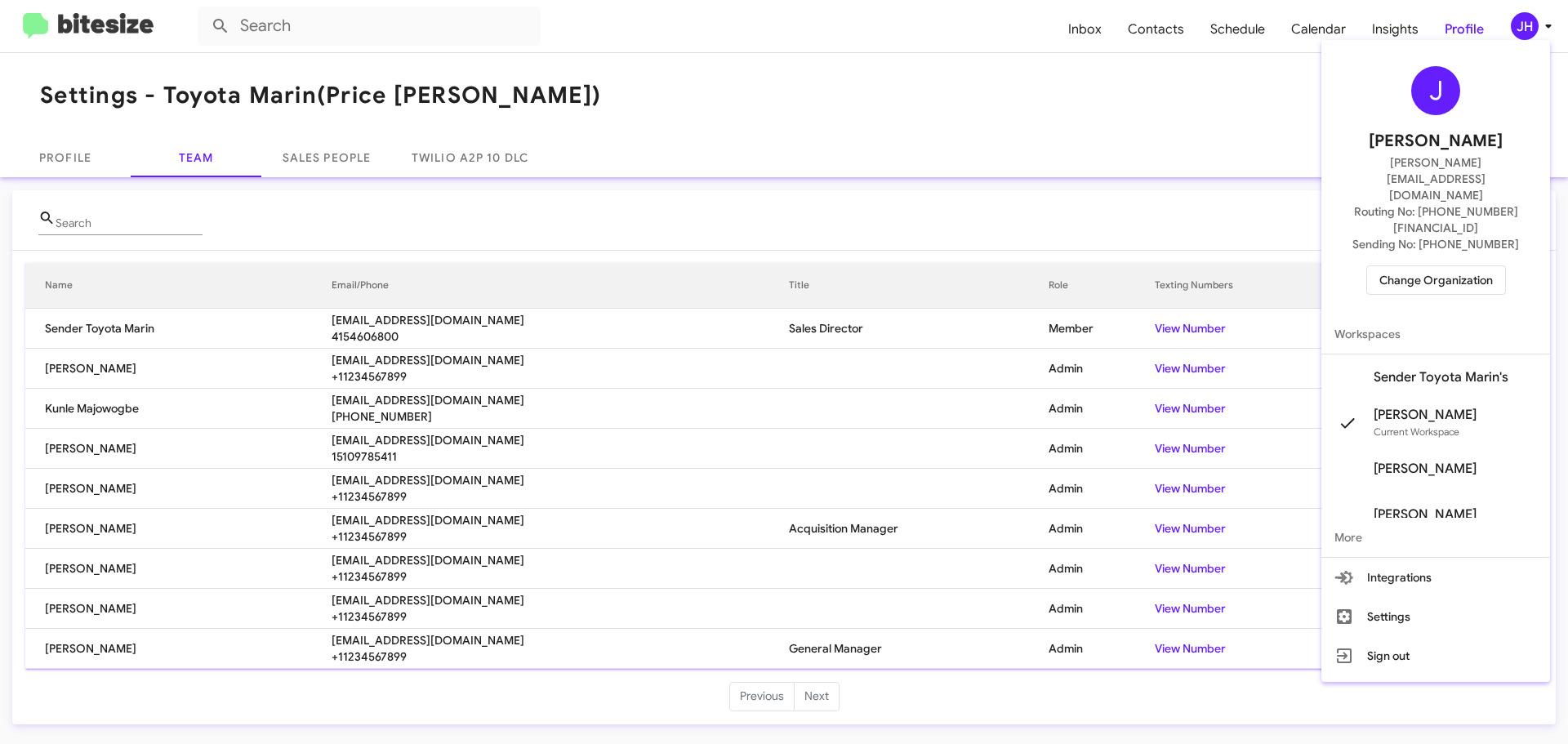
click at [1439, 267] on span "Change Organization" at bounding box center [1436, 280] width 114 height 28
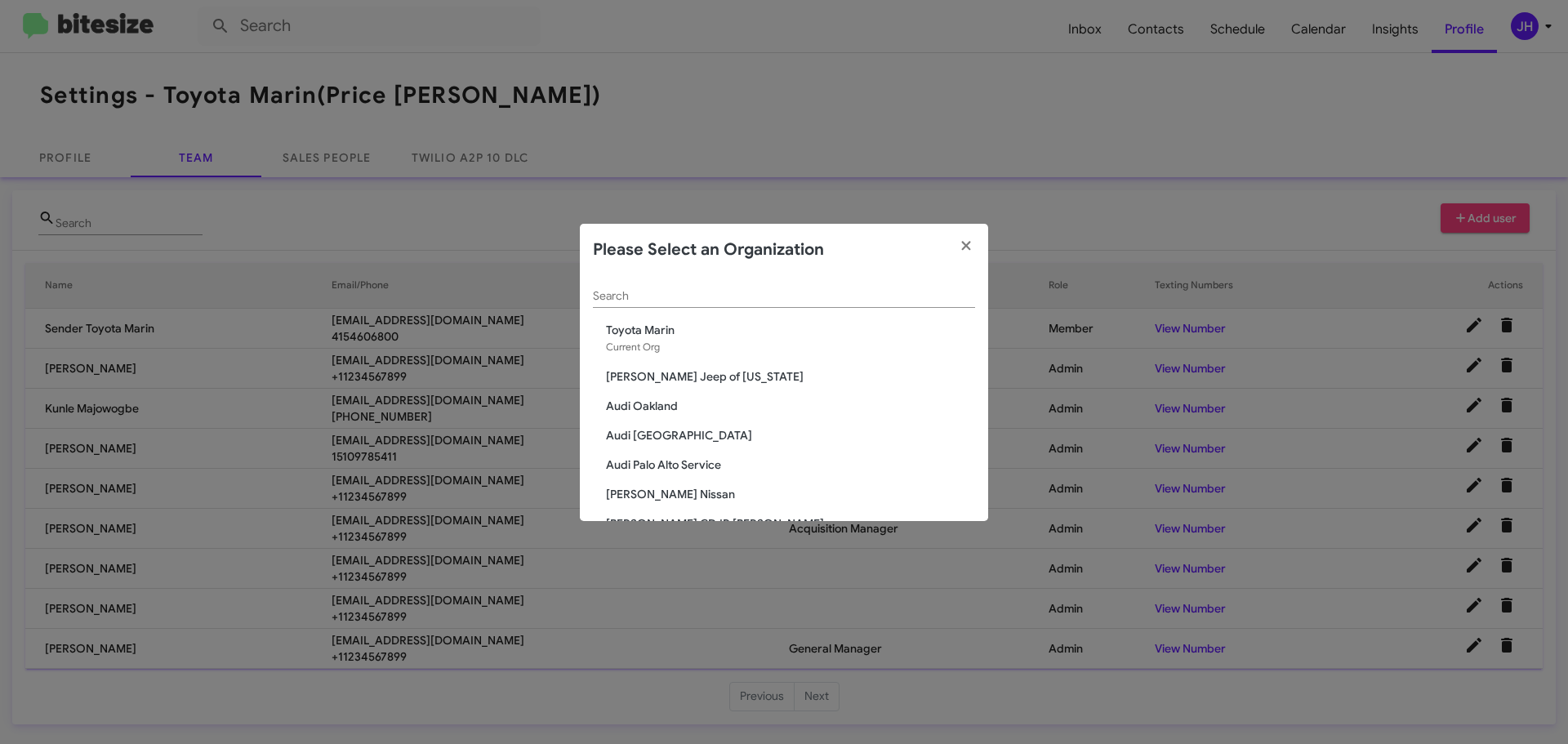
click at [620, 289] on div "Search" at bounding box center [784, 292] width 382 height 32
click at [637, 337] on span "Toyota Marin" at bounding box center [791, 330] width 369 height 16
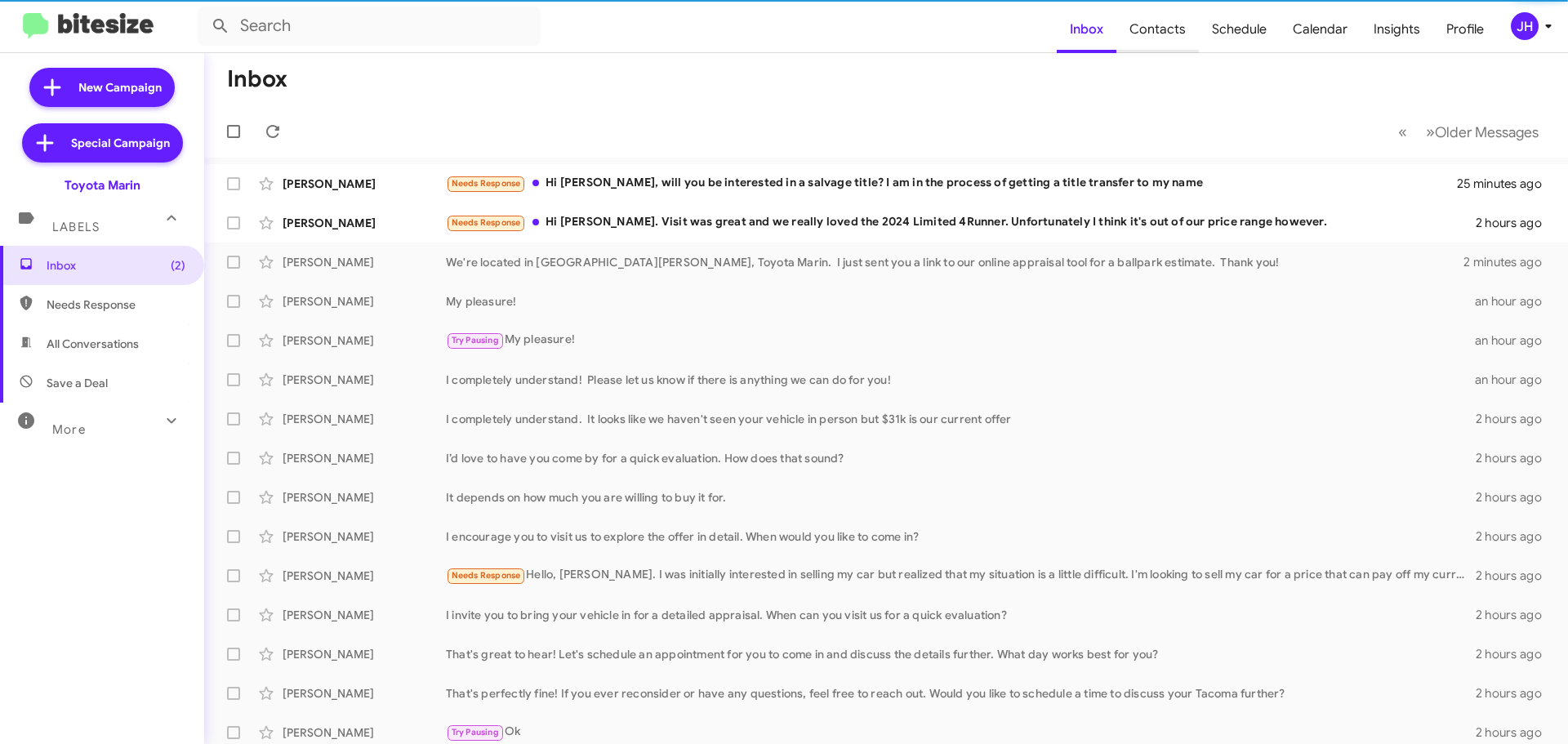
click at [1159, 28] on span "Contacts" at bounding box center [1158, 30] width 82 height 48
type input "in:groups"
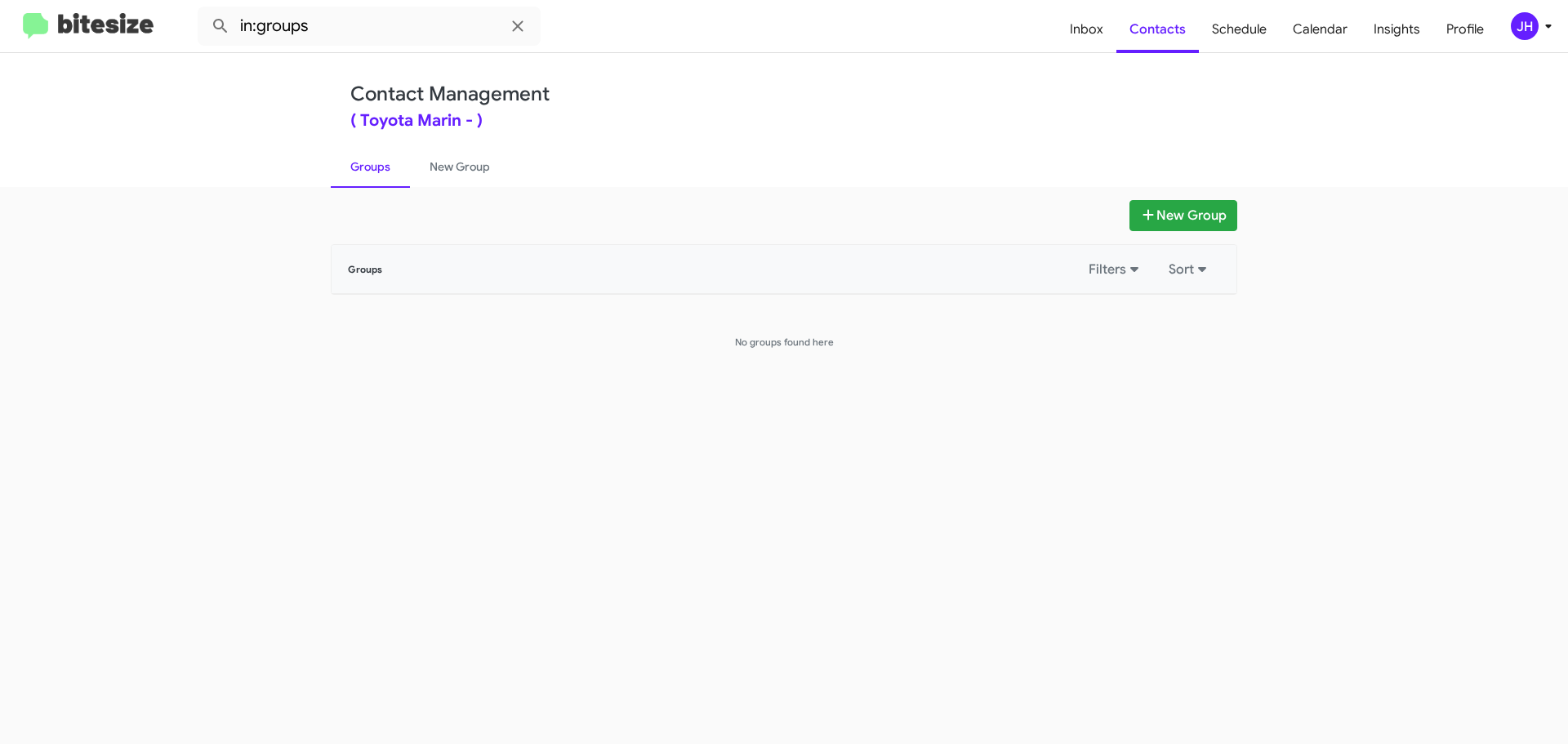
click at [1535, 23] on div "JH" at bounding box center [1525, 26] width 28 height 28
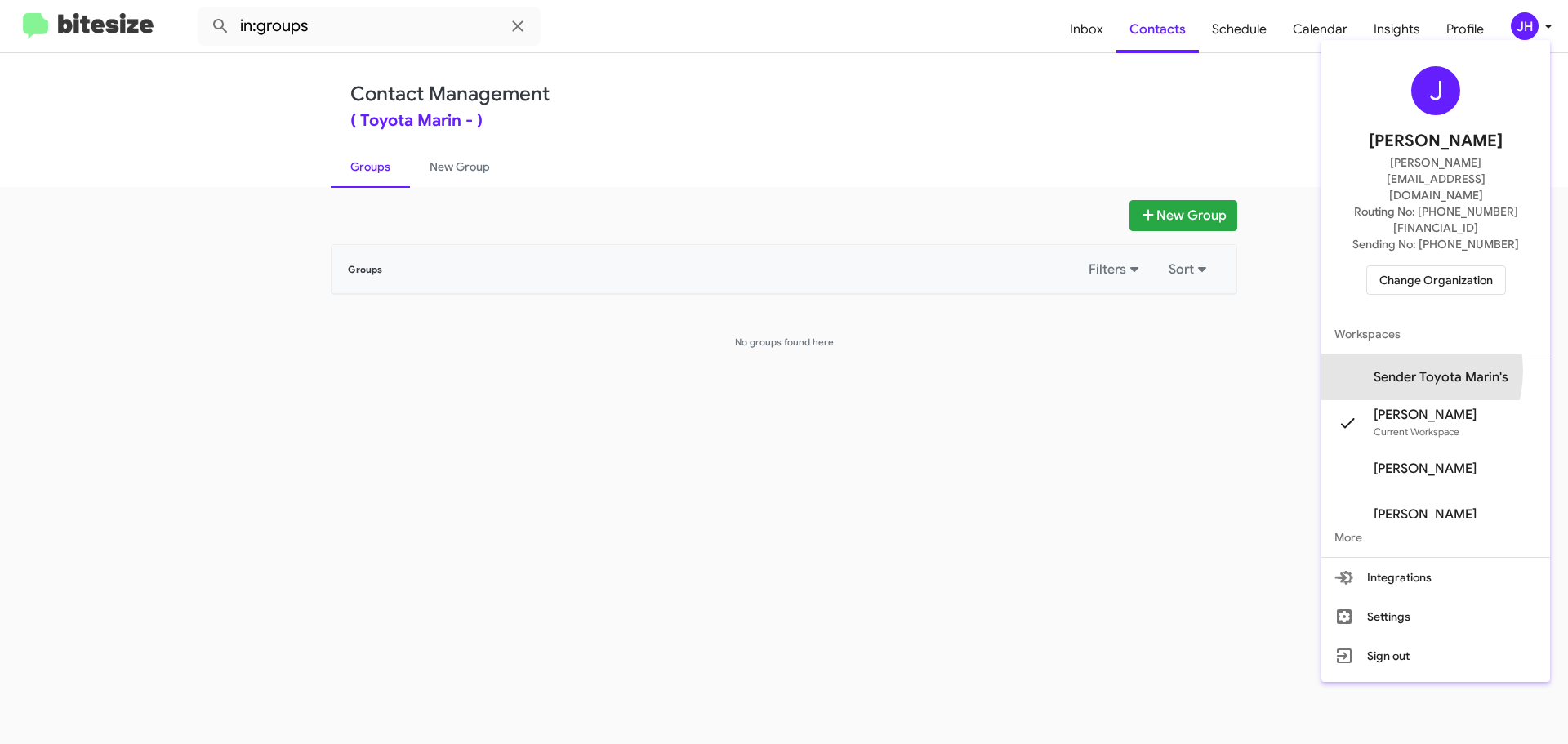
click at [1413, 369] on span "Sender Toyota Marin's" at bounding box center [1441, 377] width 135 height 16
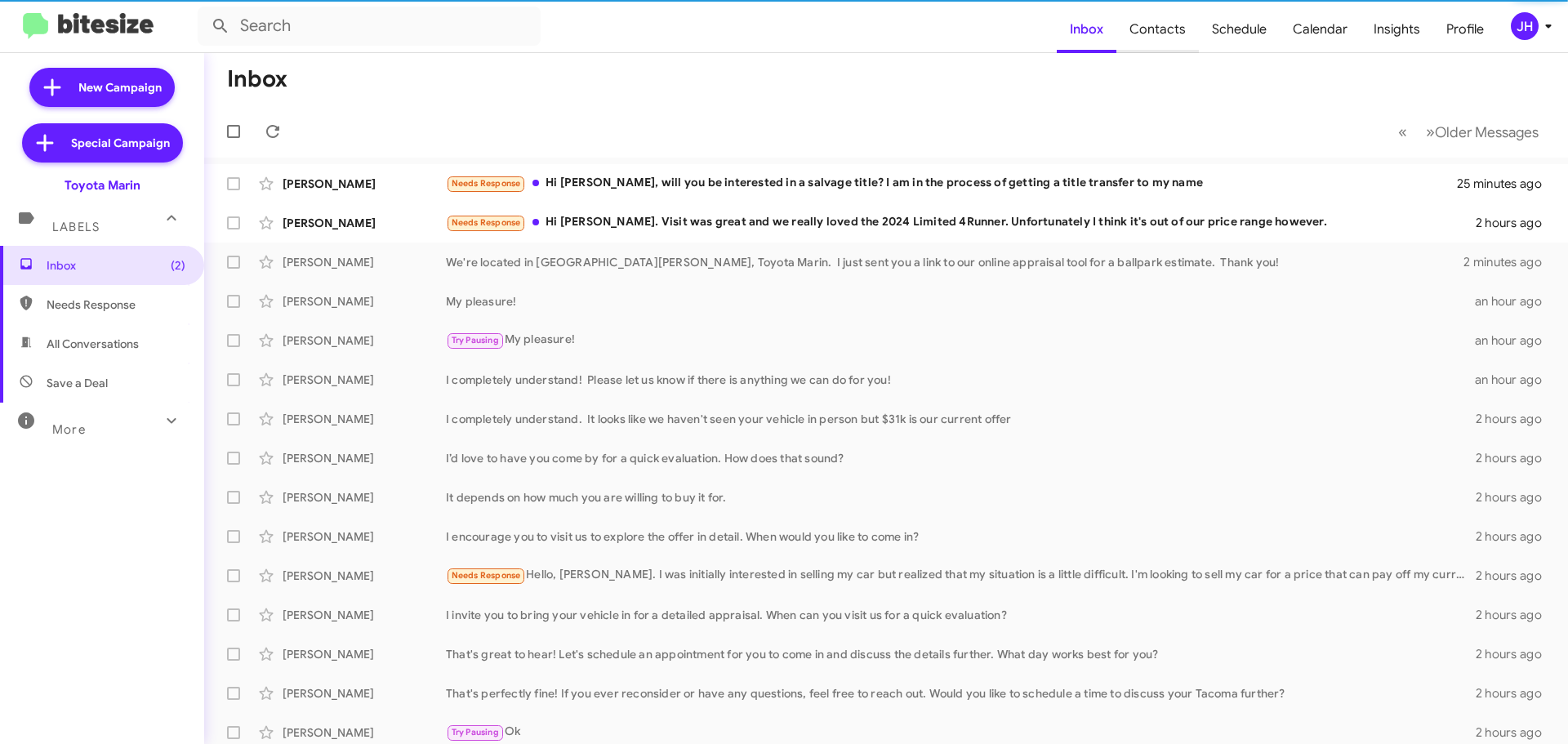
click at [1164, 30] on span "Contacts" at bounding box center [1158, 30] width 82 height 48
type input "in:groups"
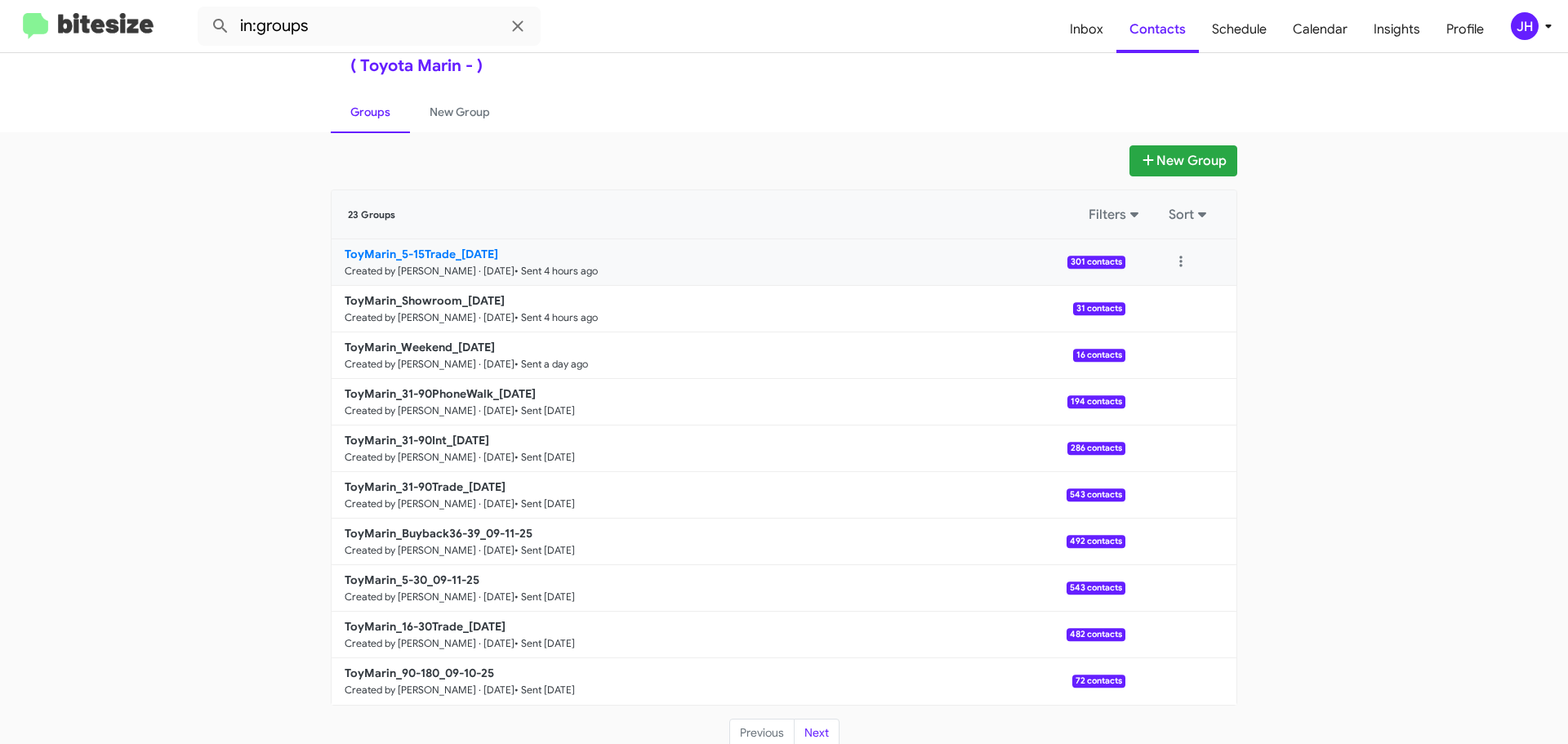
scroll to position [58, 0]
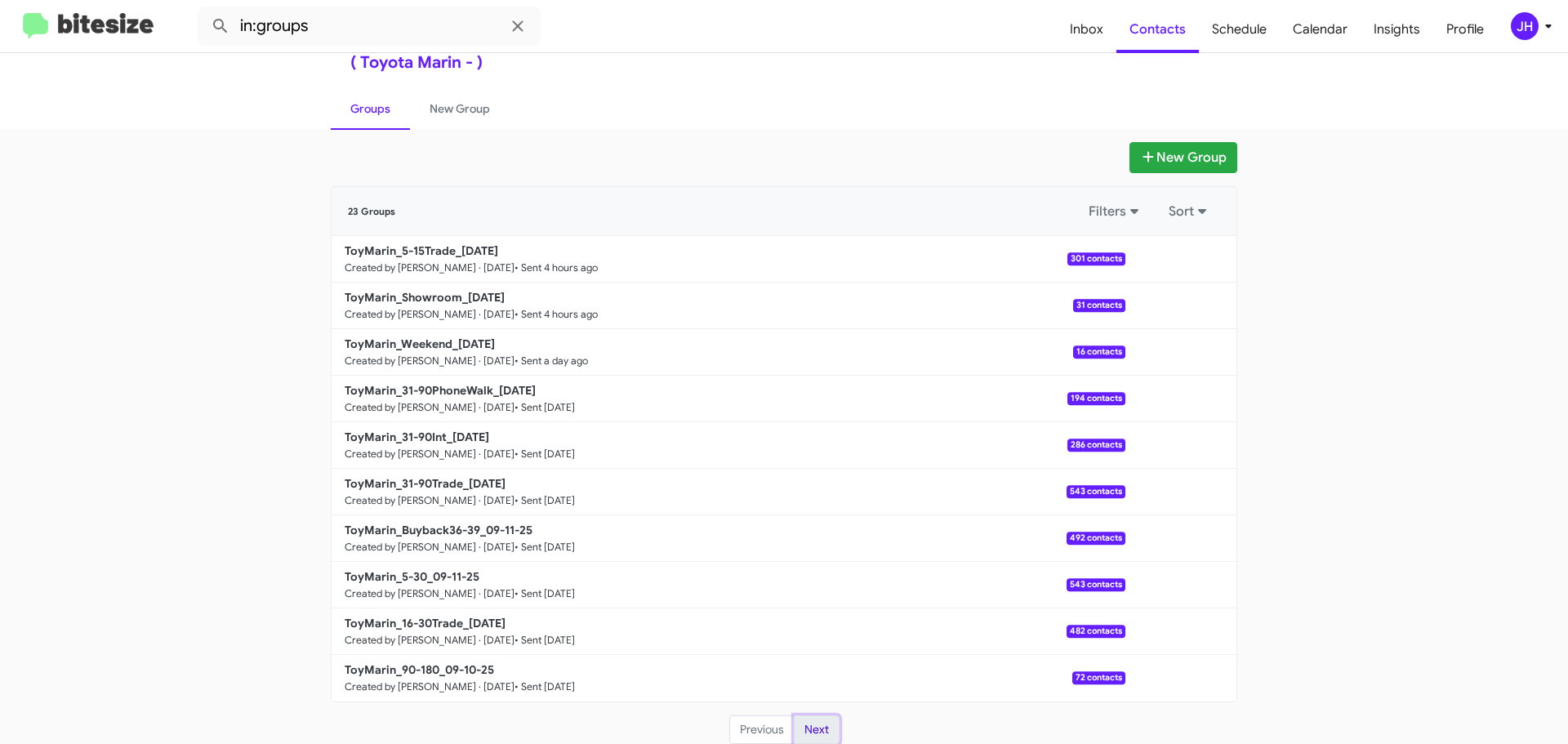
click at [801, 722] on button "Next" at bounding box center [817, 730] width 46 height 30
click at [746, 729] on button "Previous" at bounding box center [762, 730] width 65 height 30
click at [744, 732] on li "Previous" at bounding box center [762, 730] width 65 height 30
click at [1096, 42] on span "Inbox" at bounding box center [1087, 30] width 59 height 48
